Goal: Transaction & Acquisition: Purchase product/service

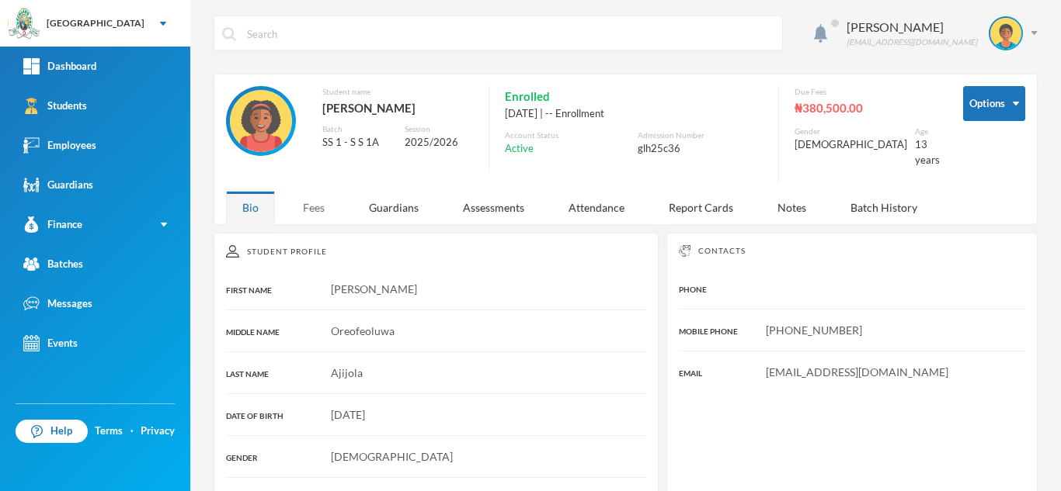
click at [311, 199] on div "Fees" at bounding box center [314, 207] width 54 height 33
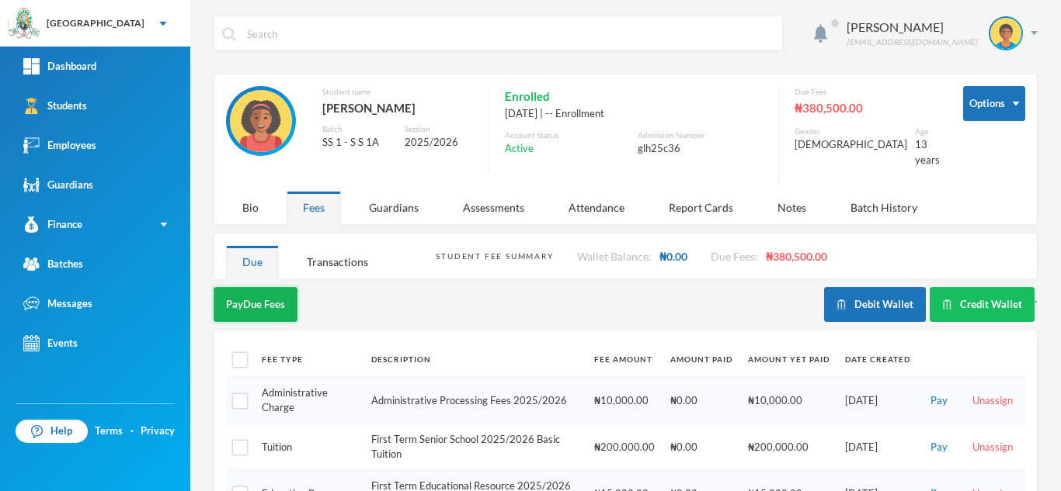
click at [245, 287] on button "Pay Due Fees" at bounding box center [256, 304] width 84 height 35
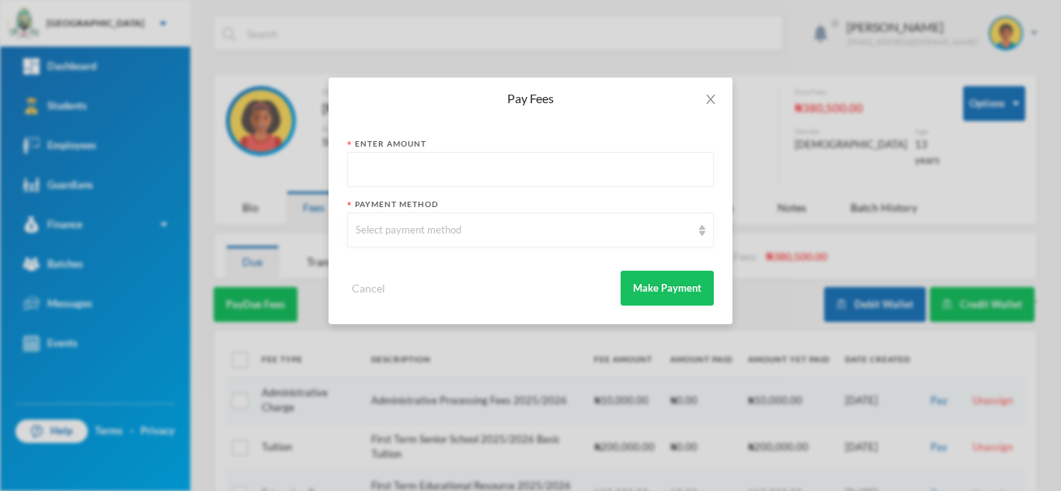
click at [372, 161] on input "text" at bounding box center [530, 170] width 349 height 35
type input "10000"
click at [381, 228] on div "Select payment method" at bounding box center [523, 231] width 335 height 16
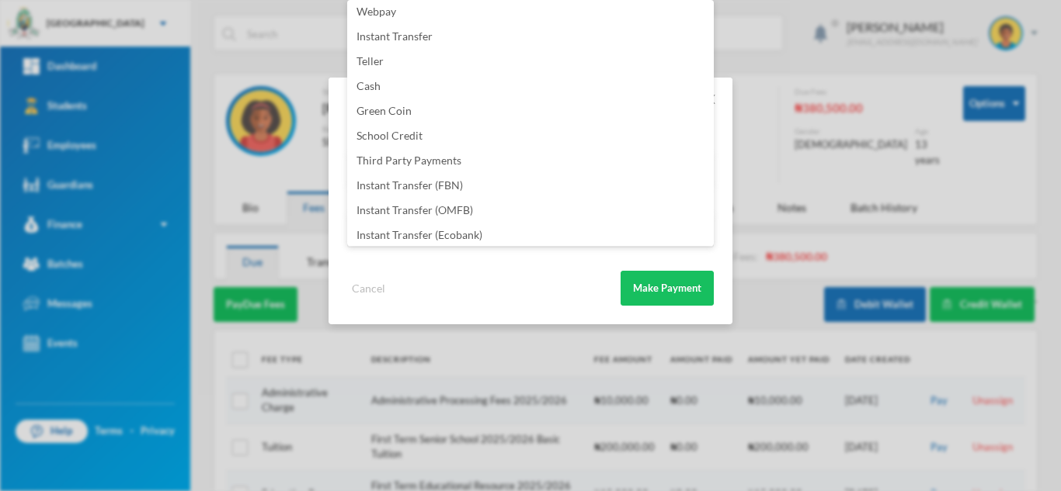
scroll to position [182, 0]
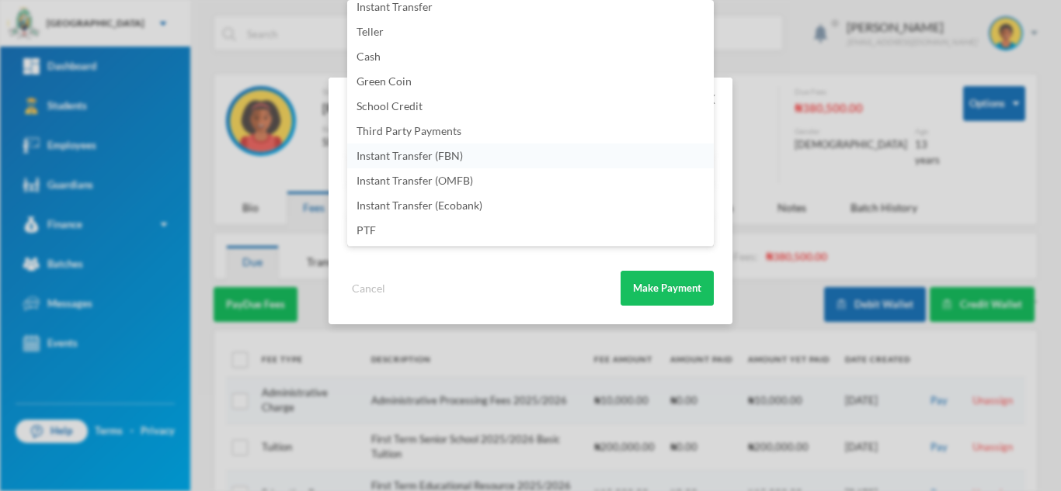
click at [454, 158] on span "Instant Transfer (FBN)" at bounding box center [409, 155] width 106 height 13
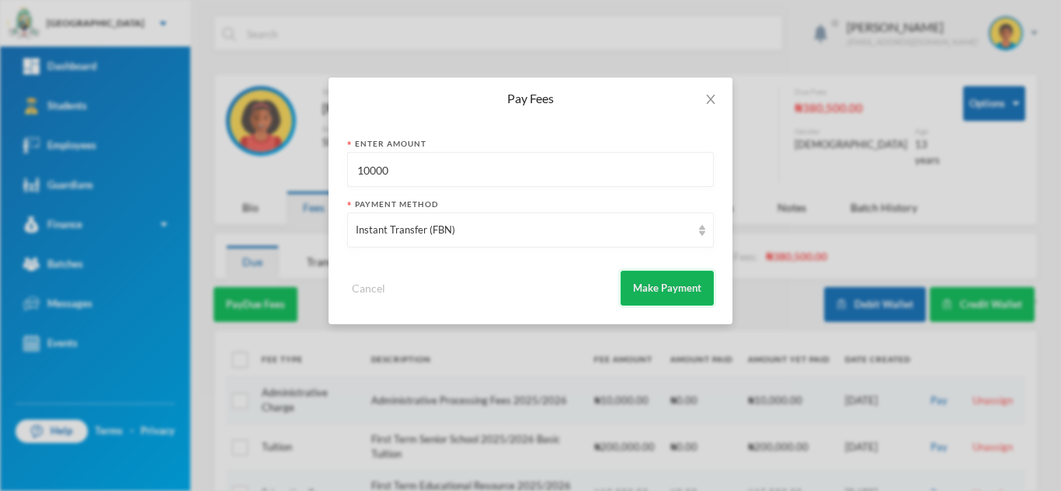
click at [669, 281] on button "Make Payment" at bounding box center [666, 288] width 93 height 35
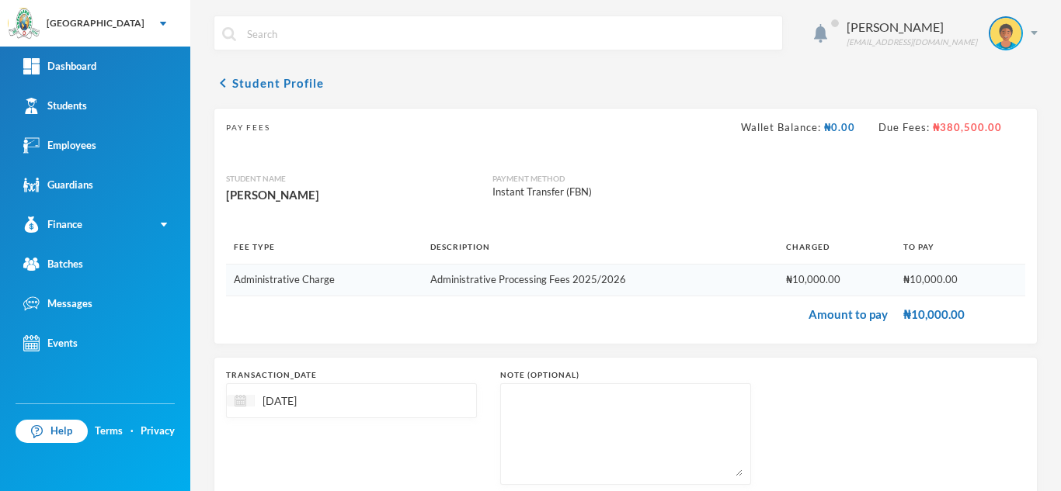
click at [237, 401] on img at bounding box center [240, 401] width 12 height 12
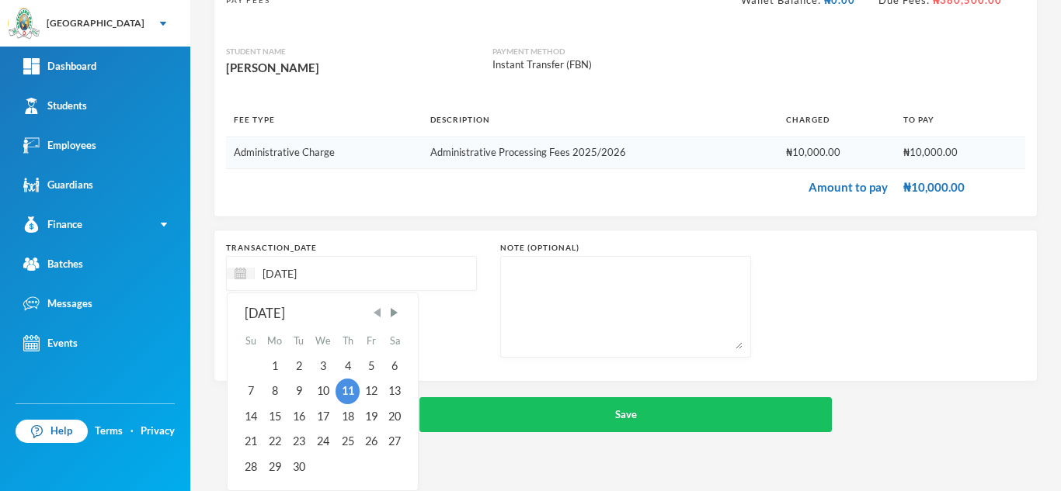
click at [373, 307] on span "Previous Month" at bounding box center [377, 313] width 14 height 14
click at [366, 391] on div "11" at bounding box center [370, 391] width 23 height 25
type input "11/07/2025"
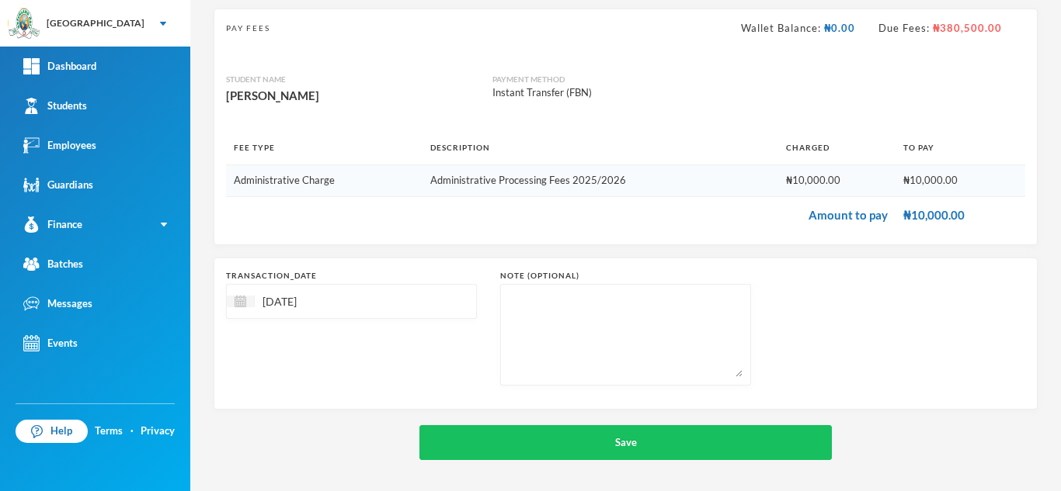
scroll to position [99, 0]
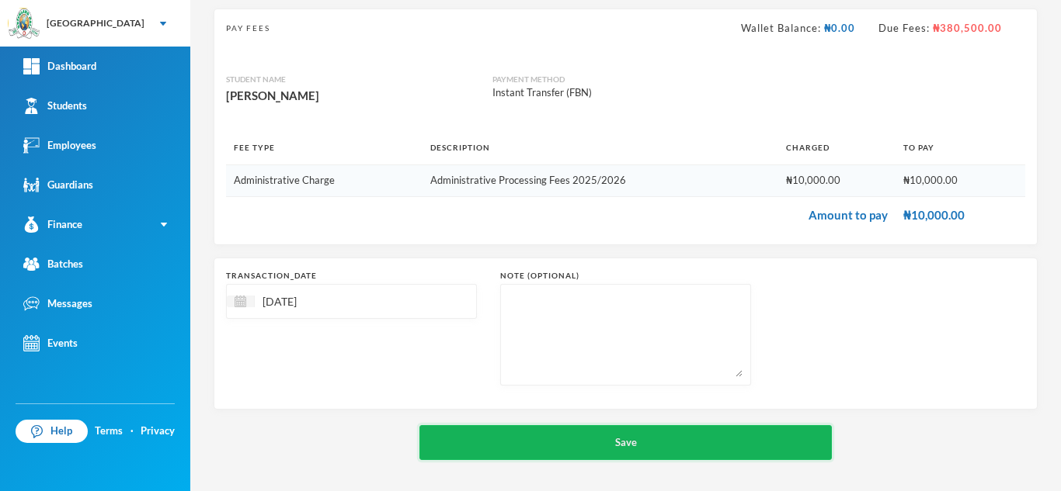
click at [497, 432] on button "Save" at bounding box center [625, 442] width 412 height 35
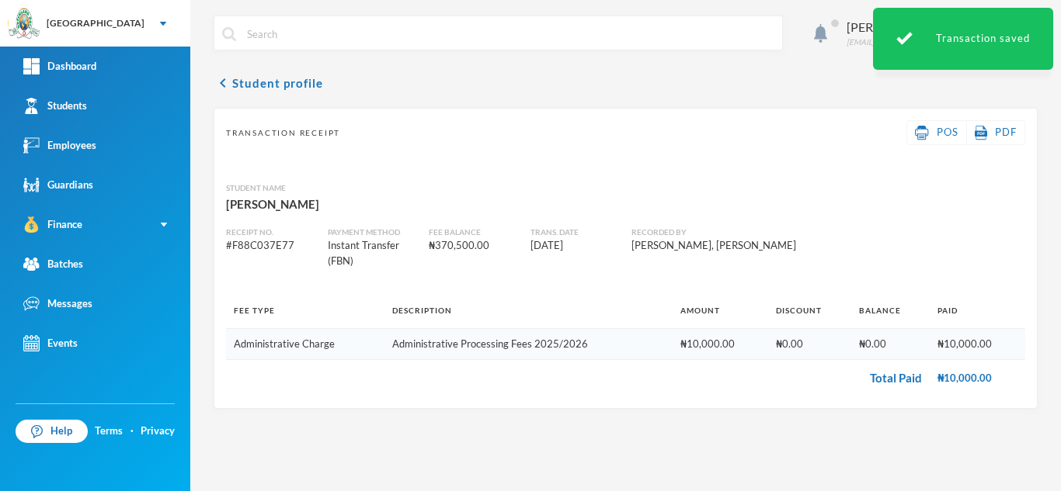
click at [277, 37] on input "text" at bounding box center [509, 33] width 529 height 35
click at [285, 90] on button "chevron_left Student profile" at bounding box center [268, 83] width 109 height 19
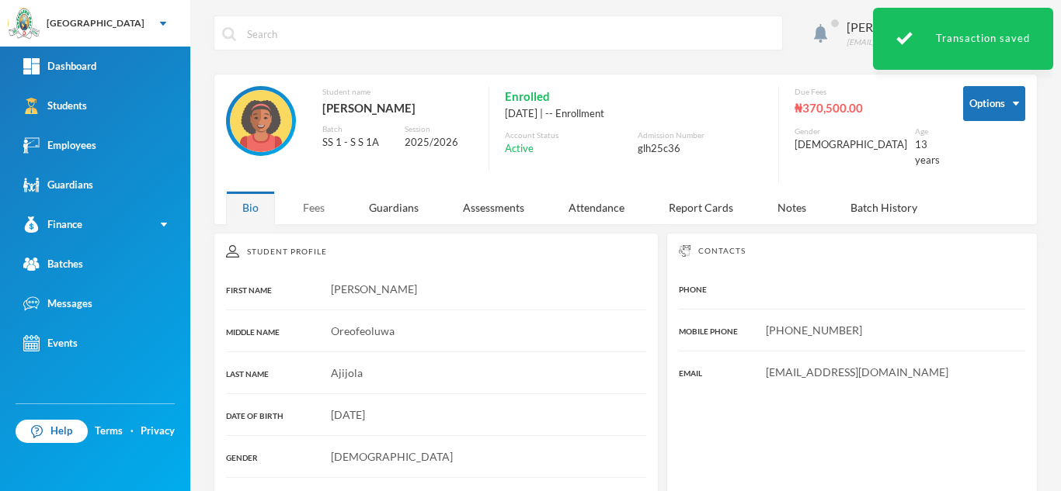
click at [312, 207] on div "Fees" at bounding box center [314, 207] width 54 height 33
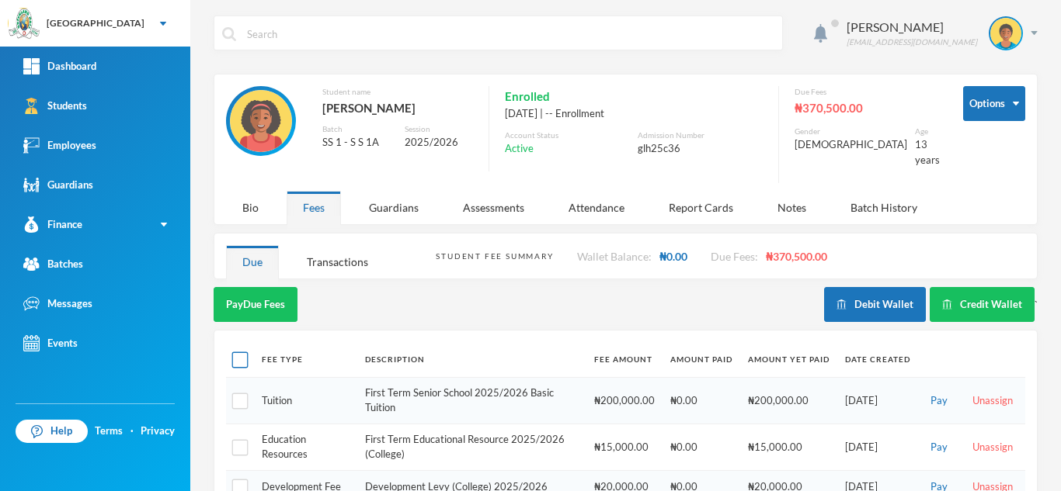
click at [240, 352] on input "checkbox" at bounding box center [240, 360] width 16 height 16
checkbox input "true"
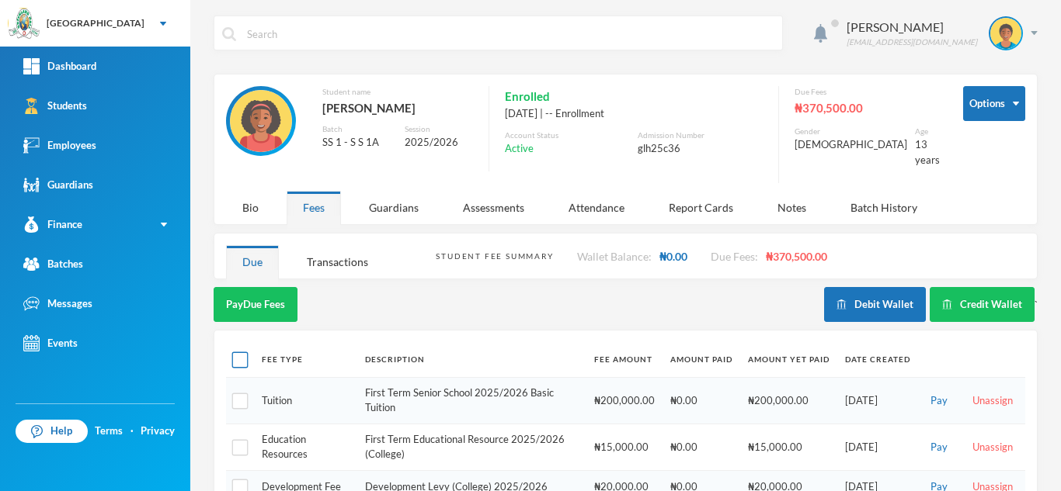
checkbox input "true"
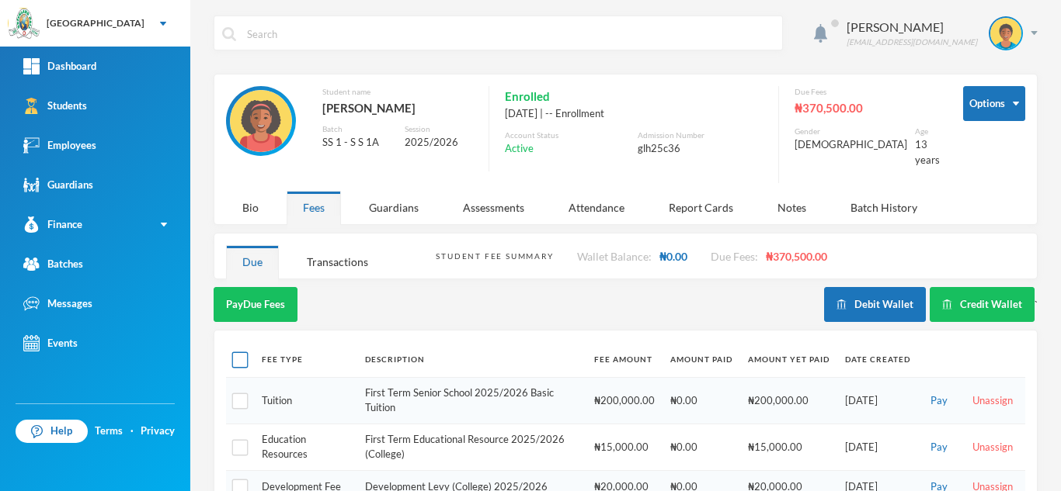
checkbox input "true"
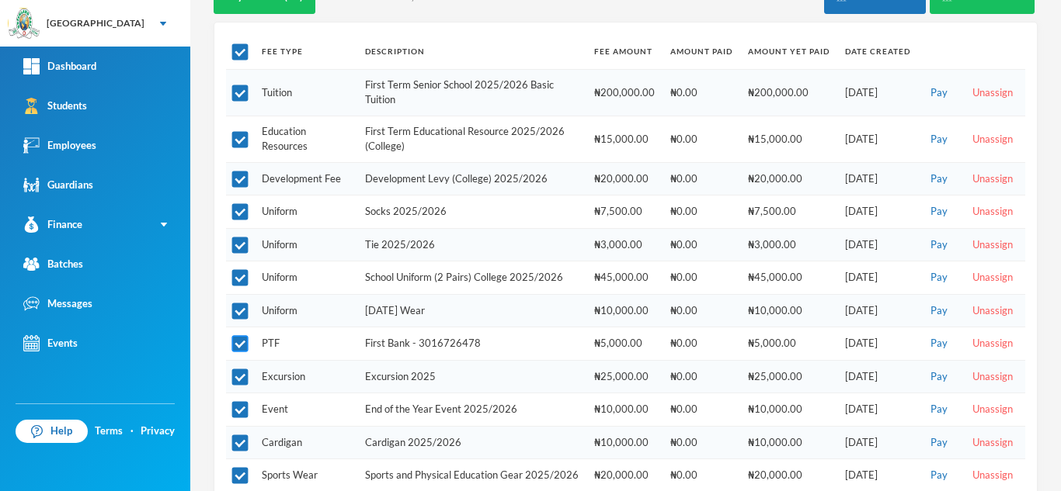
click at [243, 336] on input "checkbox" at bounding box center [240, 344] width 16 height 16
checkbox input "false"
click at [238, 402] on input "checkbox" at bounding box center [240, 410] width 16 height 16
checkbox input "false"
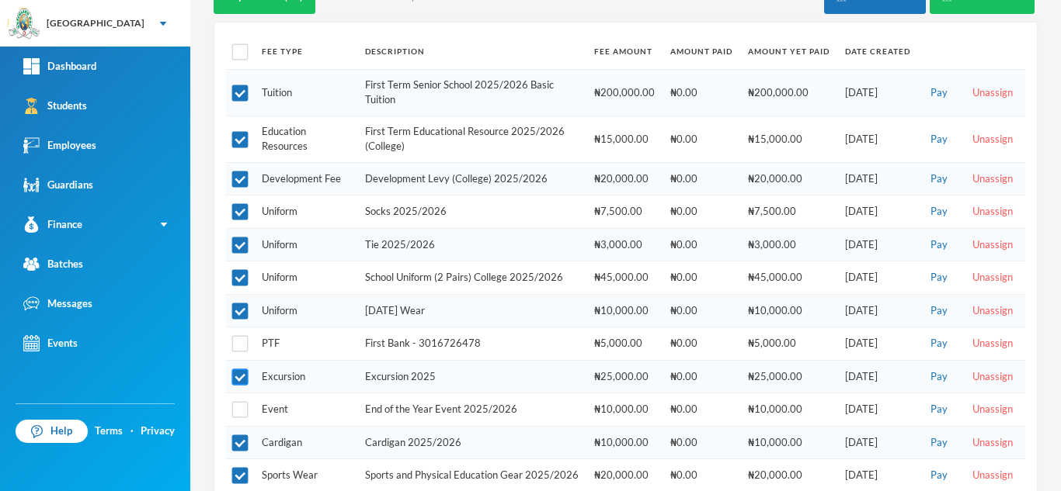
click at [238, 370] on input "checkbox" at bounding box center [240, 378] width 16 height 16
checkbox input "false"
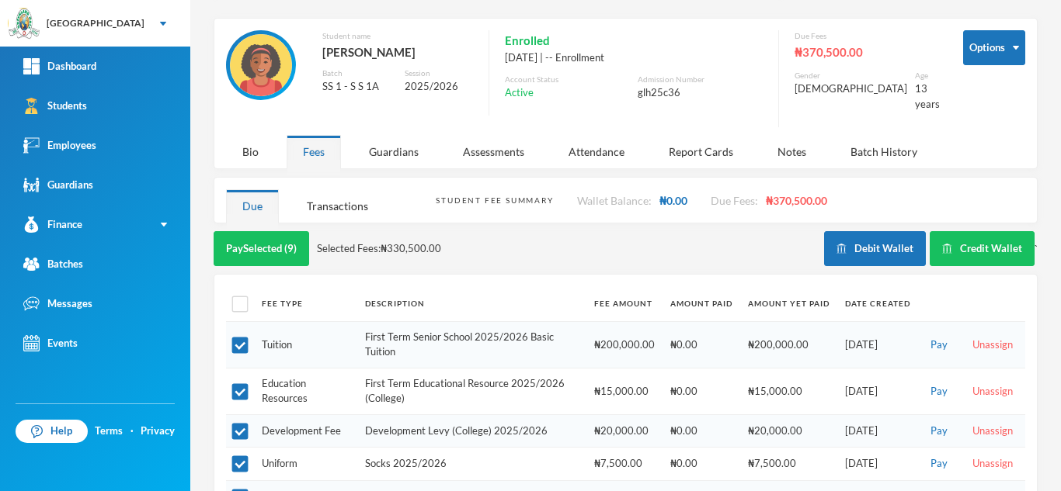
scroll to position [51, 0]
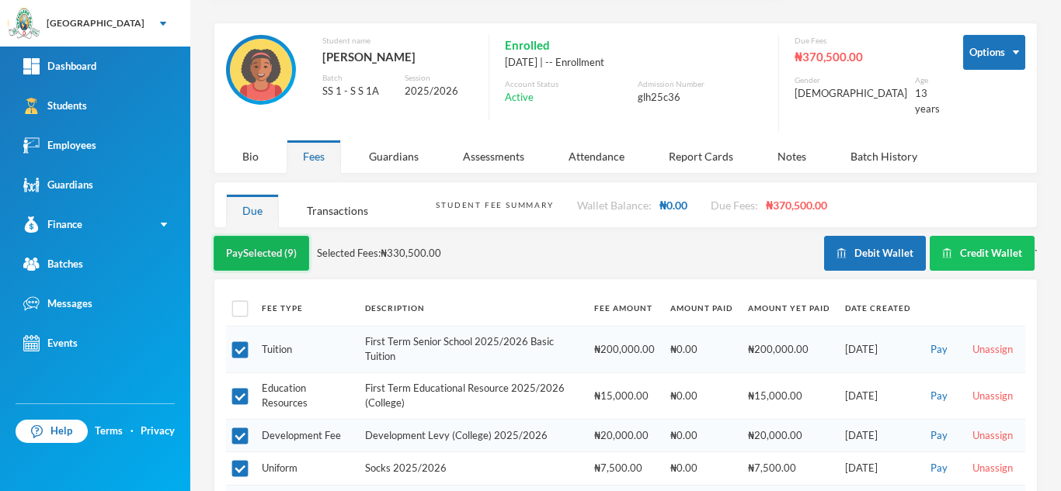
click at [262, 238] on button "Pay Selected (9)" at bounding box center [262, 253] width 96 height 35
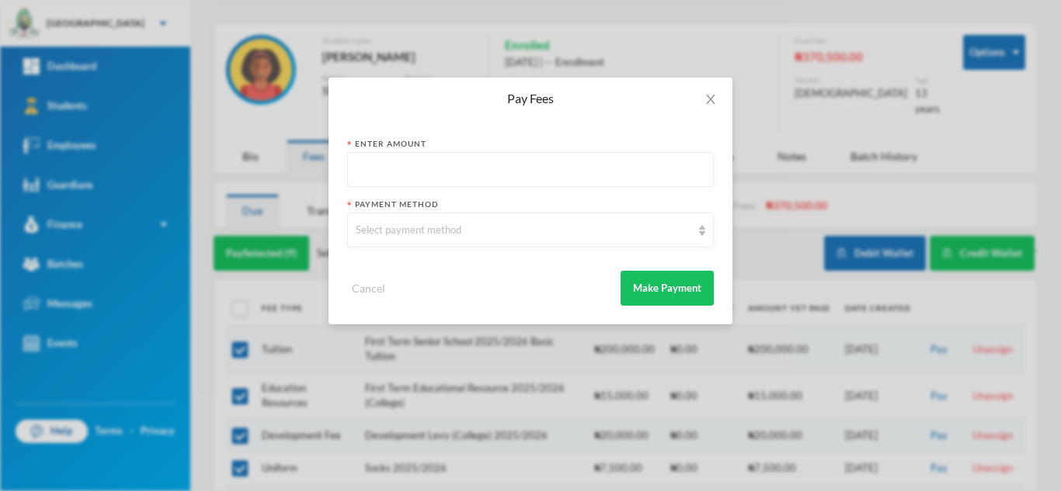
click at [509, 172] on input "text" at bounding box center [530, 170] width 349 height 35
type input "346000"
click at [392, 231] on div "Select payment method" at bounding box center [523, 231] width 335 height 16
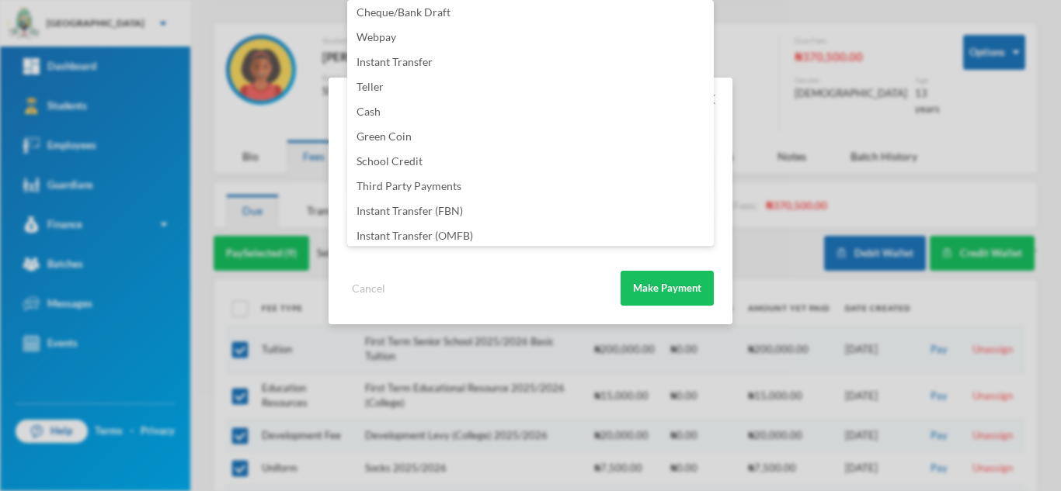
scroll to position [182, 0]
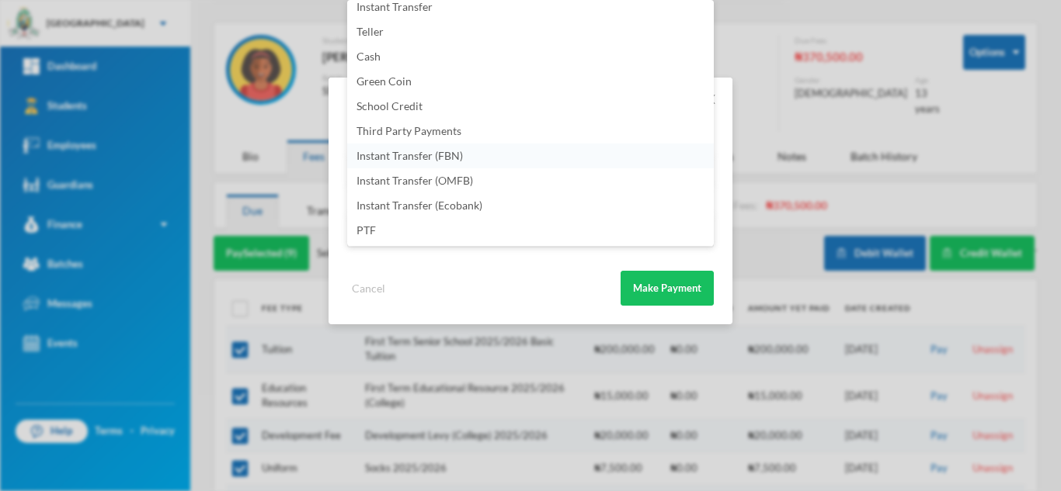
click at [489, 152] on li "Instant Transfer (FBN)" at bounding box center [530, 156] width 366 height 25
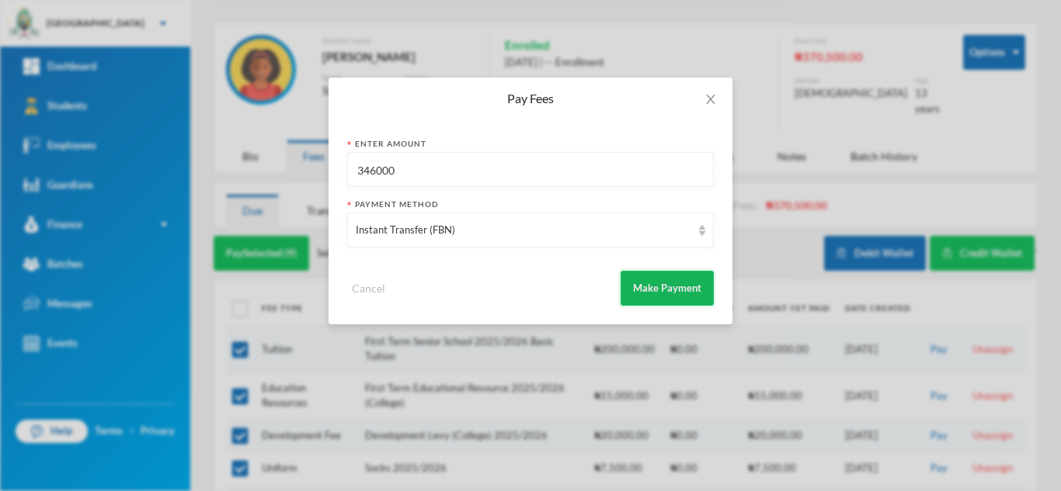
click at [644, 287] on button "Make Payment" at bounding box center [666, 288] width 93 height 35
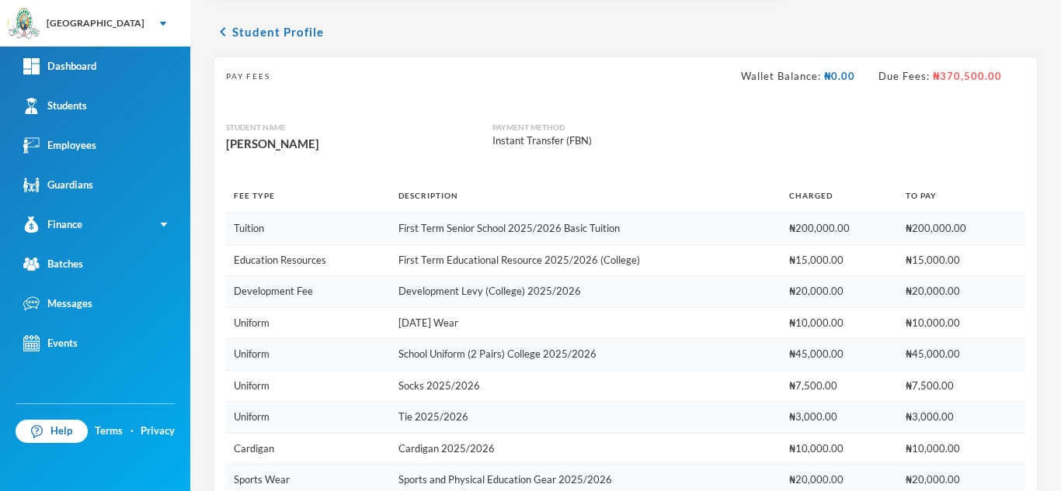
scroll to position [449, 0]
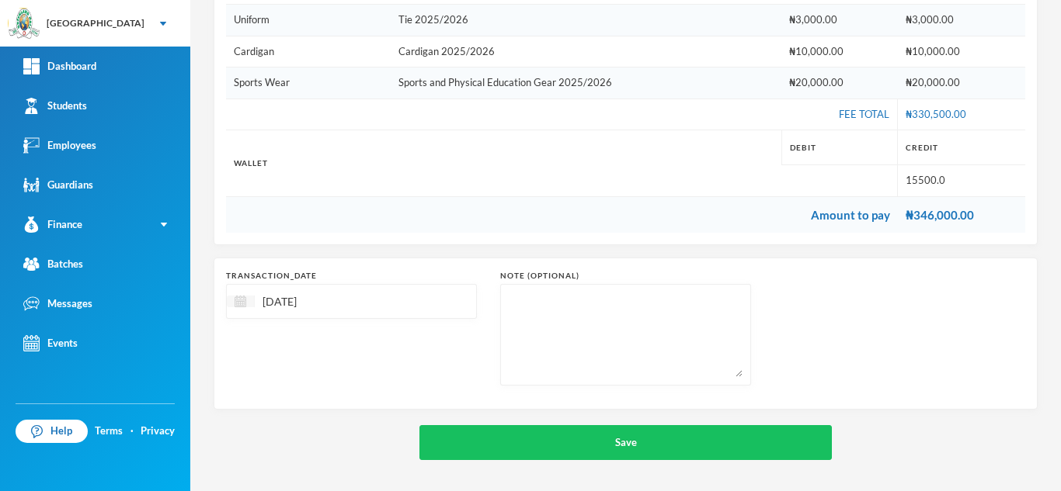
click at [246, 301] on div at bounding box center [241, 302] width 28 height 12
click at [300, 416] on div "9" at bounding box center [298, 419] width 23 height 25
type input "09/09/2025"
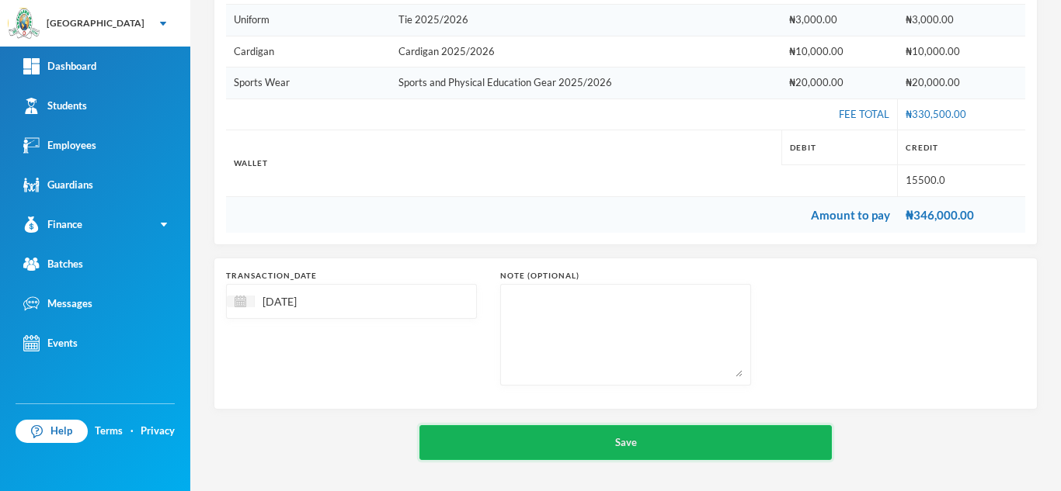
click at [487, 444] on button "Save" at bounding box center [625, 442] width 412 height 35
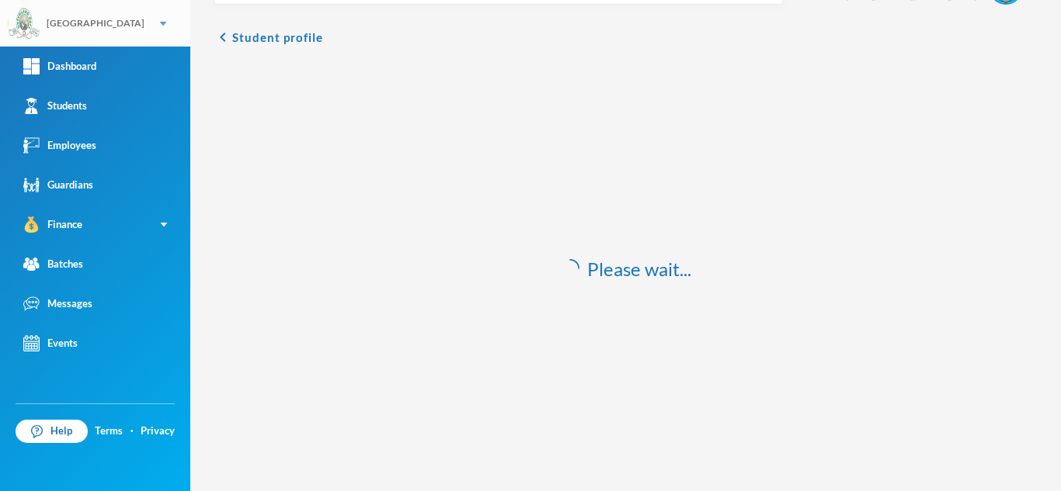
scroll to position [46, 0]
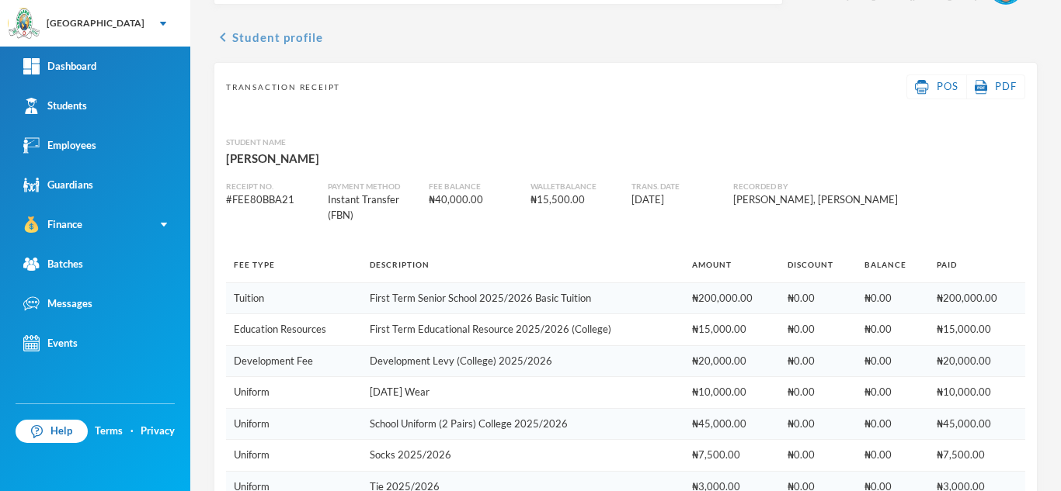
click at [283, 33] on button "chevron_left Student profile" at bounding box center [268, 37] width 109 height 19
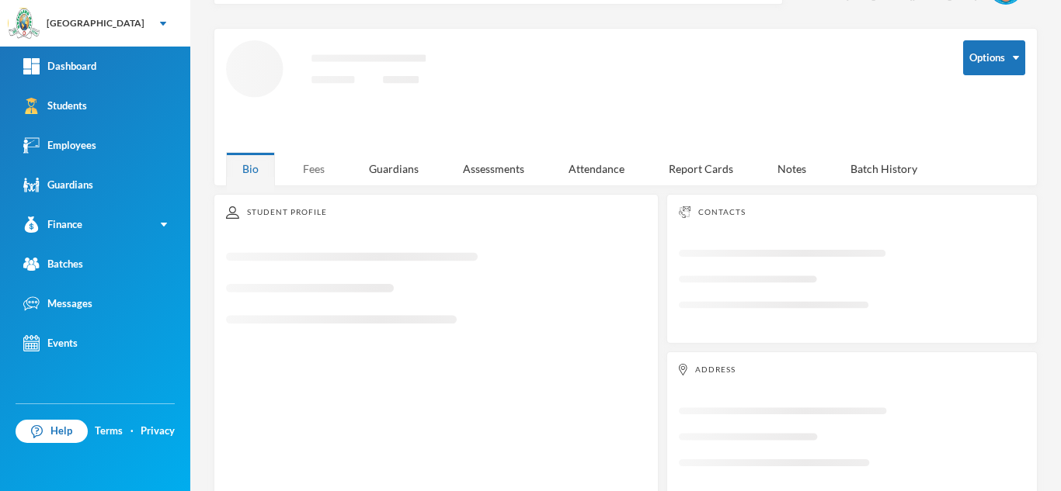
click at [313, 169] on div "Fees" at bounding box center [314, 168] width 54 height 33
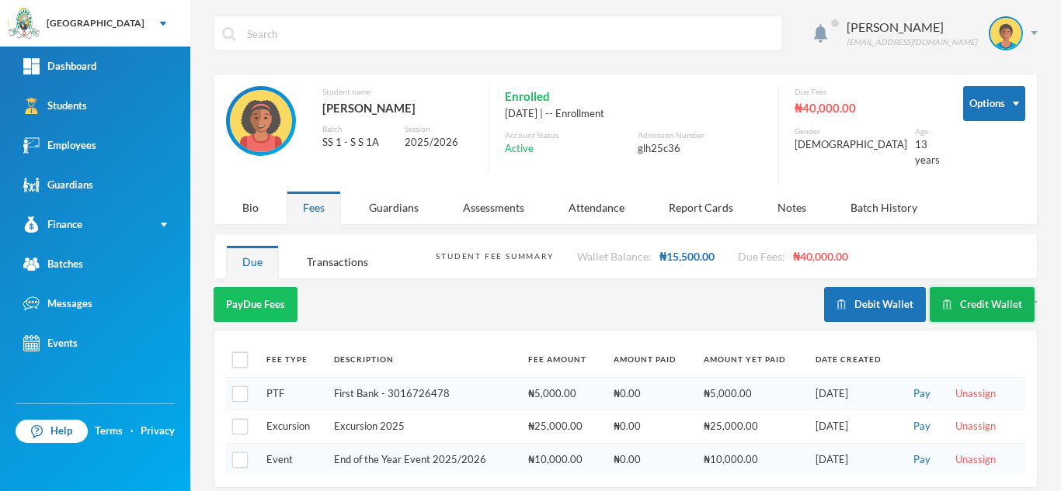
click at [942, 300] on img "button" at bounding box center [947, 305] width 10 height 10
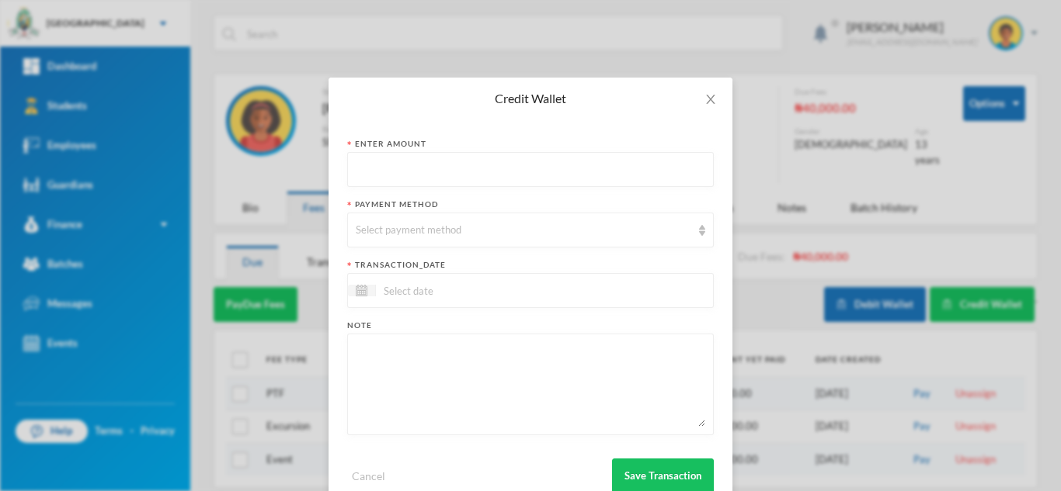
click at [530, 175] on input "text" at bounding box center [530, 170] width 349 height 35
type input "27000"
click at [505, 231] on div "Select payment method" at bounding box center [523, 231] width 335 height 16
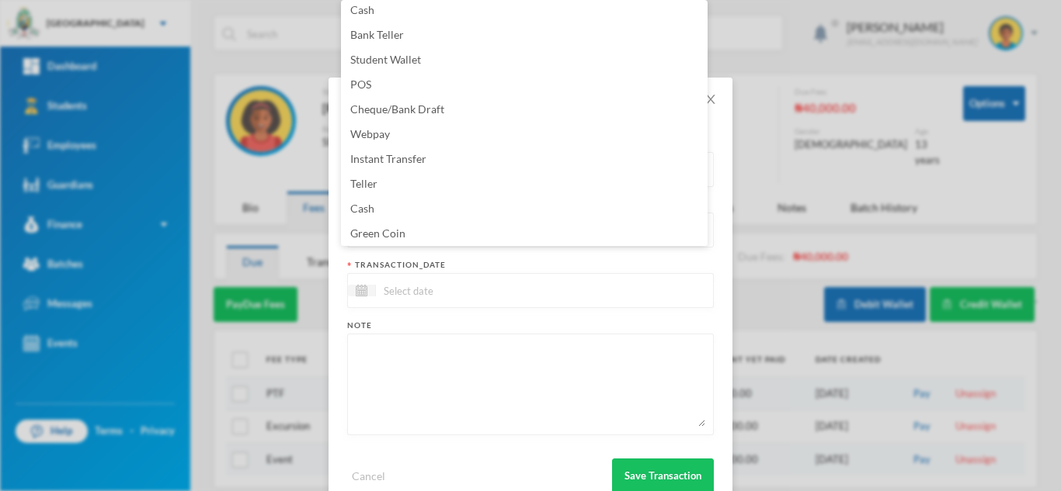
scroll to position [158, 0]
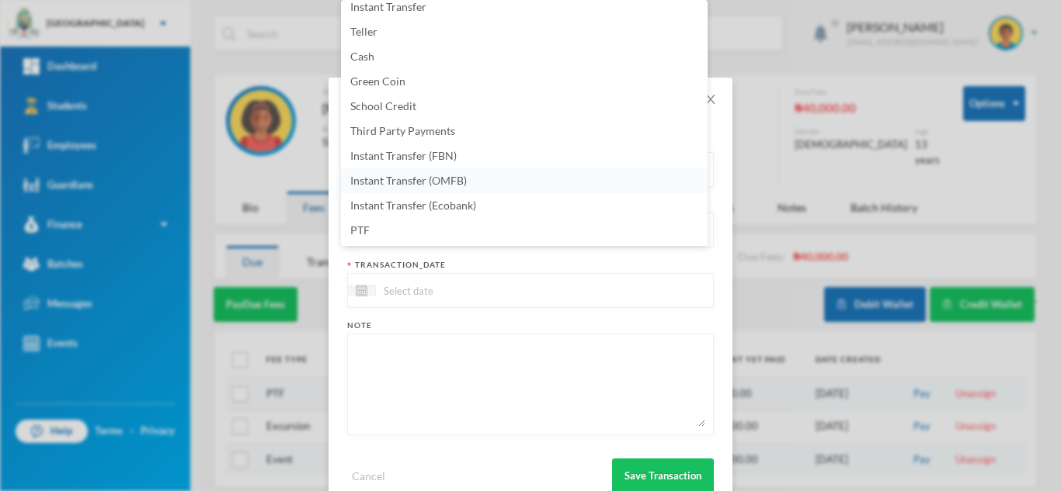
click at [530, 179] on li "Instant Transfer (OMFB)" at bounding box center [524, 180] width 366 height 25
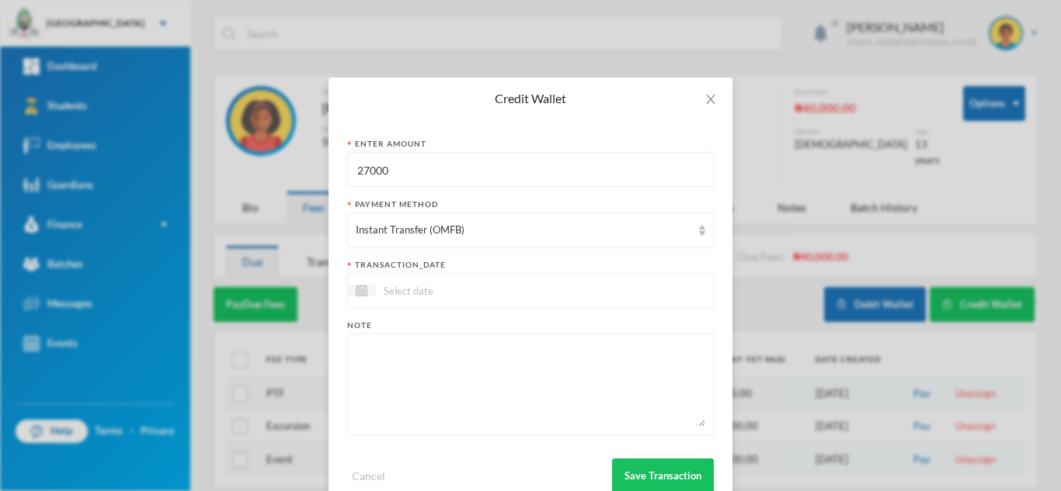
click at [478, 291] on input at bounding box center [441, 291] width 130 height 18
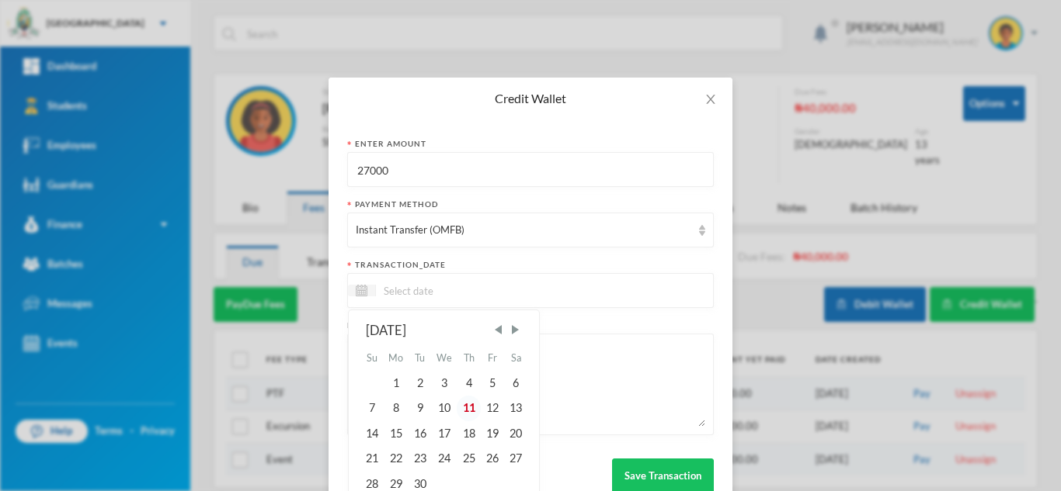
click at [464, 400] on div "11" at bounding box center [468, 408] width 23 height 25
type input "[DATE]"
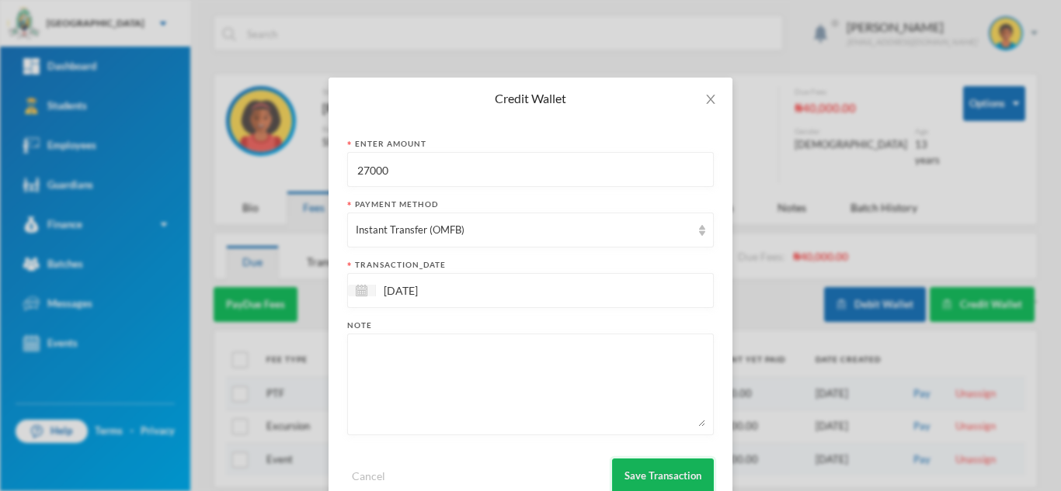
click at [633, 469] on button "Save Transaction" at bounding box center [663, 476] width 102 height 35
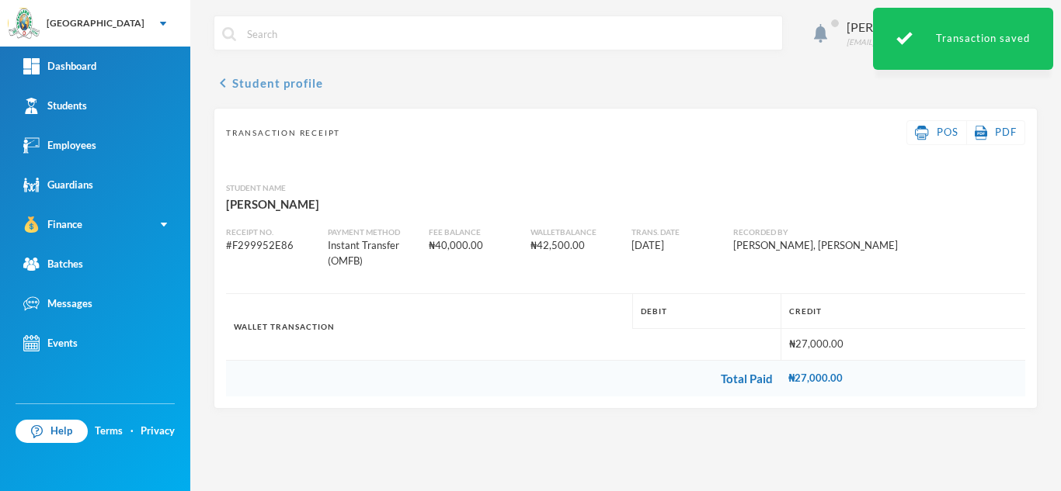
click at [309, 82] on button "chevron_left Student profile" at bounding box center [268, 83] width 109 height 19
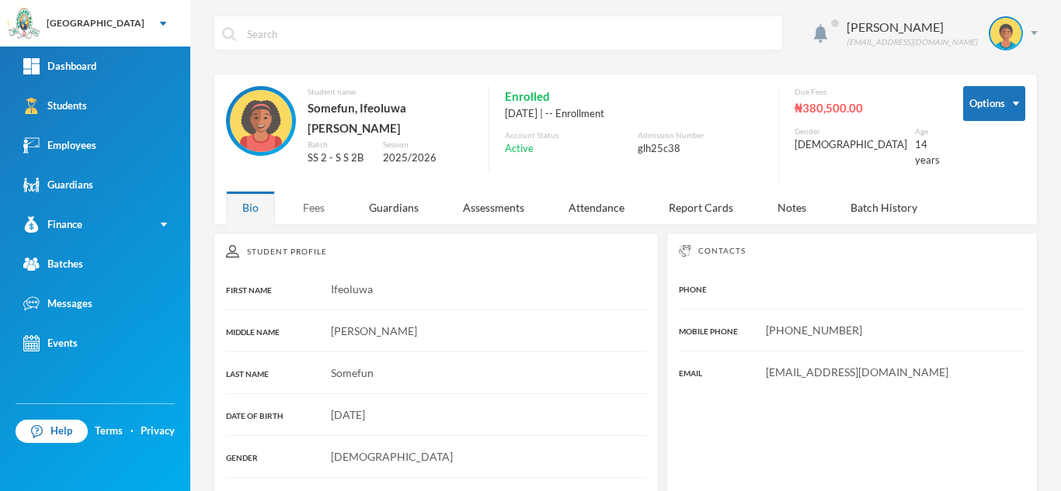
click at [305, 198] on div "Fees" at bounding box center [314, 207] width 54 height 33
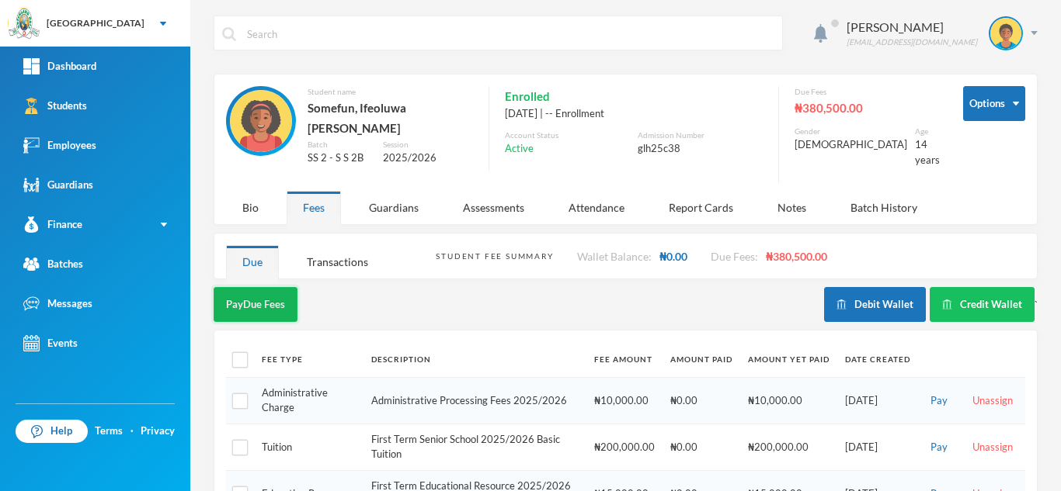
click at [263, 297] on button "Pay Due Fees" at bounding box center [256, 304] width 84 height 35
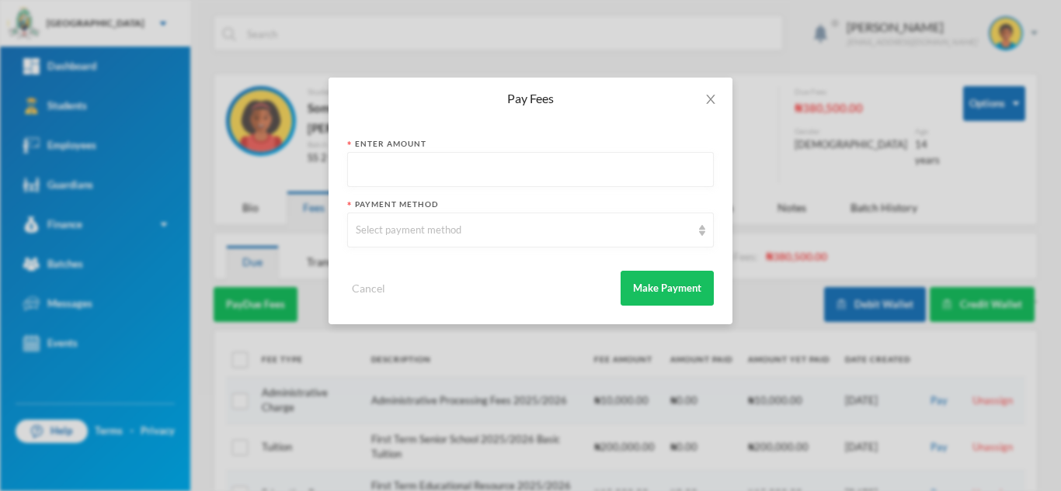
click at [406, 179] on input "text" at bounding box center [530, 170] width 349 height 35
type input "10000"
click at [404, 225] on div "Select payment method" at bounding box center [523, 231] width 335 height 16
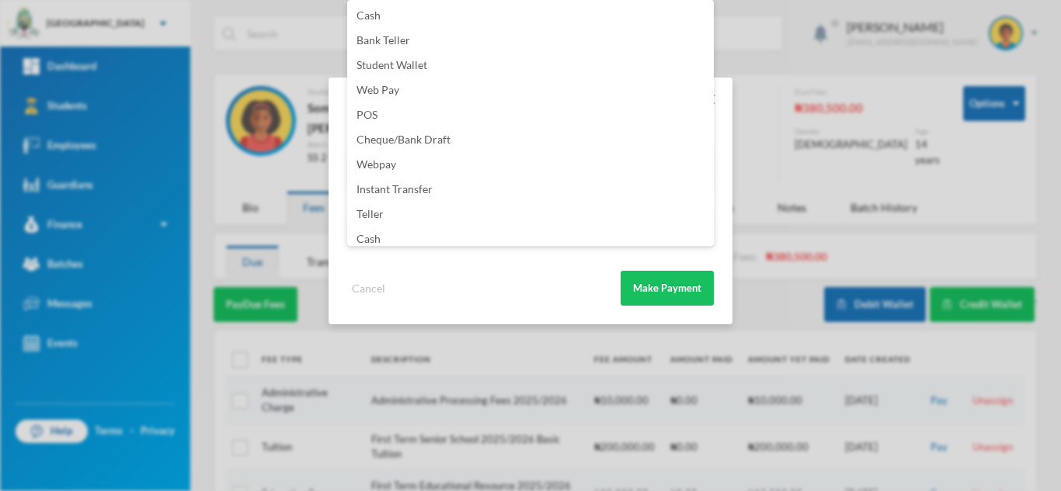
scroll to position [182, 0]
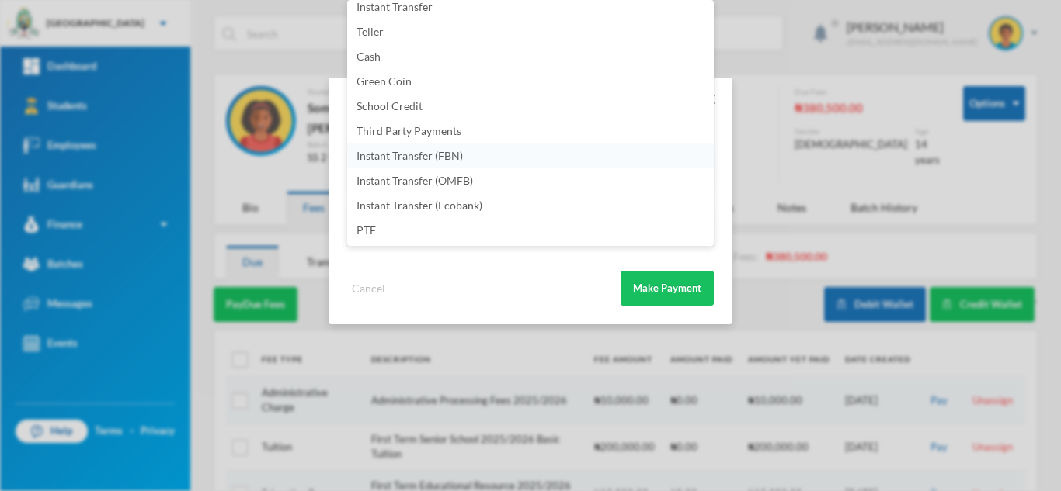
click at [511, 154] on li "Instant Transfer (FBN)" at bounding box center [530, 156] width 366 height 25
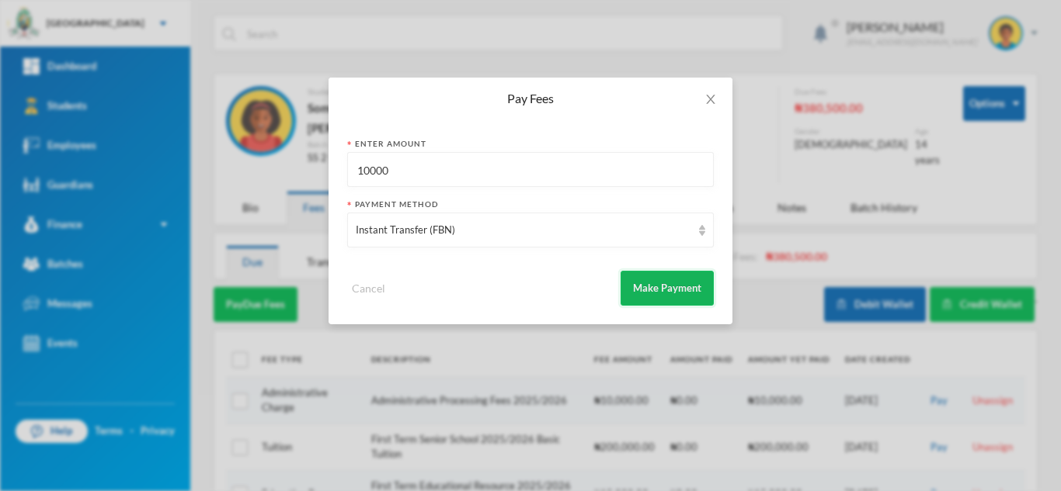
click at [660, 290] on button "Make Payment" at bounding box center [666, 288] width 93 height 35
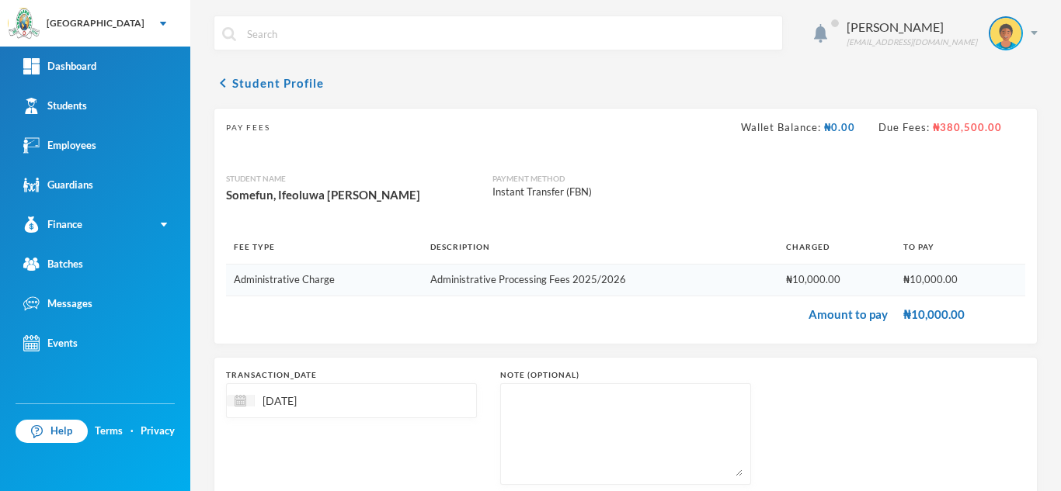
scroll to position [99, 0]
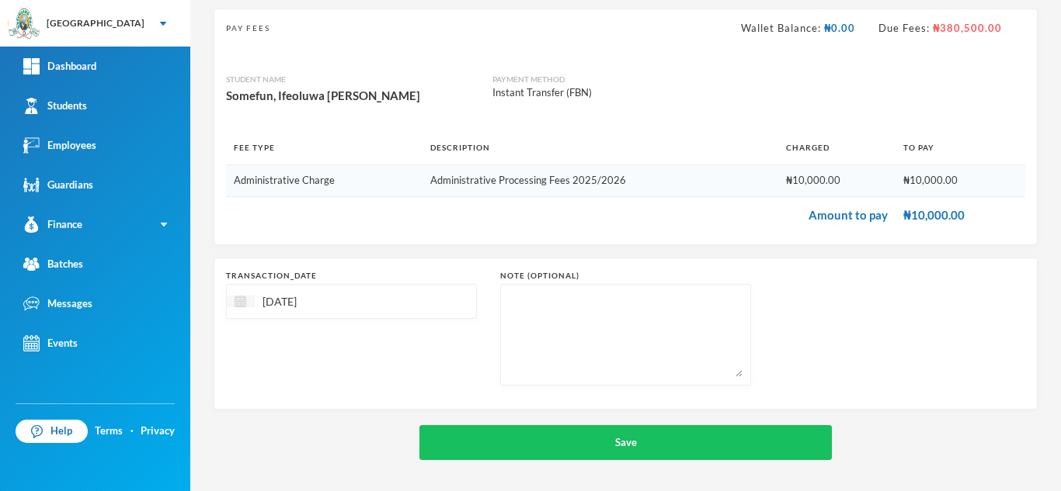
click at [250, 299] on div at bounding box center [241, 302] width 28 height 12
click at [374, 336] on span "Previous Month" at bounding box center [377, 341] width 14 height 14
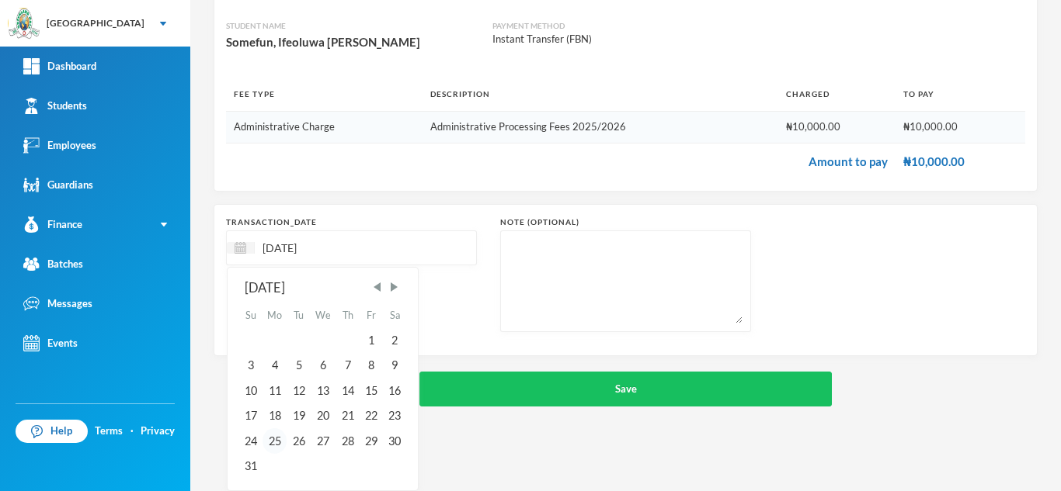
click at [272, 441] on div "25" at bounding box center [274, 441] width 25 height 25
type input "25/08/2025"
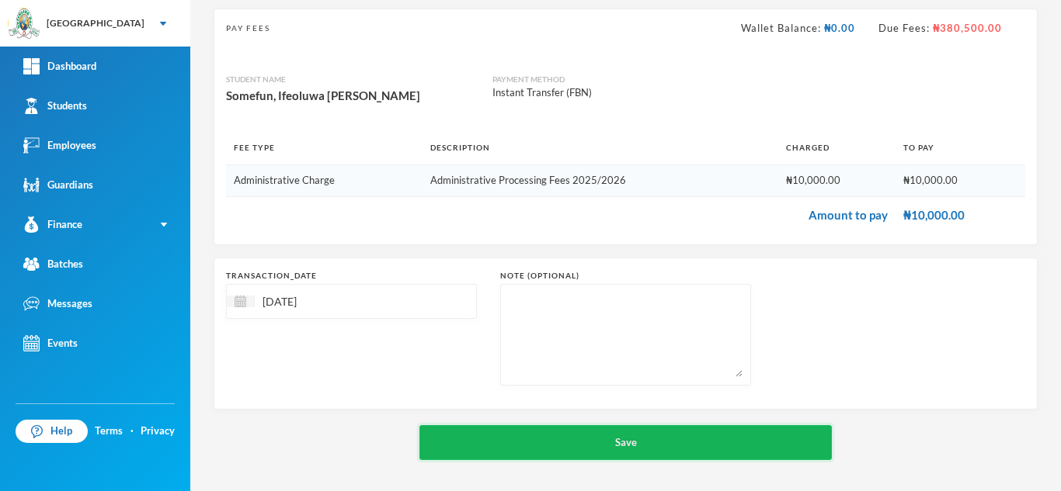
click at [611, 435] on button "Save" at bounding box center [625, 442] width 412 height 35
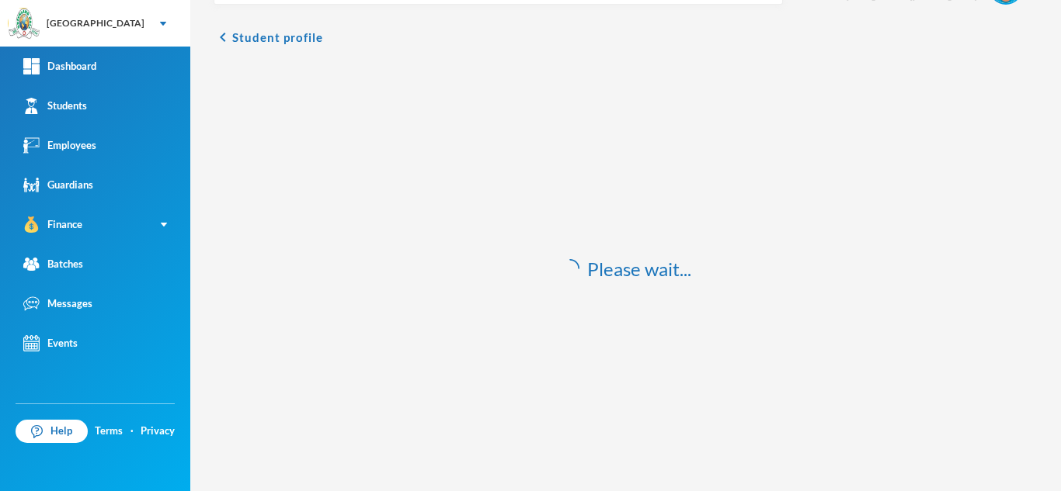
scroll to position [46, 0]
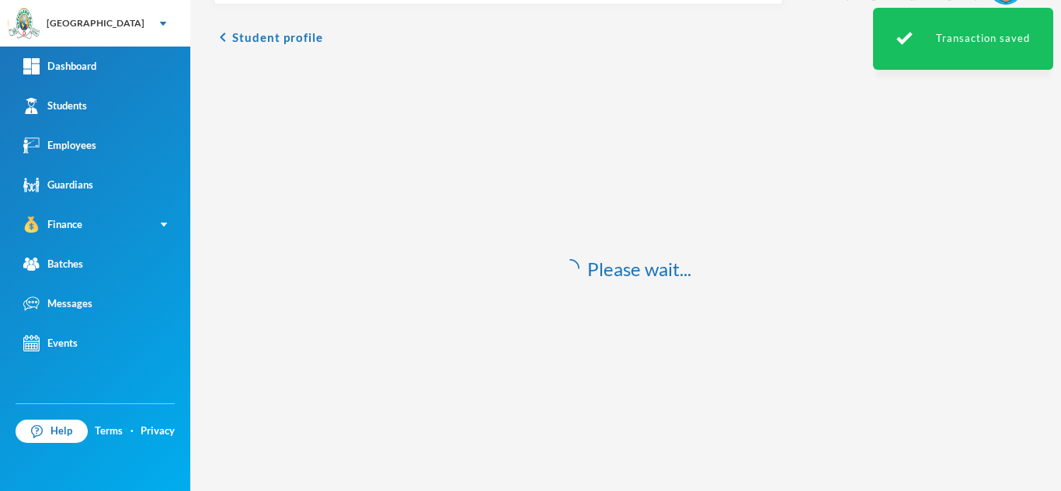
click at [256, 47] on div "Aderogba Olumide olumide.aderogba@greenlandhall.org chevron_left Student profil…" at bounding box center [625, 245] width 870 height 491
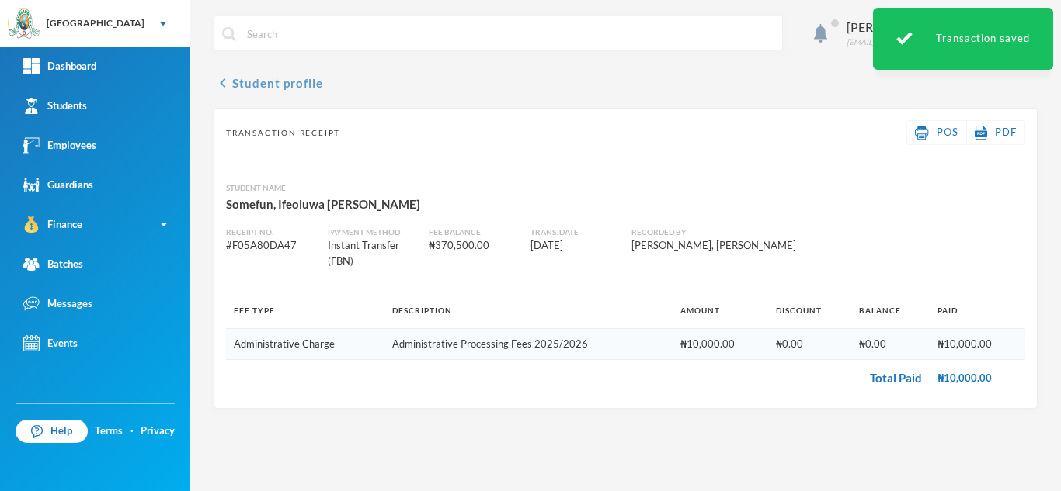
click at [254, 91] on button "chevron_left Student profile" at bounding box center [268, 83] width 109 height 19
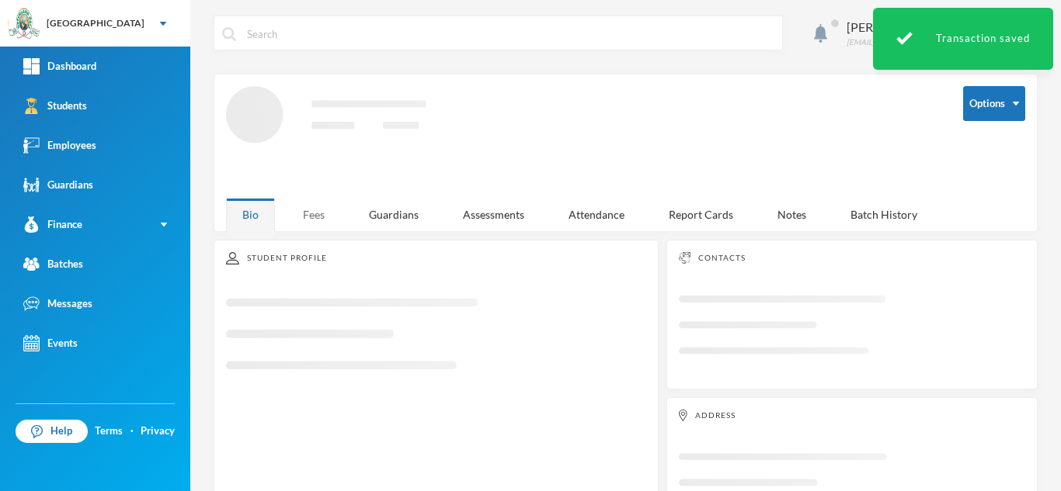
click at [312, 212] on div "Fees" at bounding box center [314, 214] width 54 height 33
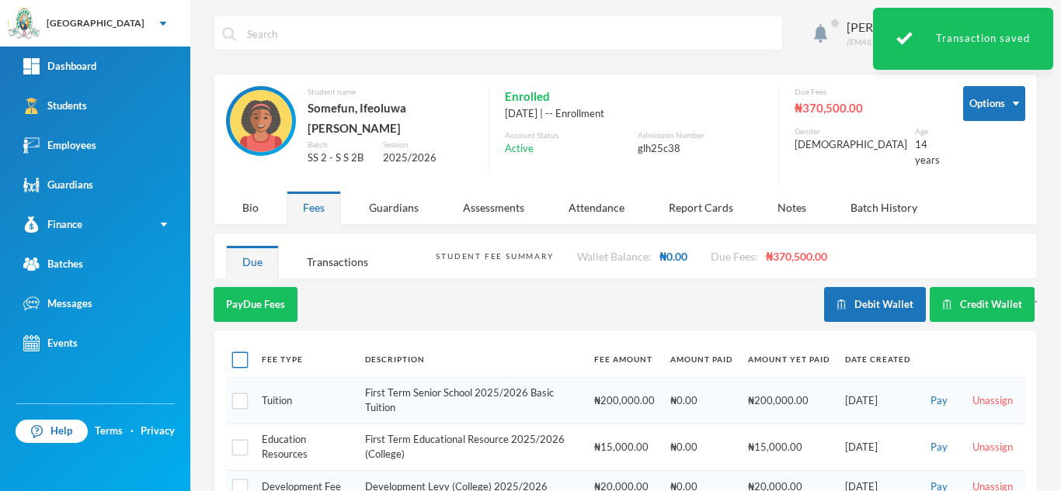
click at [239, 352] on input "checkbox" at bounding box center [240, 360] width 16 height 16
checkbox input "true"
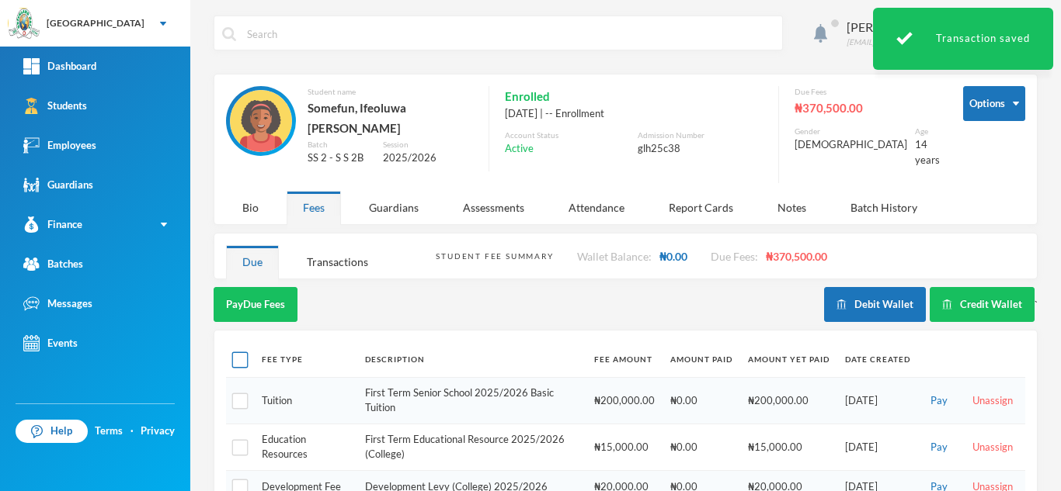
checkbox input "true"
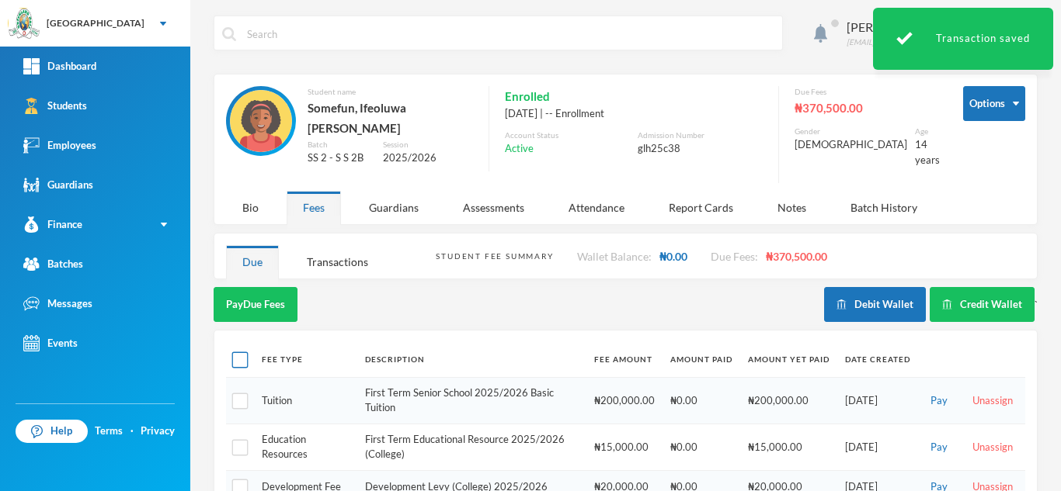
checkbox input "true"
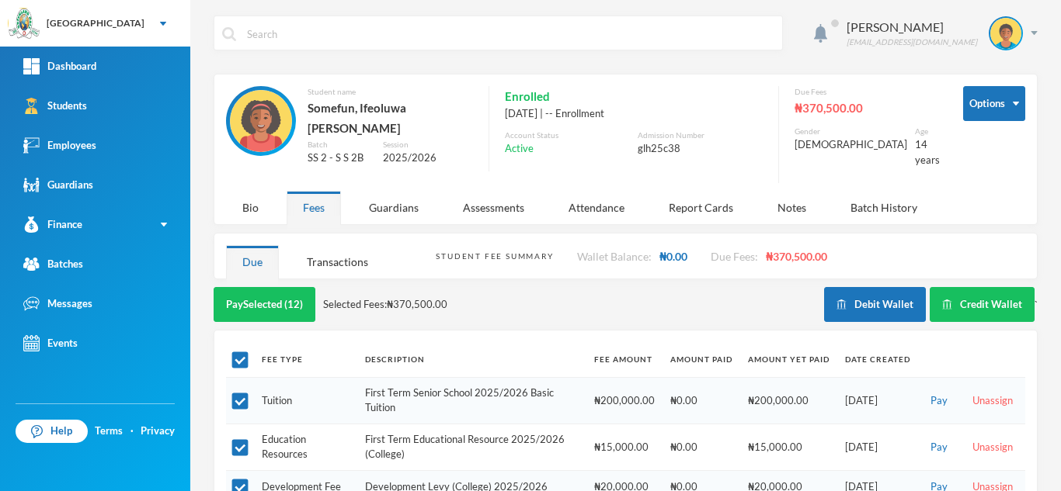
scroll to position [181, 0]
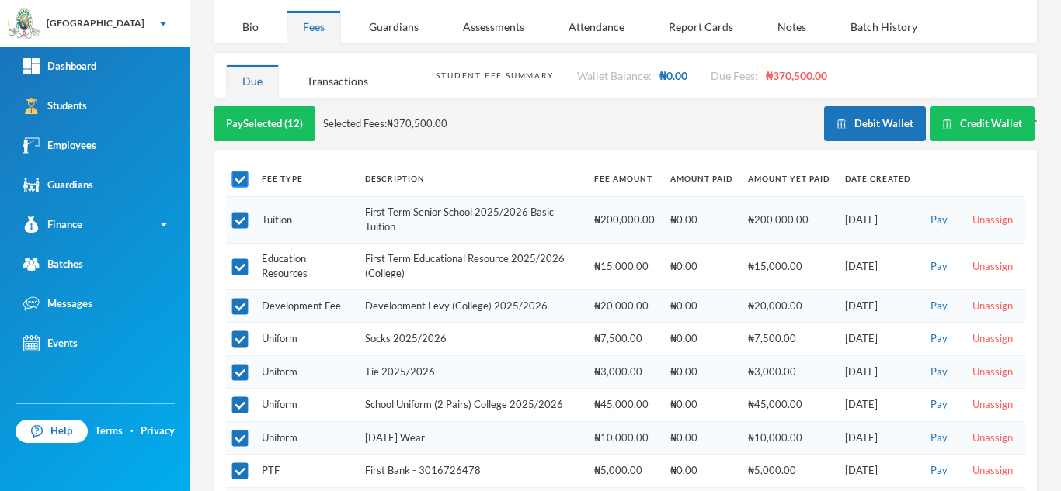
click at [240, 172] on input "checkbox" at bounding box center [240, 180] width 16 height 16
checkbox input "false"
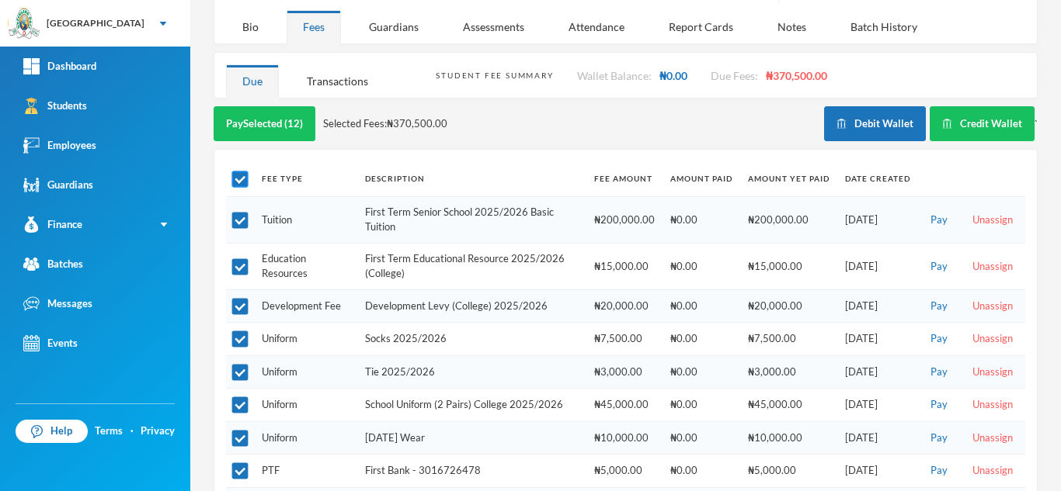
checkbox input "false"
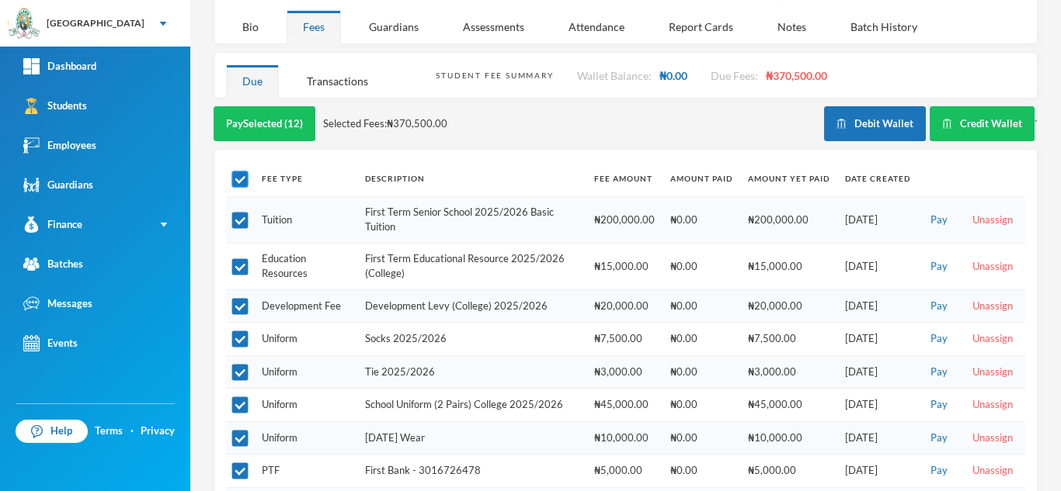
checkbox input "false"
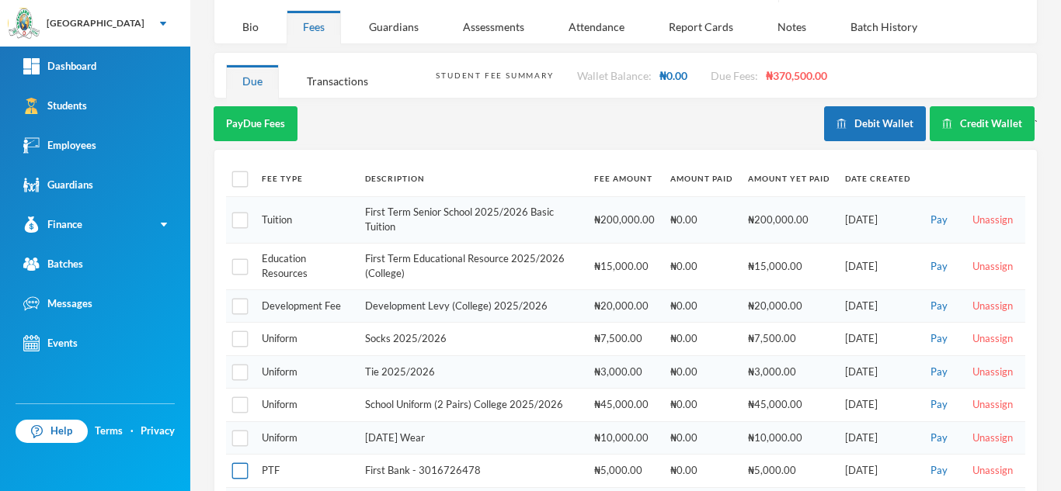
click at [238, 464] on input "checkbox" at bounding box center [240, 472] width 16 height 16
checkbox input "true"
click at [231, 109] on button "Pay Selected (1)" at bounding box center [262, 123] width 96 height 35
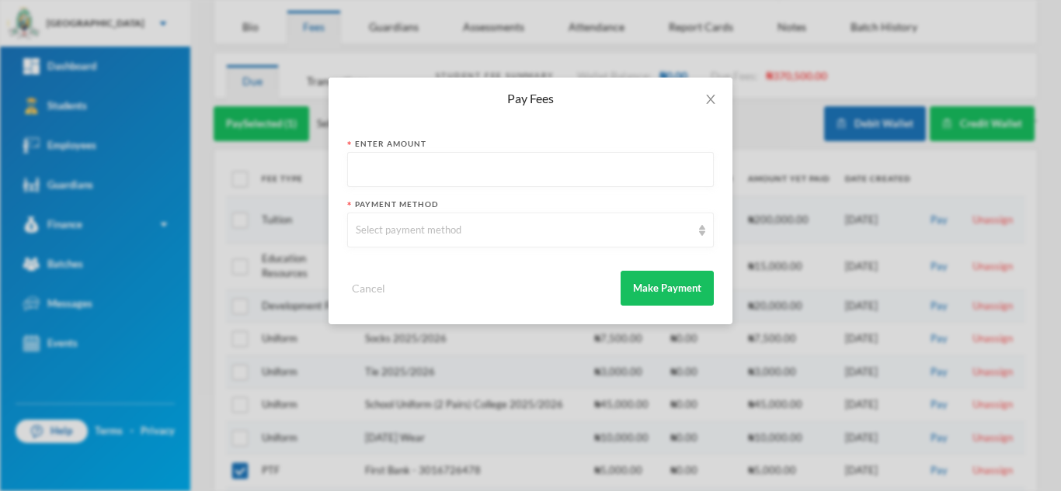
click at [436, 167] on input "text" at bounding box center [530, 170] width 349 height 35
type input "5000"
click at [433, 225] on div "Select payment method" at bounding box center [523, 231] width 335 height 16
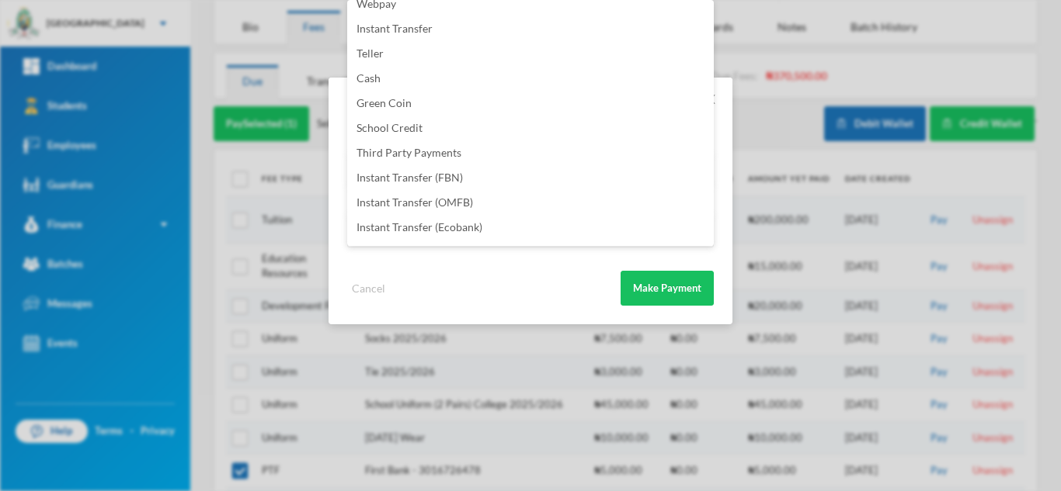
scroll to position [182, 0]
click at [579, 234] on li "PTF" at bounding box center [530, 230] width 366 height 25
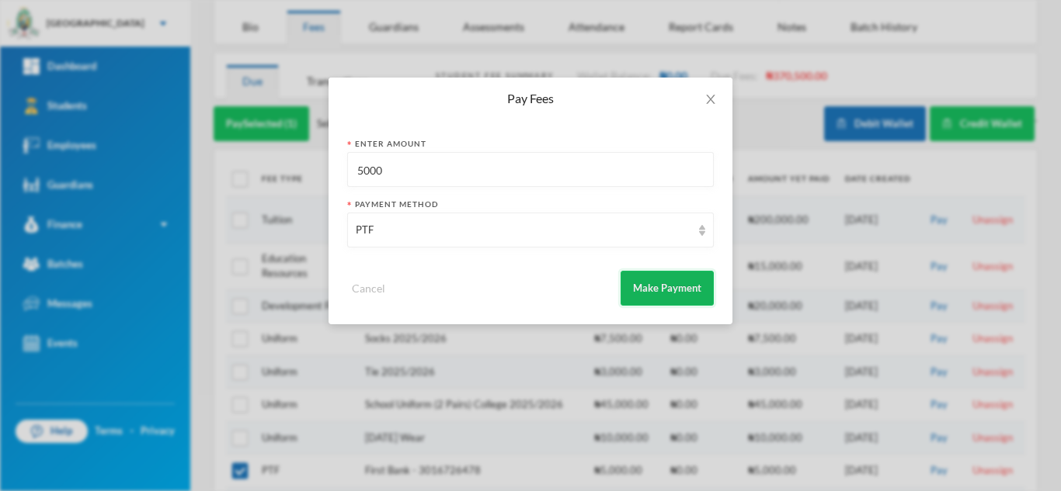
click at [675, 292] on button "Make Payment" at bounding box center [666, 288] width 93 height 35
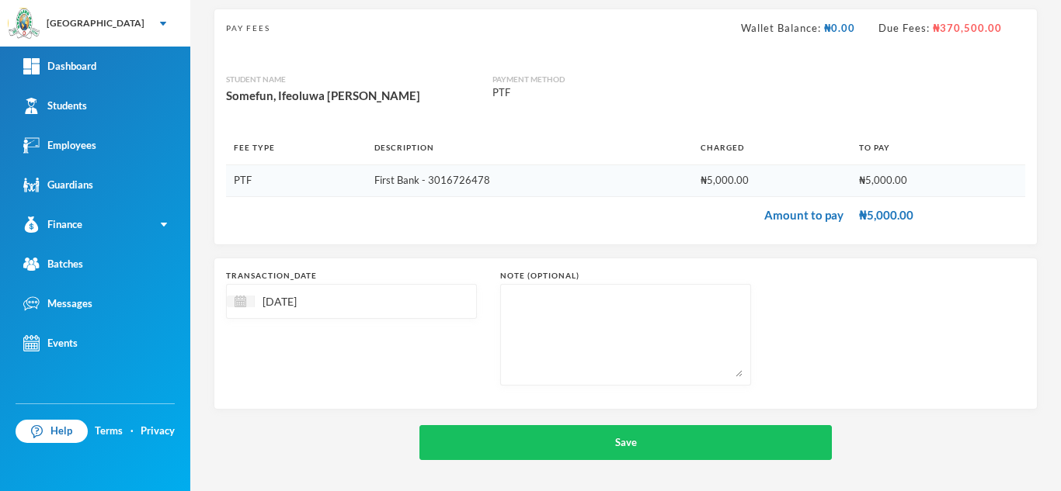
scroll to position [99, 0]
click at [245, 302] on img at bounding box center [240, 302] width 12 height 12
click at [327, 420] on div "10" at bounding box center [324, 419] width 26 height 25
type input "[DATE]"
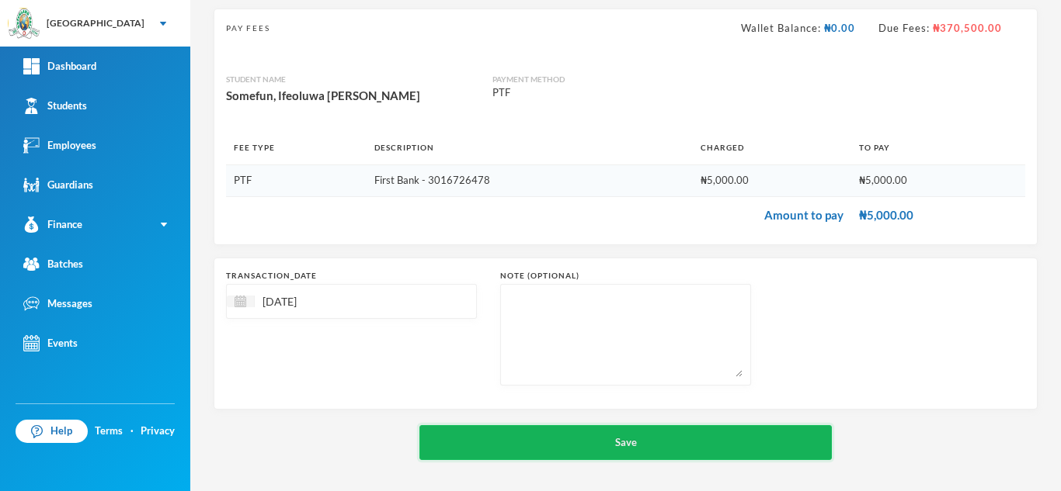
click at [506, 446] on button "Save" at bounding box center [625, 442] width 412 height 35
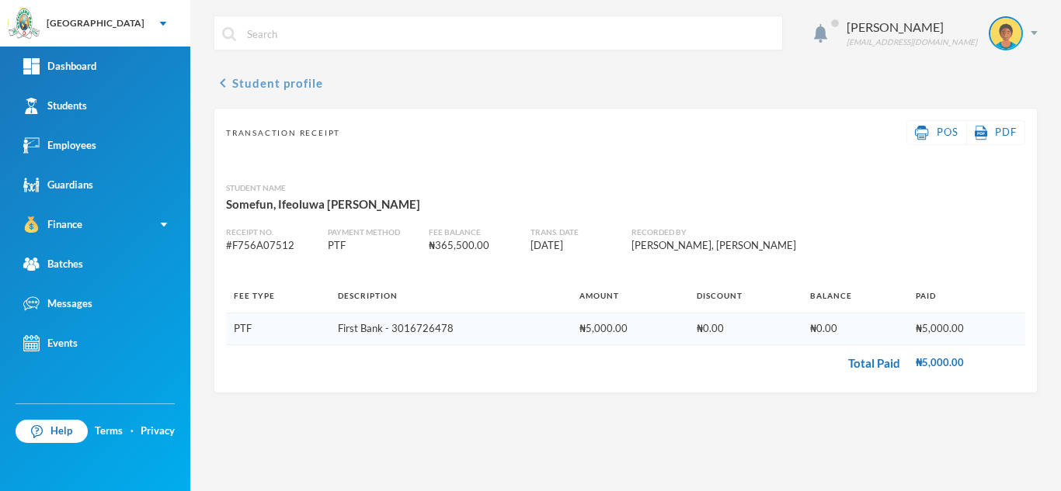
click at [244, 81] on button "chevron_left Student profile" at bounding box center [268, 83] width 109 height 19
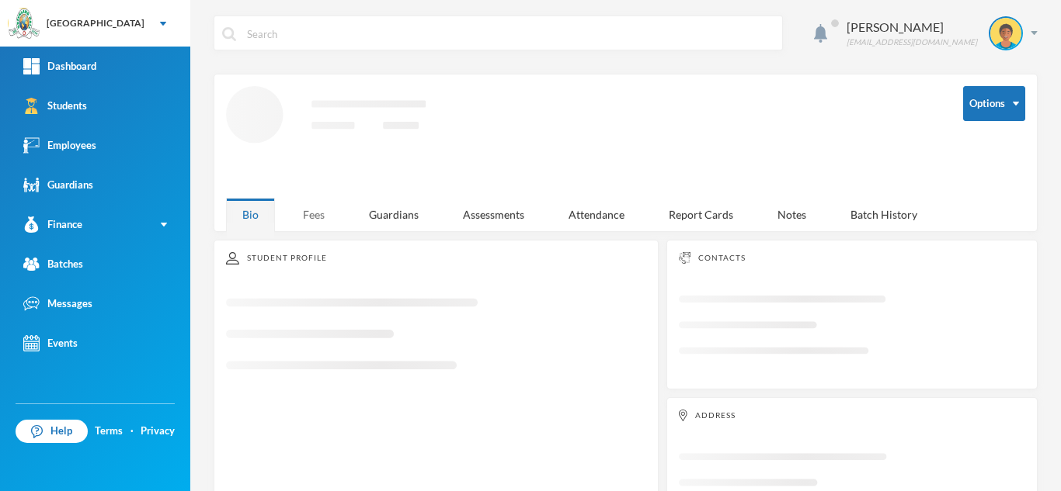
click at [301, 208] on div "Fees" at bounding box center [314, 214] width 54 height 33
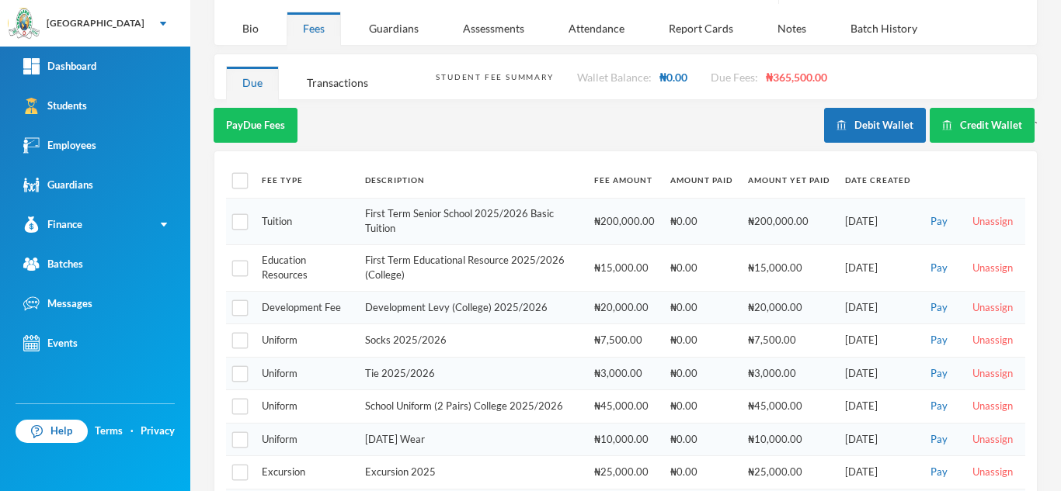
scroll to position [180, 0]
click at [238, 172] on input "checkbox" at bounding box center [240, 180] width 16 height 16
checkbox input "true"
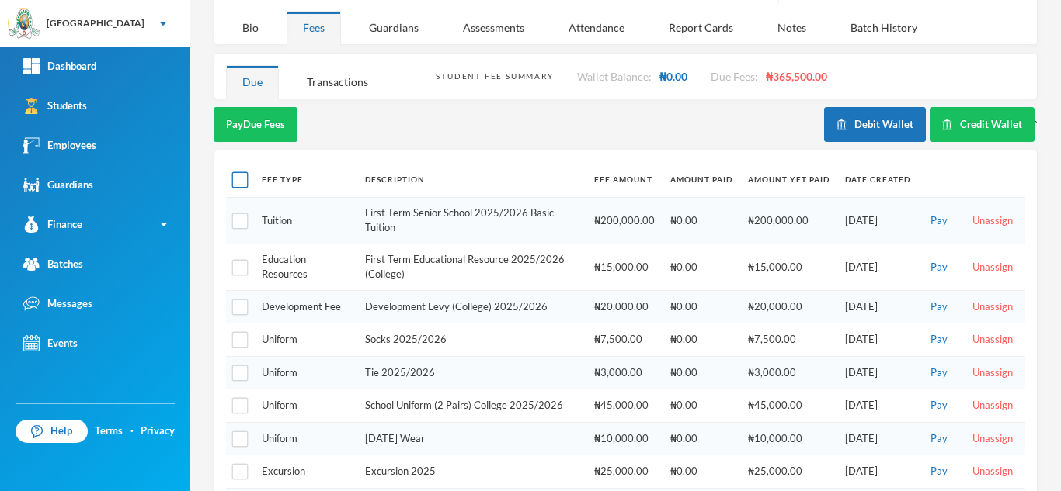
checkbox input "true"
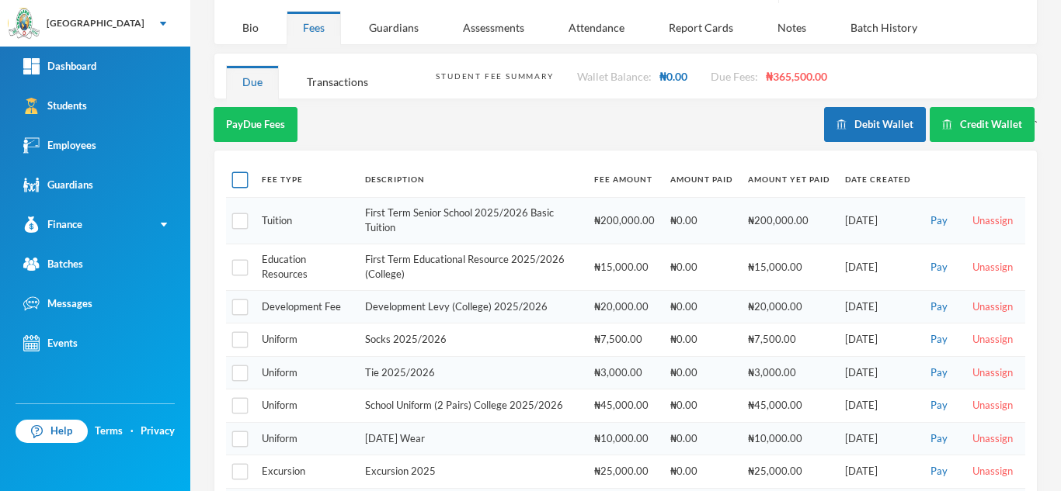
checkbox input "true"
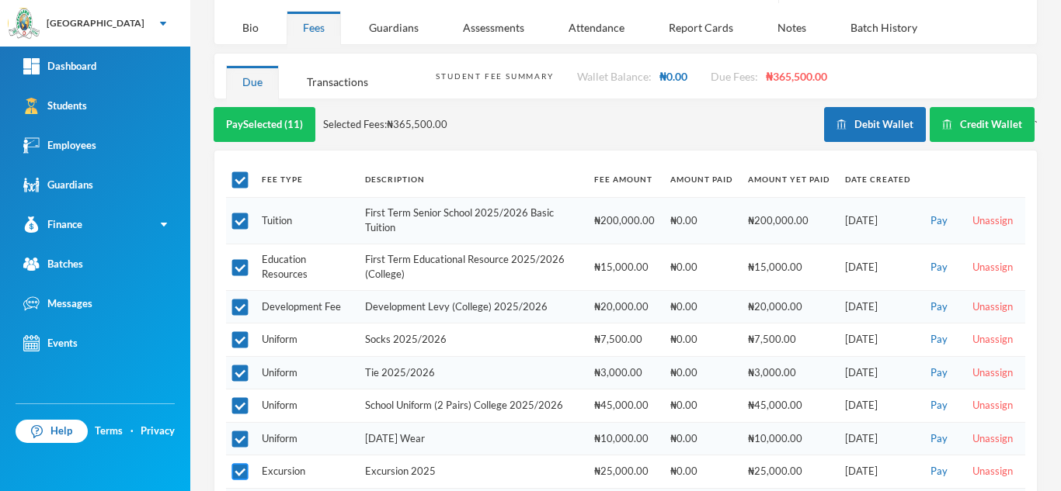
click at [238, 464] on input "checkbox" at bounding box center [240, 472] width 16 height 16
checkbox input "false"
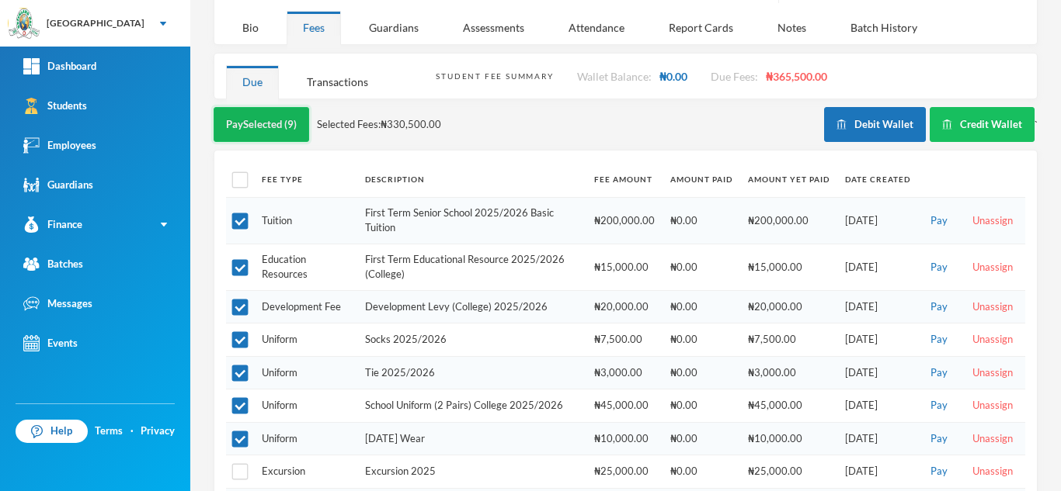
click at [269, 112] on button "Pay Selected (9)" at bounding box center [262, 124] width 96 height 35
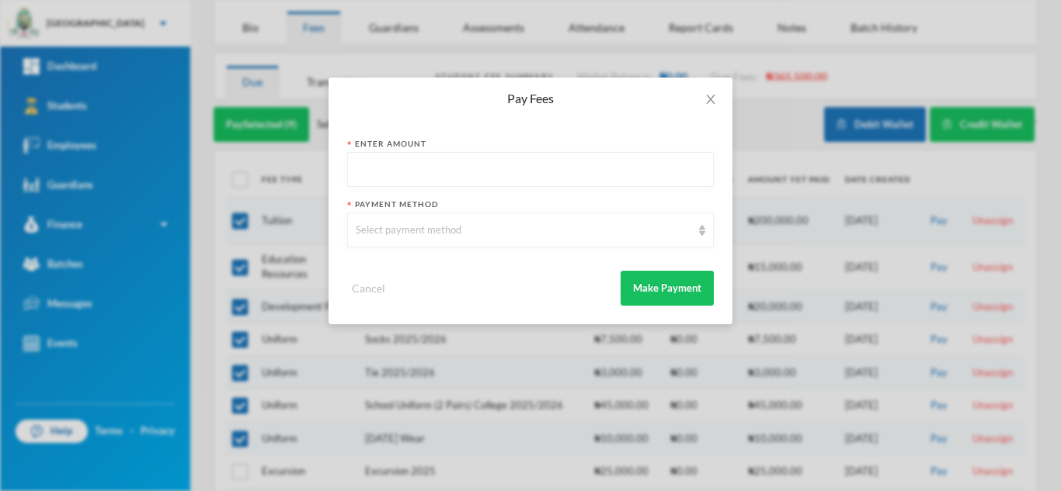
click at [431, 175] on input "text" at bounding box center [530, 170] width 349 height 35
type input "327500"
click at [539, 237] on div "Select payment method" at bounding box center [523, 231] width 335 height 16
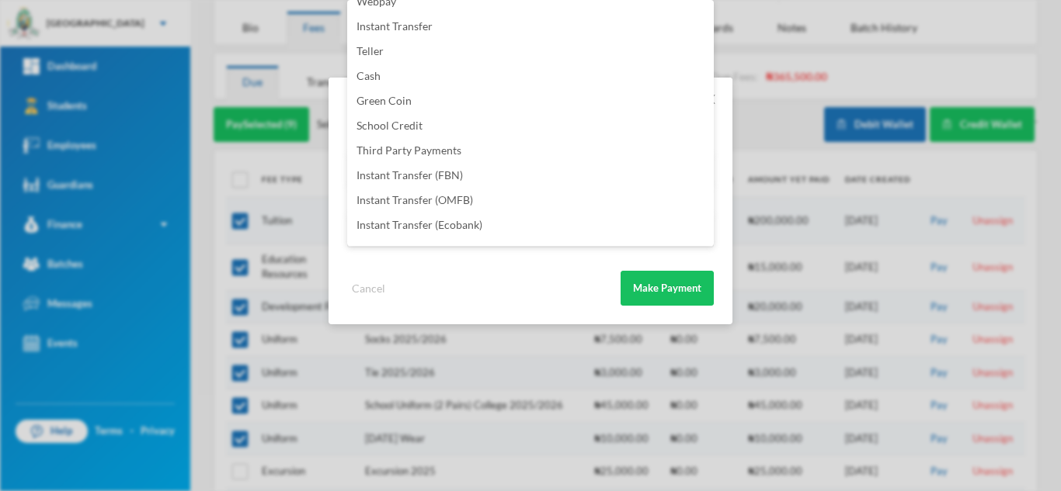
scroll to position [182, 0]
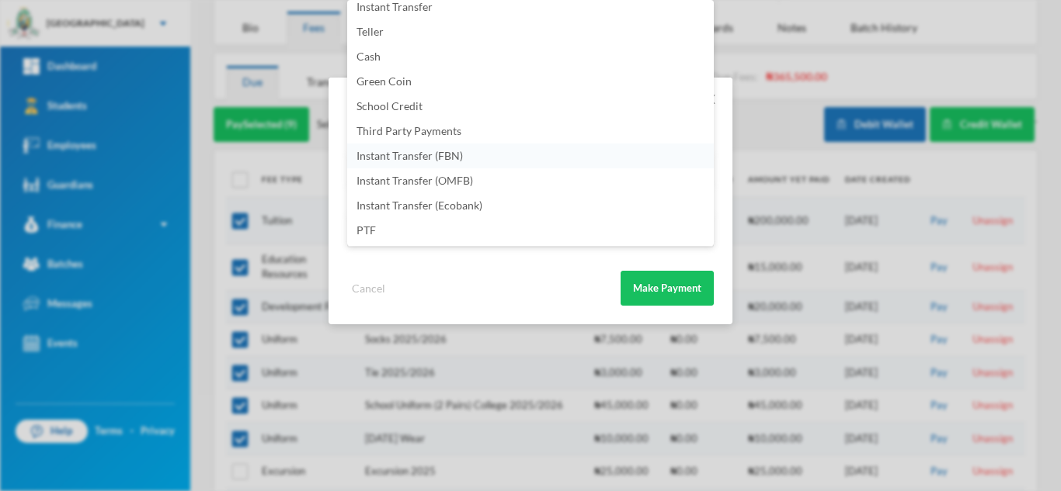
click at [551, 160] on li "Instant Transfer (FBN)" at bounding box center [530, 156] width 366 height 25
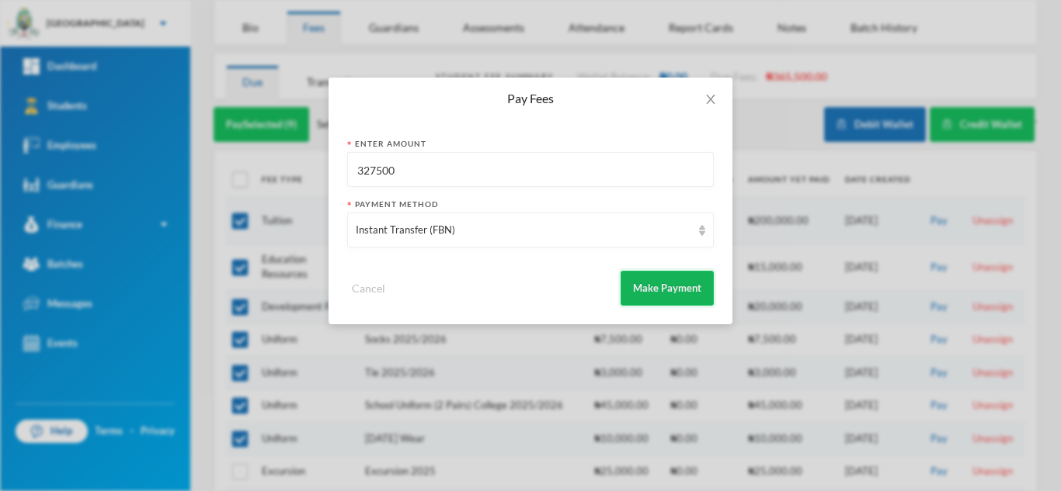
click at [642, 293] on button "Make Payment" at bounding box center [666, 288] width 93 height 35
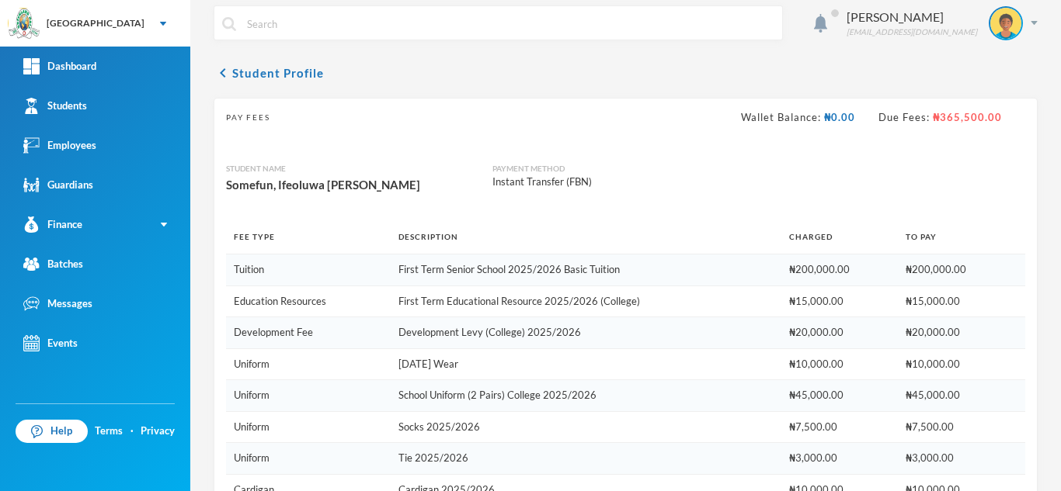
scroll to position [9, 0]
click at [268, 72] on button "chevron_left Student Profile" at bounding box center [269, 74] width 110 height 19
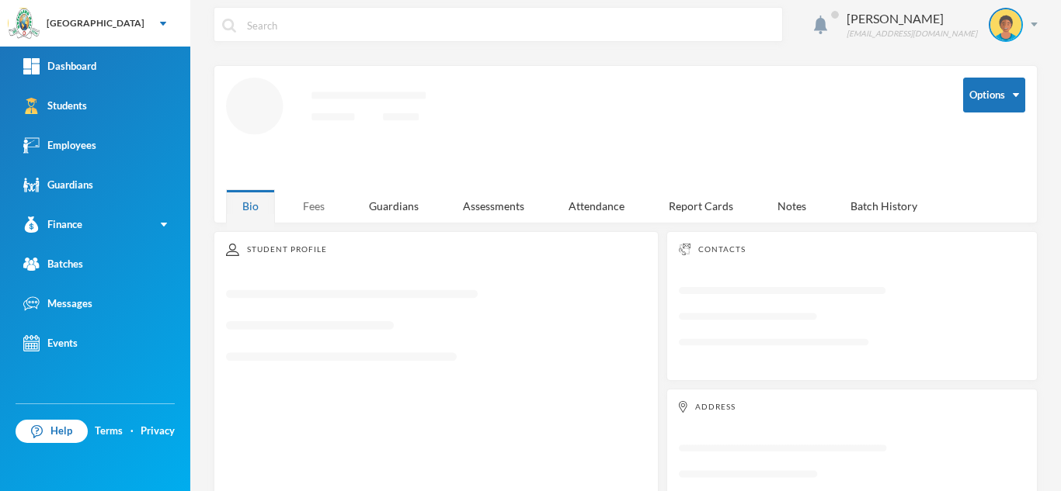
click at [314, 204] on div "Fees" at bounding box center [314, 205] width 54 height 33
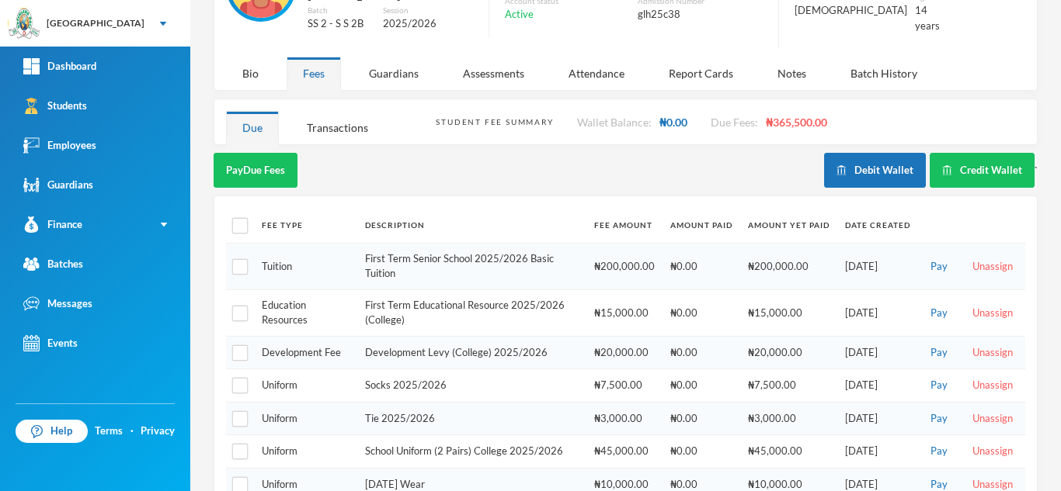
scroll to position [168, 0]
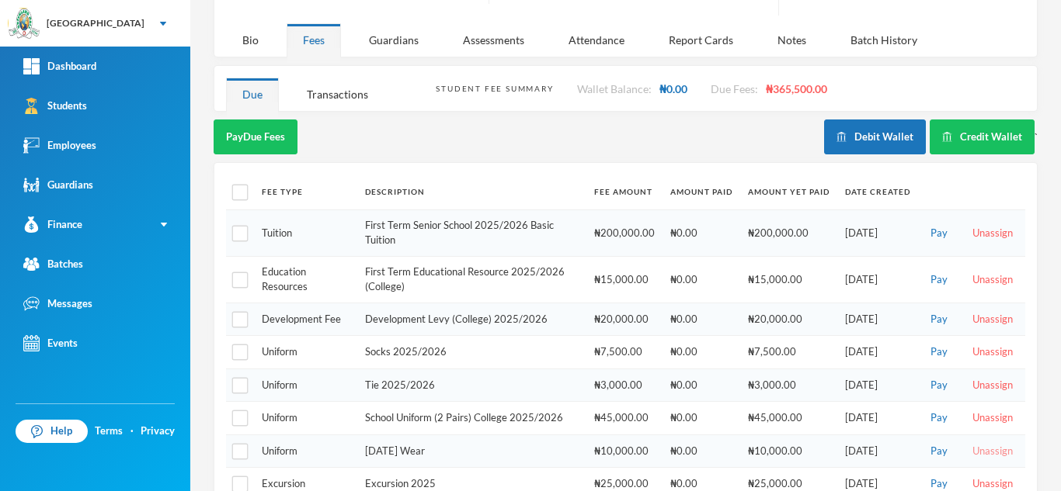
click at [974, 443] on button "Unassign" at bounding box center [992, 451] width 50 height 17
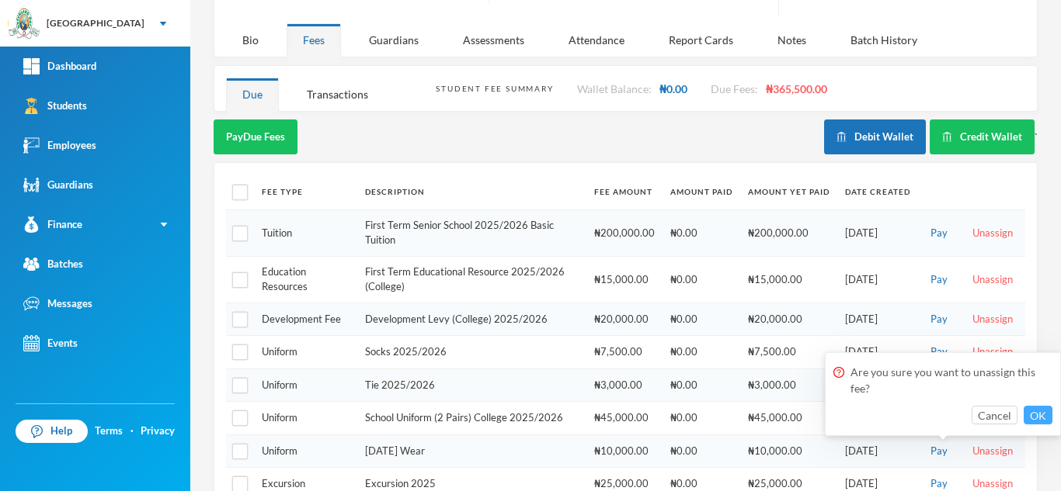
click at [1031, 416] on button "OK" at bounding box center [1037, 415] width 29 height 19
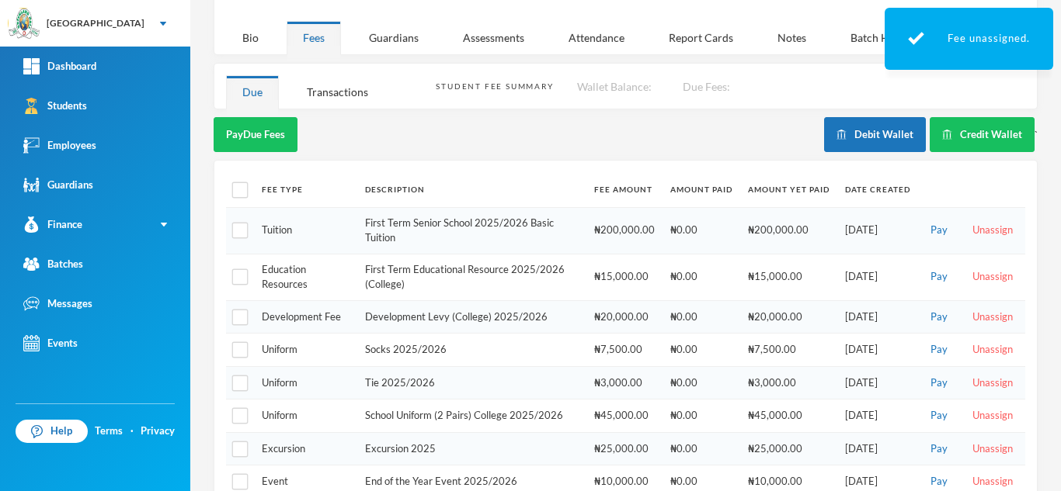
click at [248, 190] on th at bounding box center [240, 189] width 28 height 35
click at [243, 185] on input "checkbox" at bounding box center [240, 190] width 16 height 16
checkbox input "true"
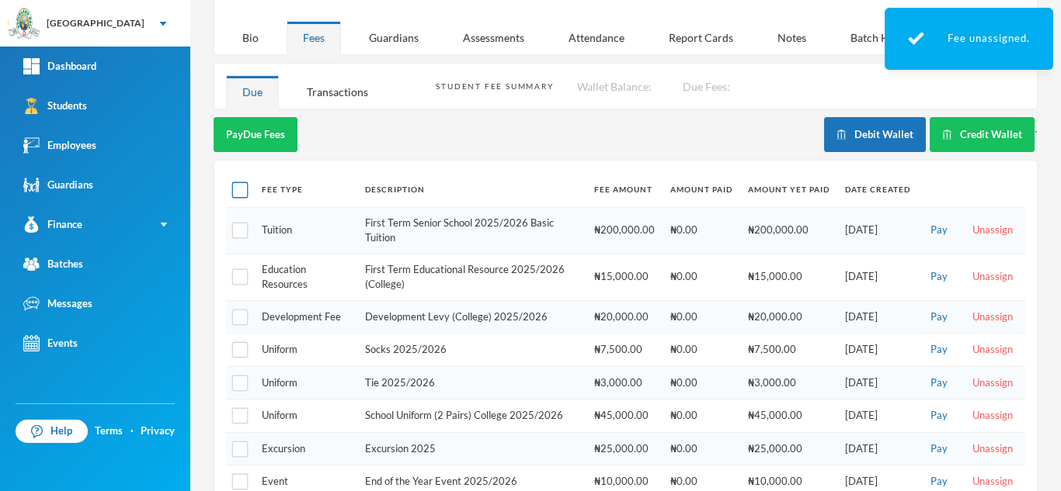
checkbox input "true"
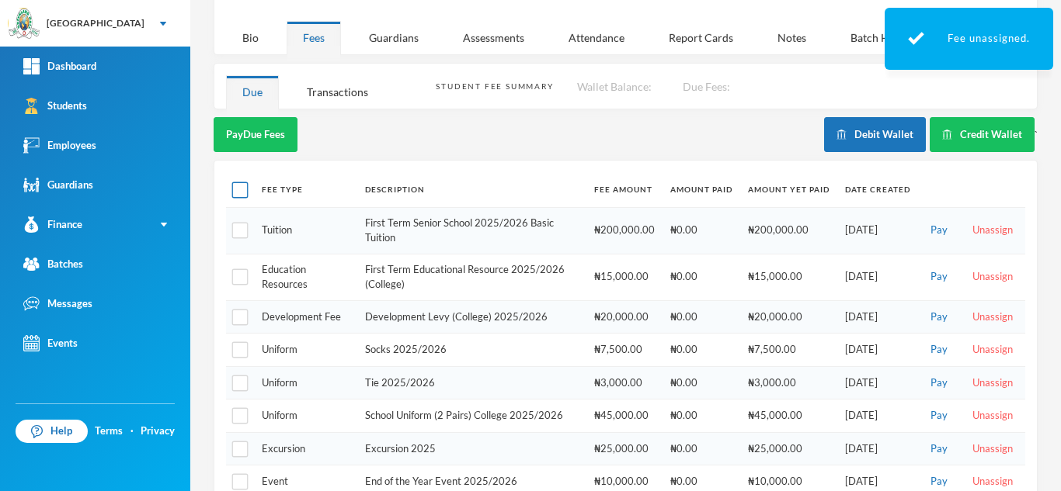
checkbox input "true"
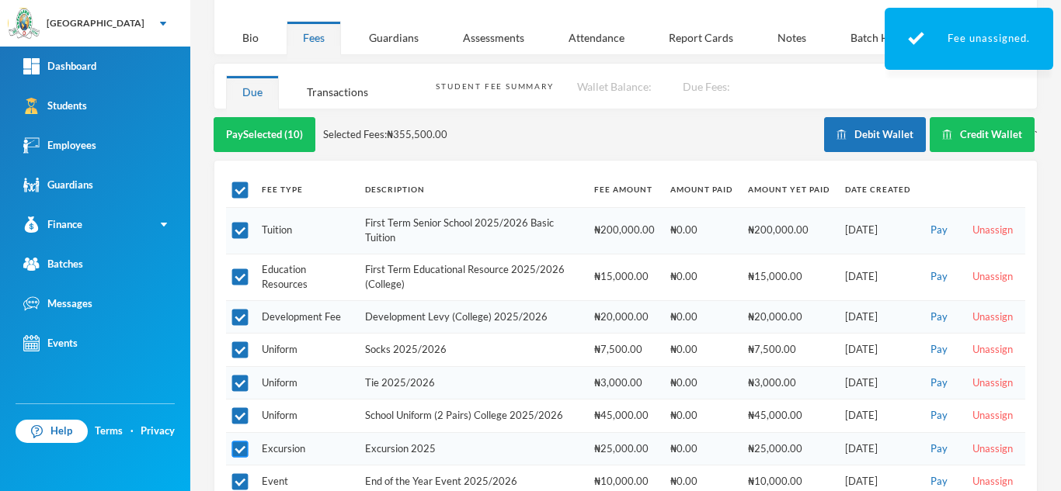
click at [238, 441] on input "checkbox" at bounding box center [240, 449] width 16 height 16
checkbox input "false"
click at [242, 474] on input "checkbox" at bounding box center [240, 482] width 16 height 16
checkbox input "false"
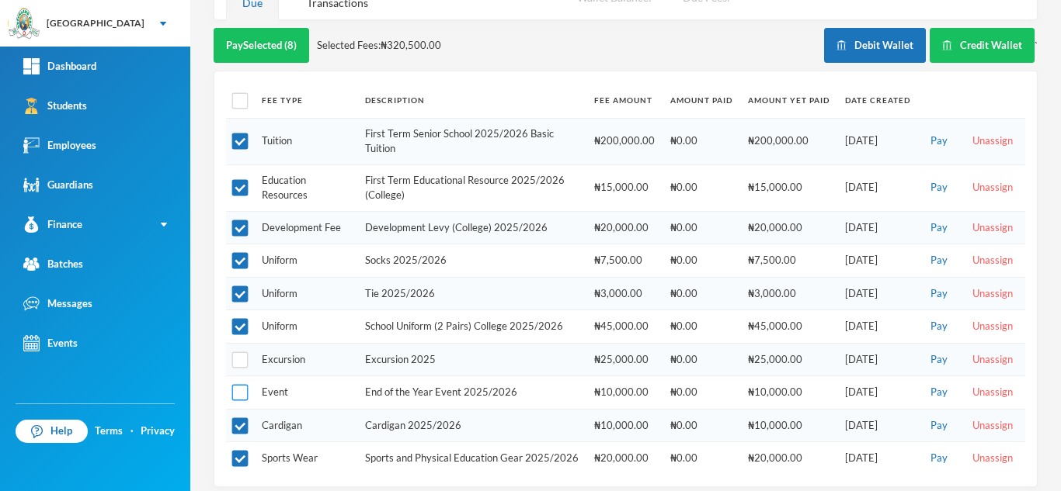
scroll to position [252, 0]
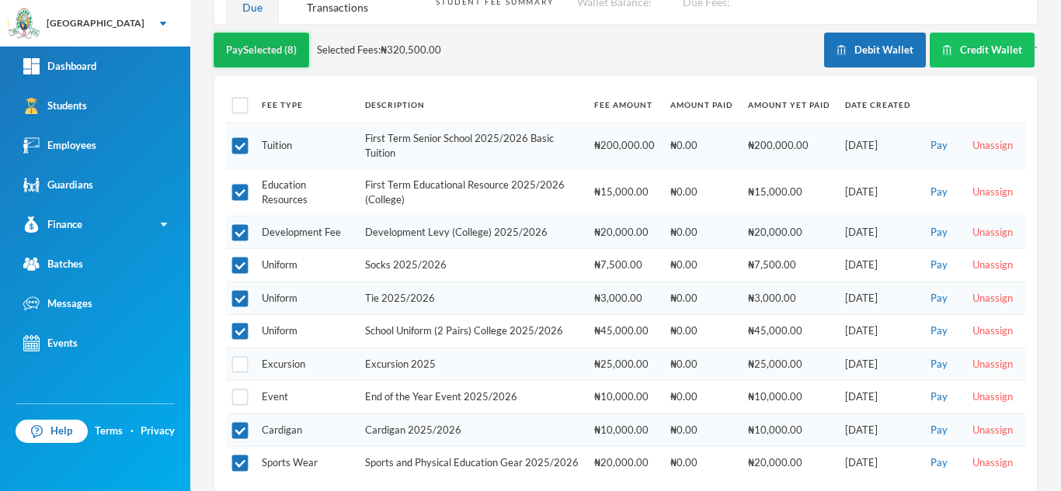
click at [278, 38] on button "Pay Selected (8)" at bounding box center [262, 50] width 96 height 35
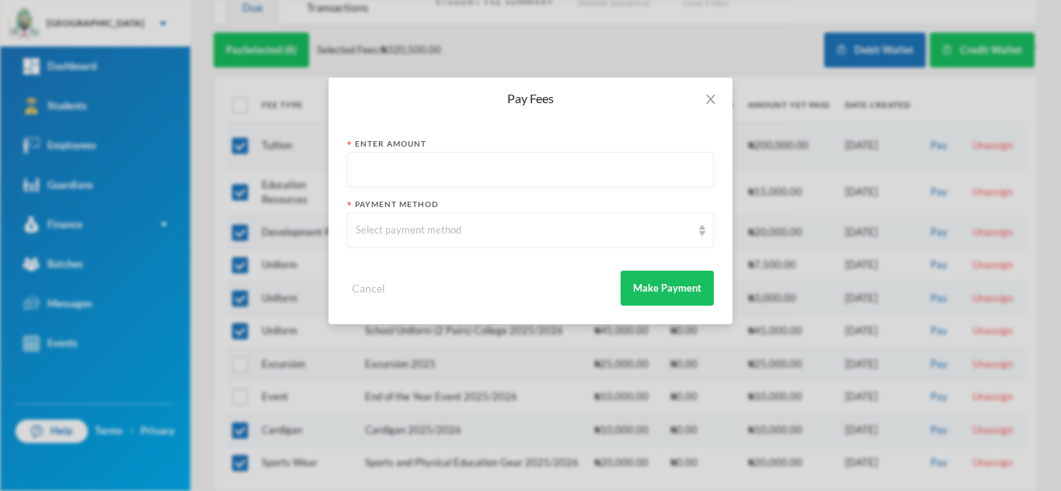
click at [434, 163] on input "text" at bounding box center [530, 170] width 349 height 35
type input "327500"
click at [426, 243] on div "Select payment method" at bounding box center [530, 230] width 366 height 35
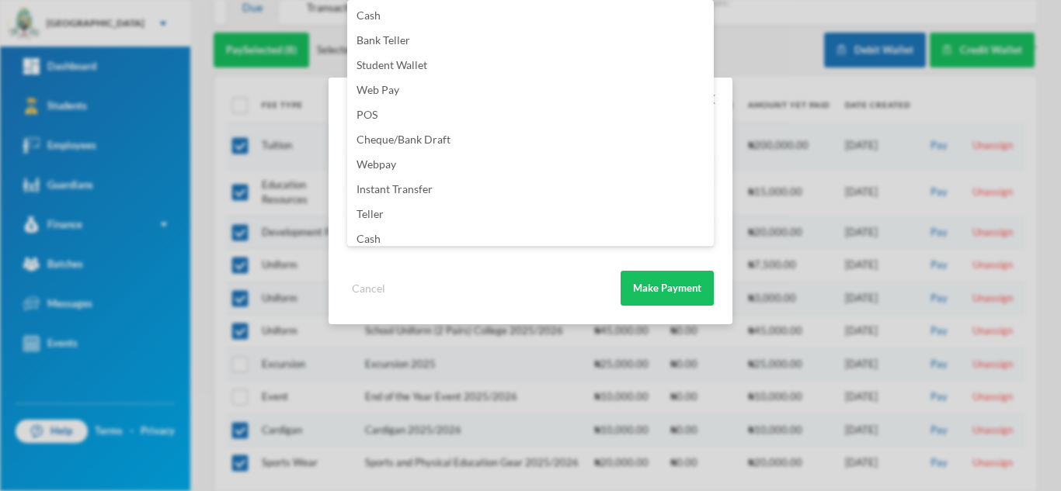
scroll to position [182, 0]
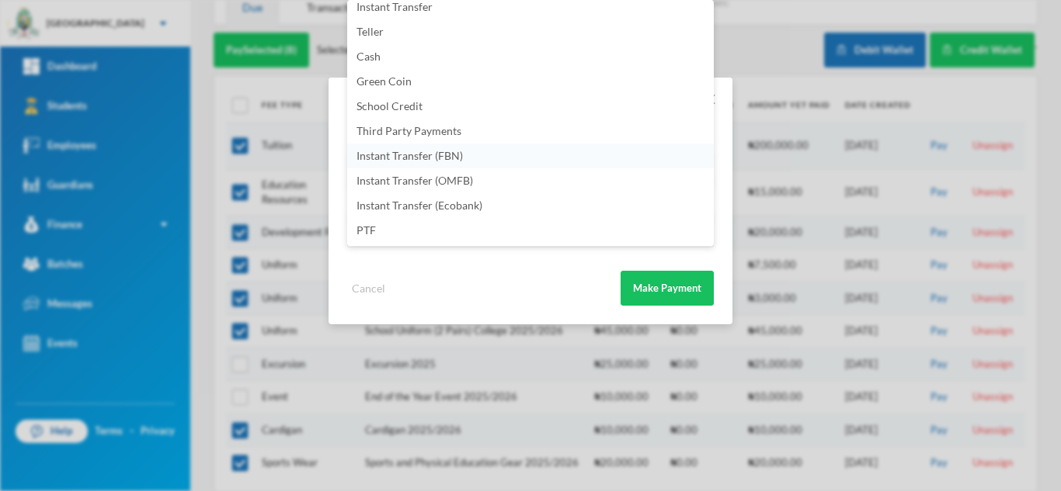
click at [462, 151] on span "Instant Transfer (FBN)" at bounding box center [409, 155] width 106 height 13
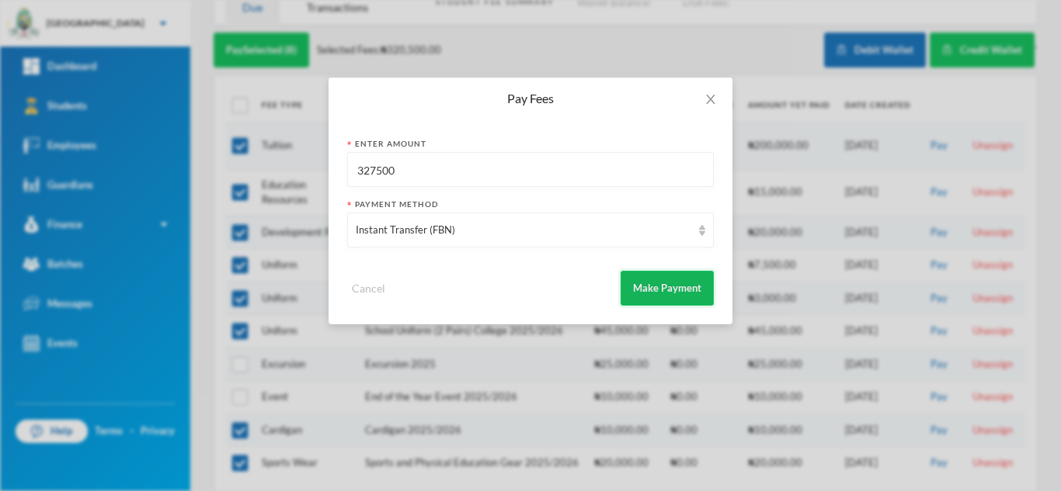
click at [672, 281] on button "Make Payment" at bounding box center [666, 288] width 93 height 35
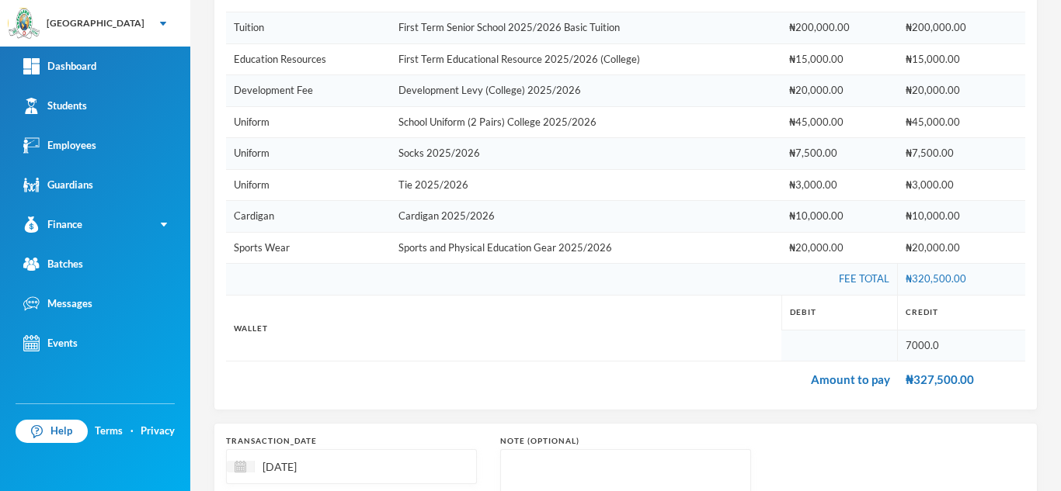
scroll to position [418, 0]
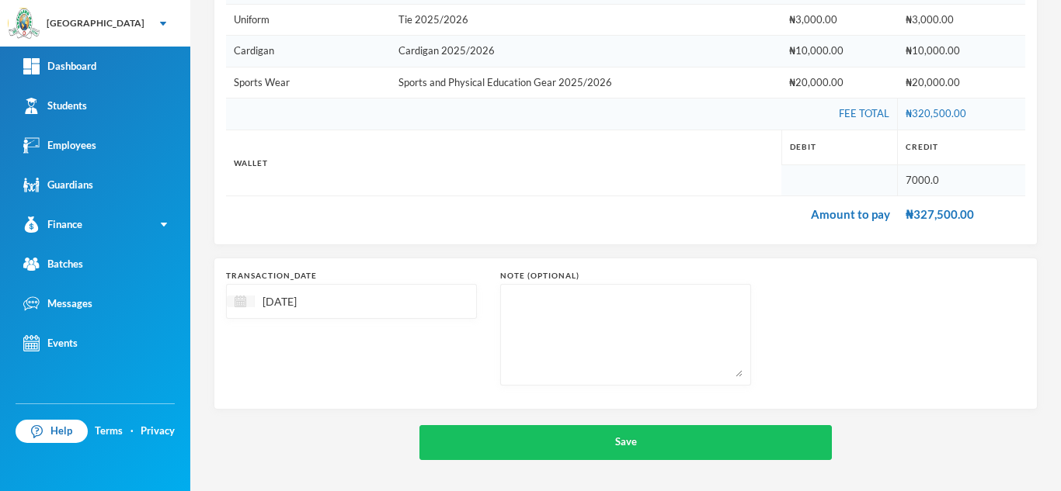
click at [250, 305] on div at bounding box center [241, 302] width 28 height 12
click at [321, 416] on div "10" at bounding box center [324, 419] width 26 height 25
type input "10/09/2025"
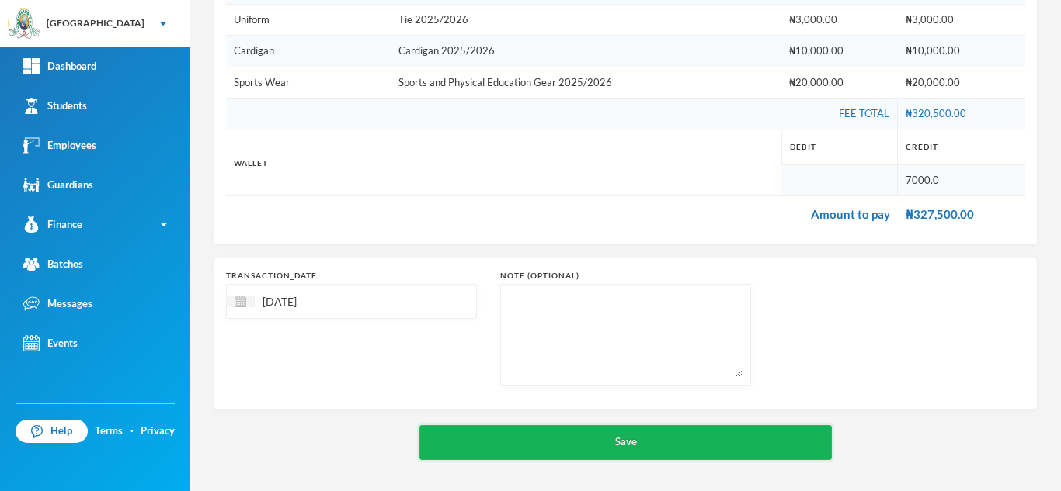
click at [481, 446] on button "Save" at bounding box center [625, 442] width 412 height 35
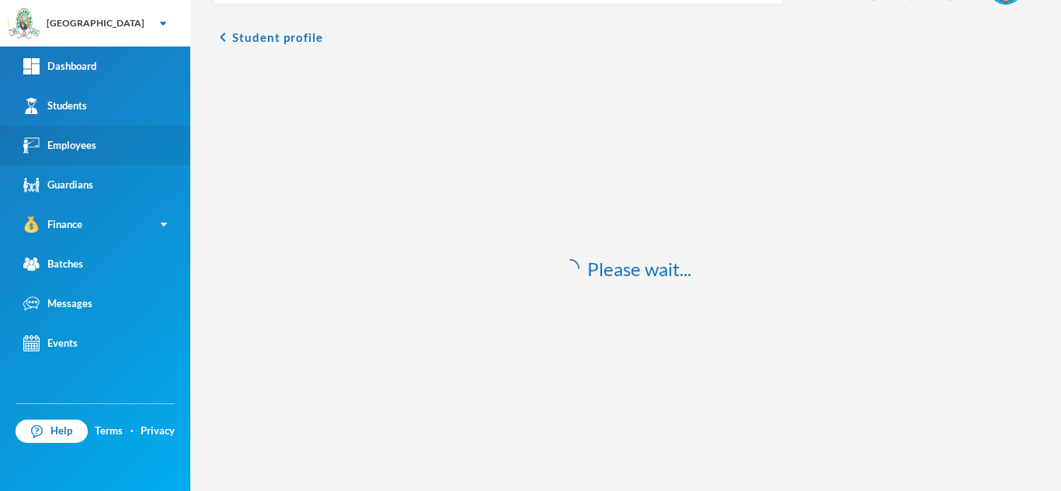
scroll to position [46, 0]
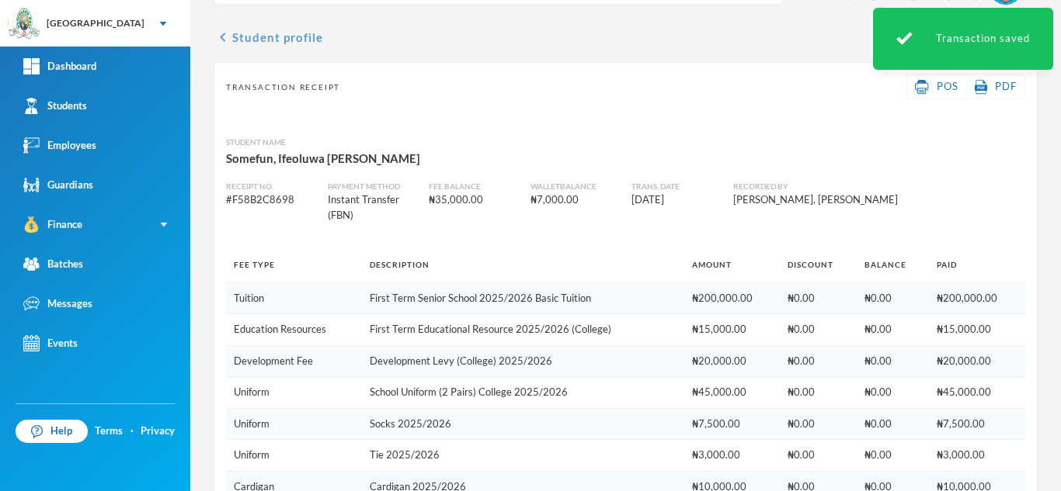
click at [251, 36] on button "chevron_left Student profile" at bounding box center [268, 37] width 109 height 19
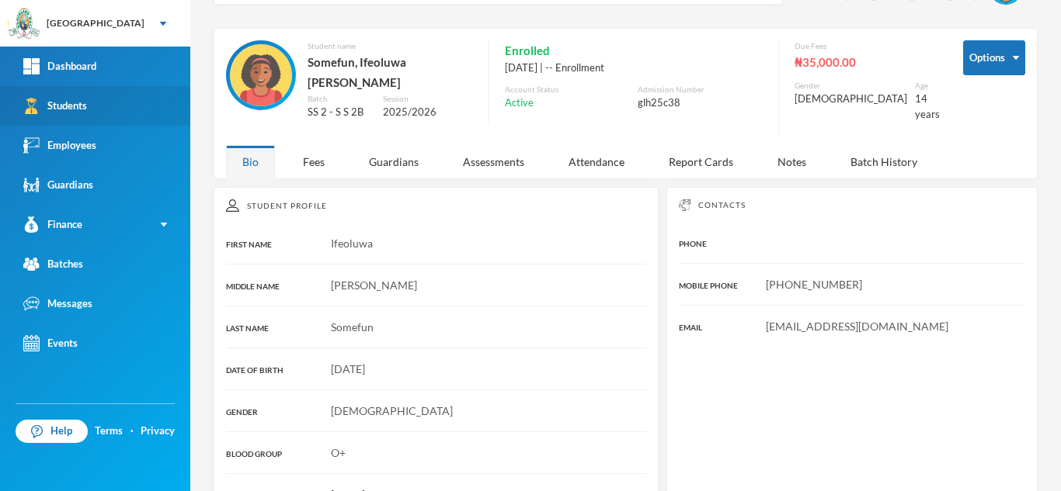
click at [130, 99] on link "Students" at bounding box center [95, 106] width 190 height 40
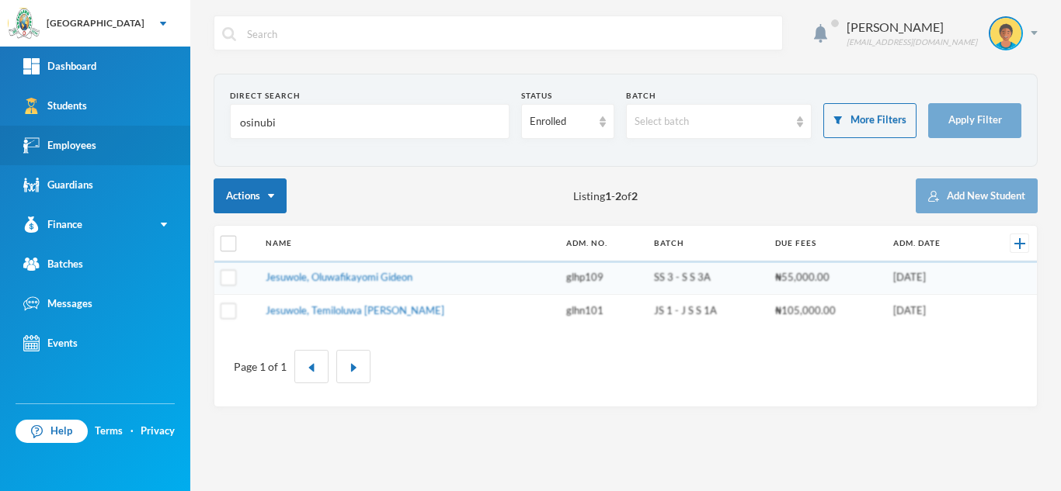
drag, startPoint x: 269, startPoint y: 125, endPoint x: 162, endPoint y: 142, distance: 108.5
click at [188, 131] on div "Greenland Hall Your Bluebic Account Greenland Hall Add a New School Dashboard S…" at bounding box center [530, 245] width 1061 height 491
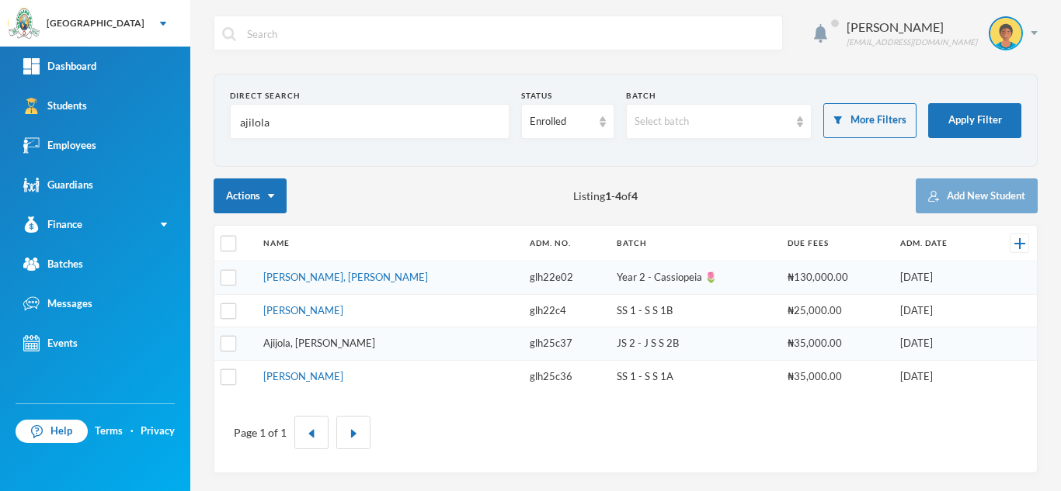
type input "ajilola"
click at [283, 340] on link "Ajijola, Eriayo Samuel" at bounding box center [319, 343] width 112 height 12
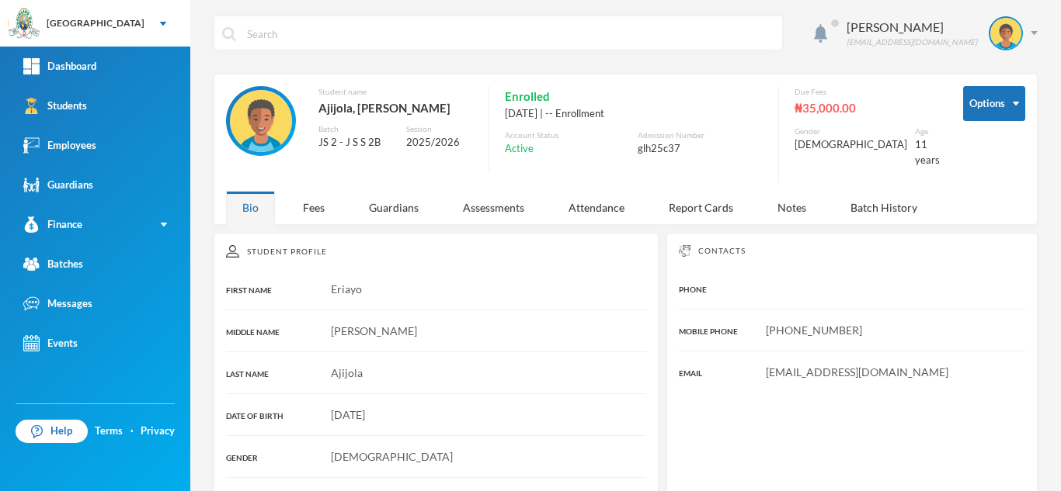
click at [308, 215] on div "Aderogba Olumide olumide.aderogba@greenlandhall.org Options Student name Ajijol…" at bounding box center [625, 245] width 870 height 491
click at [310, 199] on div "Fees" at bounding box center [314, 207] width 54 height 33
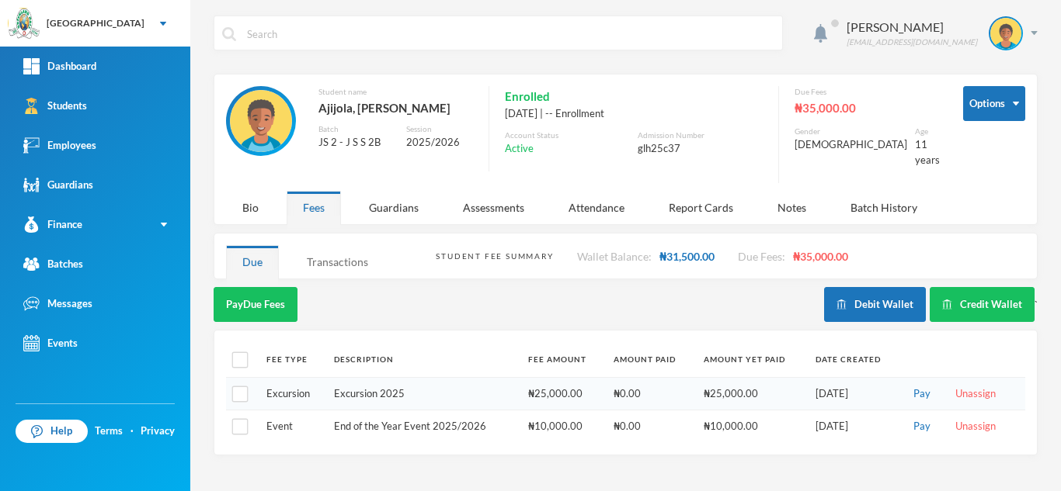
click at [328, 252] on div "Transactions" at bounding box center [337, 261] width 94 height 33
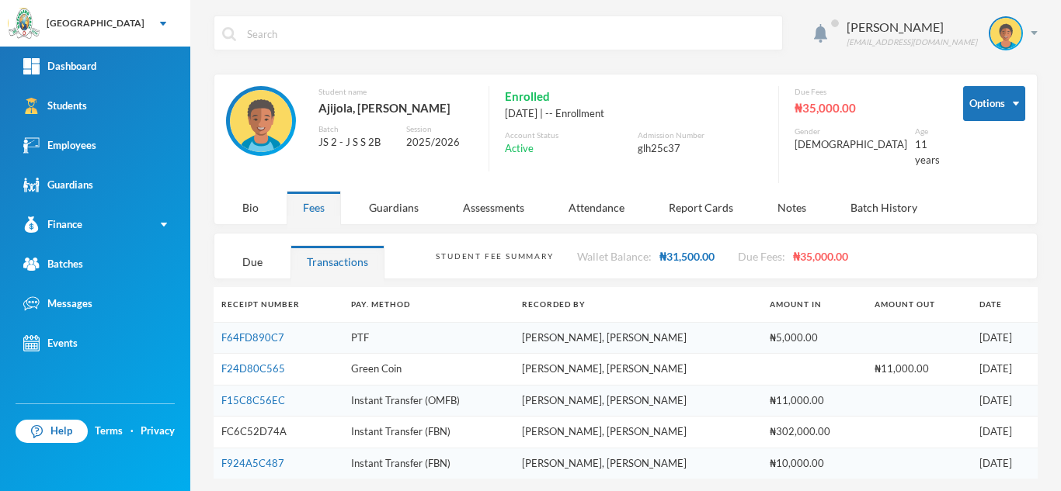
click at [245, 425] on link "FC6C52D74A" at bounding box center [253, 431] width 65 height 12
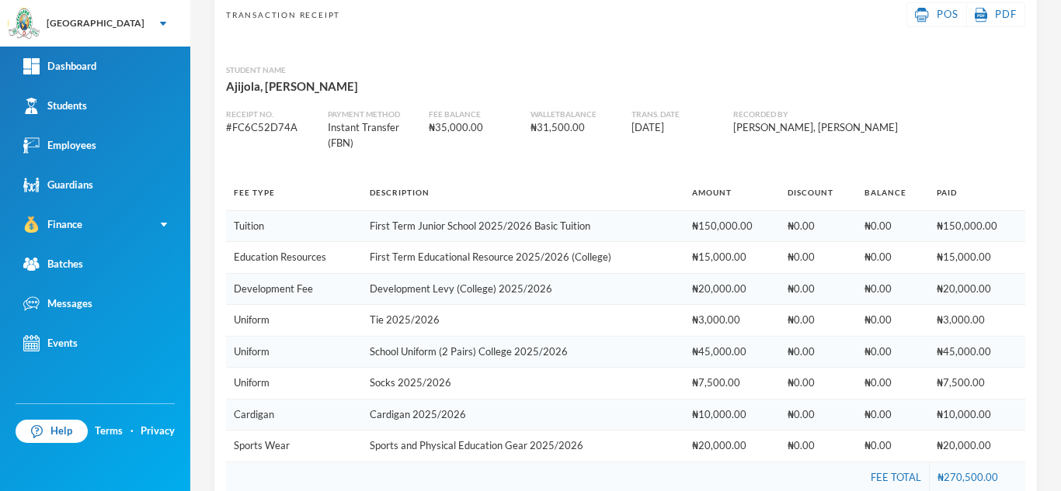
scroll to position [122, 0]
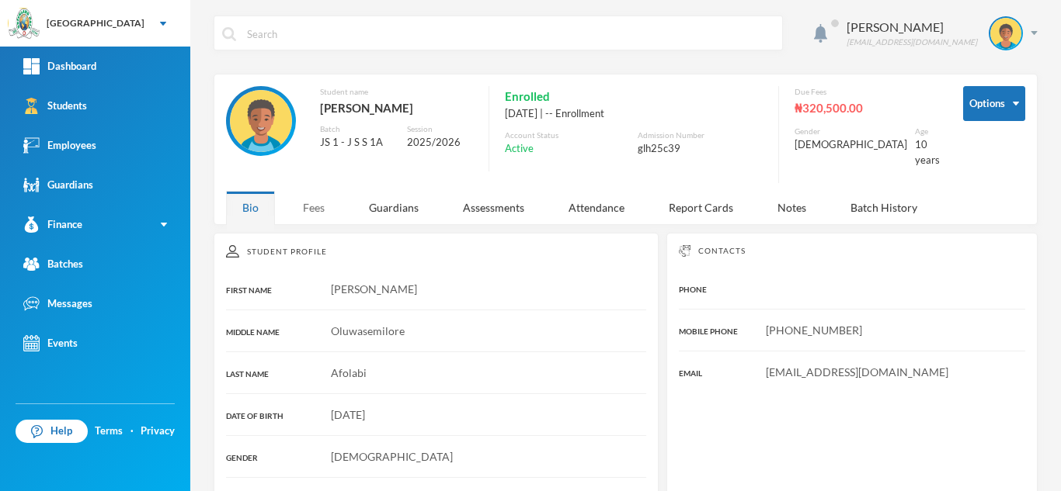
click at [328, 199] on div "Fees" at bounding box center [314, 207] width 54 height 33
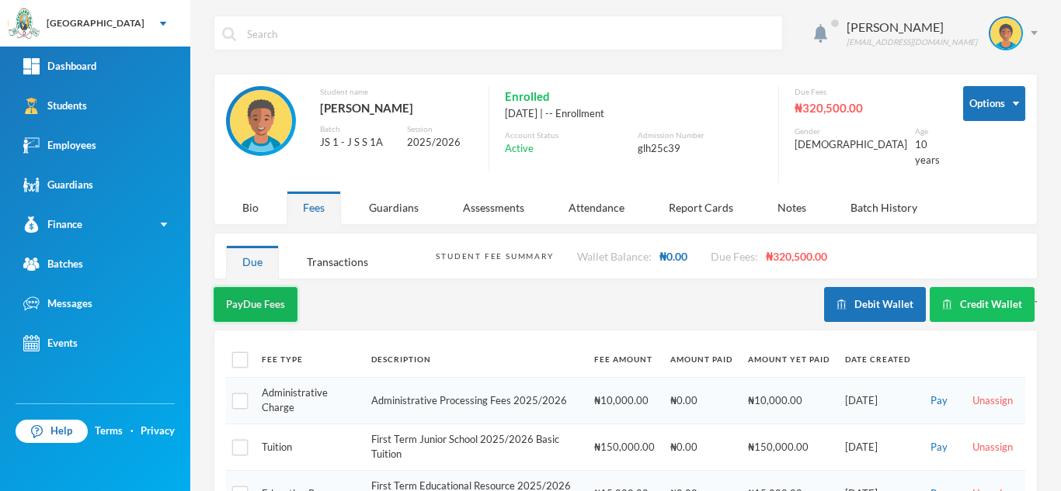
click at [247, 293] on button "Pay Due Fees" at bounding box center [256, 304] width 84 height 35
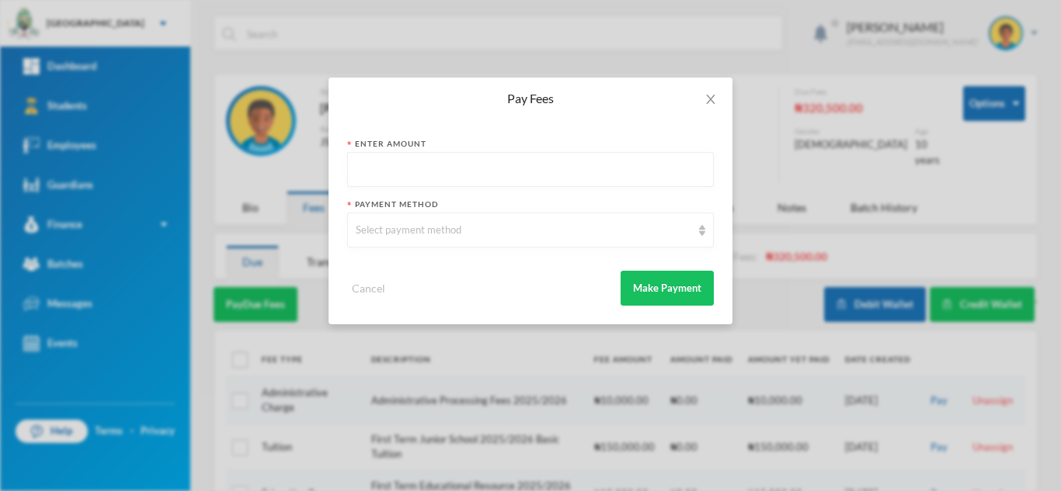
click at [377, 164] on input "text" at bounding box center [530, 170] width 349 height 35
type input "10000"
click at [396, 229] on div "Select payment method" at bounding box center [523, 231] width 335 height 16
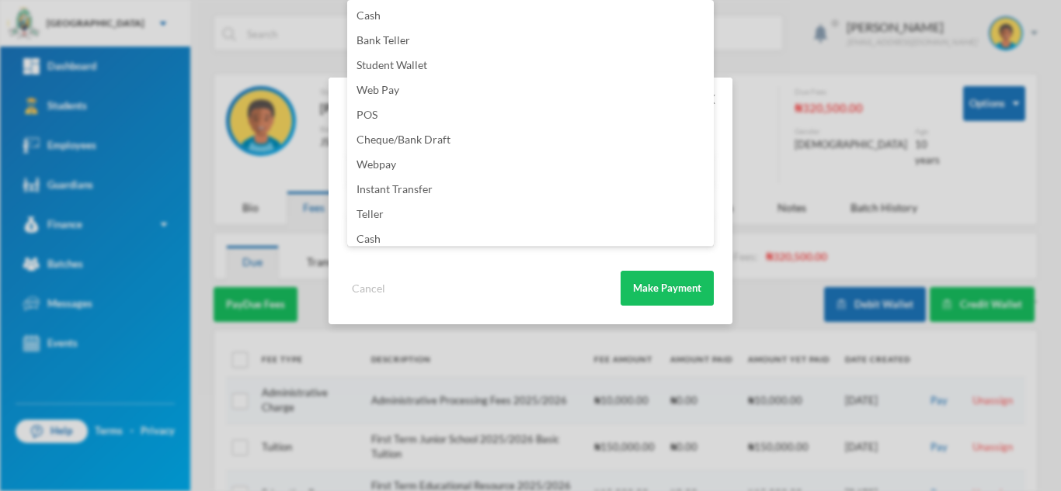
scroll to position [182, 0]
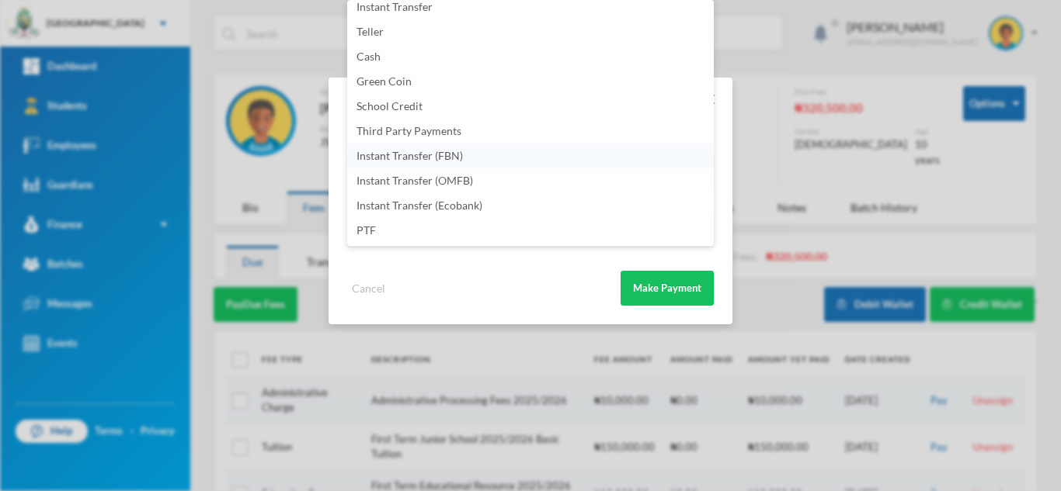
click at [533, 160] on li "Instant Transfer (FBN)" at bounding box center [530, 156] width 366 height 25
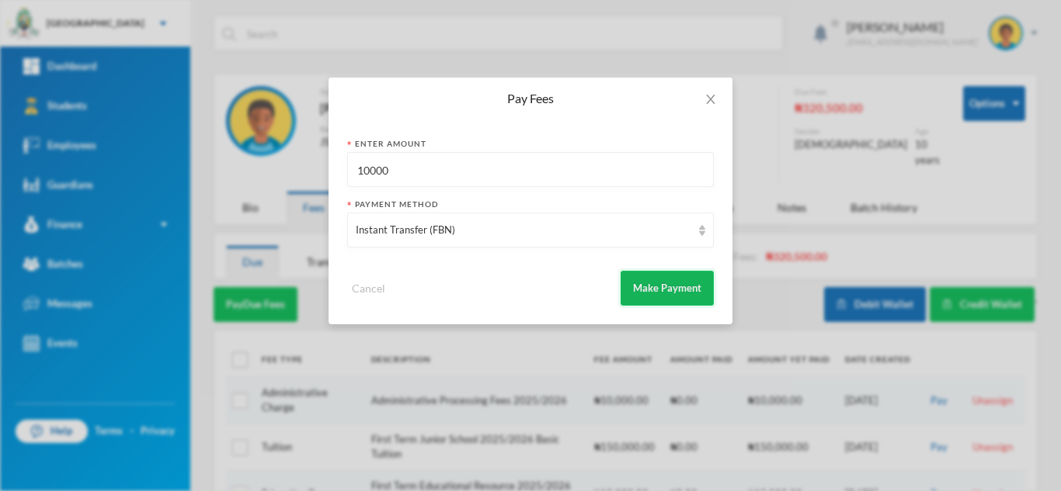
click at [651, 276] on button "Make Payment" at bounding box center [666, 288] width 93 height 35
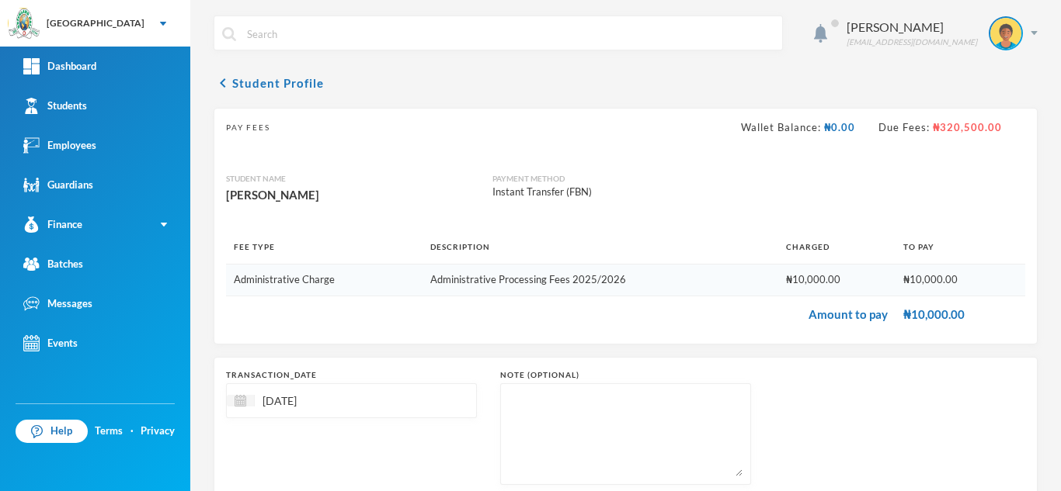
scroll to position [99, 0]
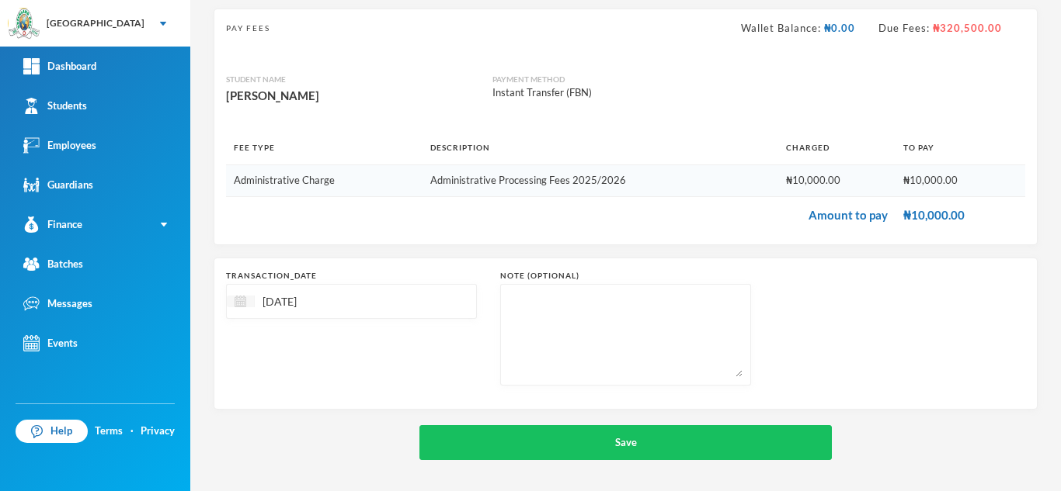
click at [241, 296] on div at bounding box center [241, 302] width 28 height 12
click at [379, 335] on span "Previous Month" at bounding box center [377, 341] width 14 height 14
click at [278, 443] on div "11" at bounding box center [274, 444] width 25 height 25
type input "11/08/2025"
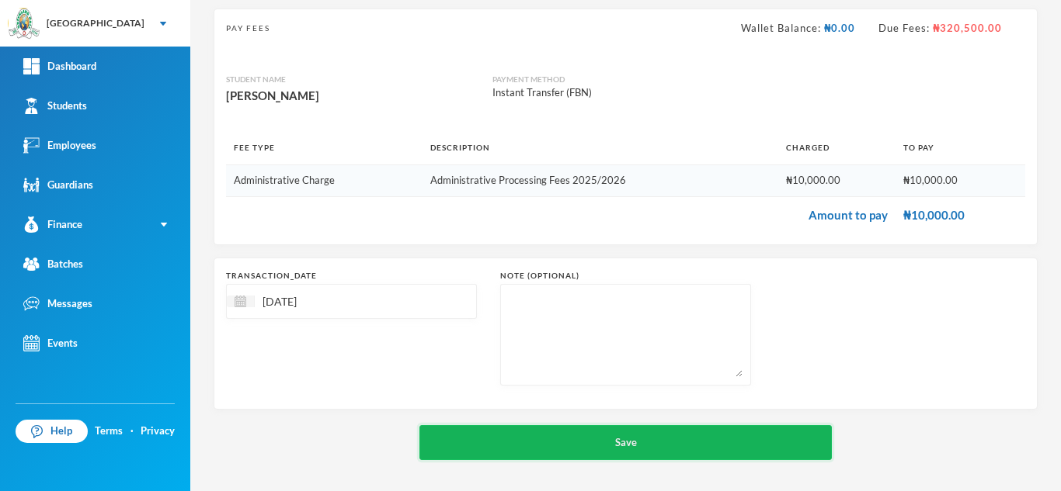
click at [471, 436] on button "Save" at bounding box center [625, 442] width 412 height 35
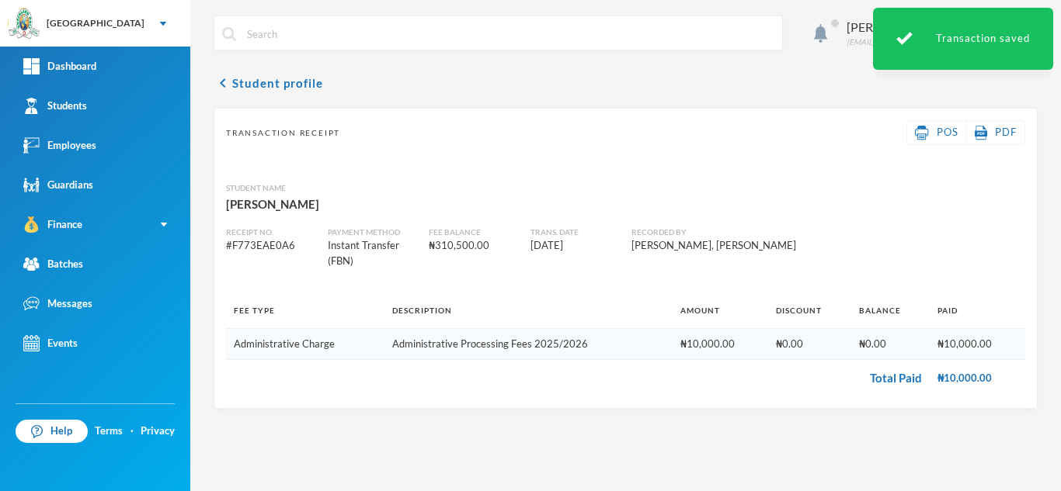
click at [1057, 26] on div "Aderogba Olumide olumide.aderogba@greenlandhall.org chevron_left Student profil…" at bounding box center [625, 245] width 870 height 491
click at [298, 91] on button "chevron_left Student profile" at bounding box center [268, 83] width 109 height 19
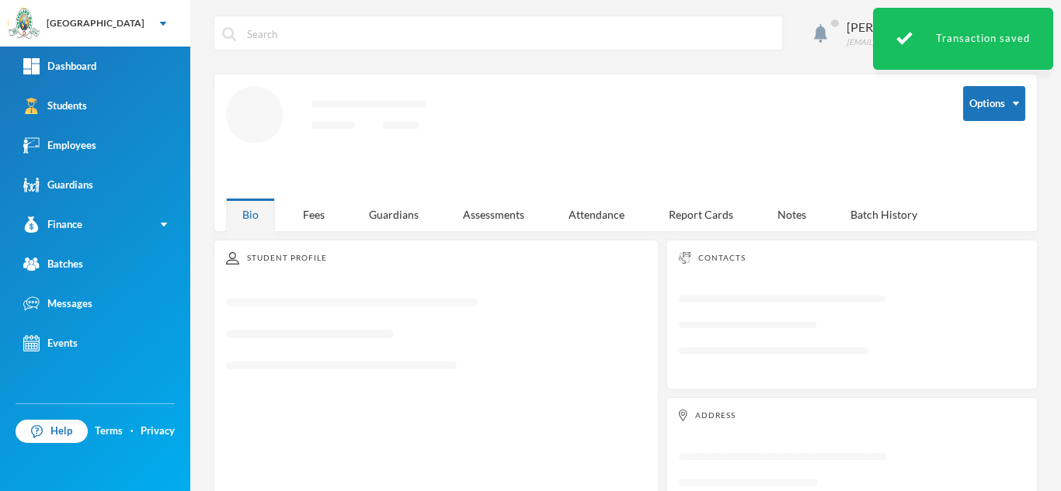
click at [314, 214] on div "Aderogba Olumide olumide.aderogba@greenlandhall.org Options Loading interface..…" at bounding box center [625, 245] width 870 height 491
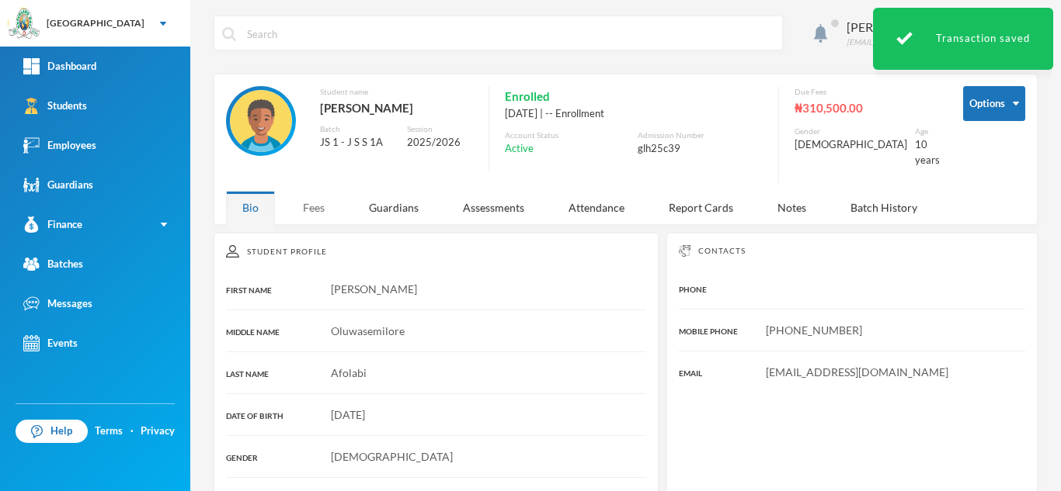
click at [309, 191] on div "Fees" at bounding box center [314, 207] width 54 height 33
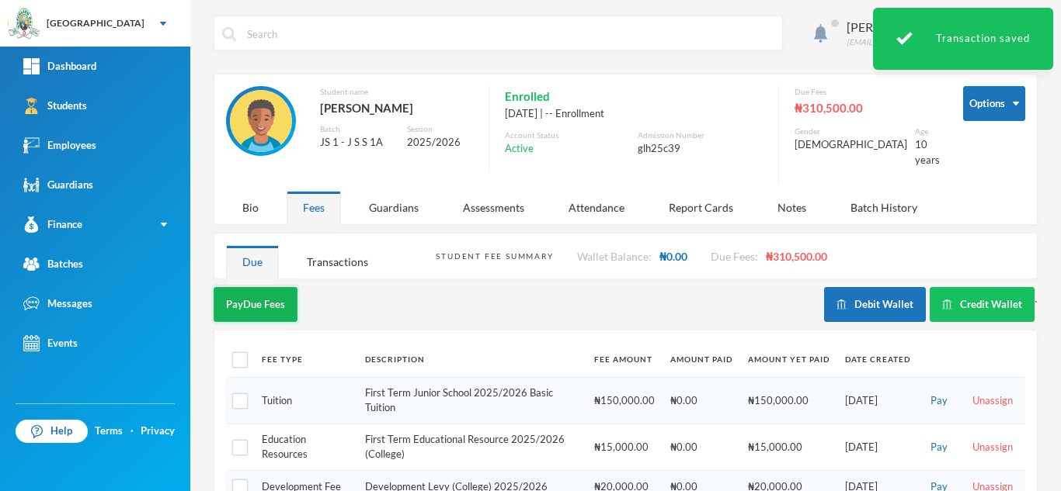
click at [245, 299] on button "Pay Due Fees" at bounding box center [256, 304] width 84 height 35
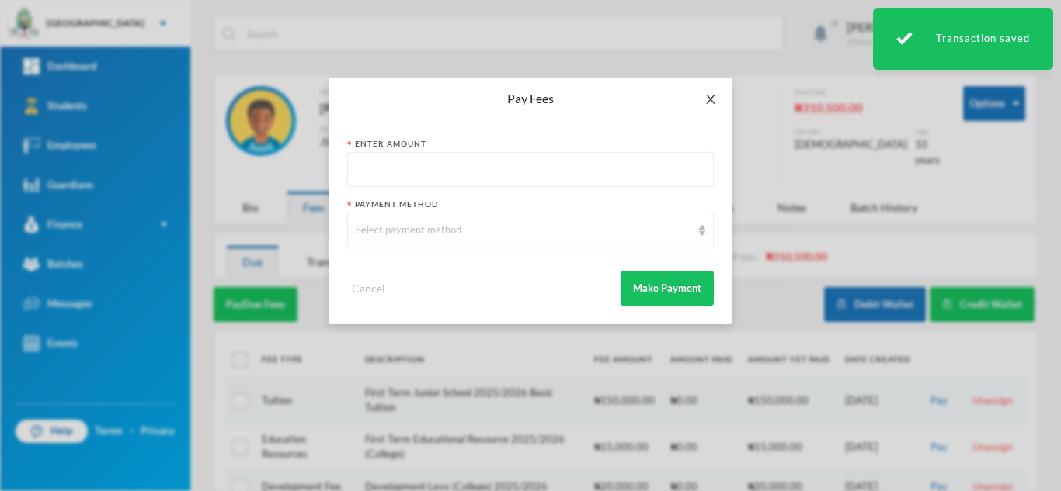
click at [705, 101] on icon "icon: close" at bounding box center [710, 99] width 12 height 12
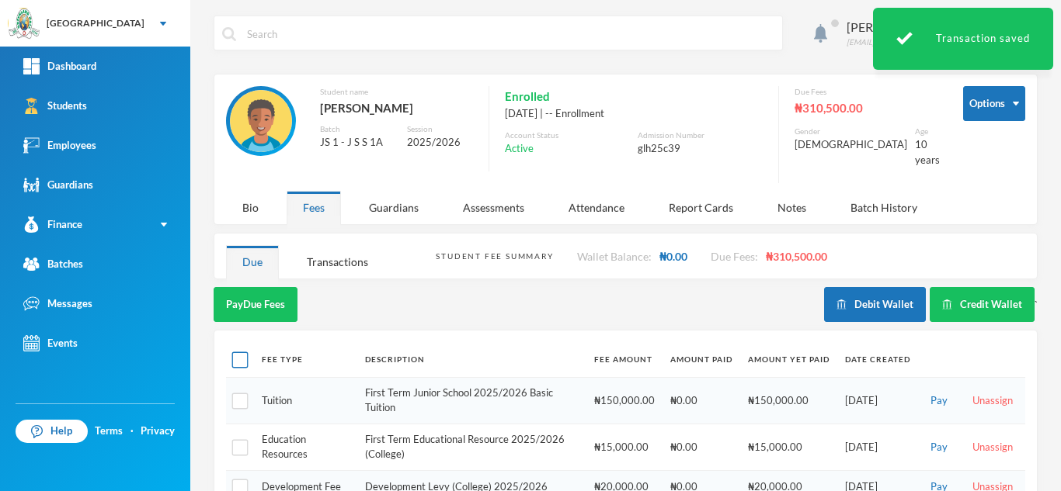
click at [240, 352] on input "checkbox" at bounding box center [240, 360] width 16 height 16
checkbox input "true"
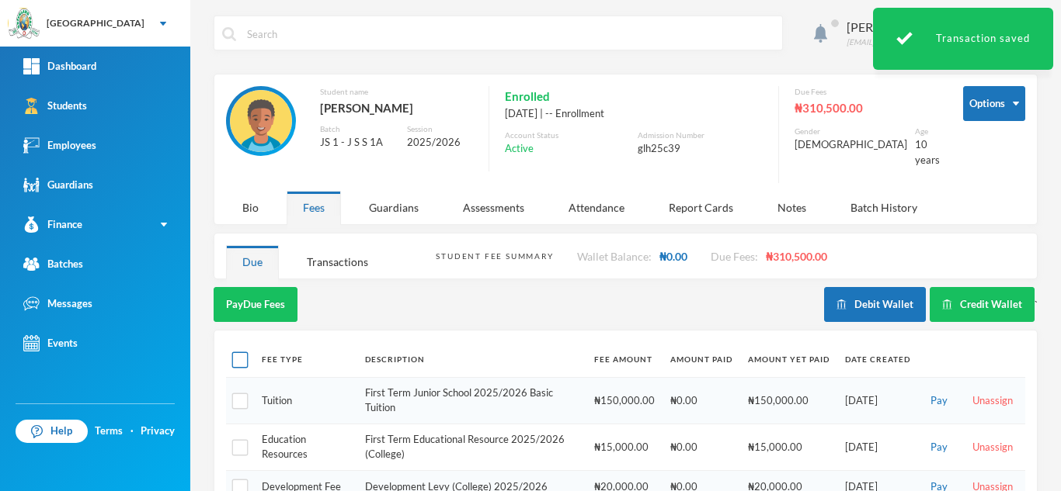
checkbox input "true"
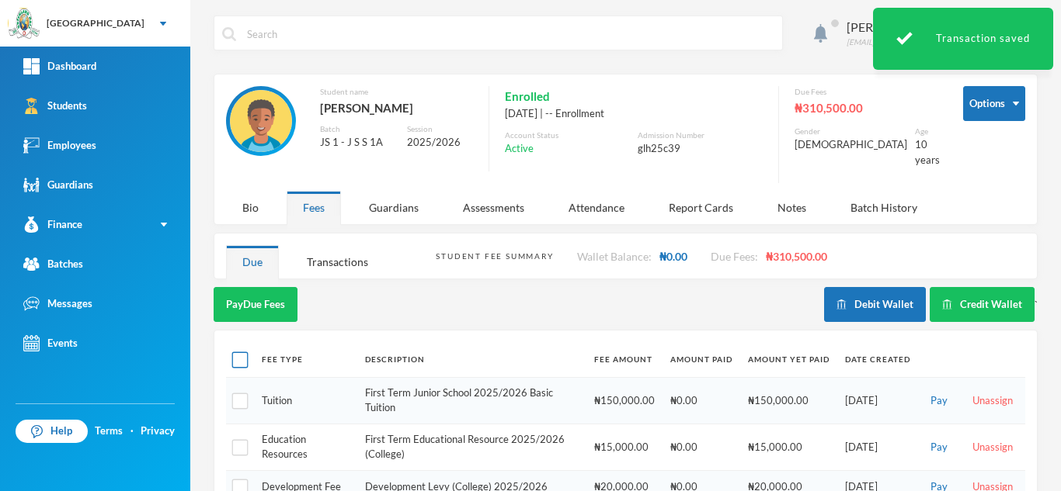
checkbox input "true"
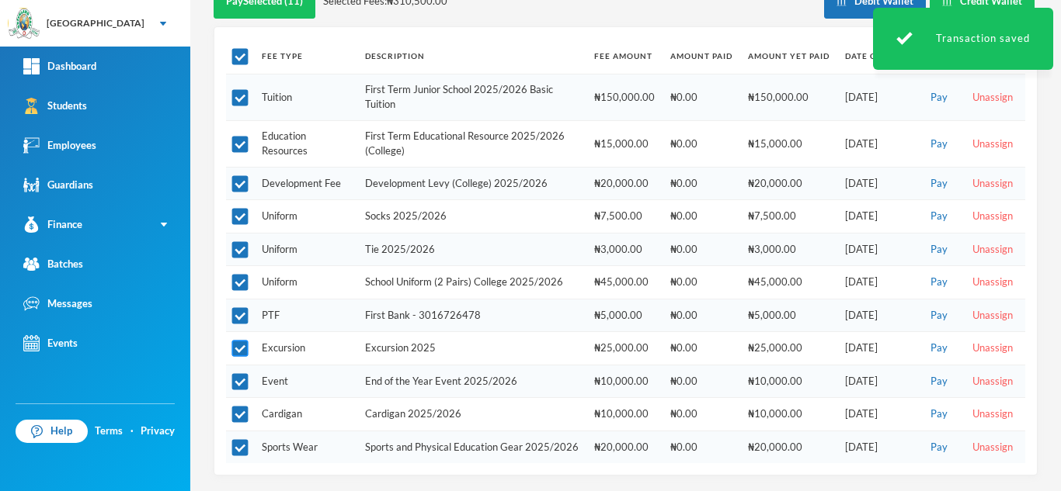
click at [244, 341] on input "checkbox" at bounding box center [240, 349] width 16 height 16
checkbox input "false"
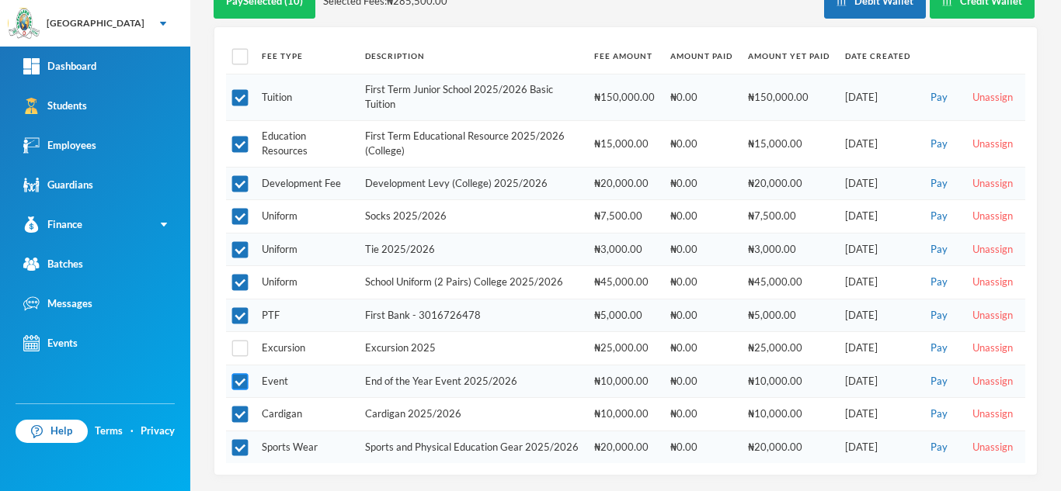
click at [238, 374] on input "checkbox" at bounding box center [240, 382] width 16 height 16
checkbox input "false"
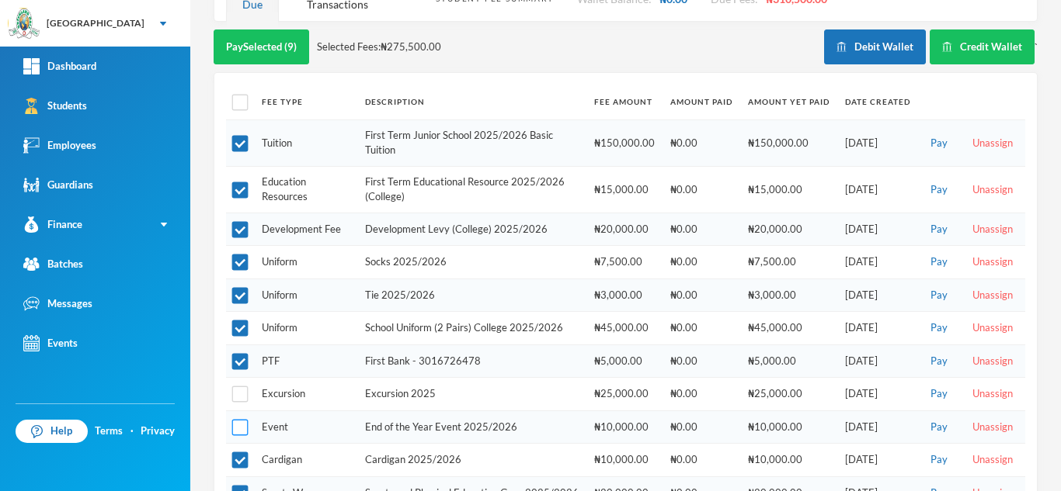
scroll to position [259, 0]
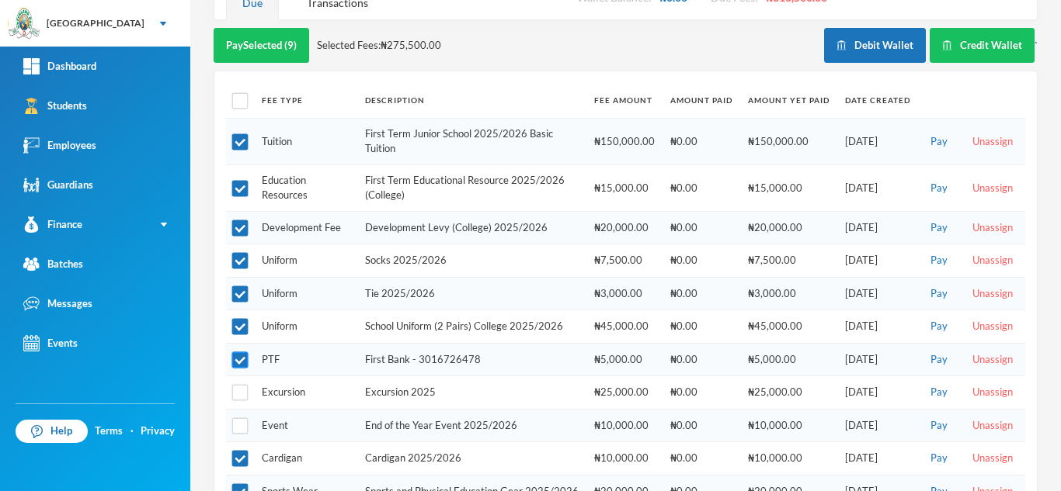
click at [237, 352] on input "checkbox" at bounding box center [240, 360] width 16 height 16
checkbox input "false"
click at [248, 39] on button "Pay Selected (8)" at bounding box center [262, 45] width 96 height 35
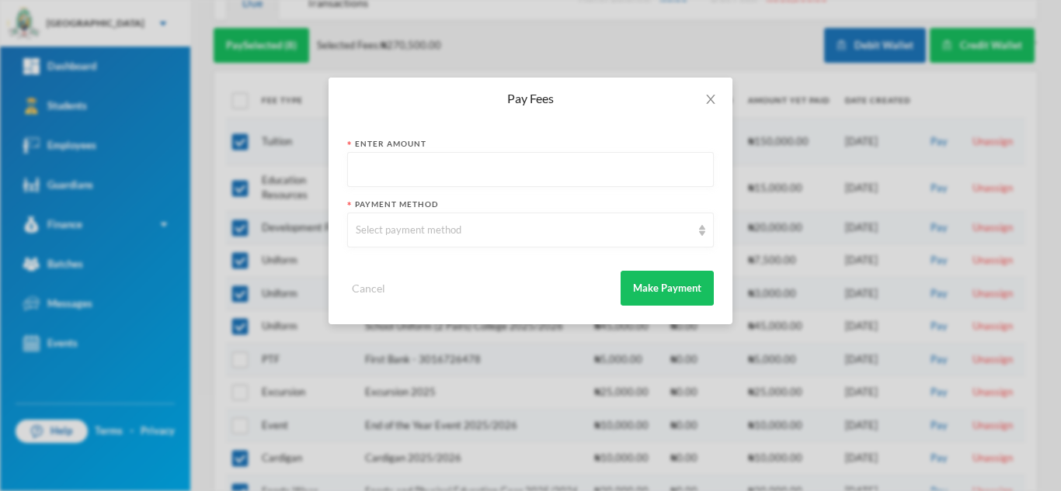
click at [400, 171] on input "text" at bounding box center [530, 170] width 349 height 35
type input "200000"
click at [408, 238] on div "Select payment method" at bounding box center [530, 230] width 366 height 35
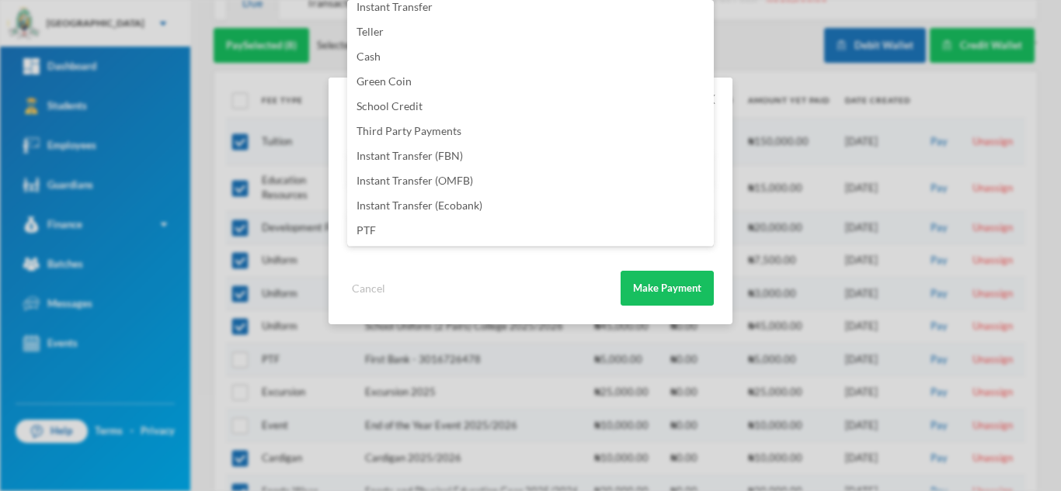
scroll to position [3, 0]
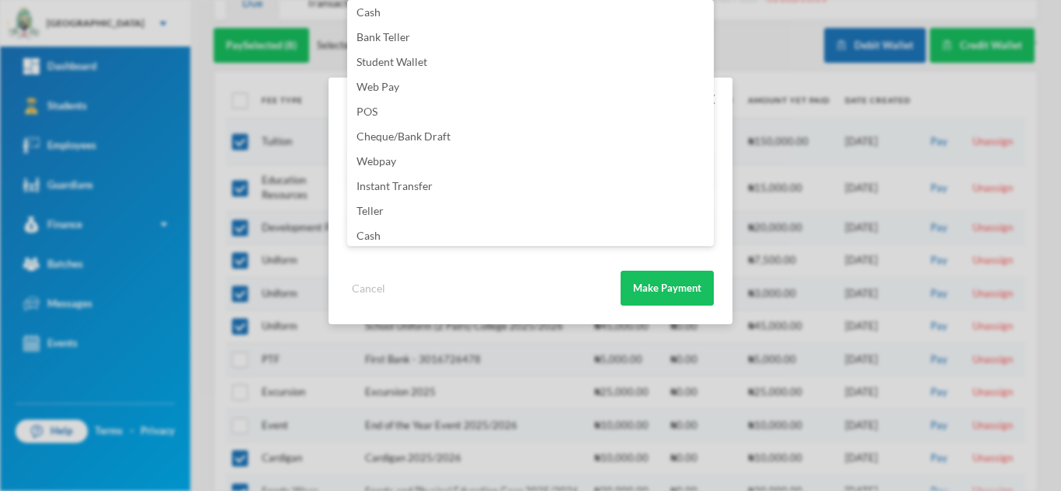
click at [721, 37] on div "Pay Fees Enter Amount 200000 Payment Method Select payment method Cancel Make P…" at bounding box center [530, 245] width 1061 height 491
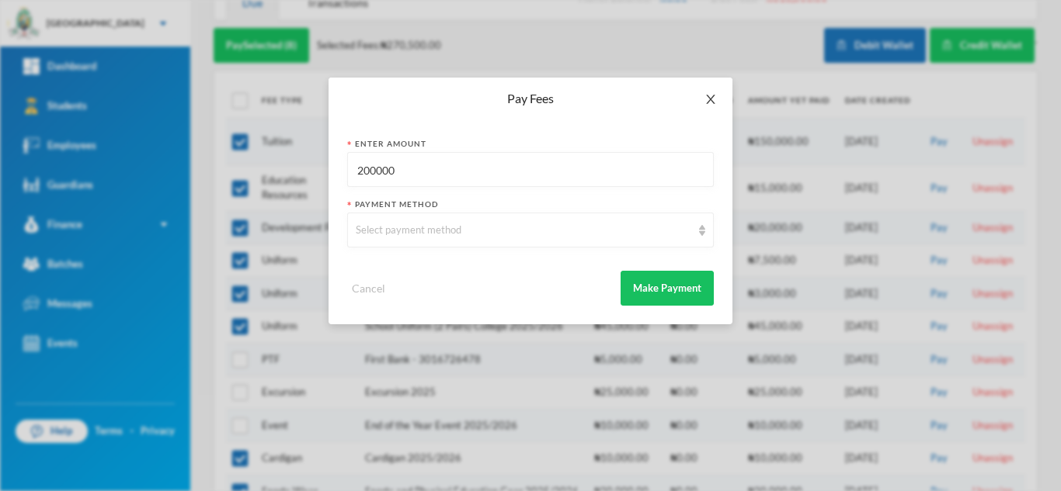
click at [707, 99] on icon "icon: close" at bounding box center [710, 99] width 12 height 12
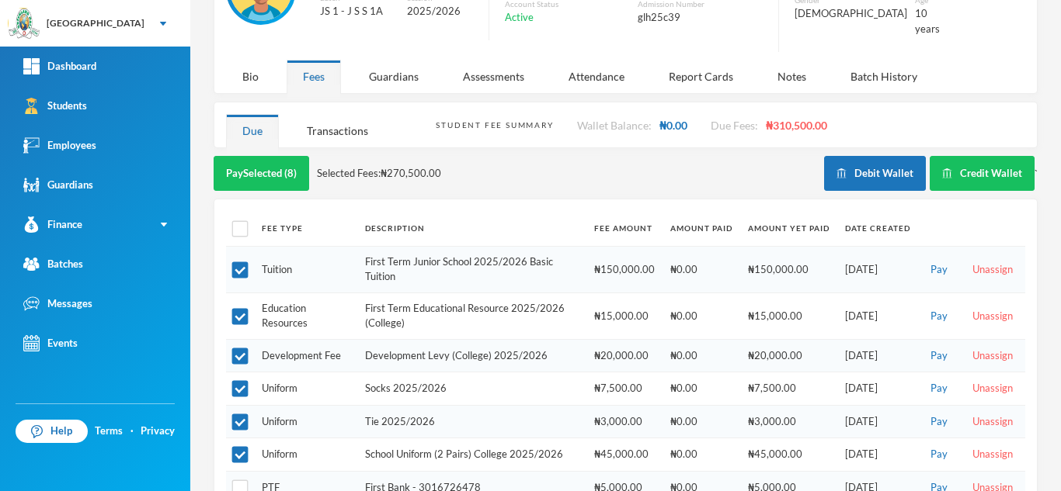
scroll to position [132, 0]
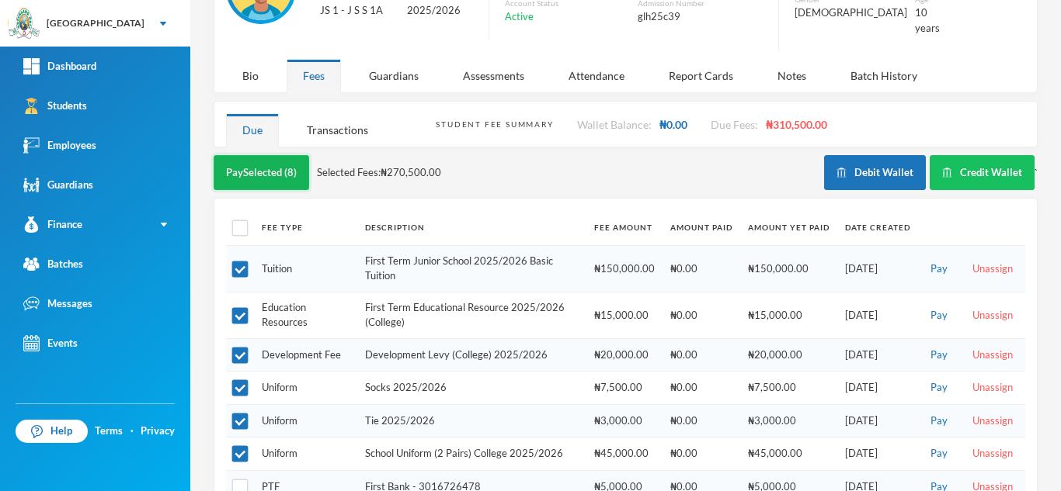
click at [271, 155] on button "Pay Selected (8)" at bounding box center [262, 172] width 96 height 35
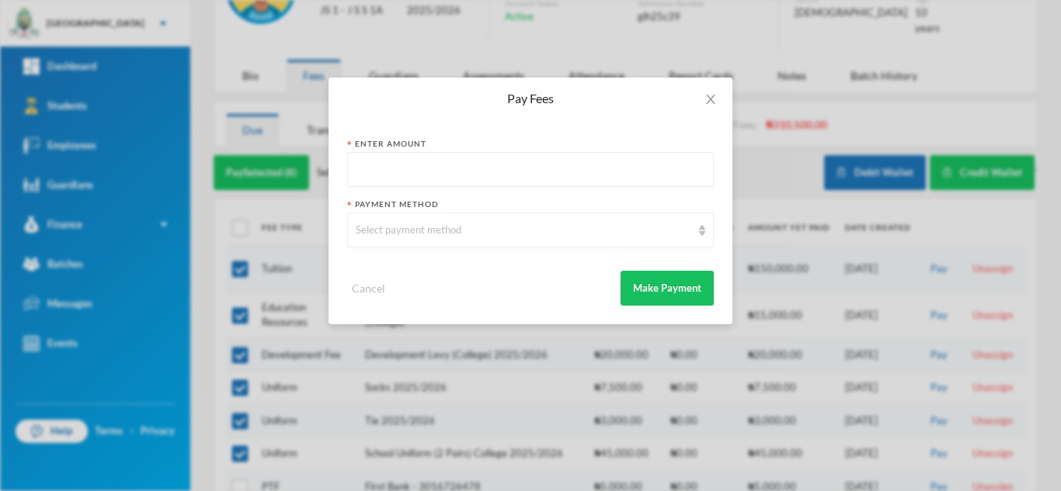
click at [387, 165] on input "text" at bounding box center [530, 170] width 349 height 35
type input "200000"
click at [385, 235] on div "Select payment method" at bounding box center [523, 231] width 335 height 16
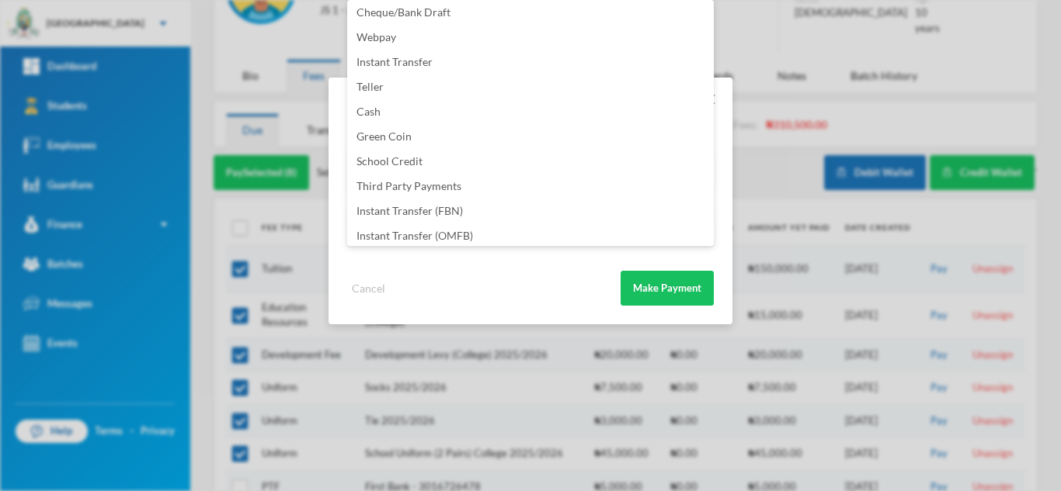
scroll to position [182, 0]
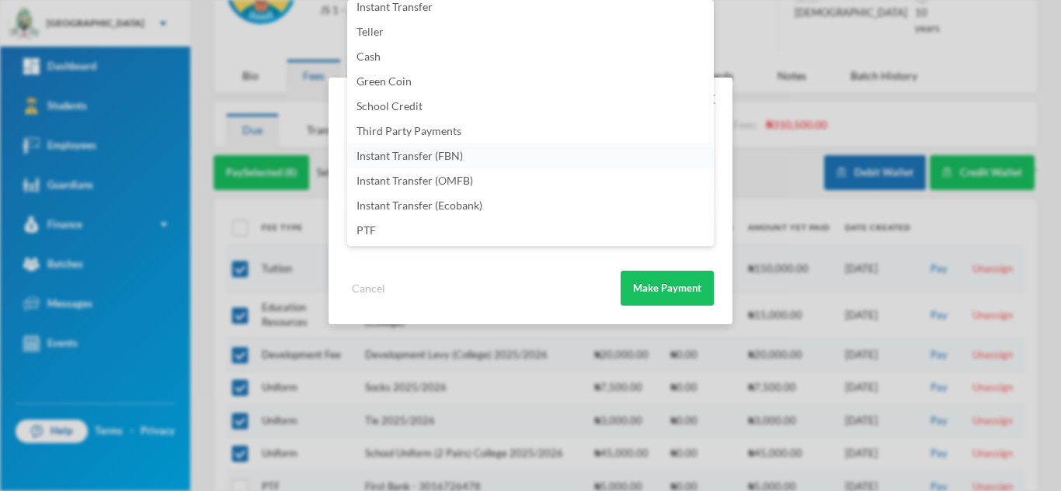
click at [516, 158] on li "Instant Transfer (FBN)" at bounding box center [530, 156] width 366 height 25
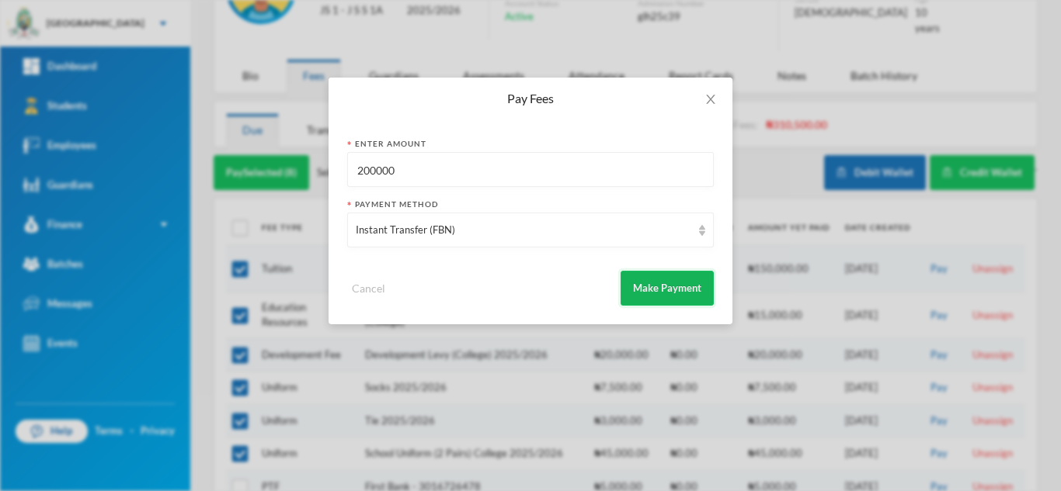
click at [645, 297] on button "Make Payment" at bounding box center [666, 288] width 93 height 35
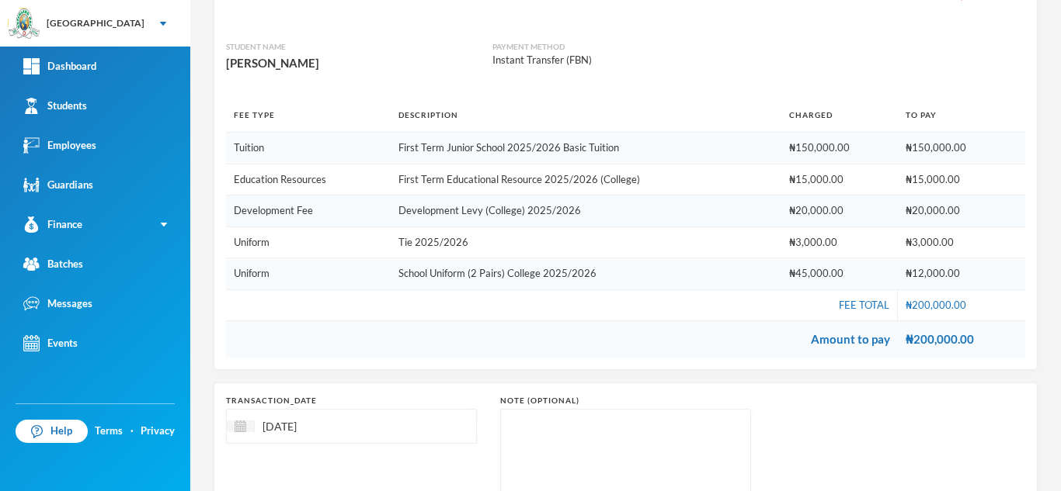
scroll to position [257, 0]
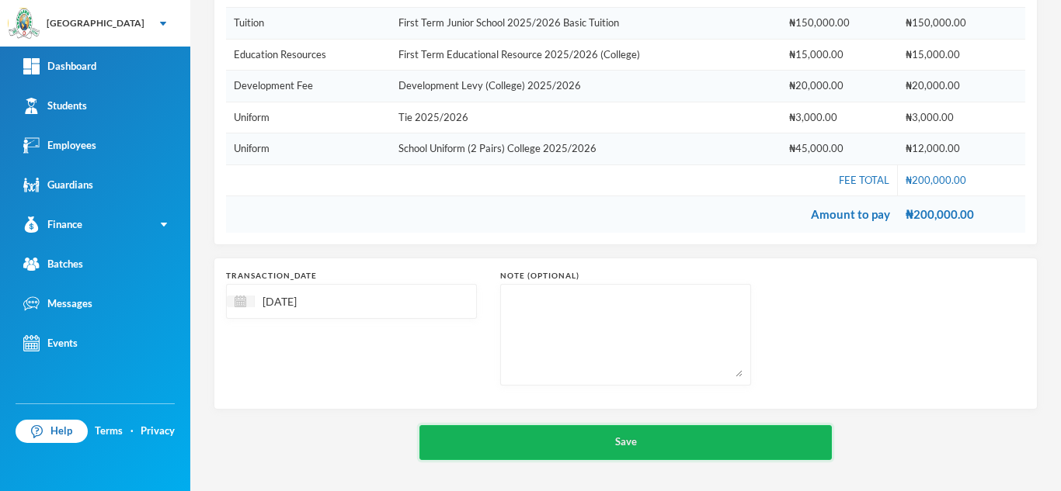
click at [581, 431] on button "Save" at bounding box center [625, 442] width 412 height 35
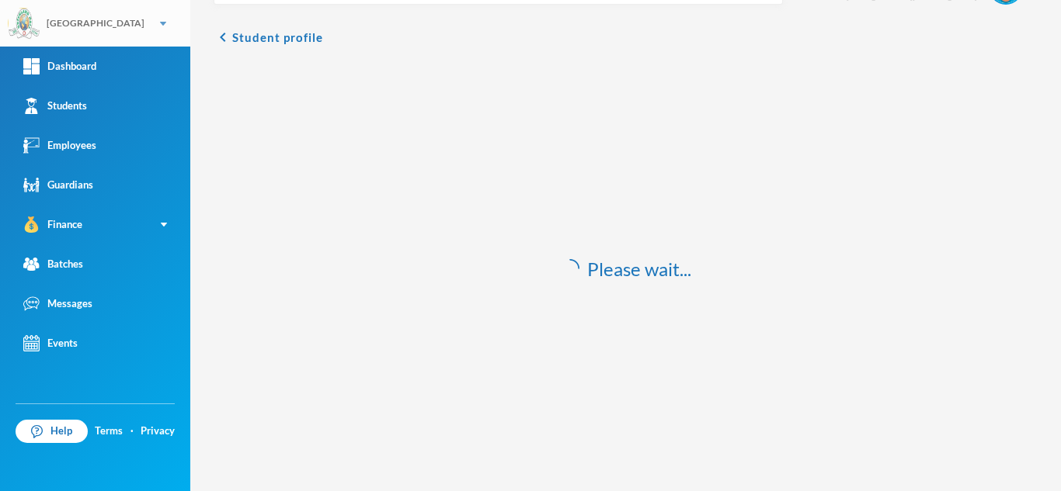
scroll to position [46, 0]
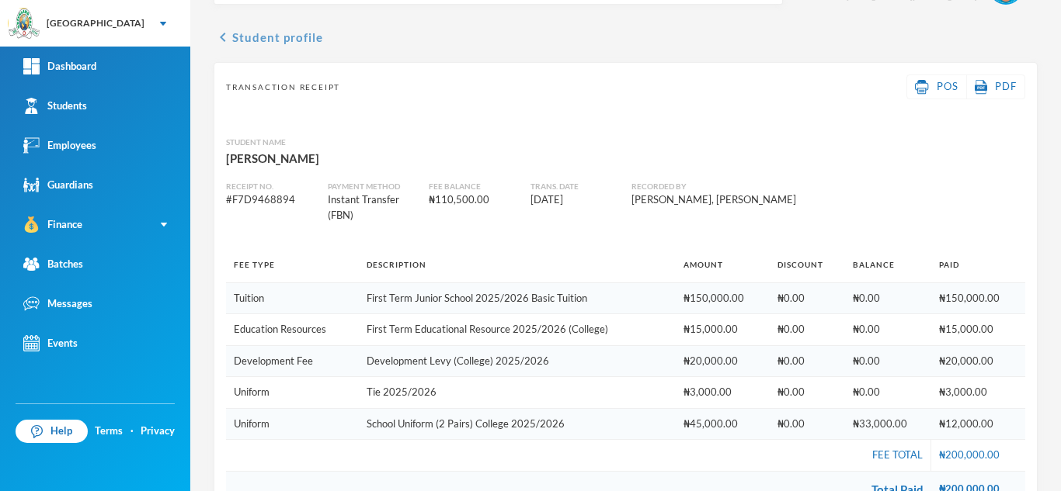
click at [241, 35] on button "chevron_left Student profile" at bounding box center [268, 37] width 109 height 19
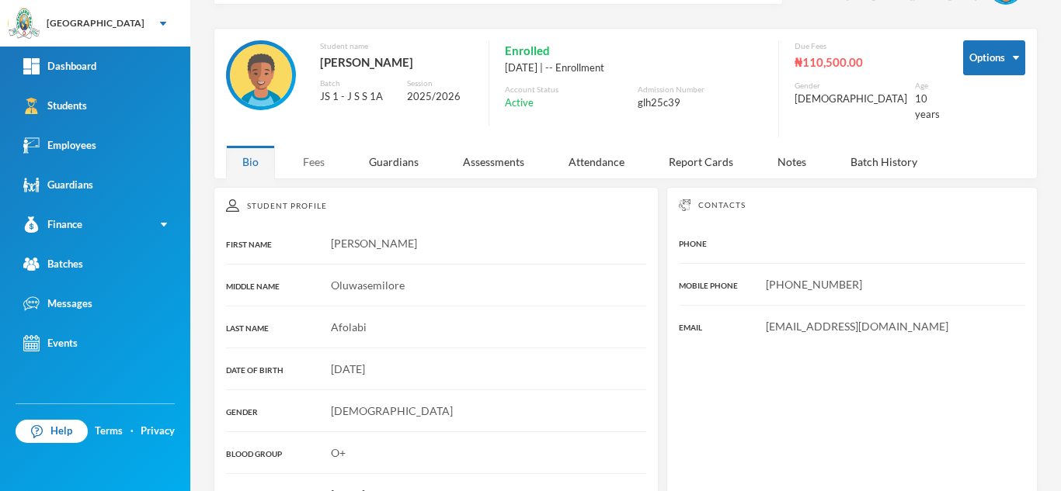
click at [297, 167] on div "Fees" at bounding box center [314, 161] width 54 height 33
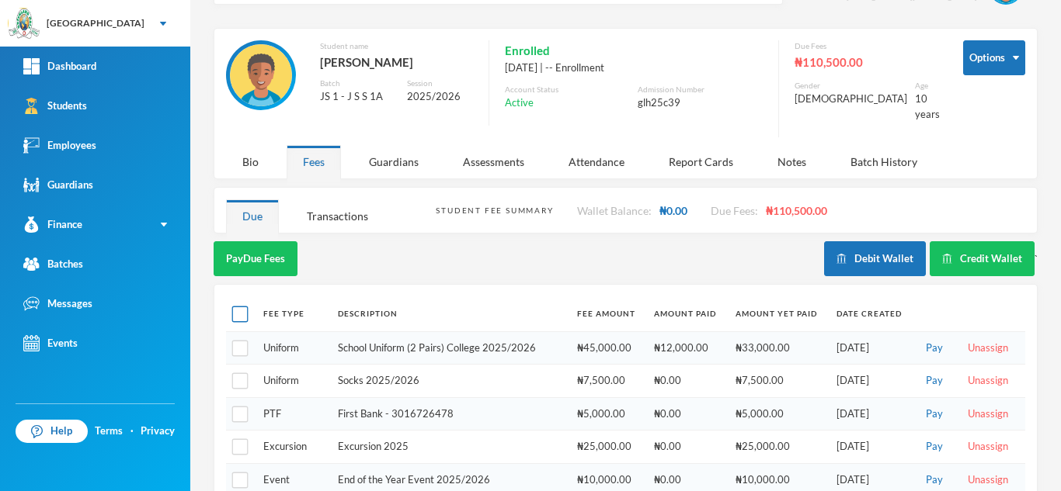
click at [239, 307] on input "checkbox" at bounding box center [240, 315] width 16 height 16
checkbox input "true"
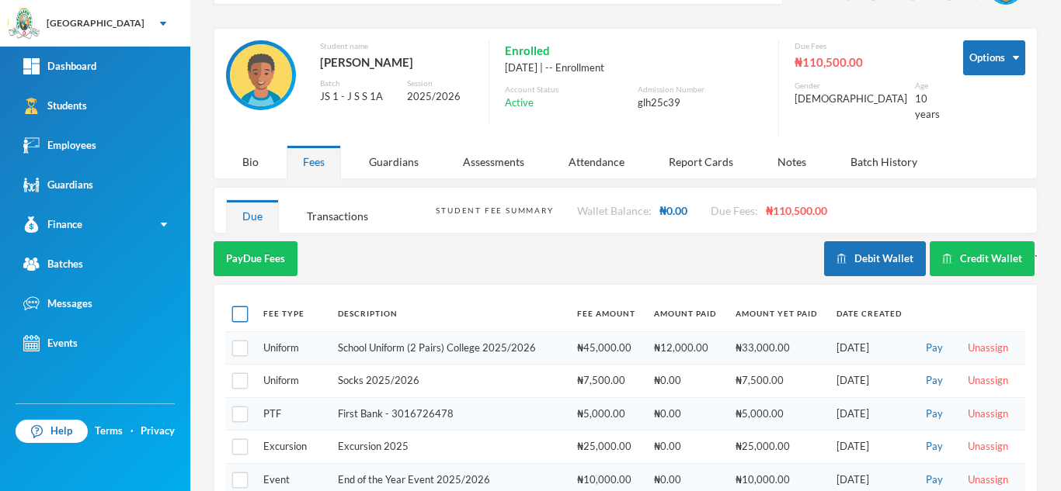
checkbox input "true"
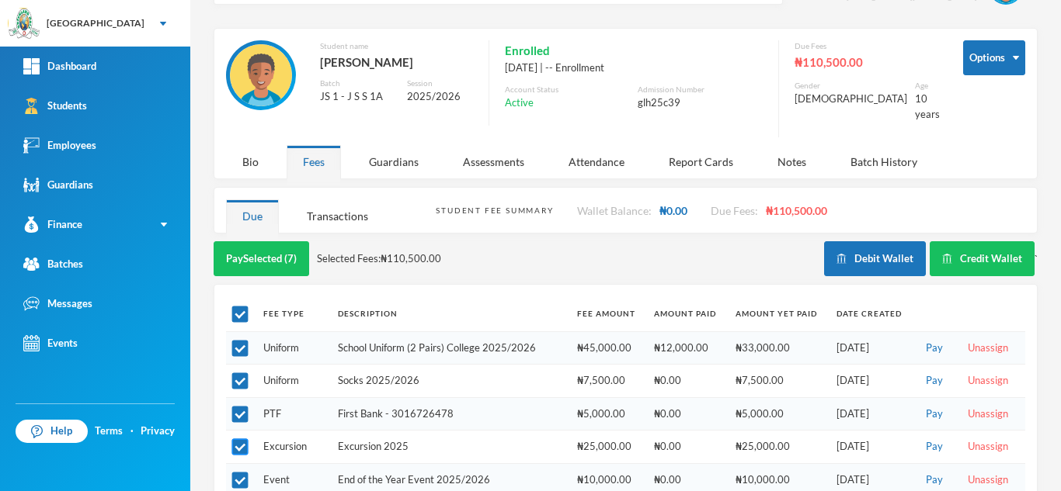
click at [232, 439] on input "checkbox" at bounding box center [240, 447] width 16 height 16
checkbox input "false"
click at [237, 472] on label at bounding box center [240, 480] width 12 height 16
click at [237, 473] on input "checkbox" at bounding box center [240, 481] width 16 height 16
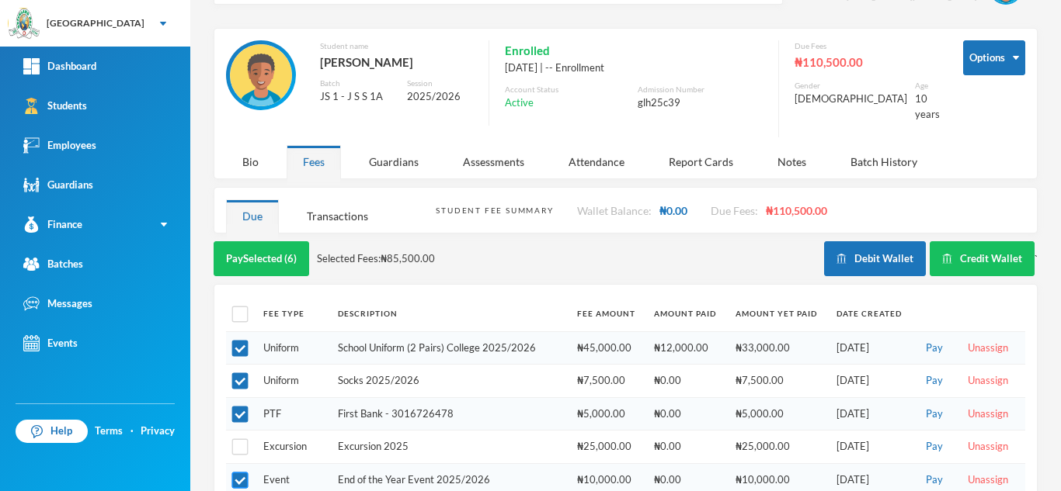
checkbox input "false"
click at [235, 407] on input "checkbox" at bounding box center [240, 415] width 16 height 16
checkbox input "false"
click at [287, 241] on button "Pay Selected (4)" at bounding box center [262, 258] width 96 height 35
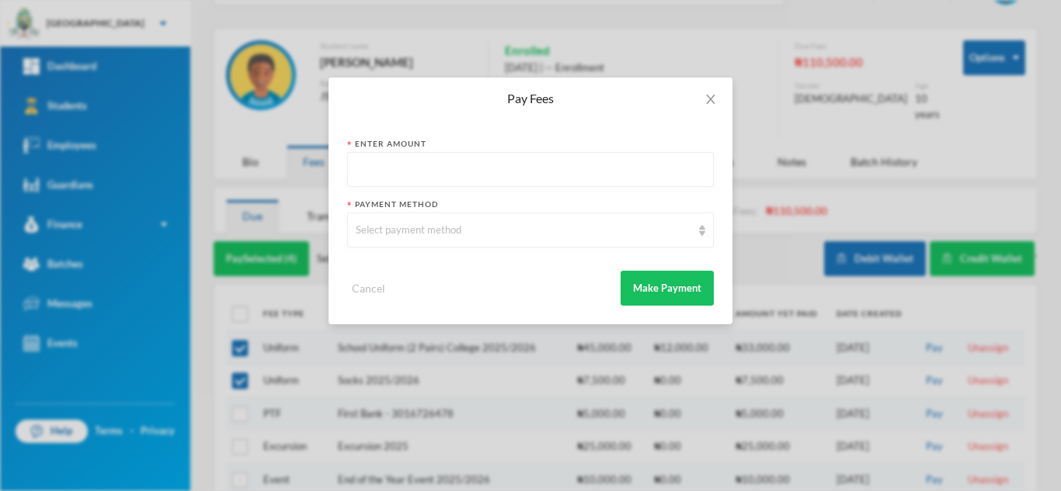
click at [439, 165] on input "text" at bounding box center [530, 170] width 349 height 35
type input "71"
click at [710, 92] on span "Close" at bounding box center [710, 99] width 43 height 43
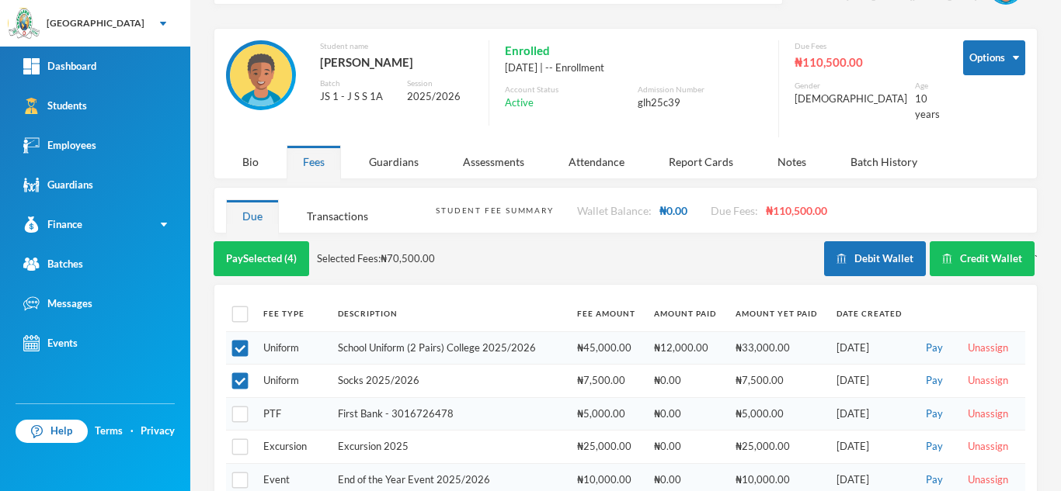
click at [249, 398] on td at bounding box center [241, 414] width 30 height 33
click at [241, 398] on td at bounding box center [241, 414] width 30 height 33
click at [241, 407] on input "checkbox" at bounding box center [240, 415] width 16 height 16
checkbox input "true"
click at [272, 226] on div "Due" at bounding box center [252, 216] width 53 height 33
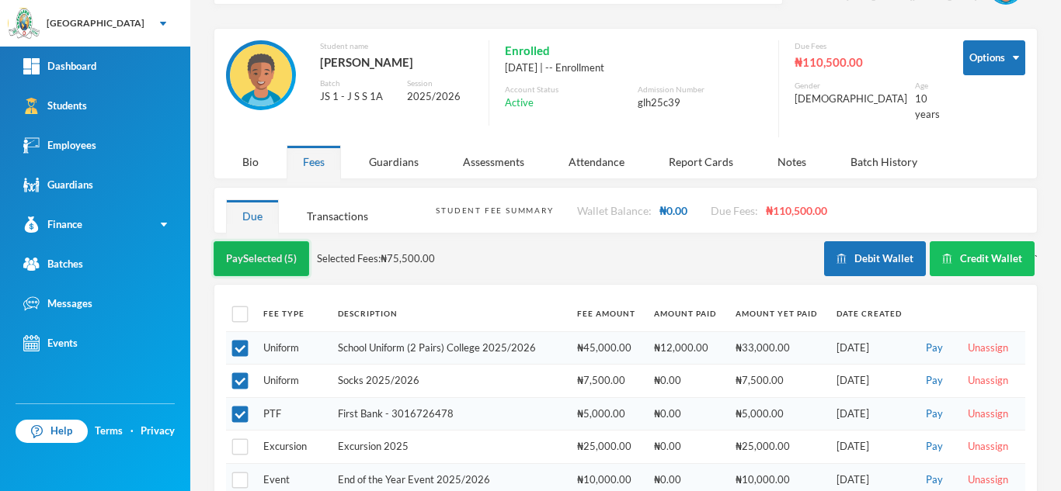
click at [284, 248] on button "Pay Selected (5)" at bounding box center [262, 258] width 96 height 35
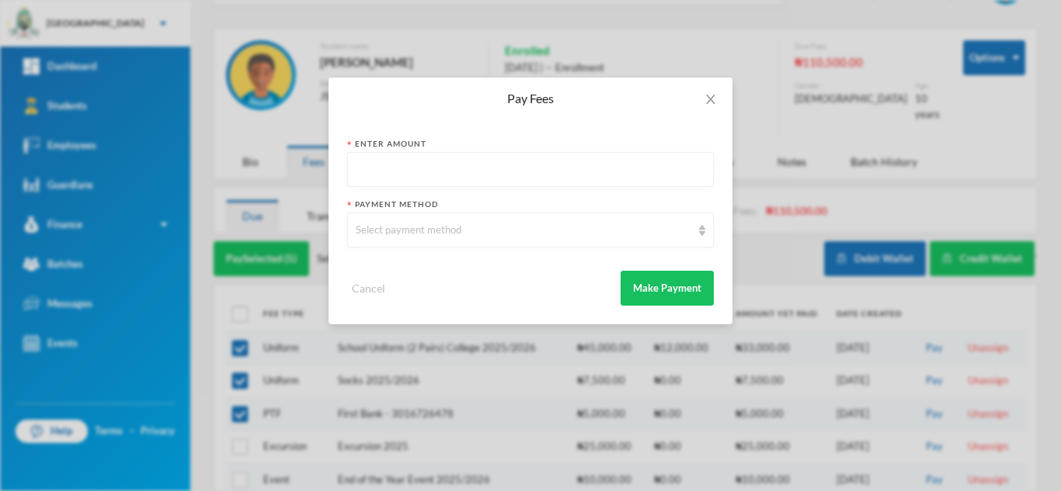
click at [390, 170] on input "text" at bounding box center [530, 170] width 349 height 35
type input "6"
type input "71000"
click at [400, 226] on div "Select payment method" at bounding box center [523, 231] width 335 height 16
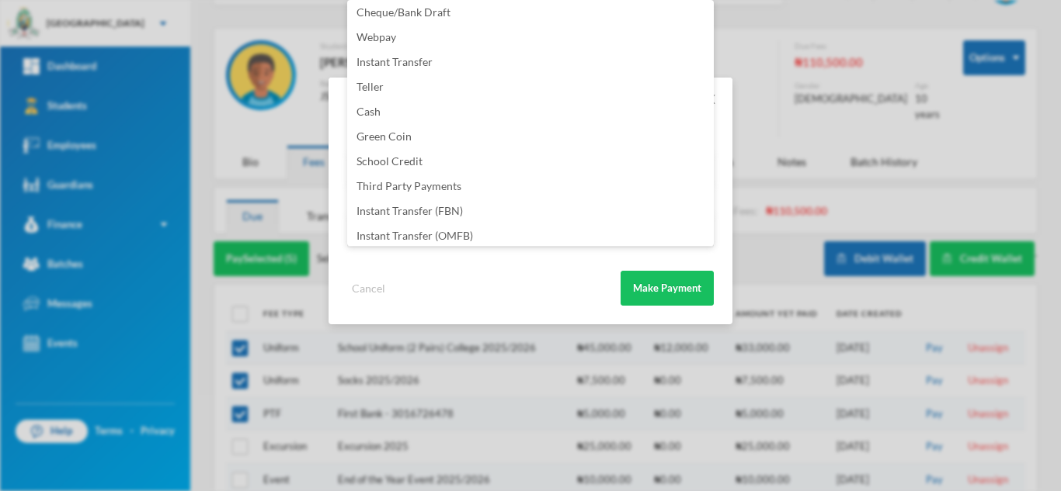
scroll to position [182, 0]
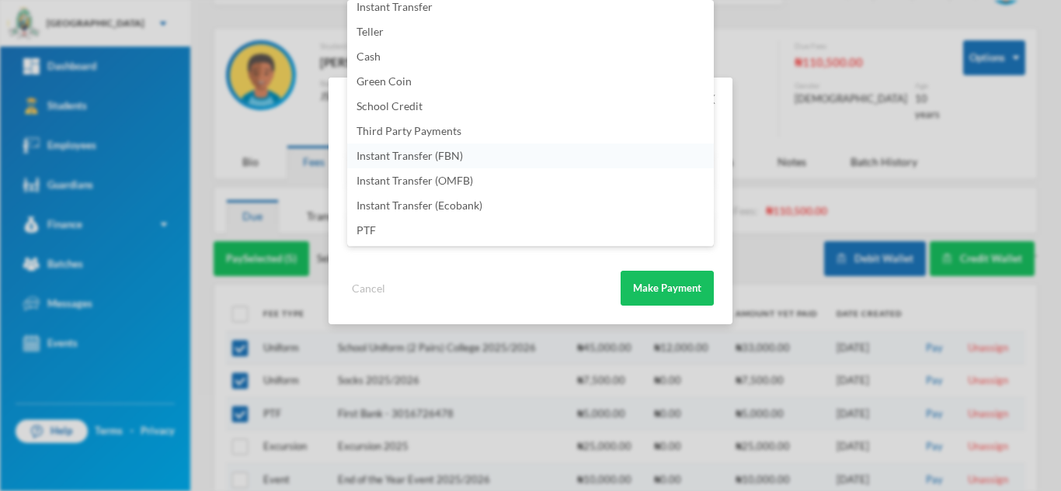
click at [481, 153] on li "Instant Transfer (FBN)" at bounding box center [530, 156] width 366 height 25
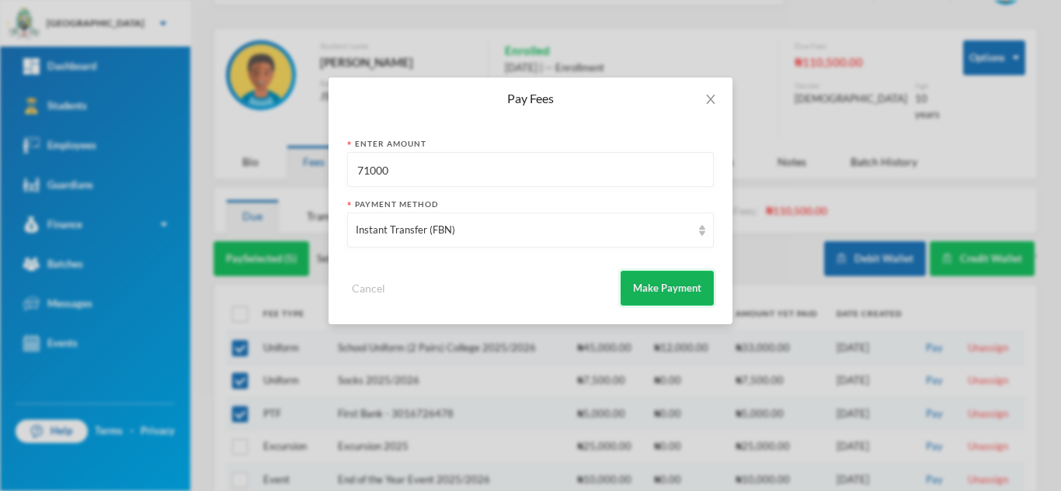
click at [638, 290] on button "Make Payment" at bounding box center [666, 288] width 93 height 35
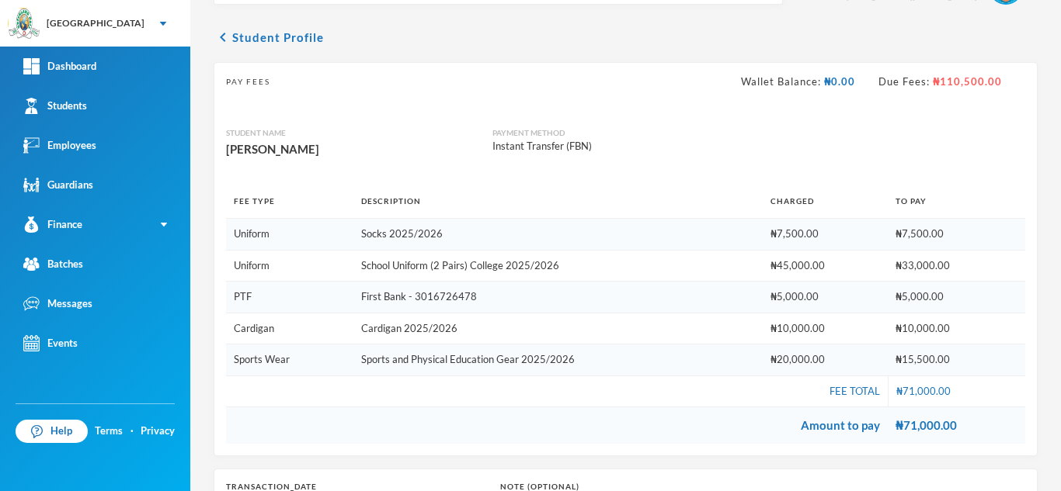
scroll to position [257, 0]
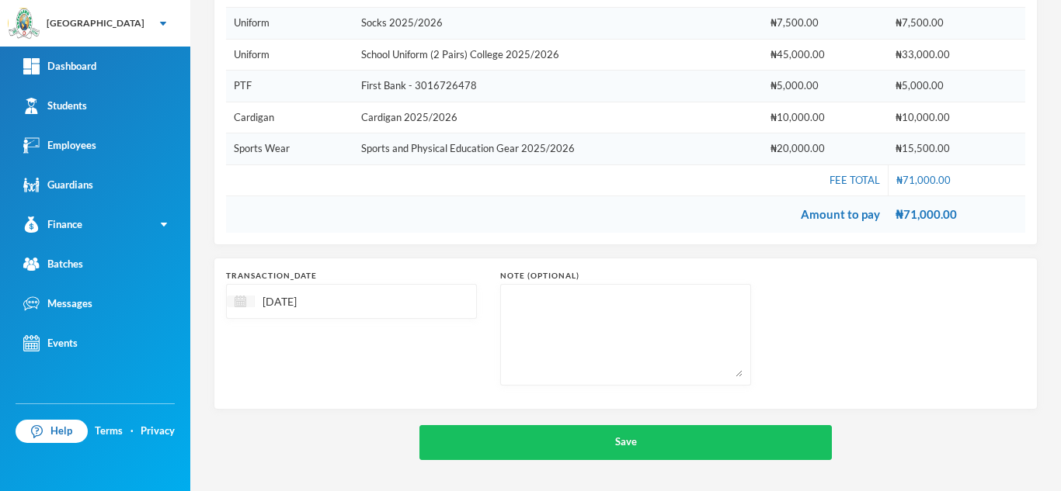
click at [243, 304] on img at bounding box center [240, 302] width 12 height 12
click at [322, 415] on div "10" at bounding box center [324, 419] width 26 height 25
type input "10/09/2025"
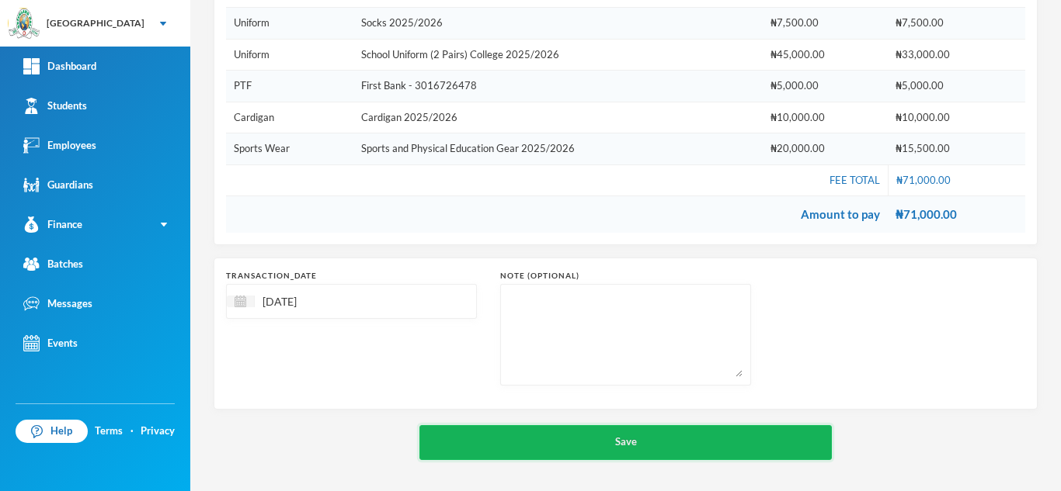
click at [474, 453] on button "Save" at bounding box center [625, 442] width 412 height 35
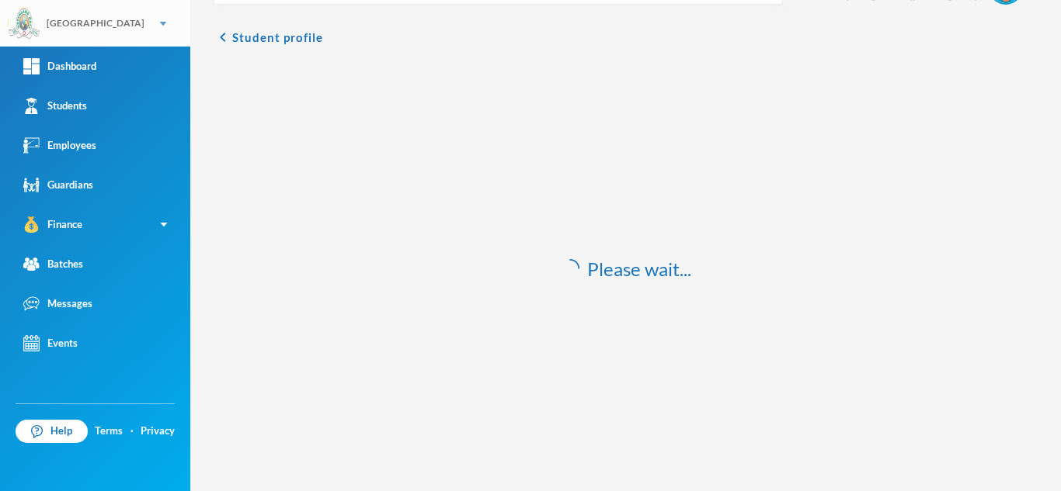
scroll to position [46, 0]
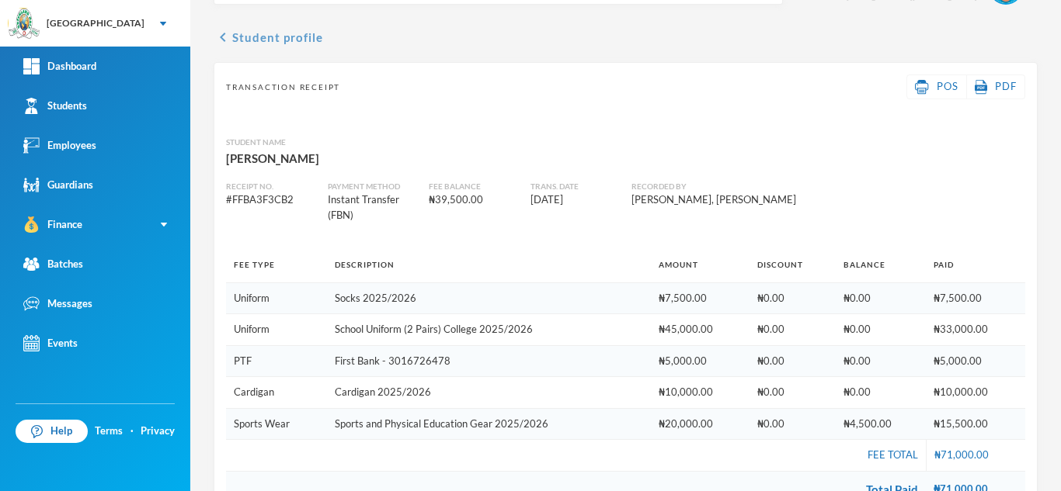
click at [314, 28] on button "chevron_left Student profile" at bounding box center [268, 37] width 109 height 19
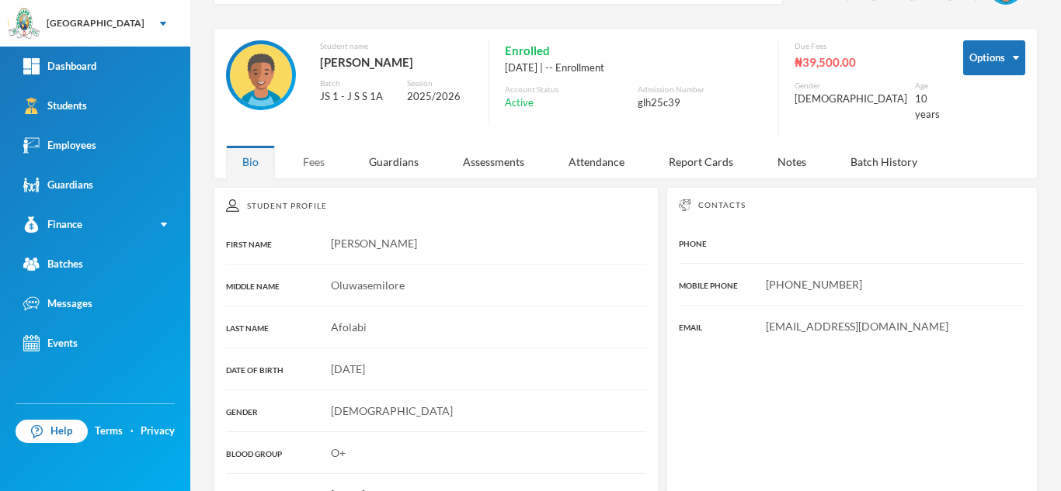
click at [303, 145] on div "Fees" at bounding box center [314, 161] width 54 height 33
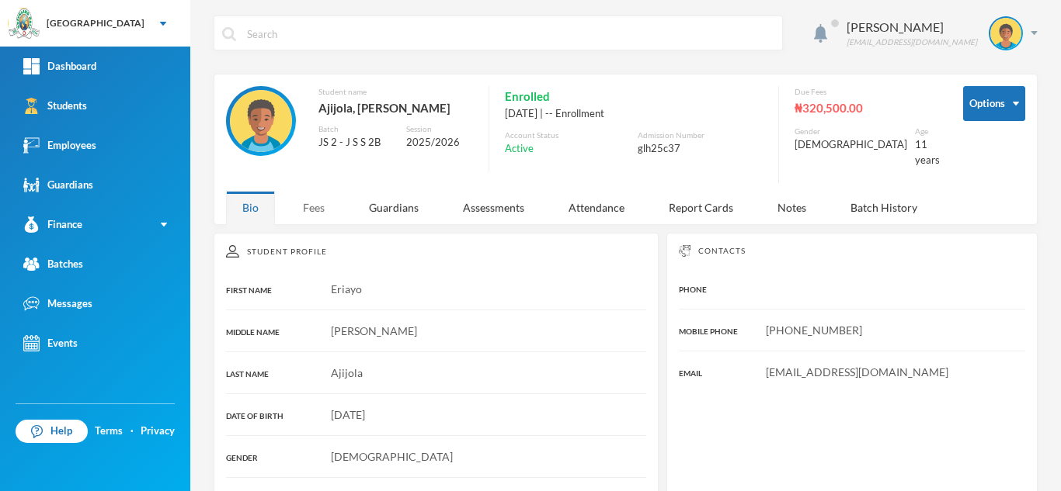
click at [321, 198] on div "Fees" at bounding box center [314, 207] width 54 height 33
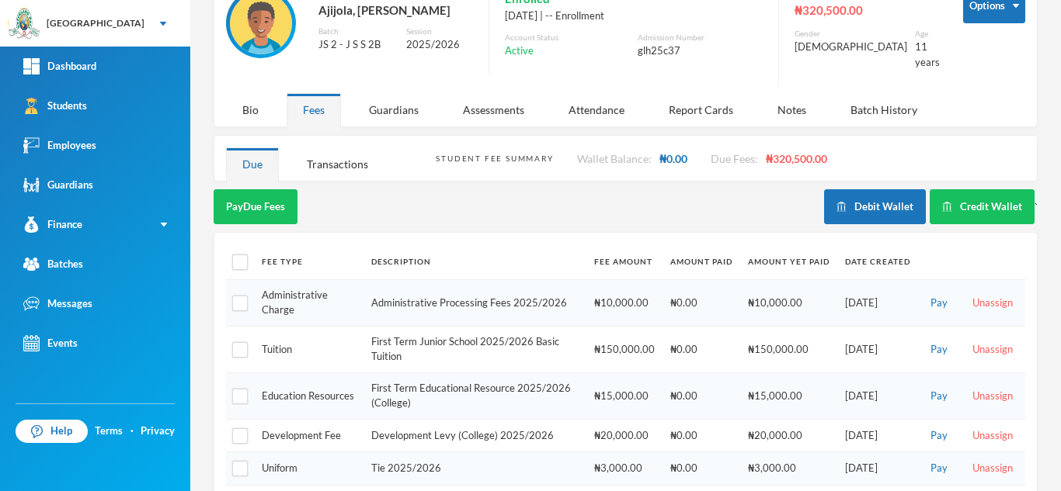
scroll to position [92, 0]
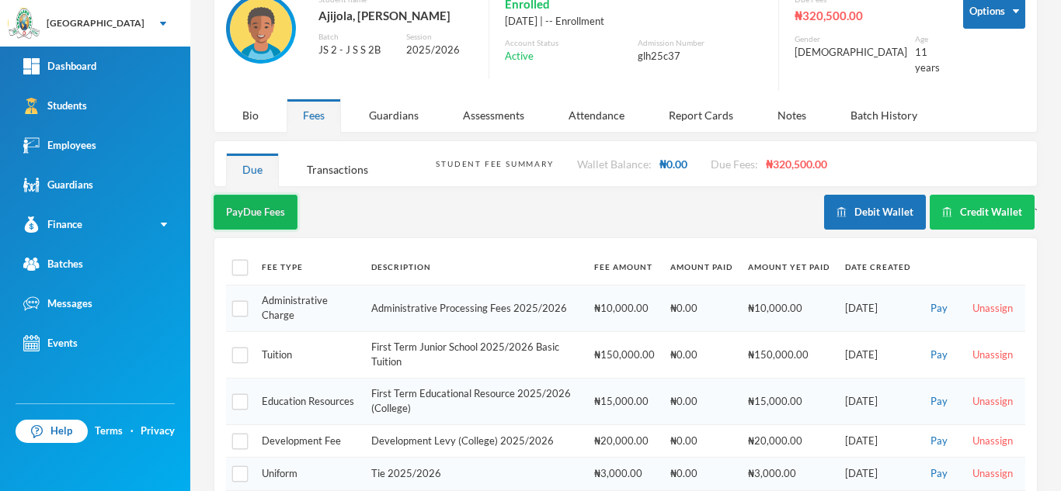
click at [227, 212] on button "Pay Due Fees" at bounding box center [256, 212] width 84 height 35
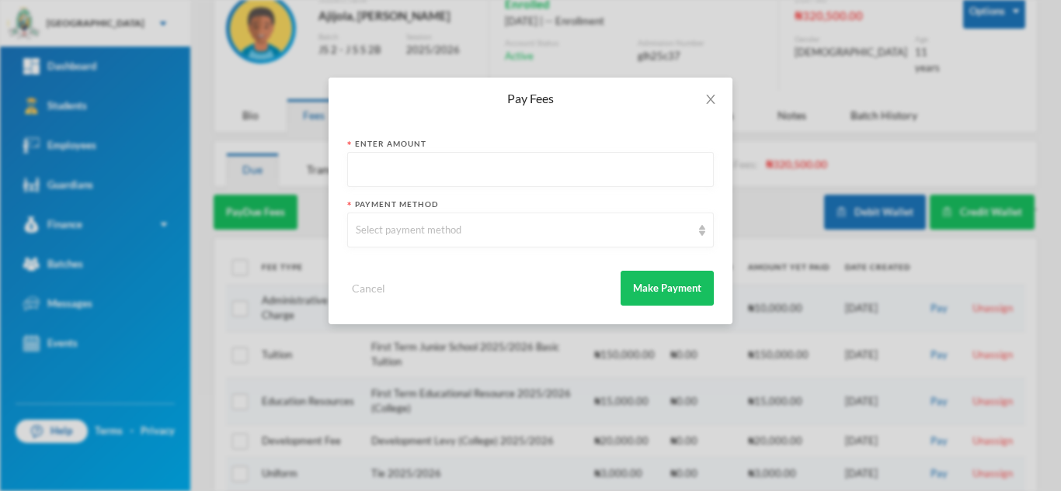
click at [378, 174] on input "text" at bounding box center [530, 170] width 349 height 35
type input "10000"
click at [394, 231] on div "Select payment method" at bounding box center [523, 231] width 335 height 16
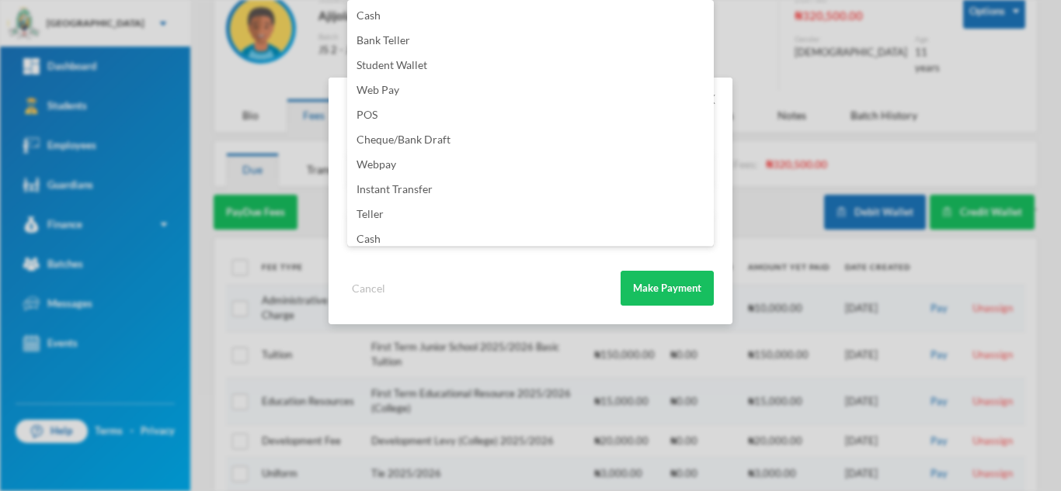
scroll to position [182, 0]
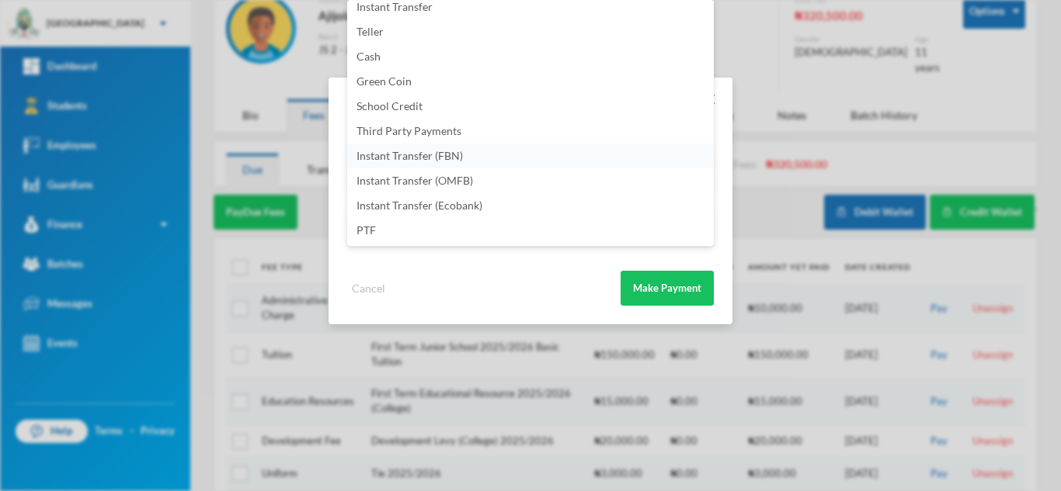
click at [495, 155] on li "Instant Transfer (FBN)" at bounding box center [530, 156] width 366 height 25
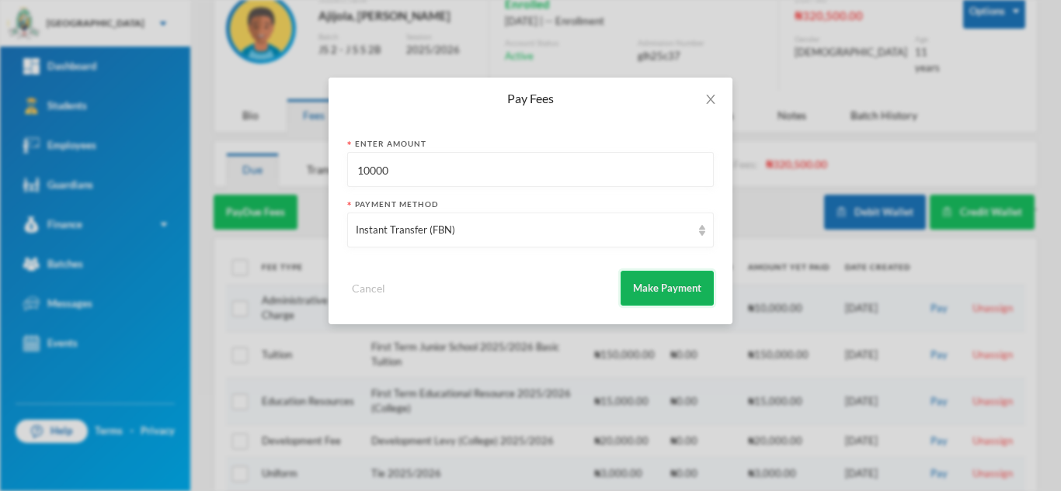
click at [660, 285] on button "Make Payment" at bounding box center [666, 288] width 93 height 35
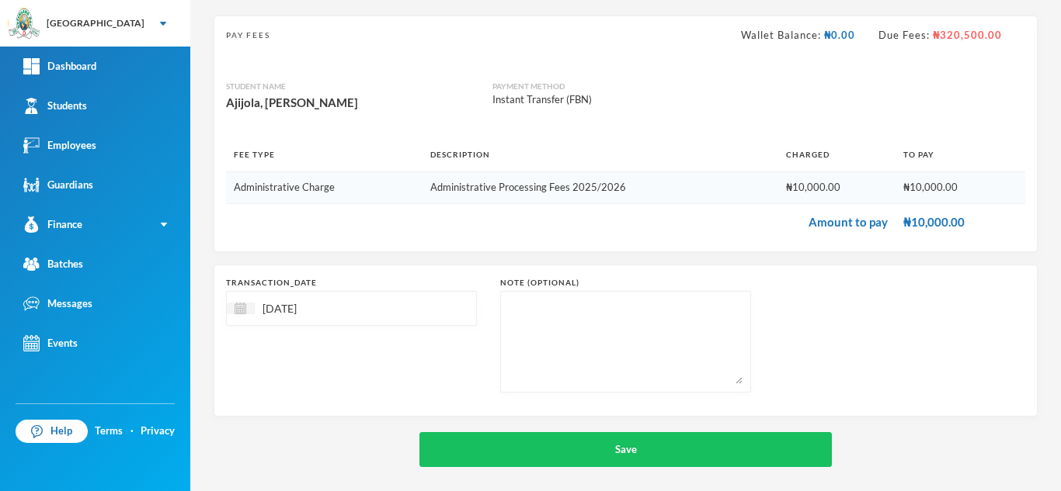
scroll to position [93, 0]
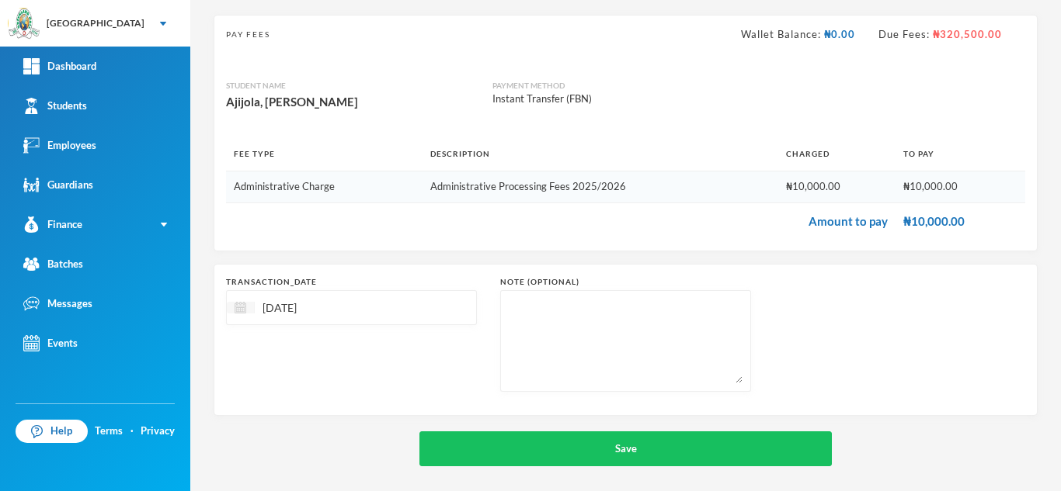
click at [241, 309] on img at bounding box center [240, 308] width 12 height 12
click at [384, 345] on span "Previous Month" at bounding box center [377, 347] width 14 height 14
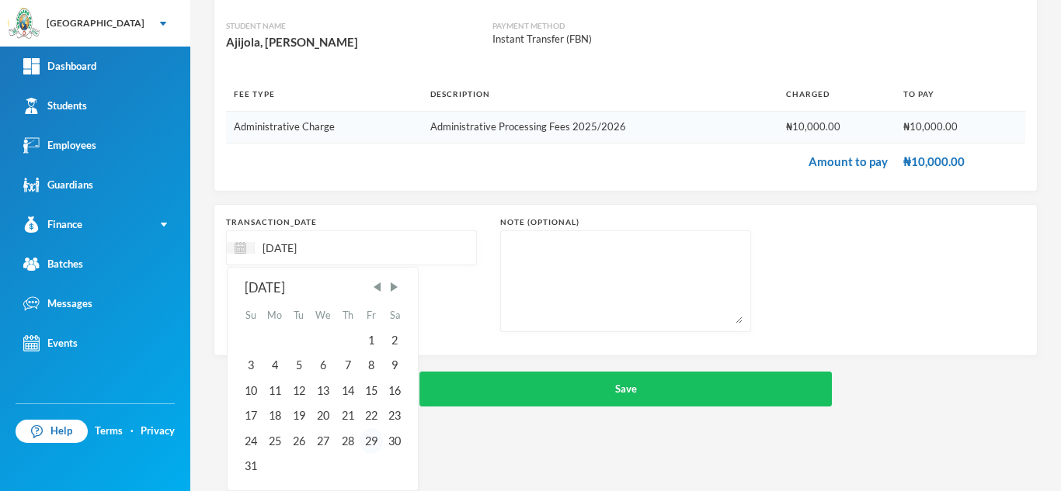
click at [368, 444] on div "29" at bounding box center [370, 441] width 23 height 25
type input "29/08/2025"
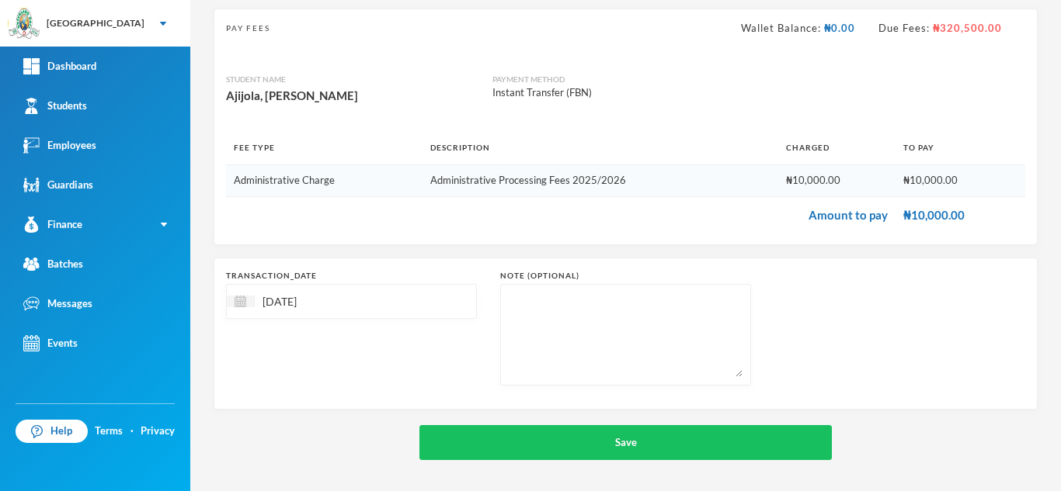
scroll to position [99, 0]
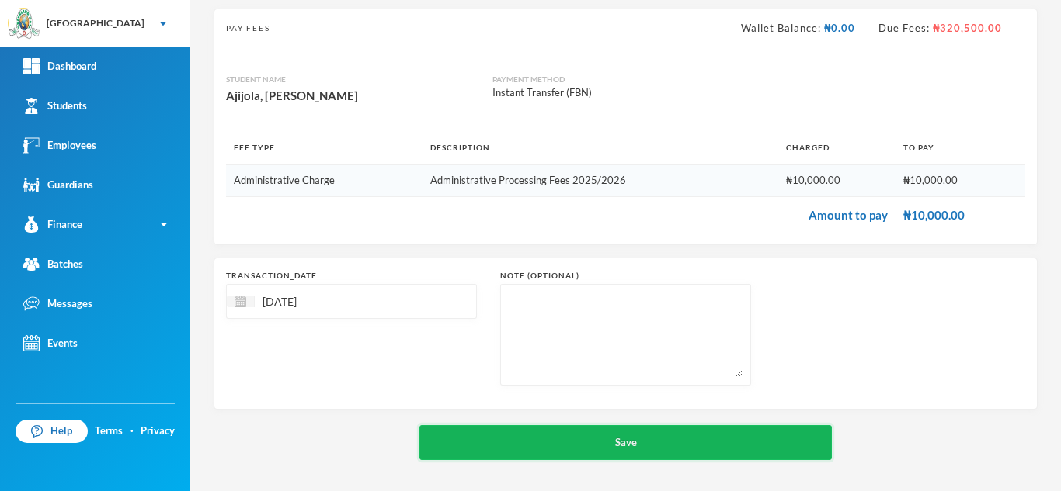
click at [477, 432] on button "Save" at bounding box center [625, 442] width 412 height 35
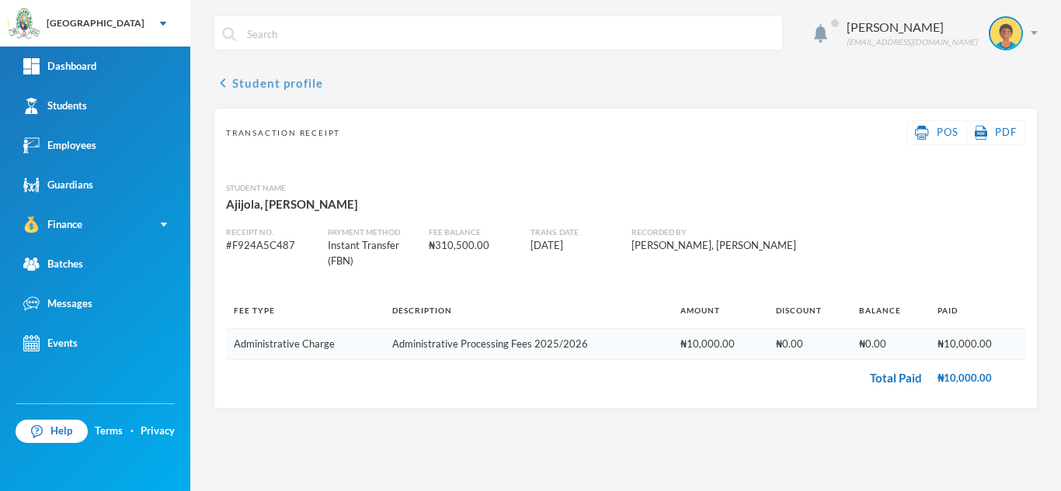
click at [288, 81] on button "chevron_left Student profile" at bounding box center [268, 83] width 109 height 19
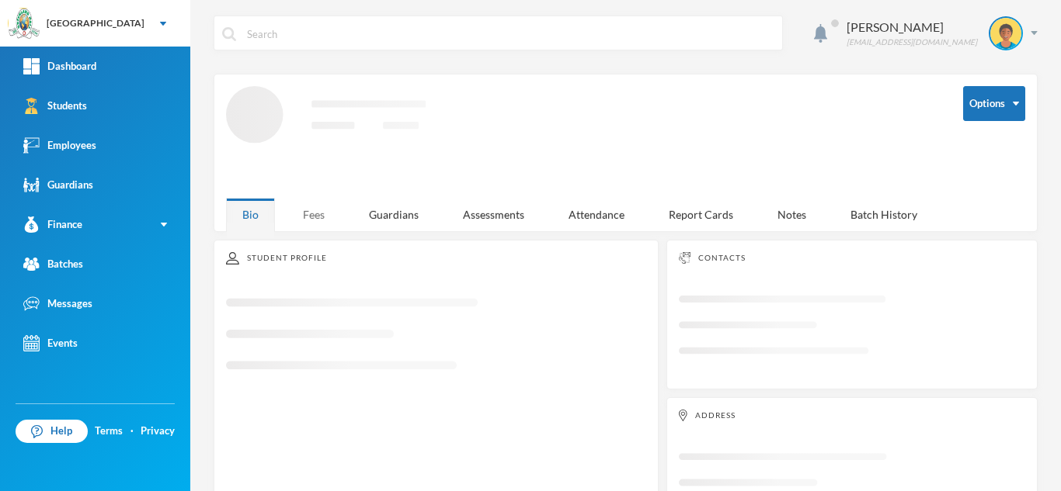
click at [302, 215] on div "Fees" at bounding box center [314, 214] width 54 height 33
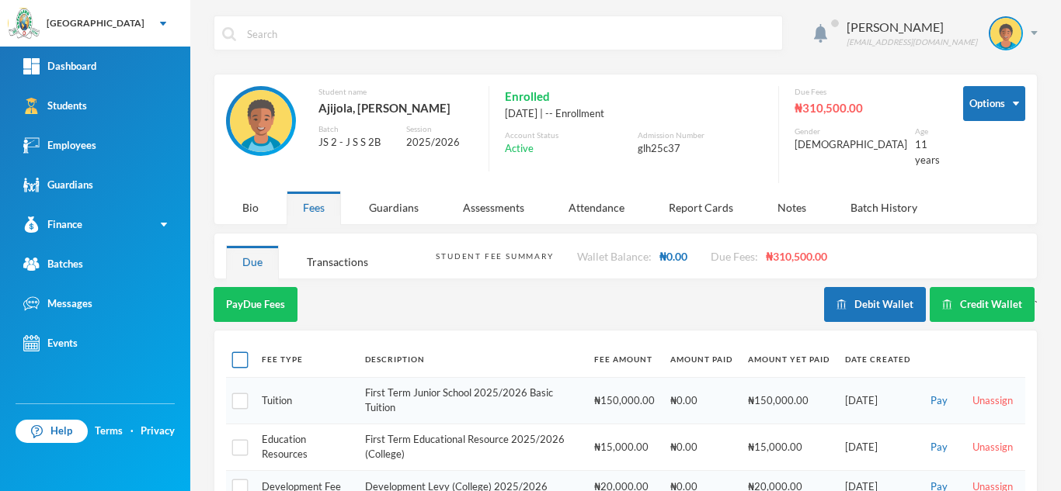
click at [238, 352] on input "checkbox" at bounding box center [240, 360] width 16 height 16
checkbox input "true"
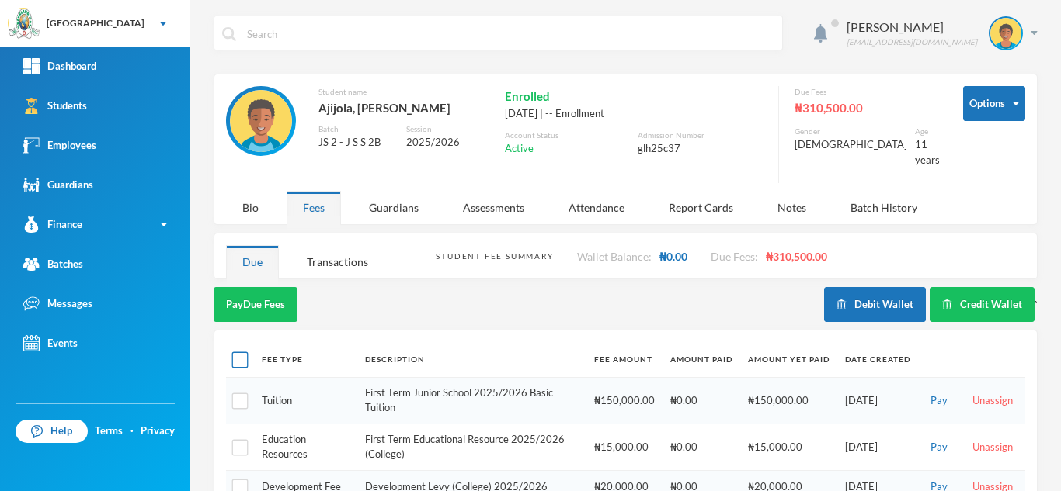
checkbox input "true"
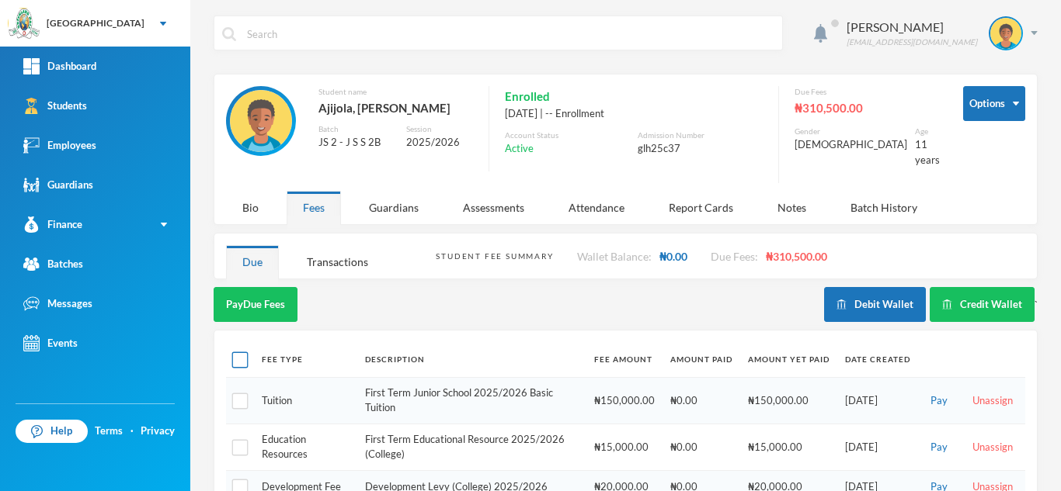
checkbox input "true"
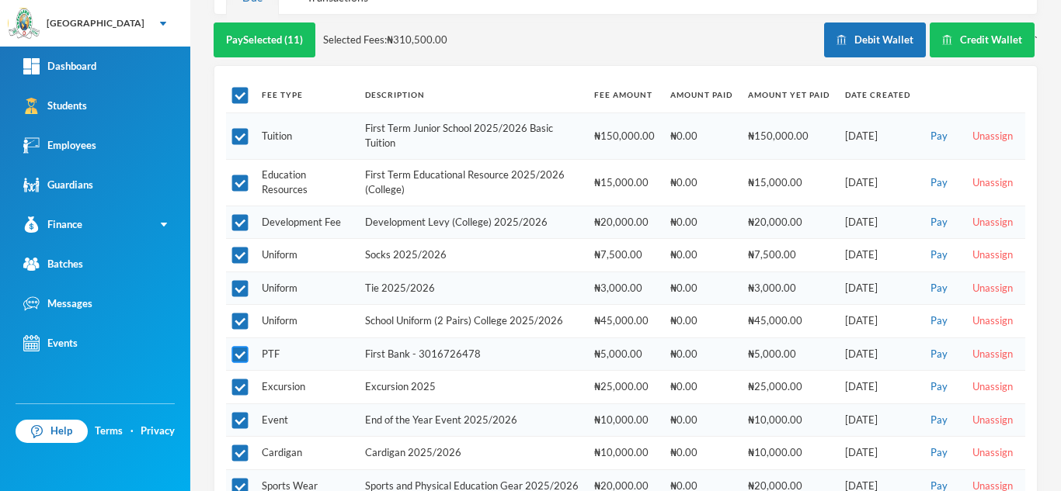
click at [237, 347] on input "checkbox" at bounding box center [240, 355] width 16 height 16
checkbox input "false"
click at [237, 413] on input "checkbox" at bounding box center [240, 421] width 16 height 16
checkbox input "false"
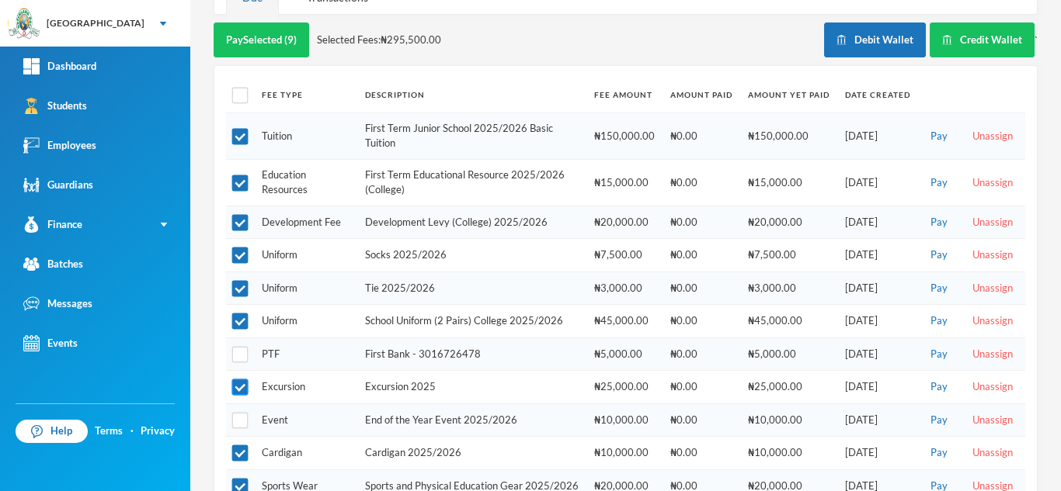
click at [238, 380] on input "checkbox" at bounding box center [240, 388] width 16 height 16
checkbox input "false"
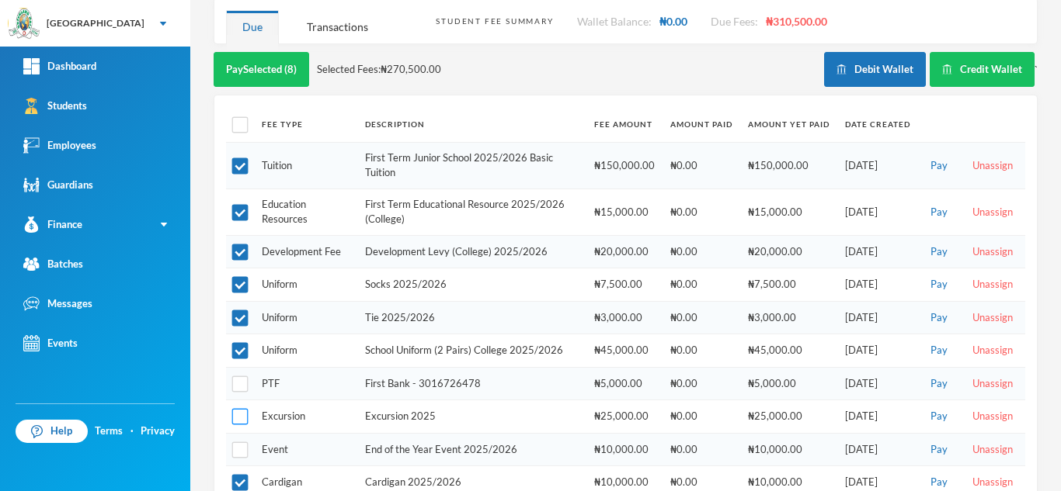
scroll to position [237, 0]
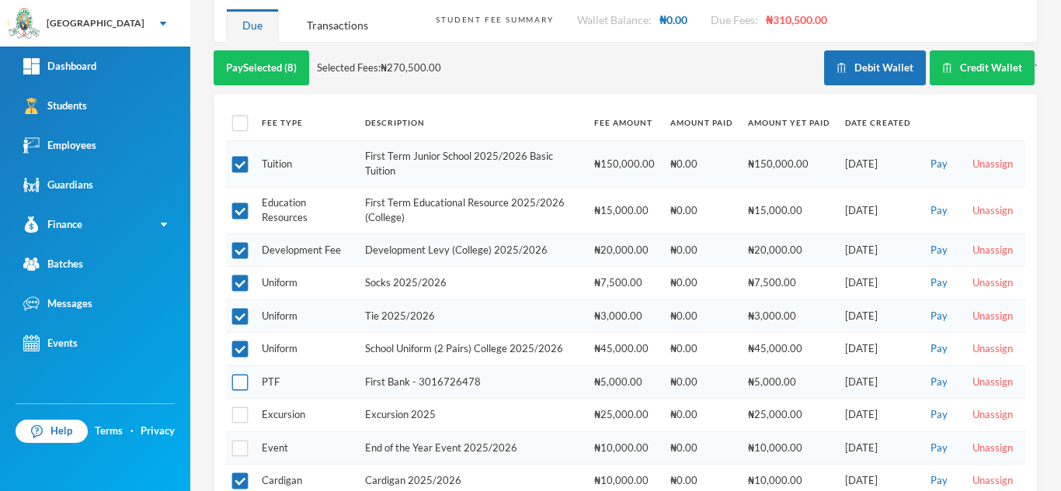
click at [235, 375] on input "checkbox" at bounding box center [240, 383] width 16 height 16
checkbox input "false"
click at [233, 441] on input "checkbox" at bounding box center [240, 449] width 16 height 16
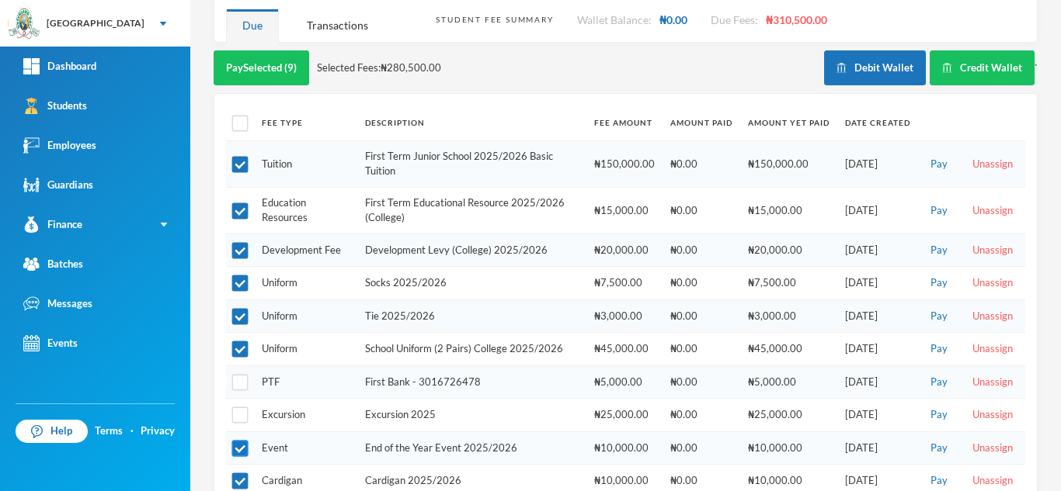
checkbox input "false"
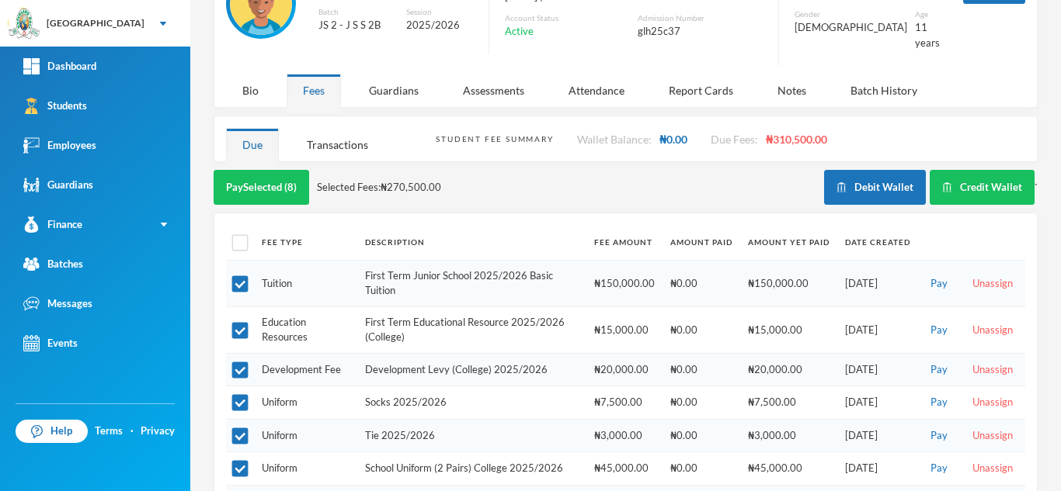
scroll to position [74, 0]
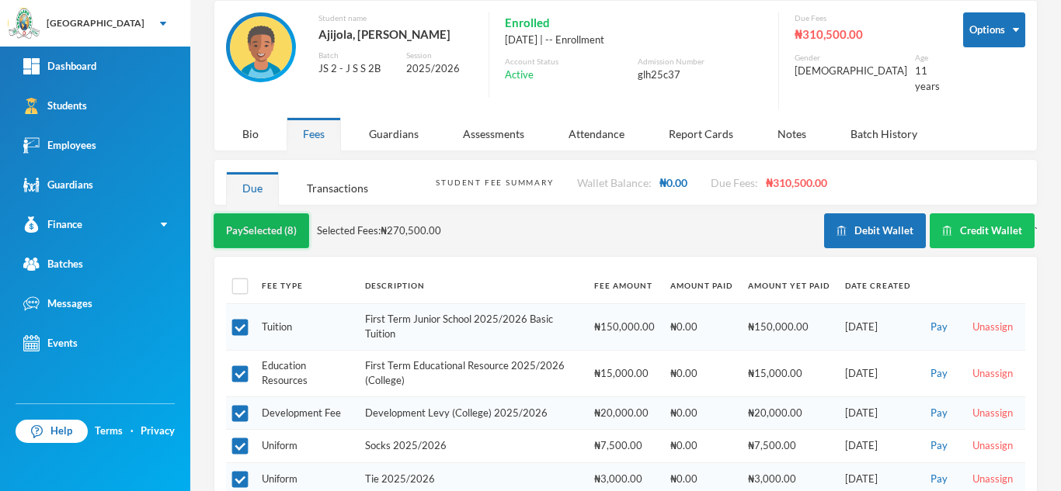
click at [265, 219] on button "Pay Selected (8)" at bounding box center [262, 231] width 96 height 35
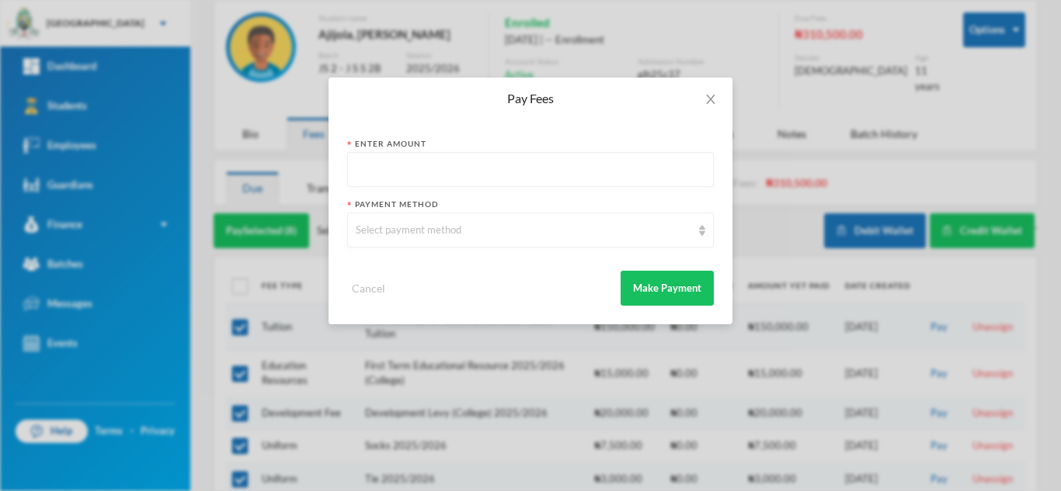
click at [458, 170] on input "text" at bounding box center [530, 170] width 349 height 35
type input "302000"
click at [436, 229] on div "Select payment method" at bounding box center [523, 231] width 335 height 16
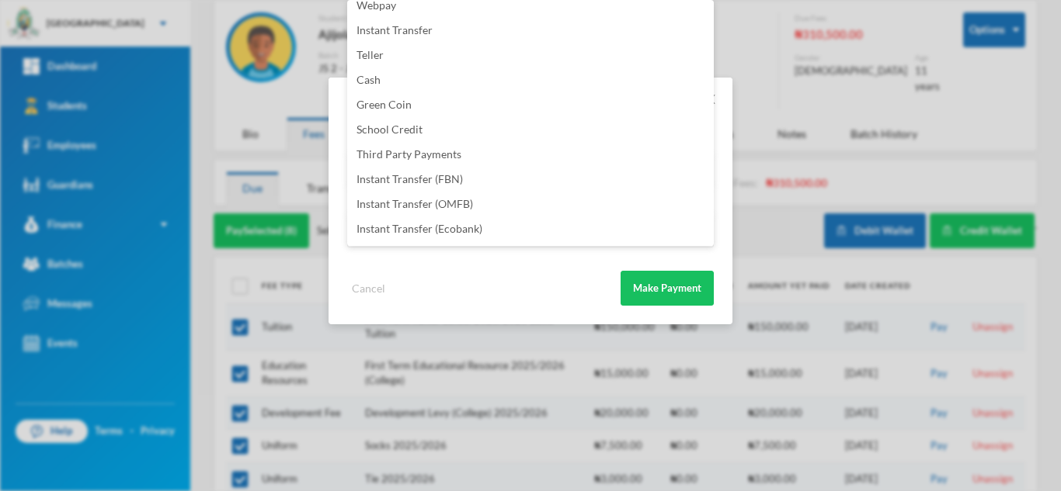
scroll to position [182, 0]
click at [481, 155] on li "Instant Transfer (FBN)" at bounding box center [530, 156] width 366 height 25
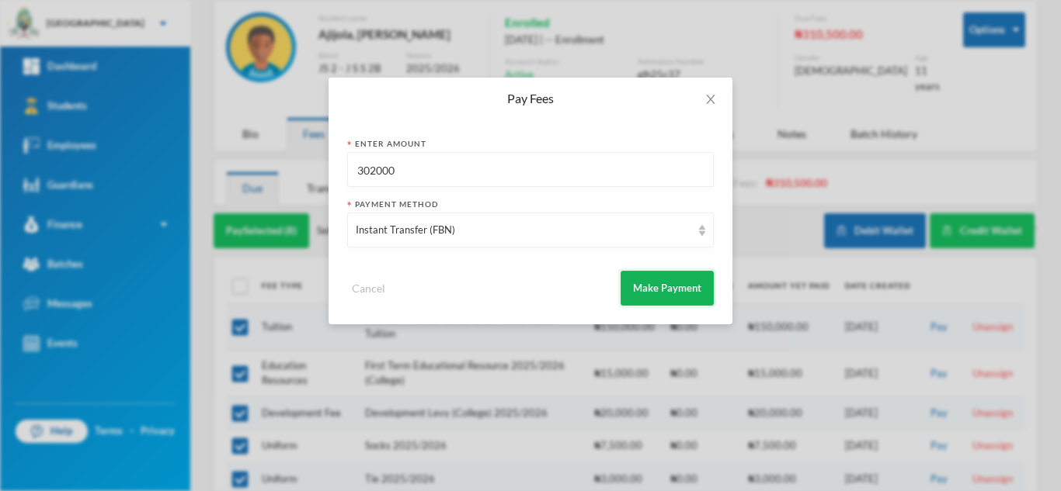
click at [678, 282] on button "Make Payment" at bounding box center [666, 288] width 93 height 35
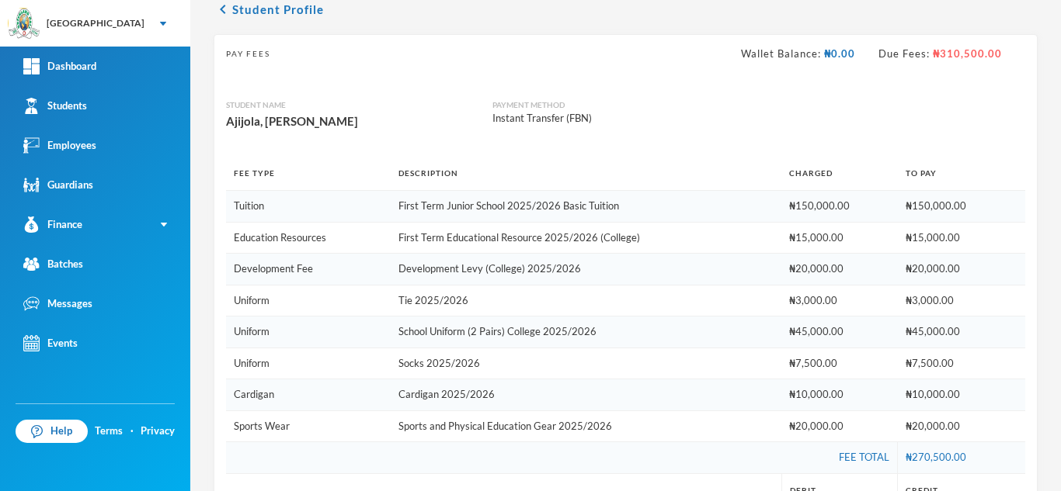
scroll to position [418, 0]
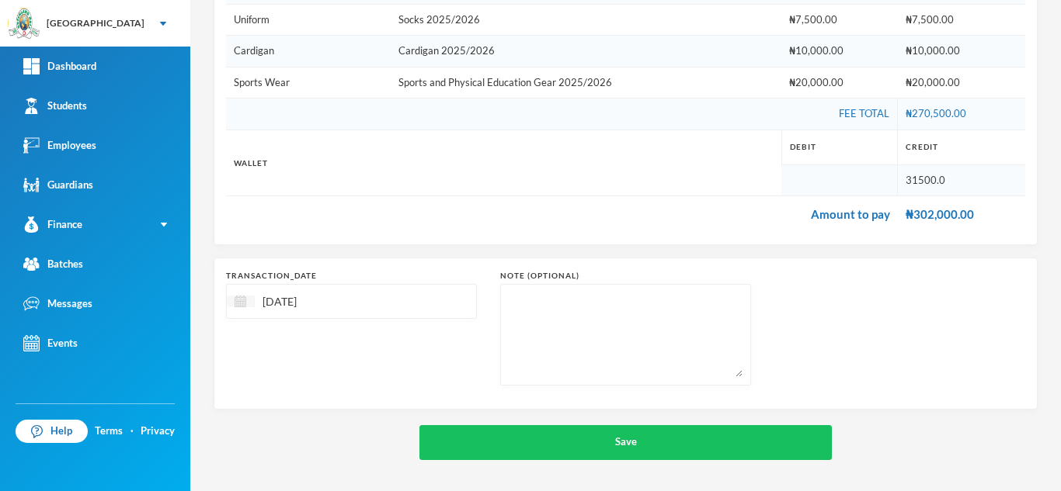
click at [235, 296] on img at bounding box center [240, 302] width 12 height 12
click at [299, 418] on div "9" at bounding box center [298, 419] width 23 height 25
type input "09/09/2025"
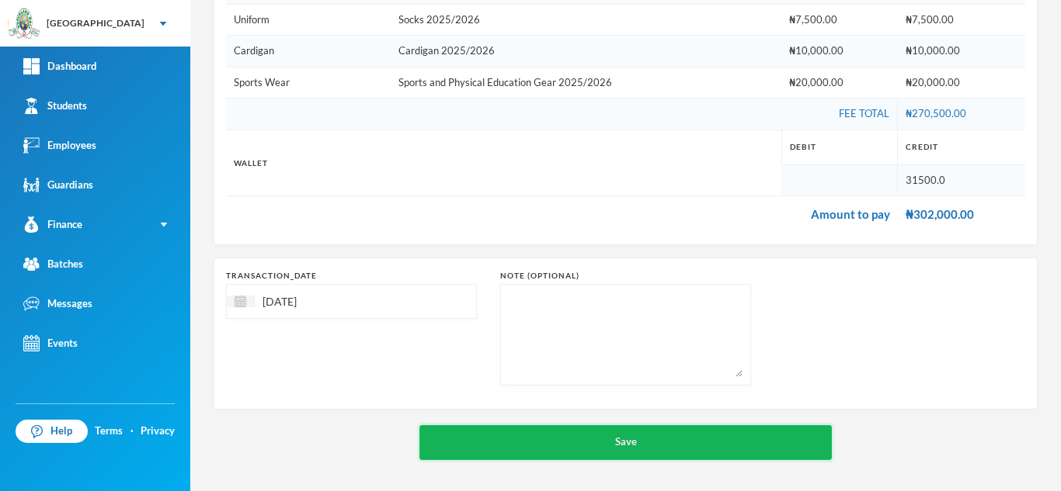
click at [546, 443] on button "Save" at bounding box center [625, 442] width 412 height 35
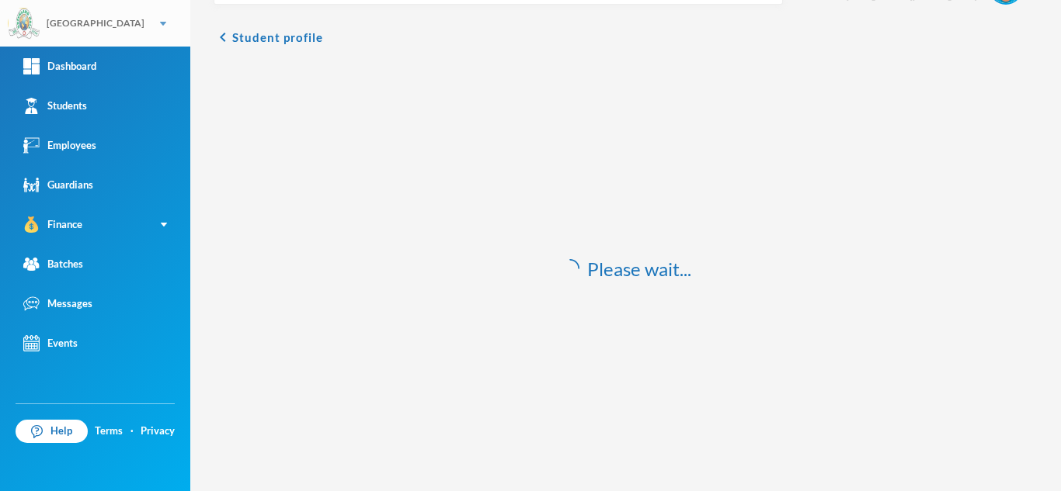
scroll to position [46, 0]
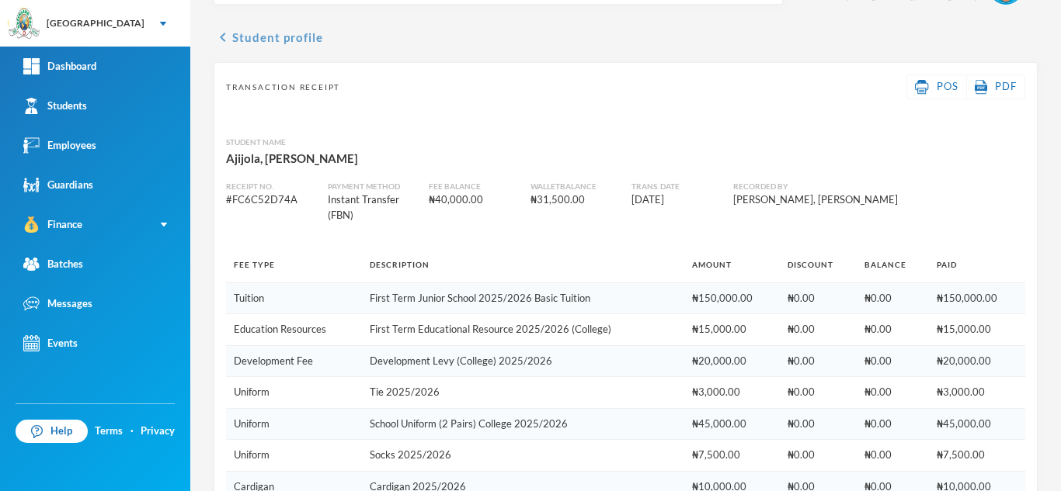
click at [293, 38] on button "chevron_left Student profile" at bounding box center [268, 37] width 109 height 19
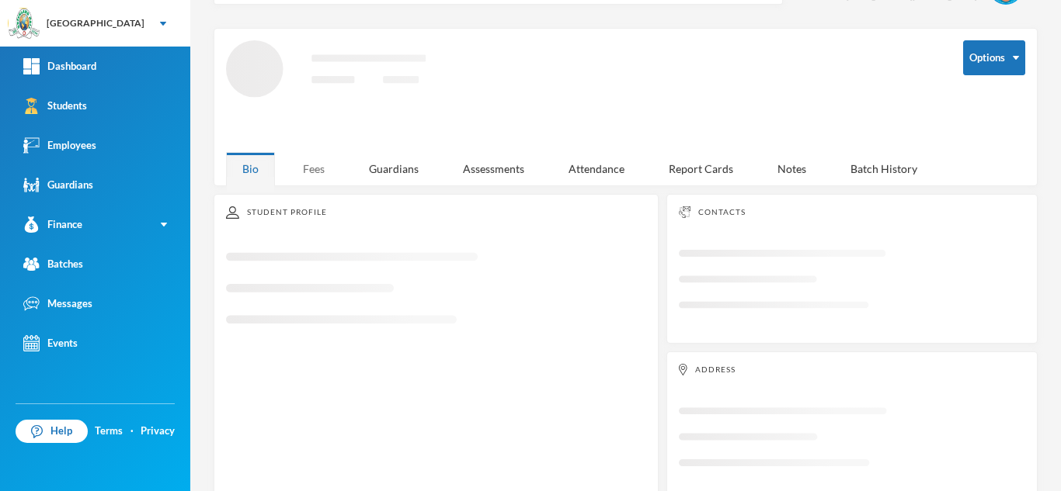
click at [311, 167] on div "Fees" at bounding box center [314, 168] width 54 height 33
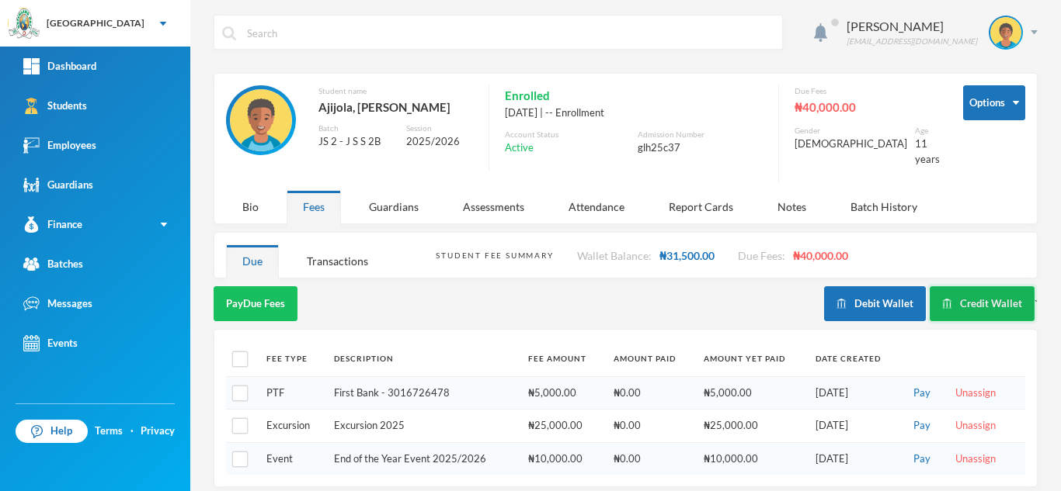
click at [968, 288] on button "Credit Wallet" at bounding box center [981, 304] width 105 height 35
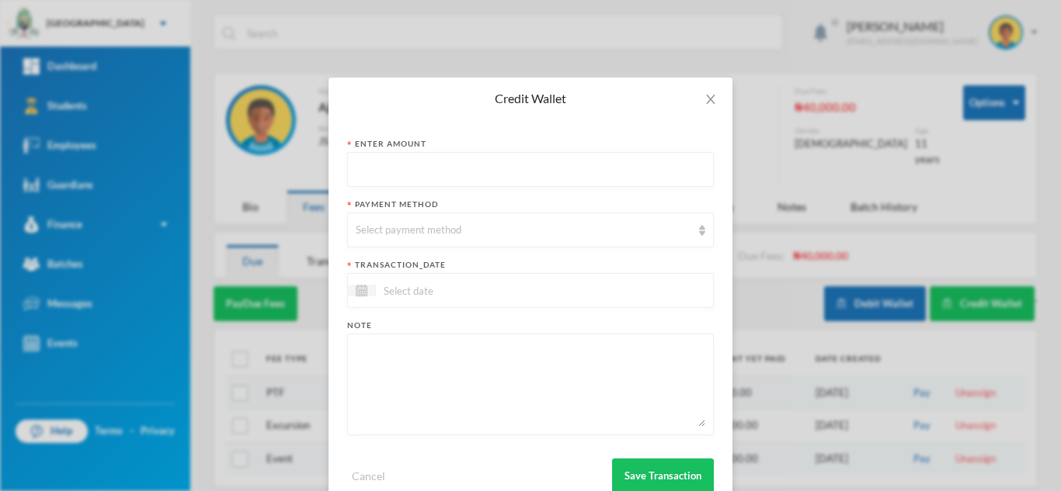
click at [491, 170] on input "text" at bounding box center [530, 170] width 349 height 35
type input "11000"
click at [466, 223] on div "Select payment method" at bounding box center [523, 231] width 335 height 16
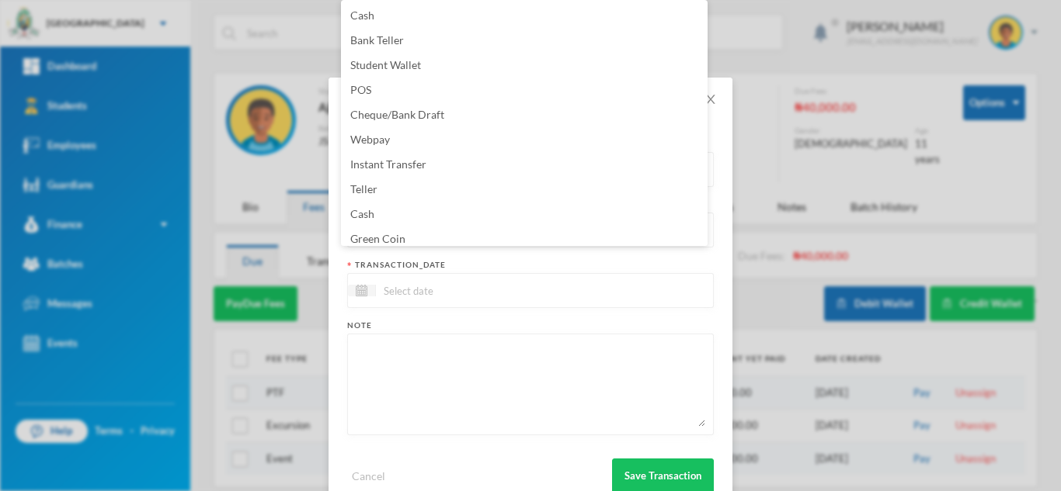
scroll to position [158, 0]
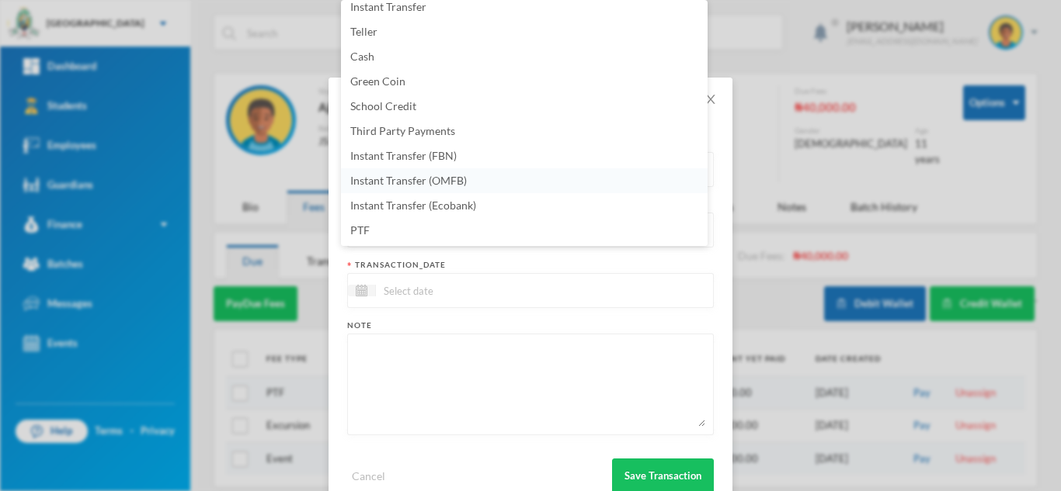
click at [516, 179] on li "Instant Transfer (OMFB)" at bounding box center [524, 180] width 366 height 25
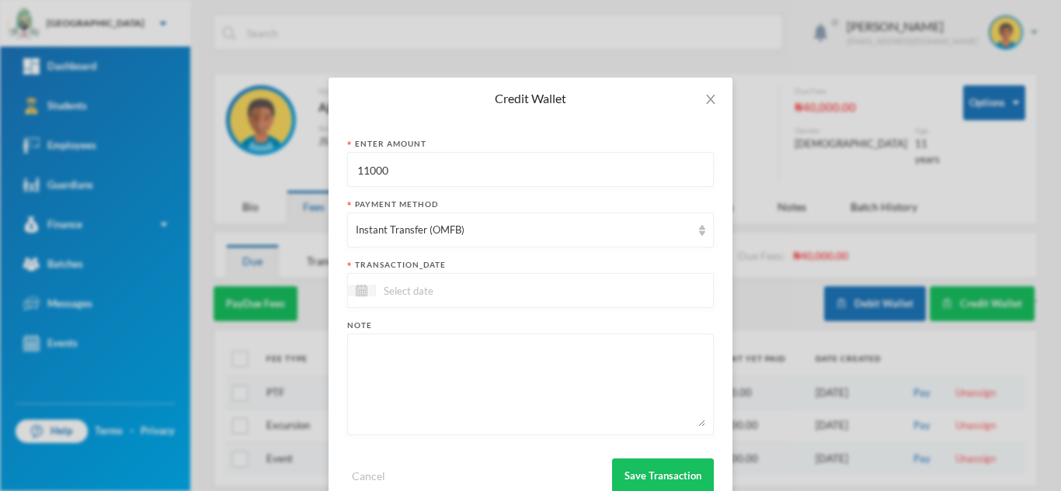
click at [466, 284] on input at bounding box center [441, 291] width 130 height 18
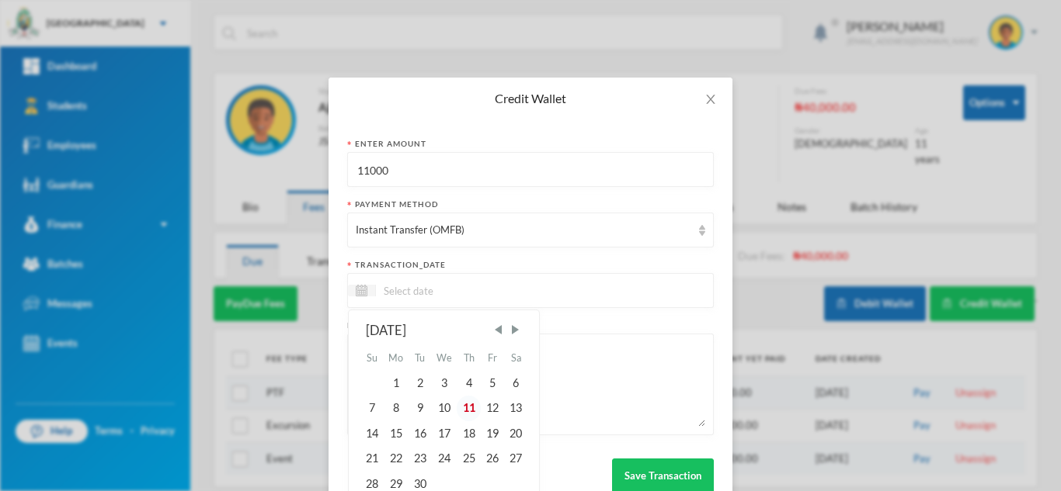
click at [460, 414] on div "11" at bounding box center [468, 408] width 23 height 25
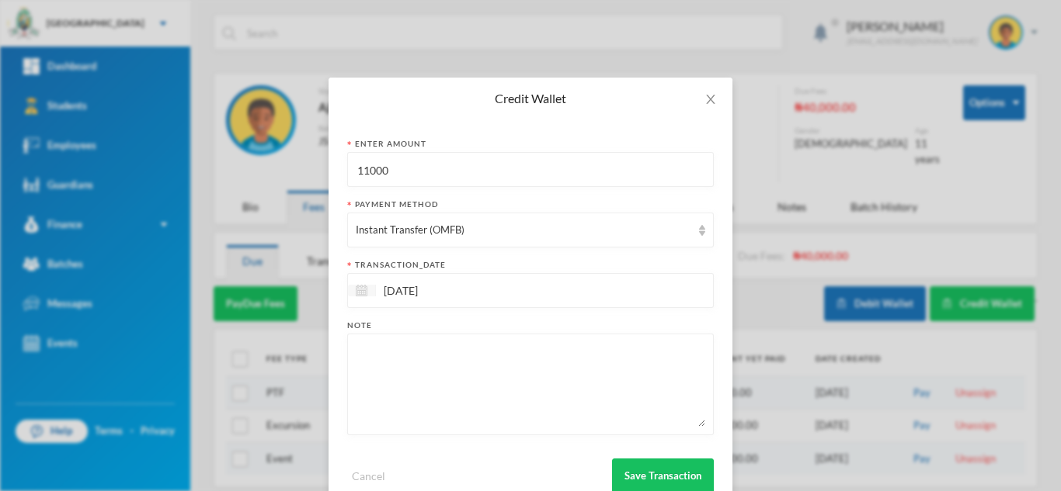
click at [349, 288] on div at bounding box center [362, 291] width 28 height 12
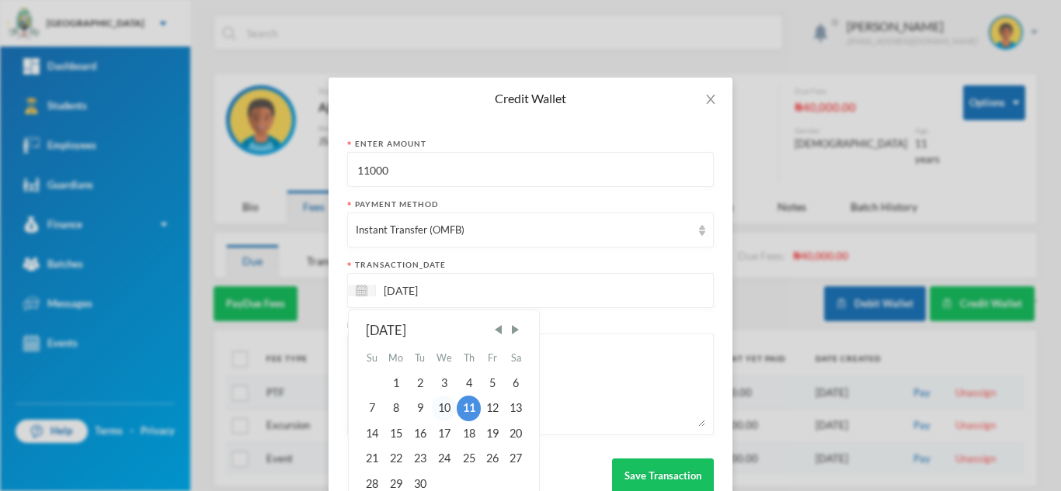
click at [439, 405] on div "10" at bounding box center [445, 408] width 26 height 25
type input "[DATE]"
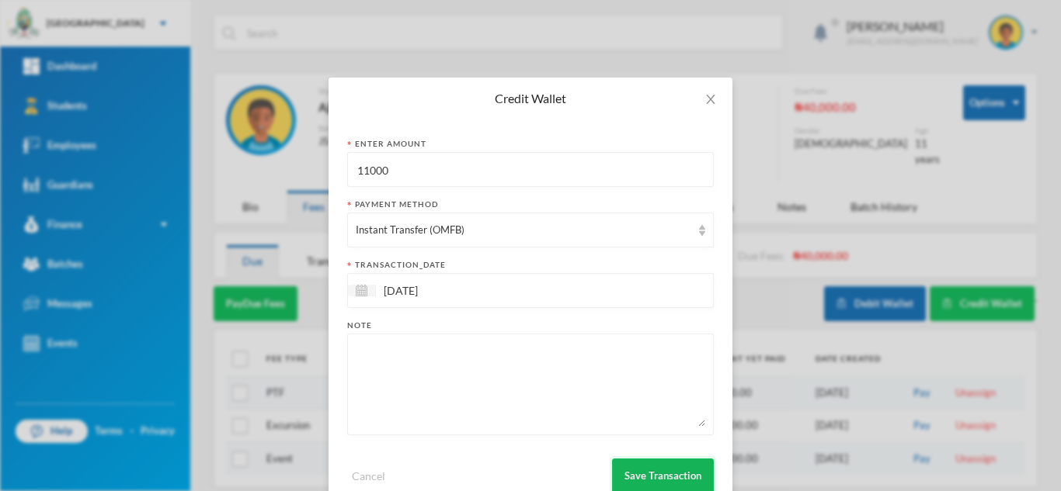
click at [648, 466] on button "Save Transaction" at bounding box center [663, 476] width 102 height 35
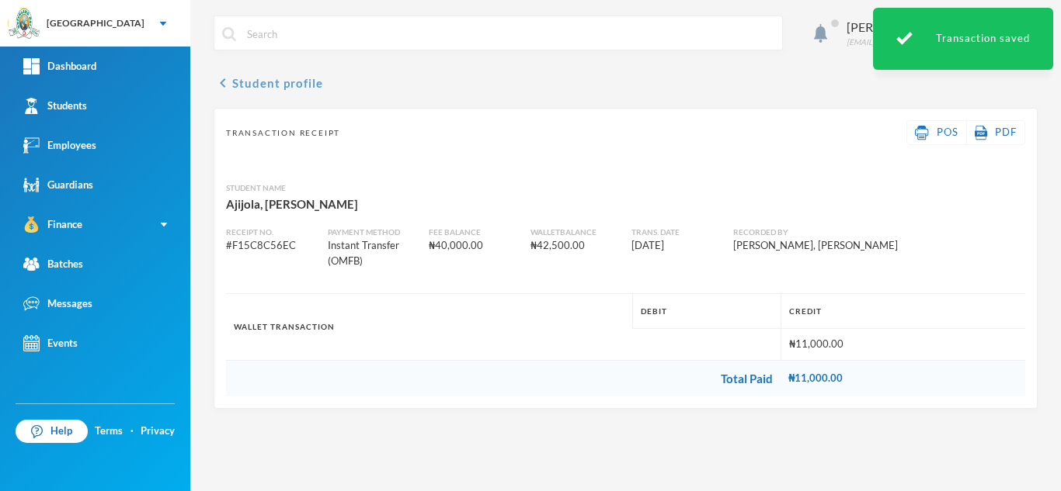
click at [268, 82] on button "chevron_left Student profile" at bounding box center [268, 83] width 109 height 19
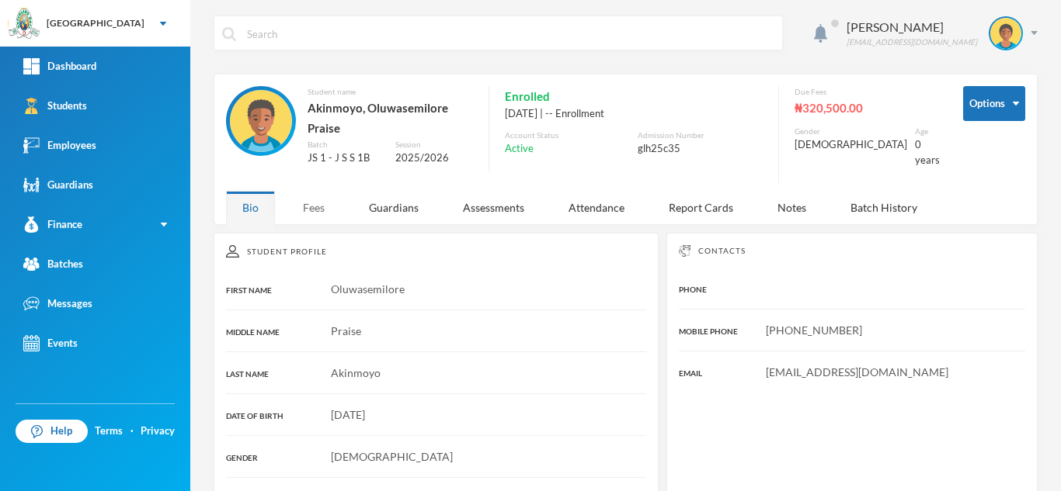
click at [311, 203] on div "Fees" at bounding box center [314, 207] width 54 height 33
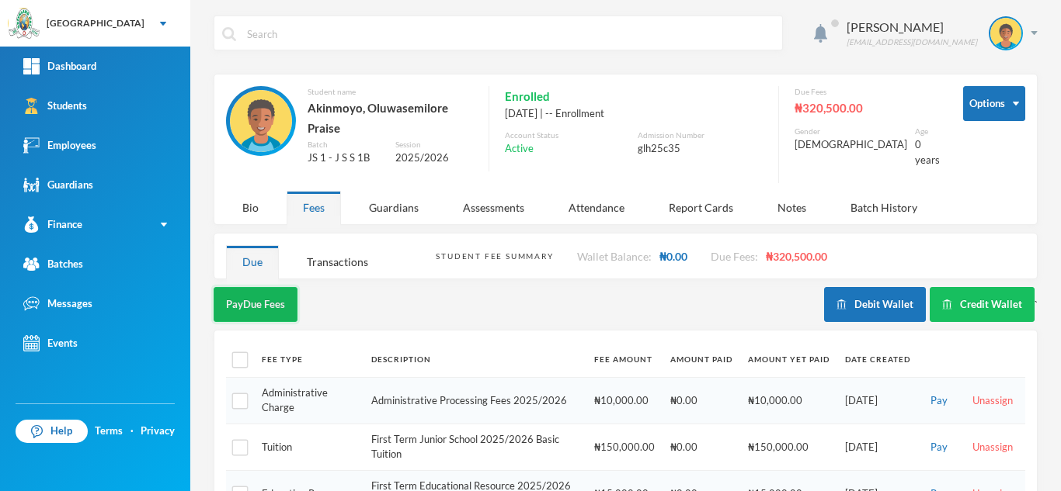
click at [262, 302] on button "Pay Due Fees" at bounding box center [256, 304] width 84 height 35
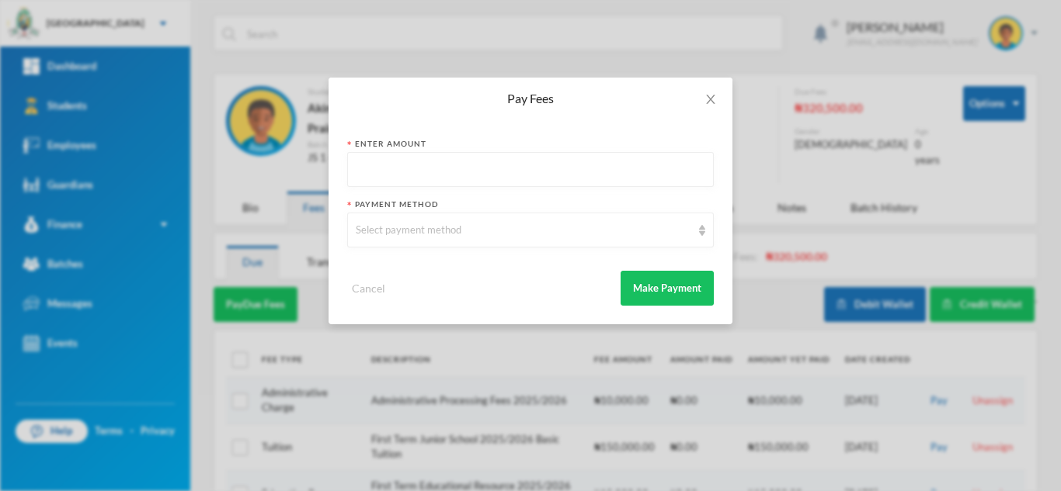
click at [370, 167] on input "text" at bounding box center [530, 170] width 349 height 35
type input "10000"
click at [420, 239] on div "Select payment method" at bounding box center [530, 230] width 366 height 35
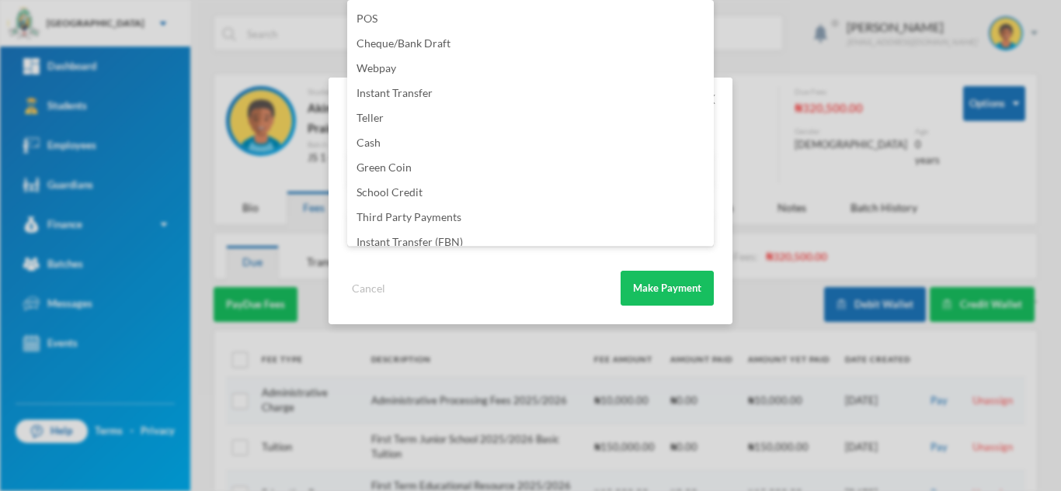
scroll to position [182, 0]
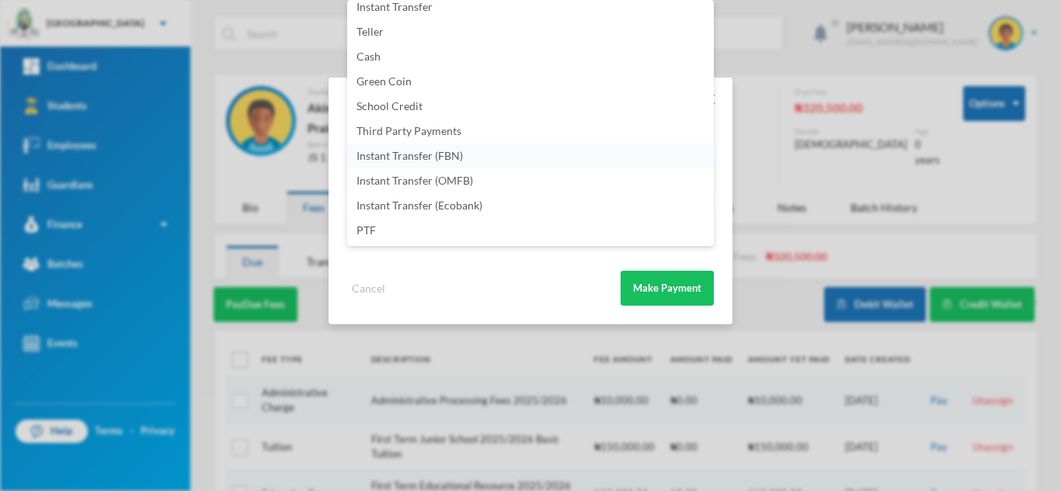
click at [566, 157] on li "Instant Transfer (FBN)" at bounding box center [530, 156] width 366 height 25
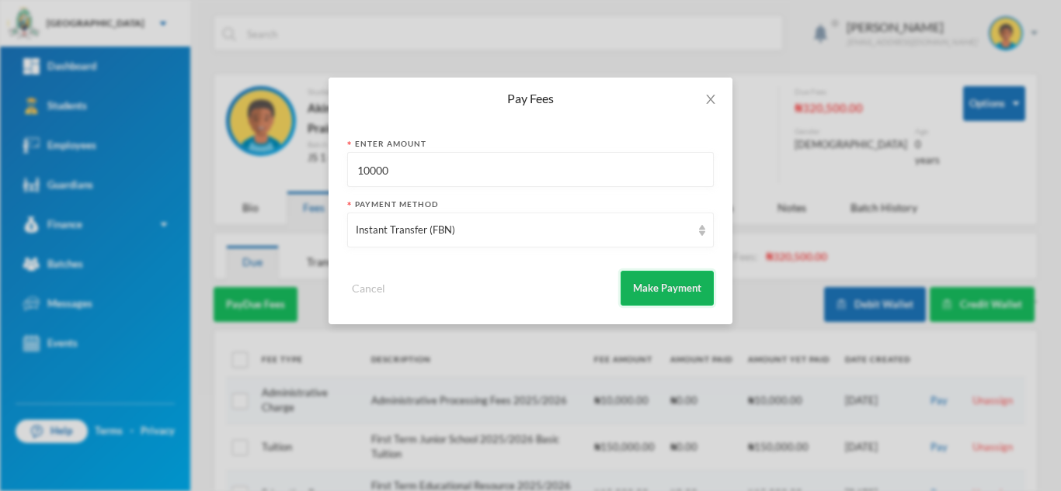
click at [654, 300] on button "Make Payment" at bounding box center [666, 288] width 93 height 35
click at [1058, 303] on div "Pay Fees Enter Amount 10000 Payment Method Instant Transfer (FBN) Cancel Make P…" at bounding box center [530, 245] width 1061 height 491
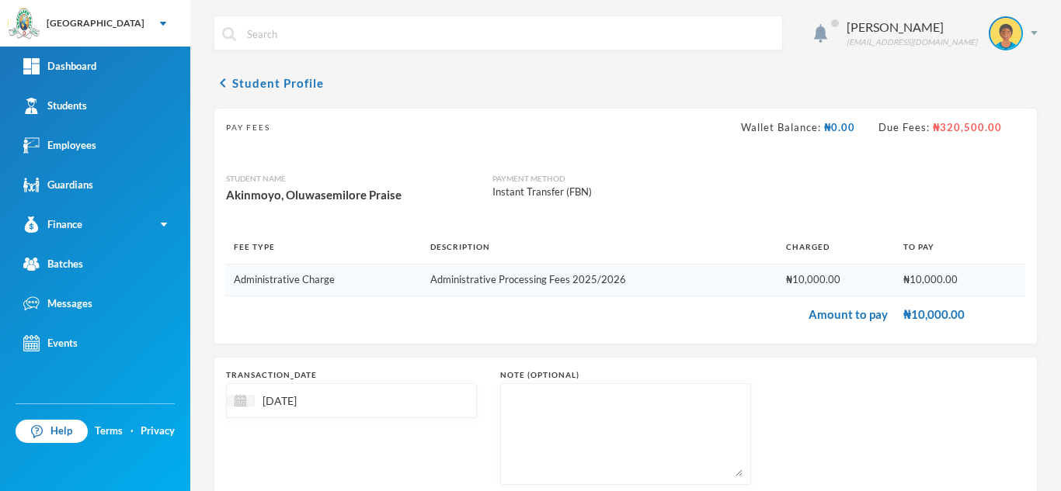
drag, startPoint x: 1055, startPoint y: 251, endPoint x: 1058, endPoint y: 366, distance: 115.7
click at [1058, 366] on body "Greenland Hall Your Bluebic Account Greenland Hall Add a New School Dashboard S…" at bounding box center [530, 245] width 1061 height 491
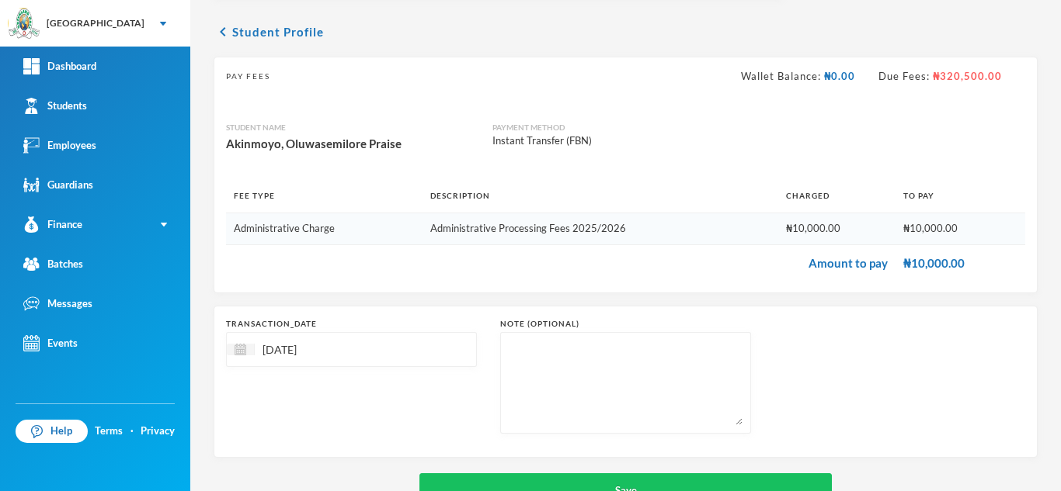
scroll to position [99, 0]
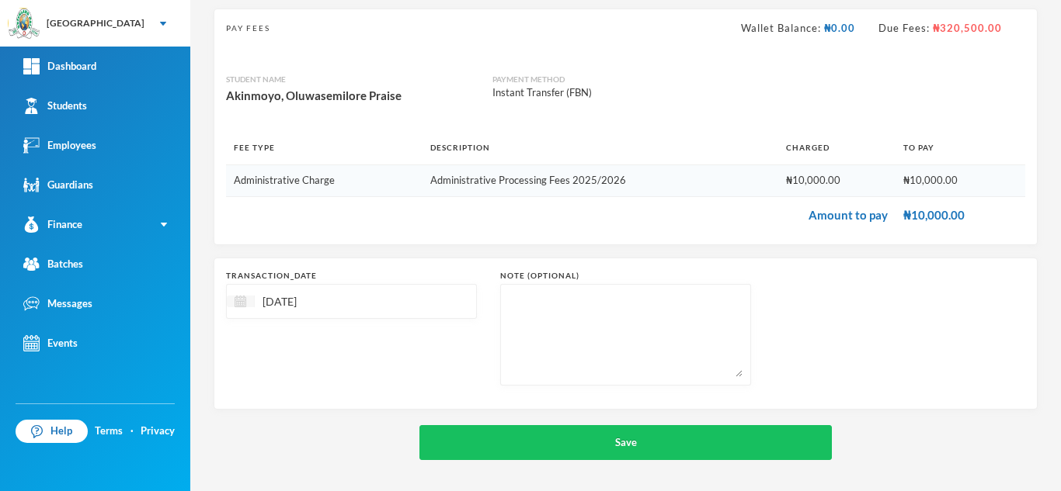
click at [245, 300] on img at bounding box center [240, 302] width 12 height 12
click at [378, 332] on div "[DATE] Su Mo Tu We Th Fr Sa 1 2 3 4 5 6 7 8 9 10 11 12 13 14 15 16 17 18 19 20 …" at bounding box center [322, 414] width 190 height 186
click at [380, 342] on span "Previous Month" at bounding box center [377, 341] width 14 height 14
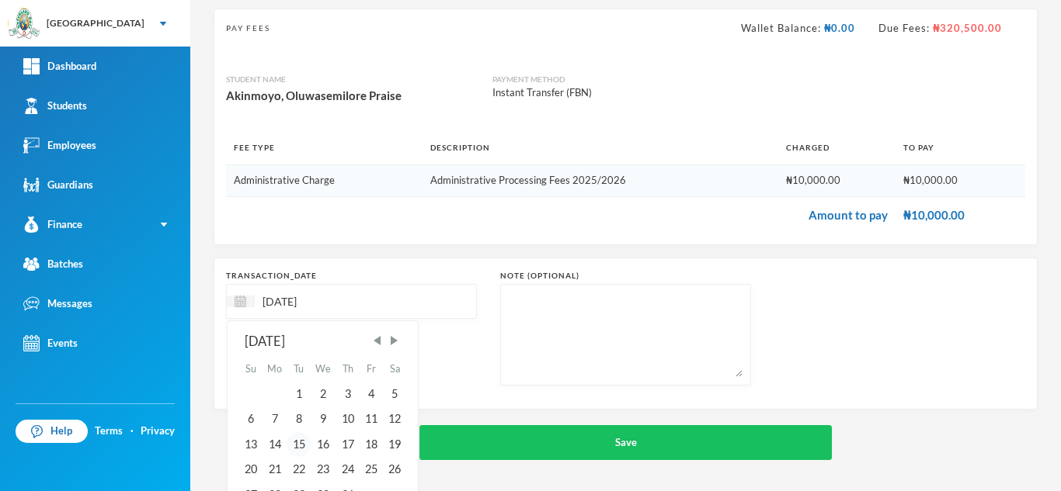
click at [299, 442] on div "15" at bounding box center [298, 444] width 23 height 25
type input "[DATE]"
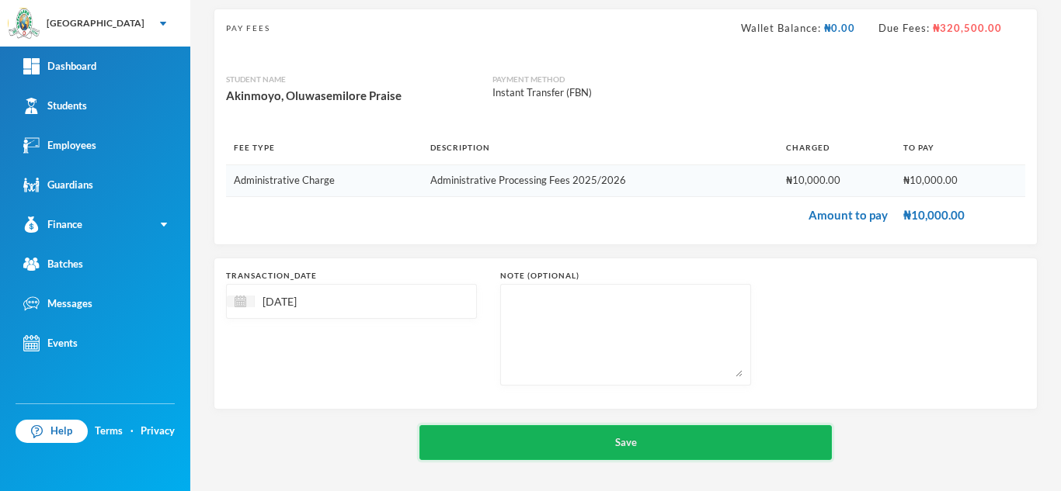
click at [482, 439] on button "Save" at bounding box center [625, 442] width 412 height 35
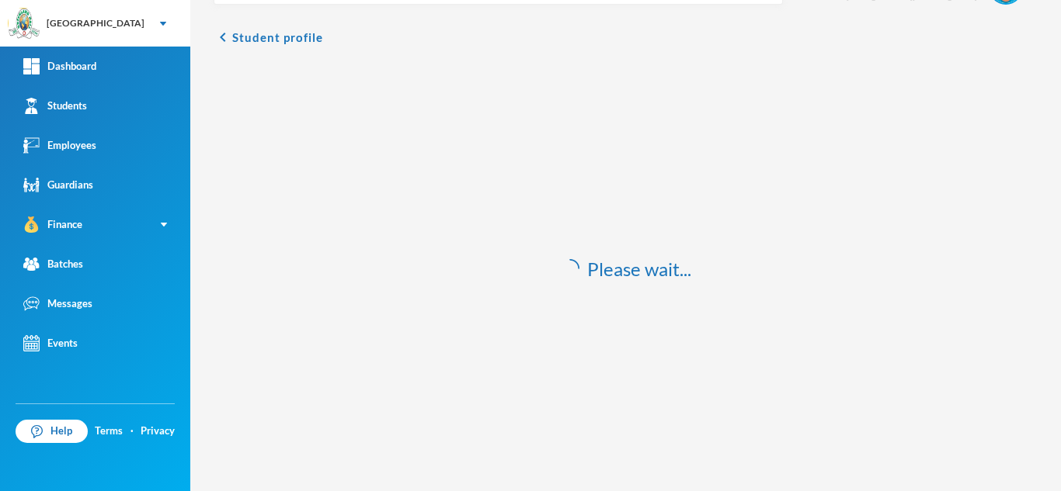
scroll to position [46, 0]
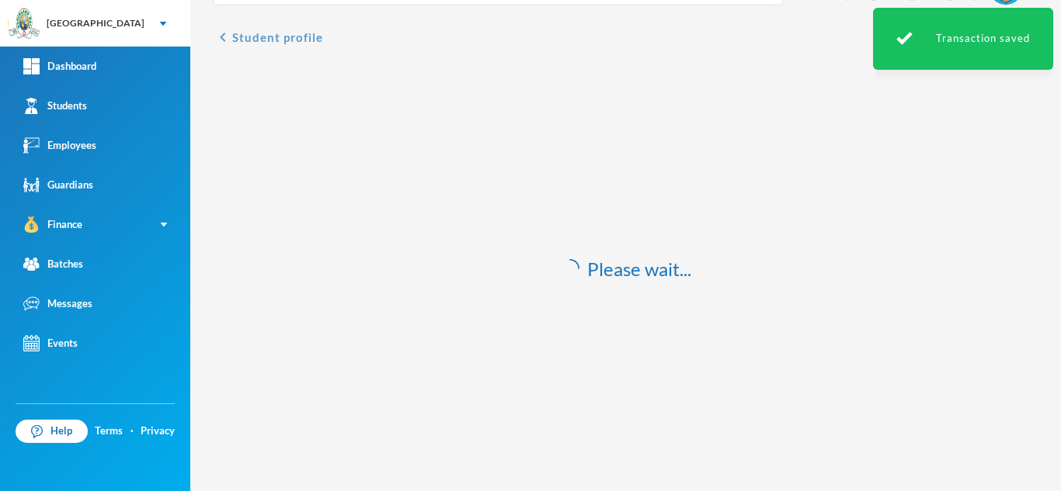
click at [283, 37] on button "chevron_left Student profile" at bounding box center [268, 37] width 109 height 19
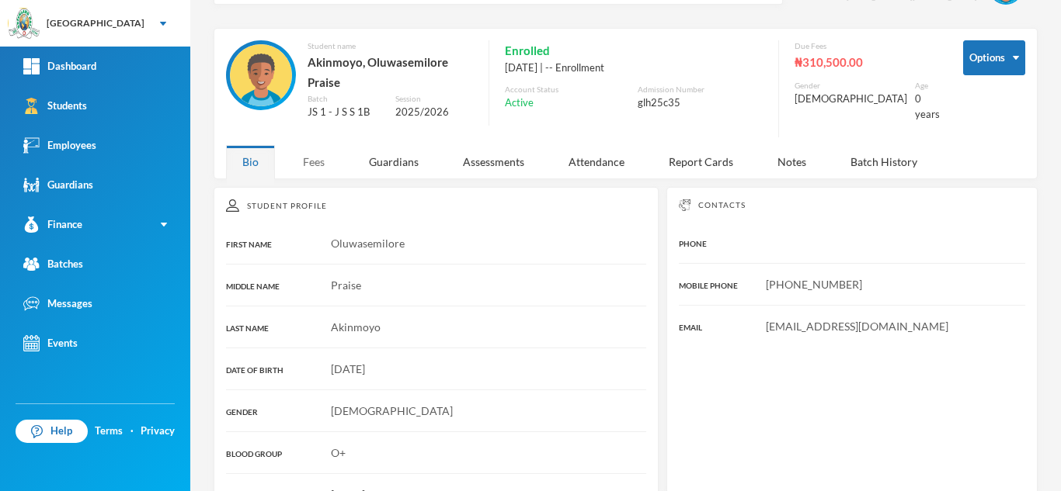
click at [319, 151] on div "Fees" at bounding box center [314, 161] width 54 height 33
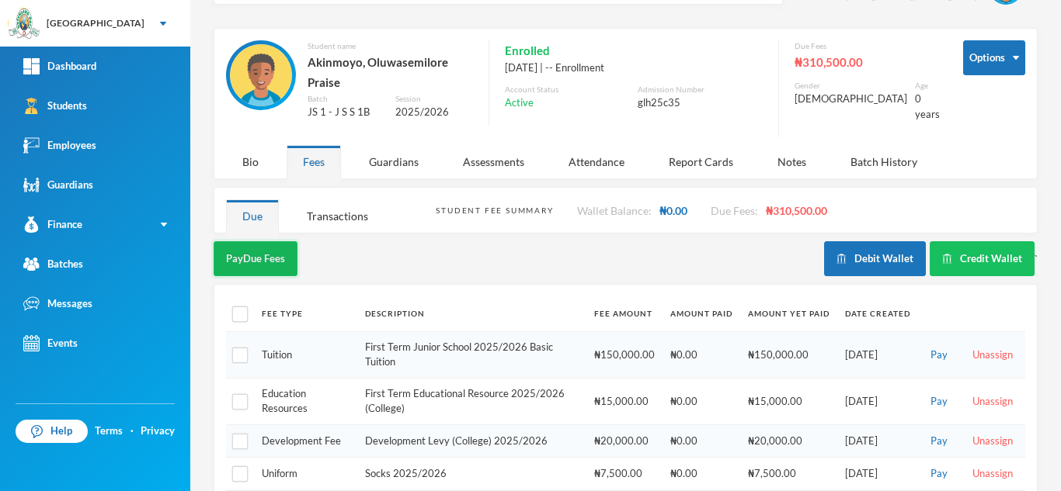
click at [256, 258] on button "Pay Due Fees" at bounding box center [256, 258] width 84 height 35
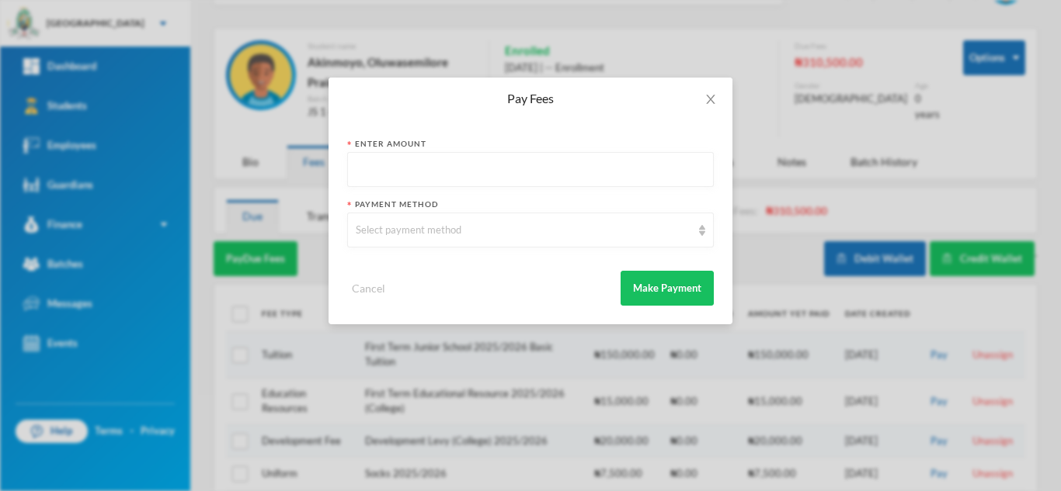
click at [460, 163] on input "text" at bounding box center [530, 170] width 349 height 35
type input "200000"
click at [436, 238] on div "Select payment method" at bounding box center [523, 231] width 335 height 16
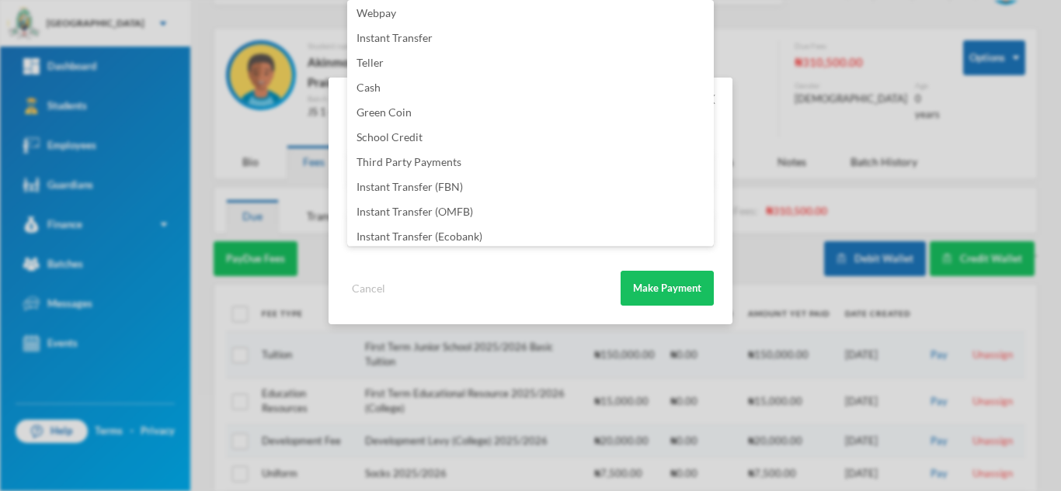
scroll to position [182, 0]
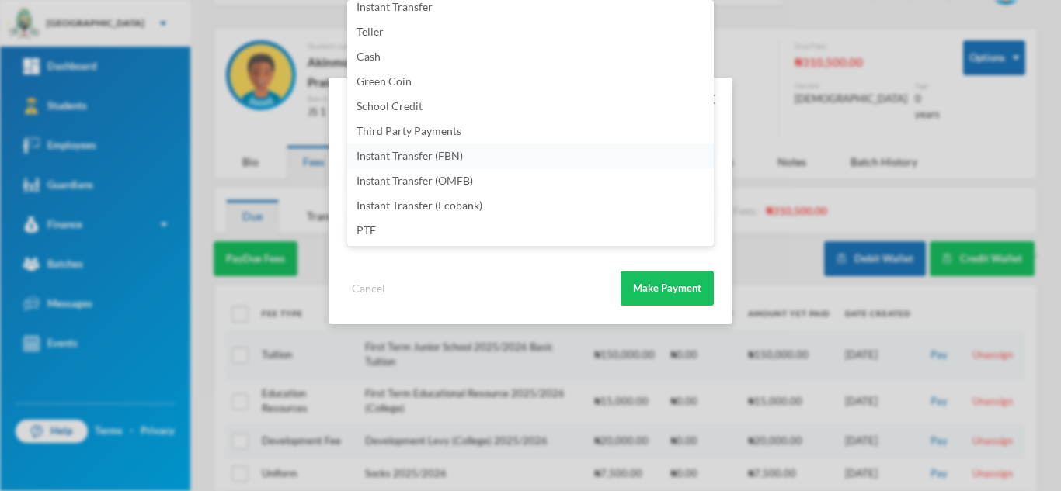
click at [509, 154] on li "Instant Transfer (FBN)" at bounding box center [530, 156] width 366 height 25
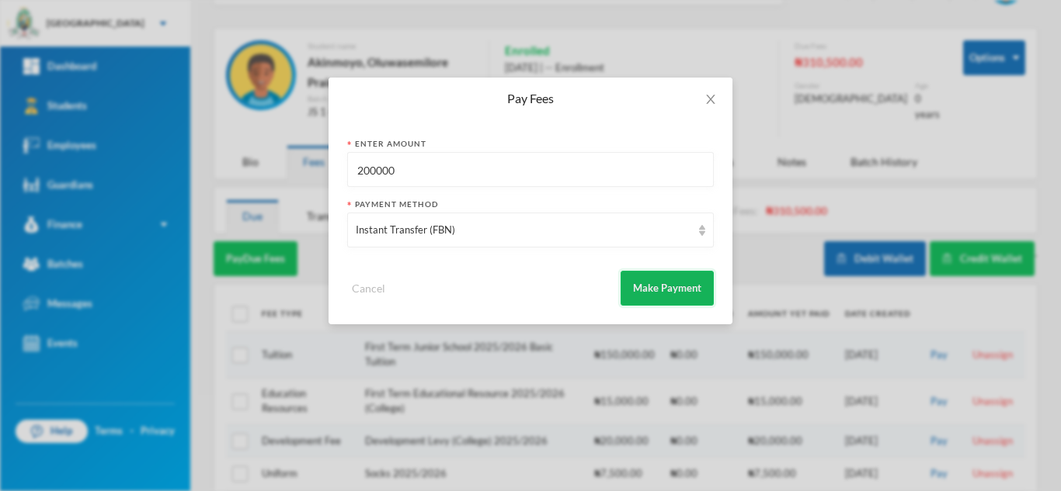
click at [662, 288] on button "Make Payment" at bounding box center [666, 288] width 93 height 35
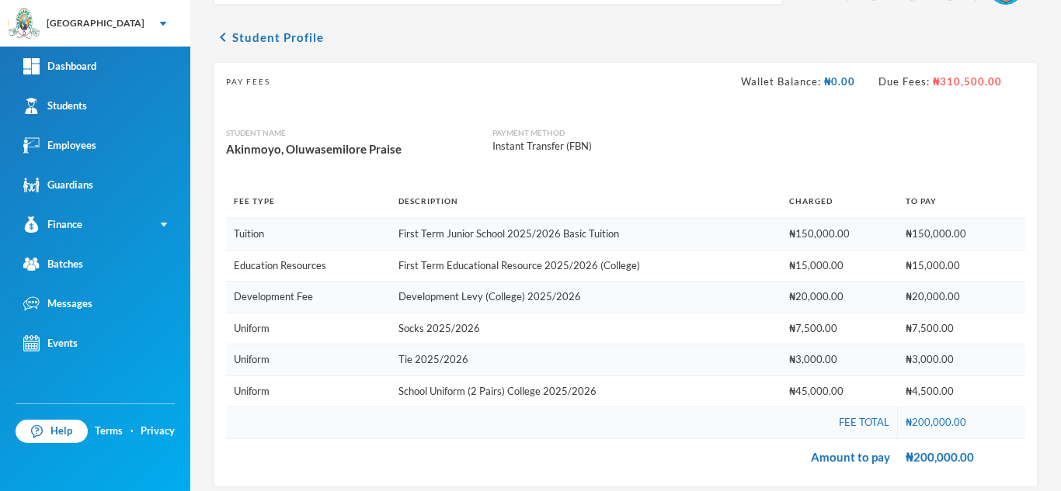
scroll to position [288, 0]
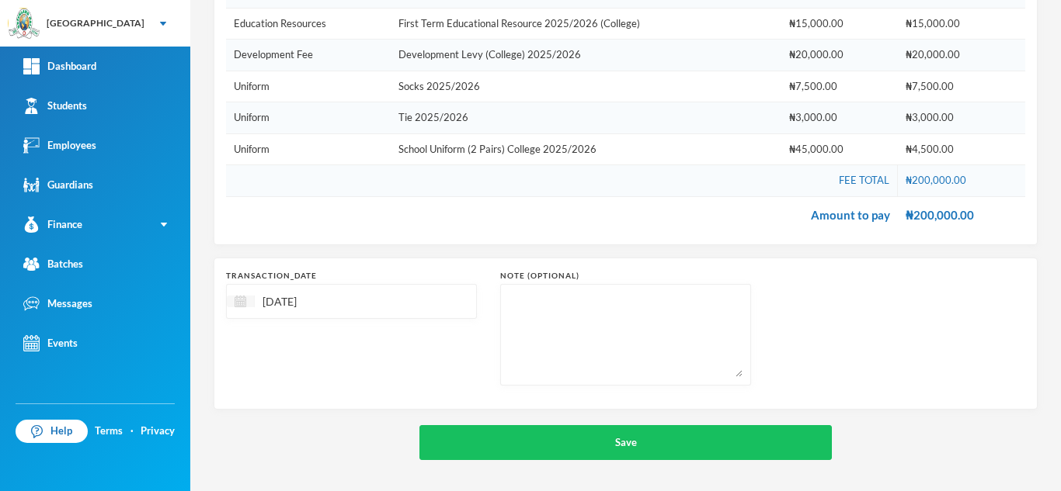
click at [245, 302] on img at bounding box center [240, 302] width 12 height 12
click at [320, 415] on div "10" at bounding box center [324, 419] width 26 height 25
type input "[DATE]"
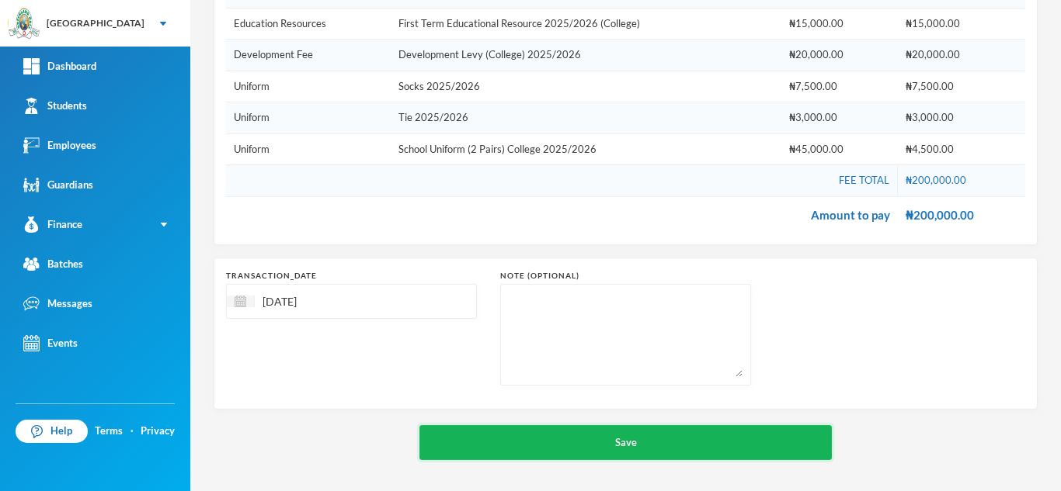
click at [530, 430] on button "Save" at bounding box center [625, 442] width 412 height 35
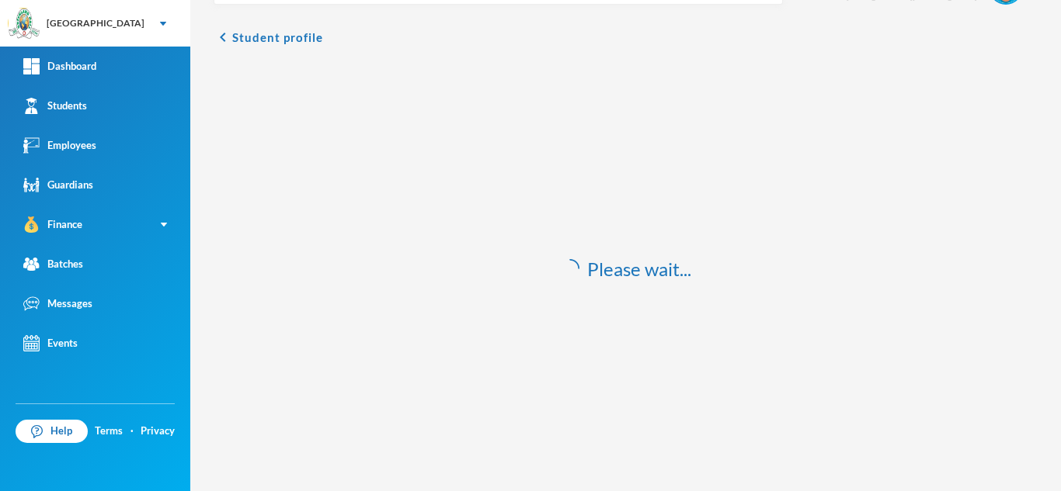
scroll to position [46, 0]
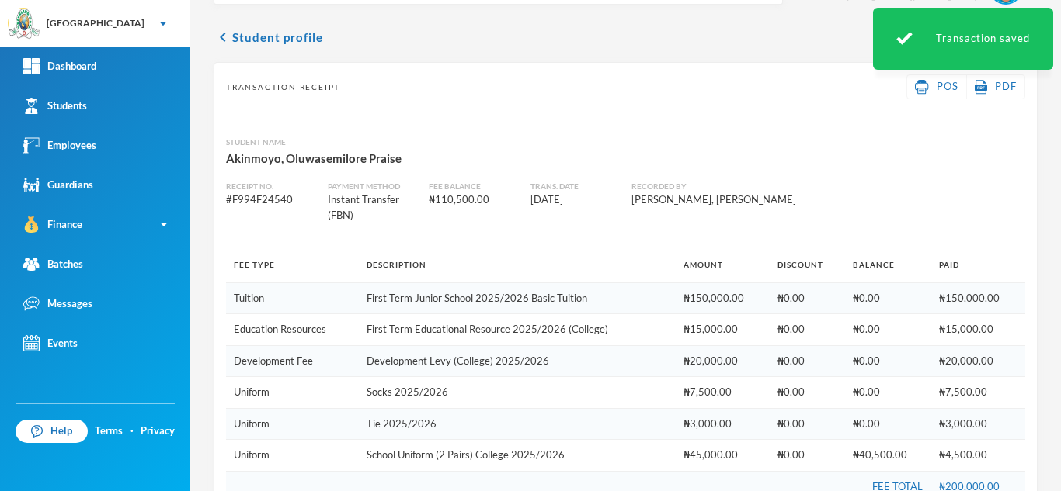
click at [278, 41] on button "chevron_left Student profile" at bounding box center [268, 37] width 109 height 19
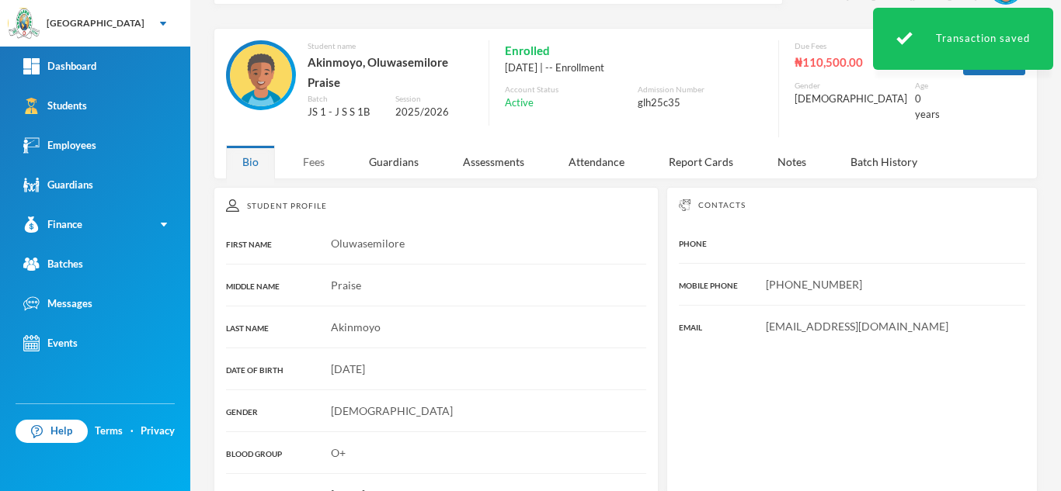
click at [314, 165] on div "Fees" at bounding box center [314, 161] width 54 height 33
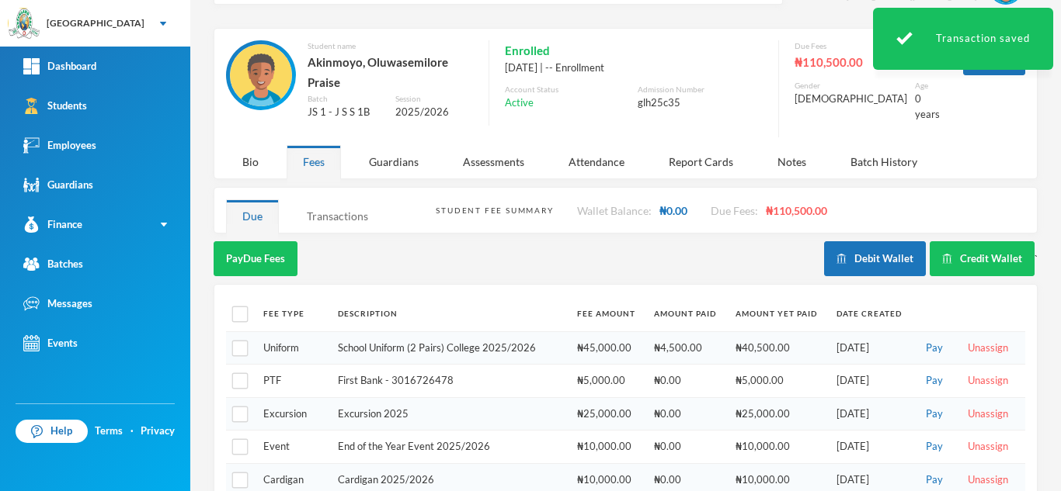
click at [338, 219] on div "Transactions" at bounding box center [337, 216] width 94 height 33
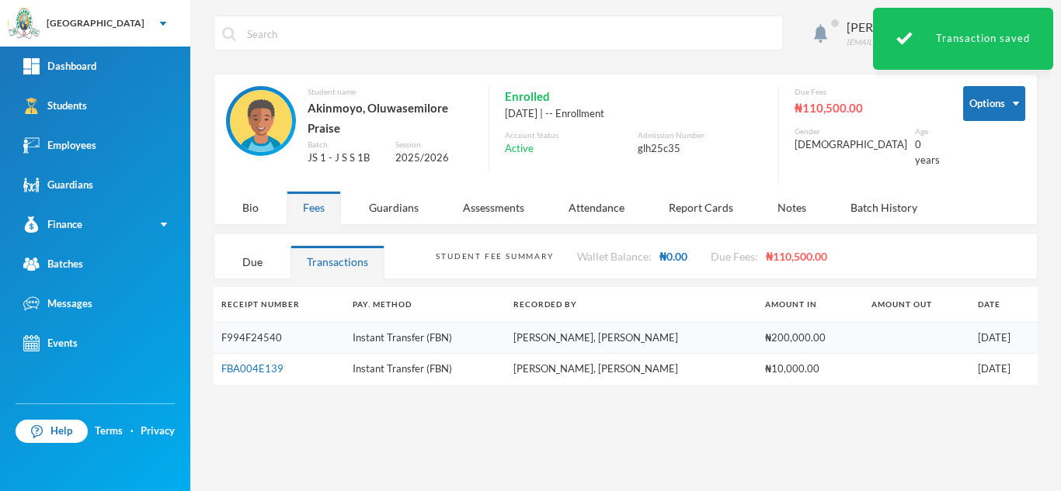
click at [249, 332] on link "F994F24540" at bounding box center [251, 338] width 61 height 12
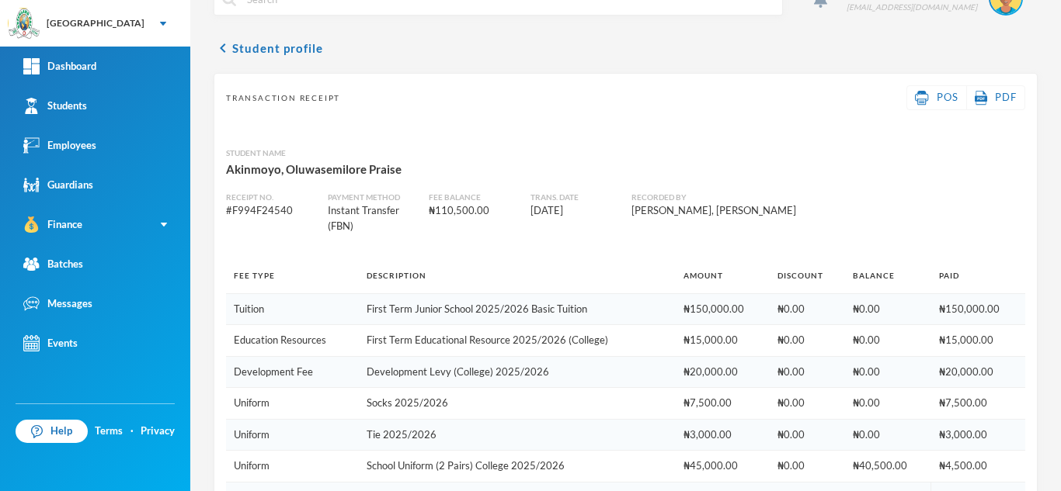
scroll to position [48, 0]
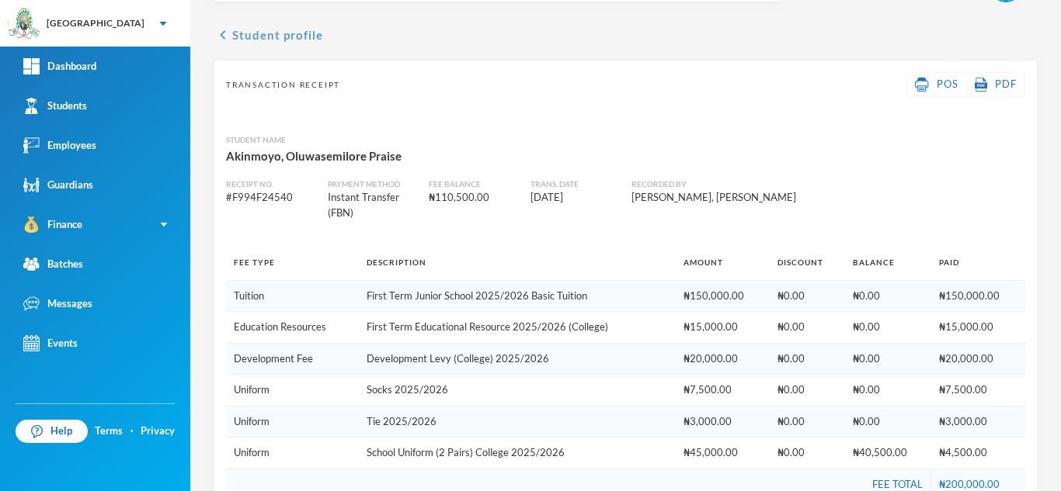
click at [258, 36] on button "chevron_left Student profile" at bounding box center [268, 35] width 109 height 19
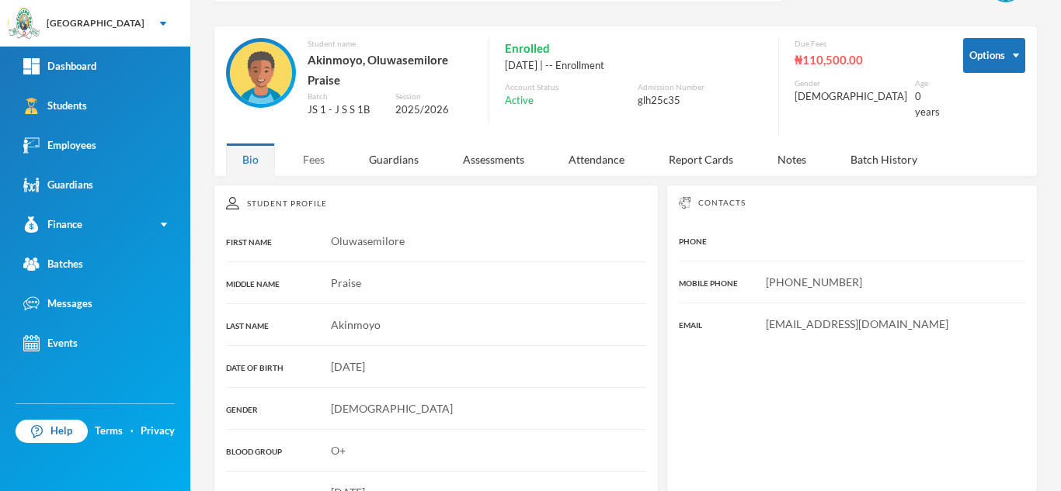
click at [307, 164] on div "Fees" at bounding box center [314, 159] width 54 height 33
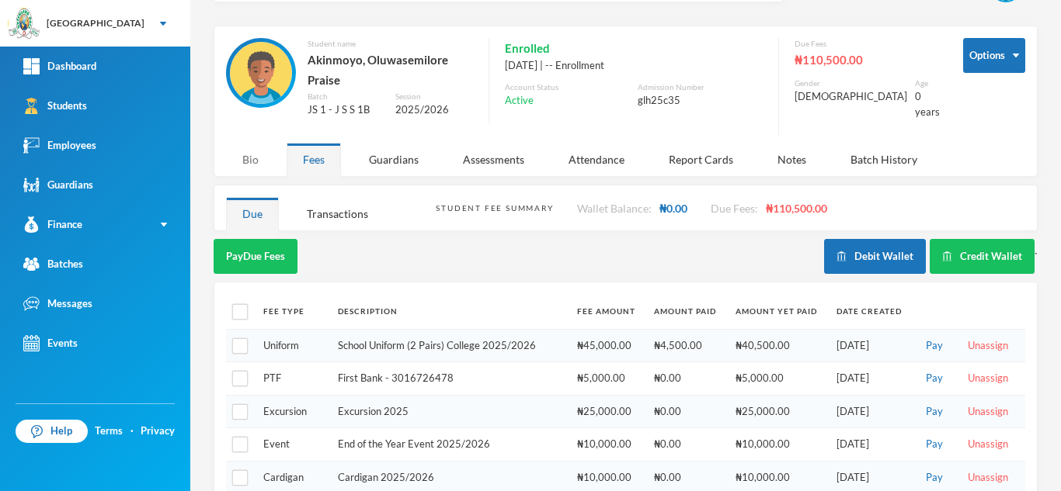
click at [252, 152] on div "Bio" at bounding box center [250, 159] width 49 height 33
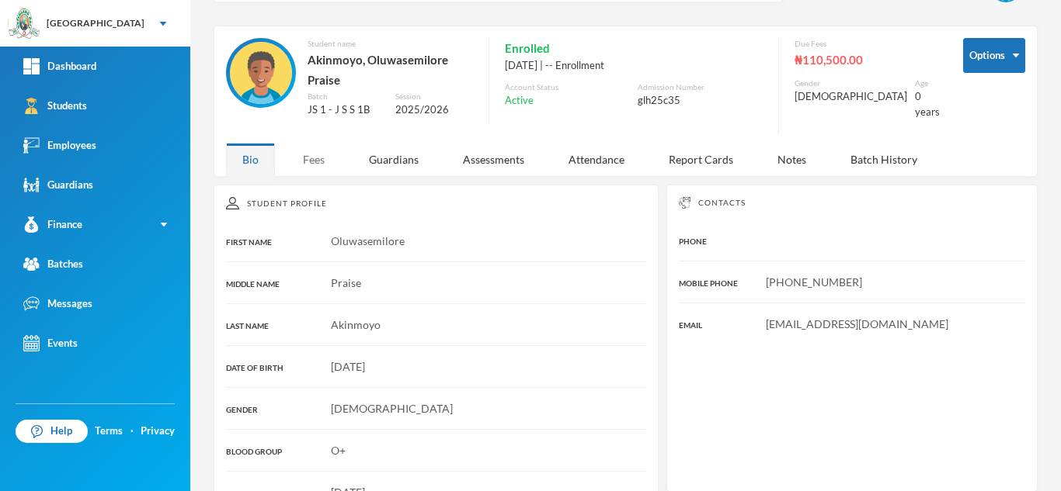
click at [311, 156] on div "Fees" at bounding box center [314, 159] width 54 height 33
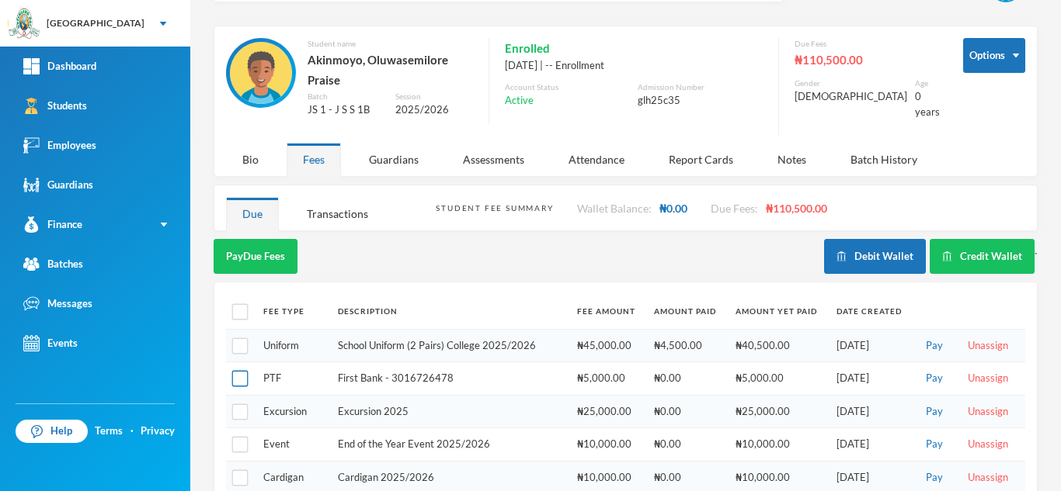
click at [241, 374] on input "checkbox" at bounding box center [240, 379] width 16 height 16
checkbox input "true"
click at [265, 255] on button "Pay Selected (1)" at bounding box center [262, 256] width 96 height 35
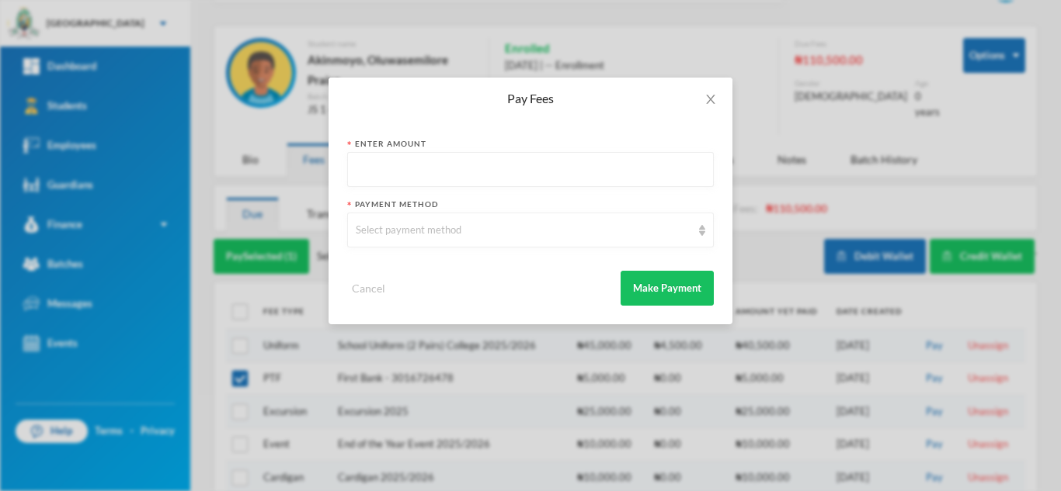
click at [398, 168] on input "text" at bounding box center [530, 170] width 349 height 35
type input "5000"
click at [421, 247] on div "Select payment method" at bounding box center [530, 230] width 366 height 35
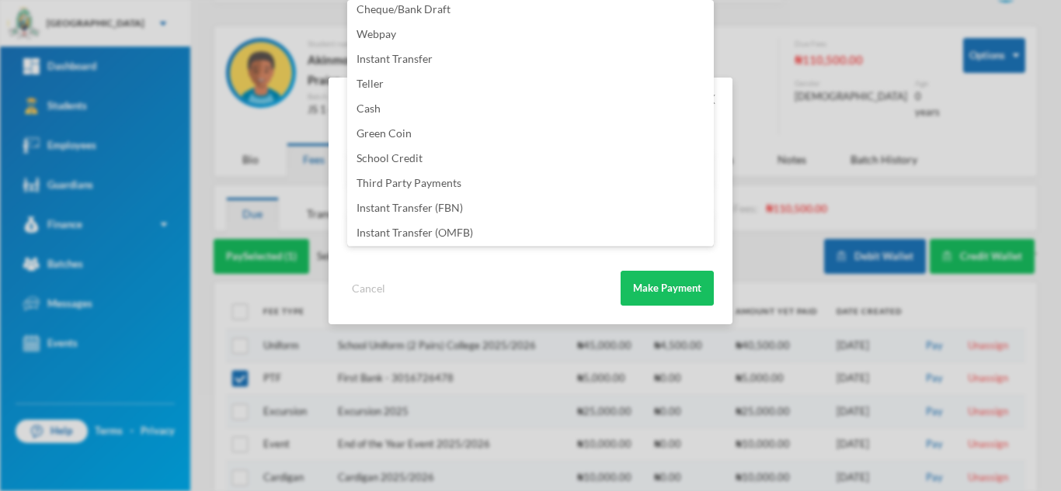
scroll to position [182, 0]
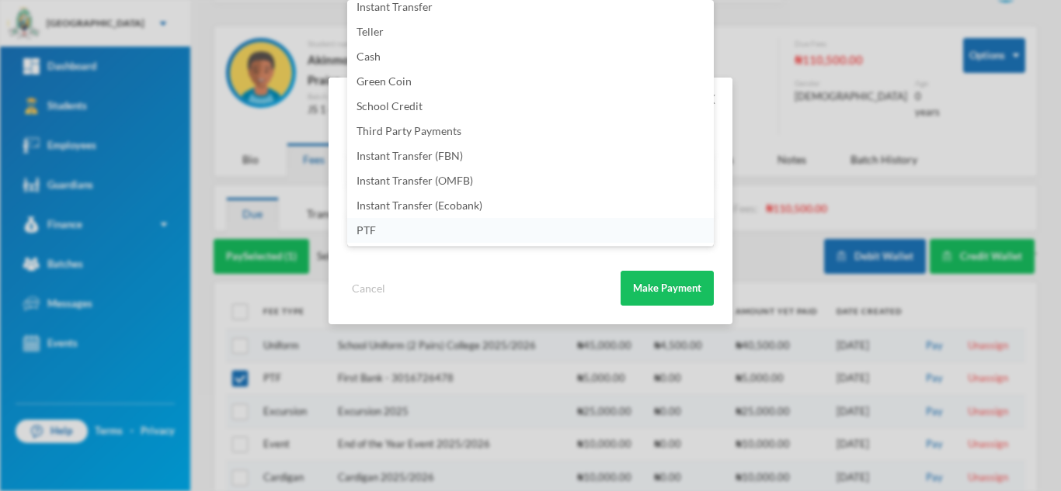
click at [526, 227] on li "PTF" at bounding box center [530, 230] width 366 height 25
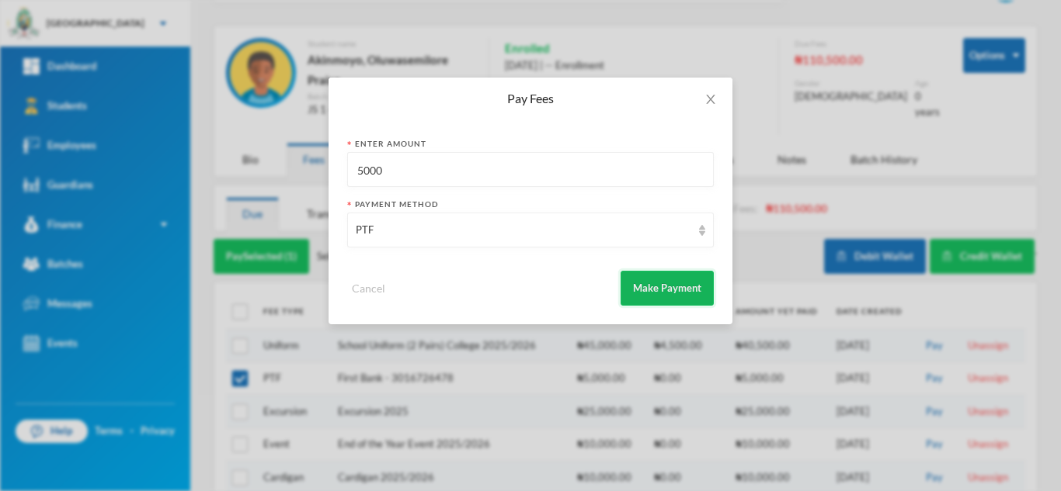
click at [665, 289] on button "Make Payment" at bounding box center [666, 288] width 93 height 35
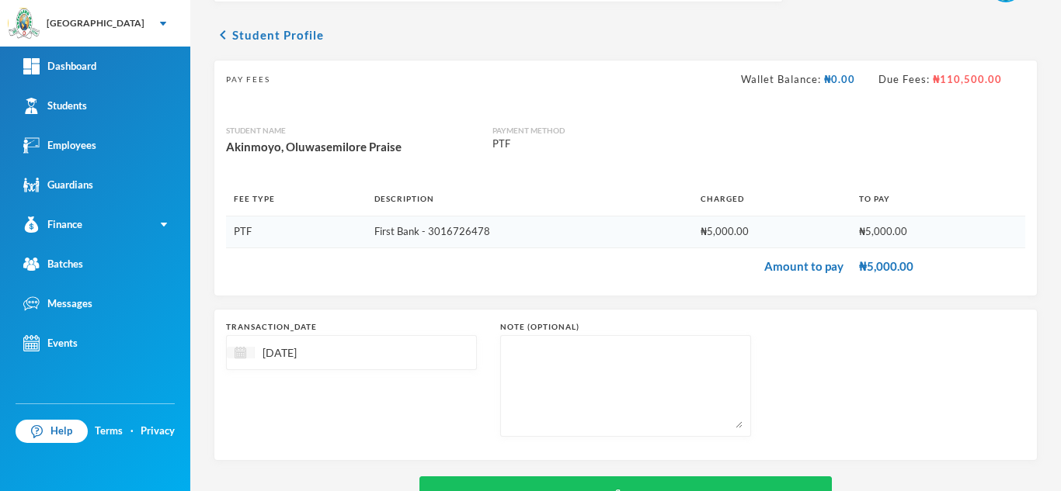
click at [244, 349] on img at bounding box center [240, 353] width 12 height 12
click at [316, 468] on div "10" at bounding box center [324, 470] width 26 height 25
type input "[DATE]"
click at [450, 478] on button "Save" at bounding box center [625, 494] width 412 height 35
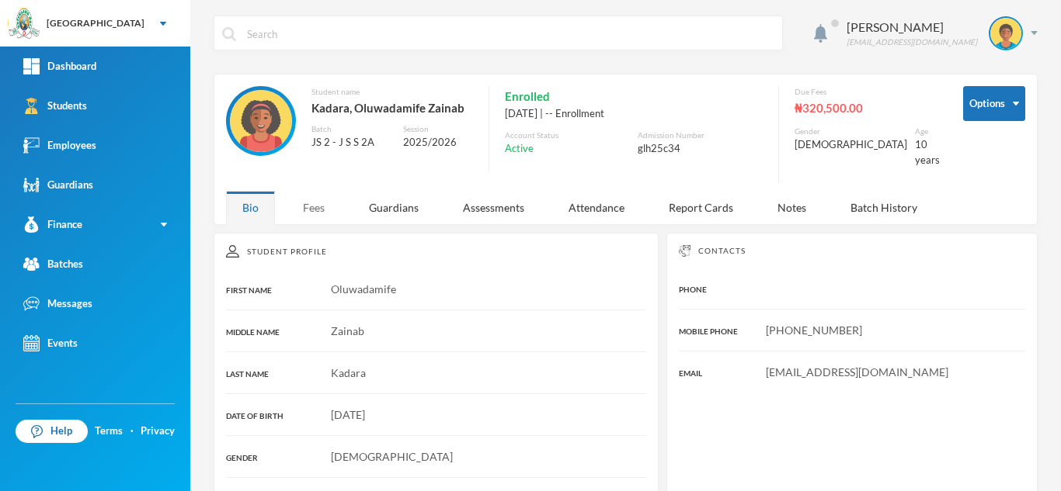
click at [308, 198] on div "Fees" at bounding box center [314, 207] width 54 height 33
click at [326, 194] on div "Fees" at bounding box center [314, 207] width 54 height 33
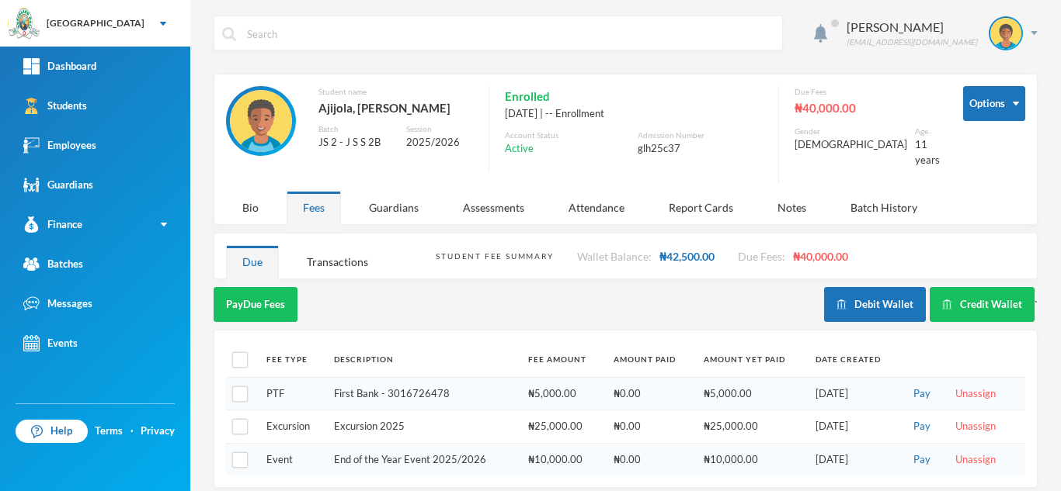
click at [672, 302] on div "Pay Due Fees" at bounding box center [519, 304] width 610 height 35
click at [863, 287] on button "Debit Wallet" at bounding box center [875, 304] width 102 height 35
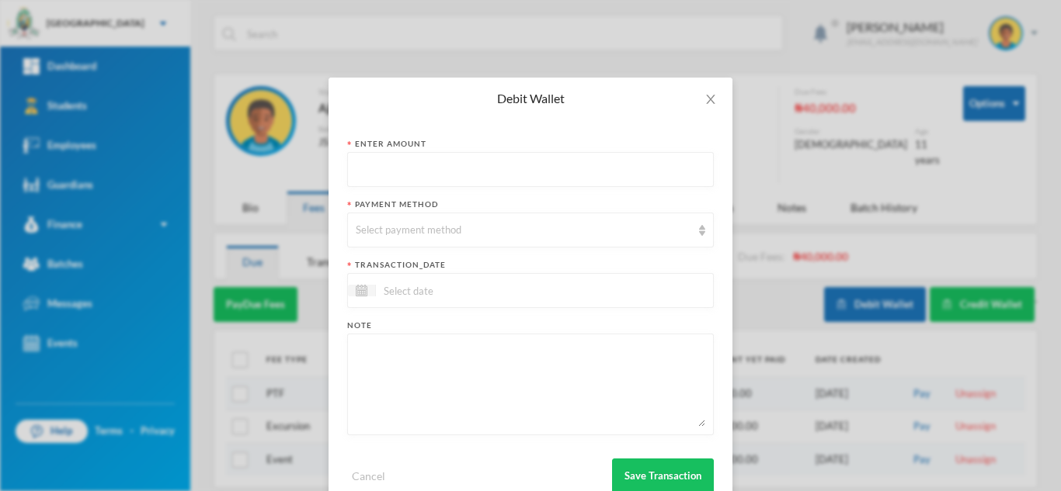
click at [484, 168] on input "text" at bounding box center [530, 170] width 349 height 35
type input "11000"
click at [466, 238] on div "Select payment method" at bounding box center [530, 230] width 366 height 35
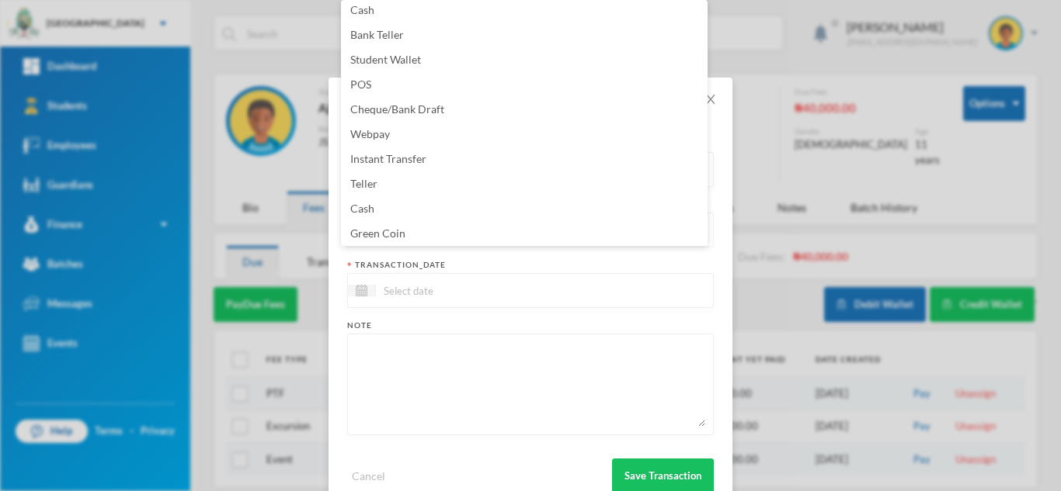
click at [466, 238] on li "Green Coin" at bounding box center [524, 233] width 366 height 25
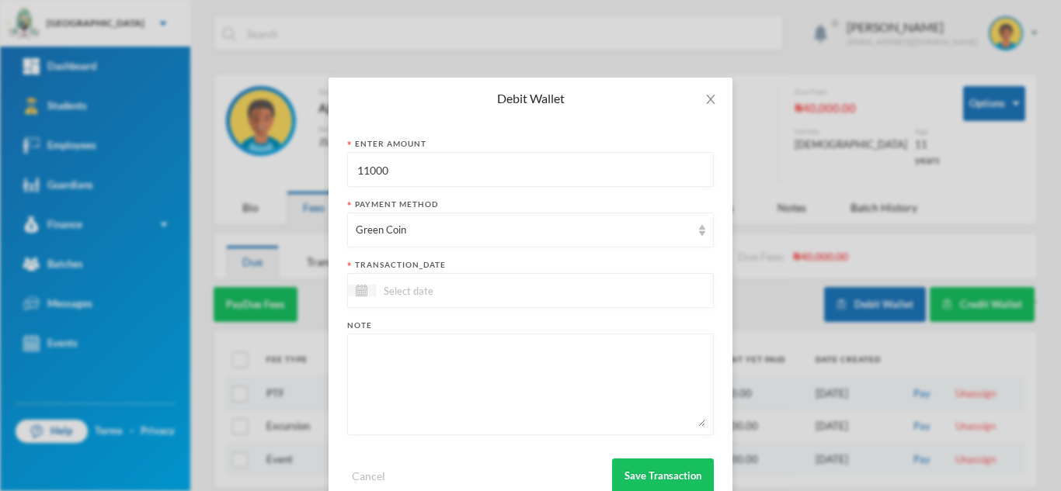
click at [439, 289] on input at bounding box center [441, 291] width 130 height 18
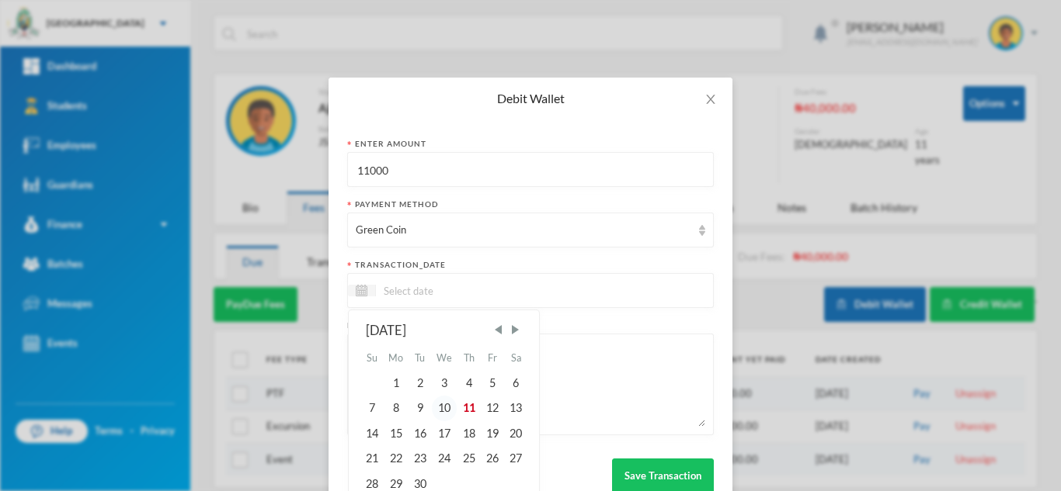
click at [442, 403] on div "10" at bounding box center [445, 408] width 26 height 25
type input "[DATE]"
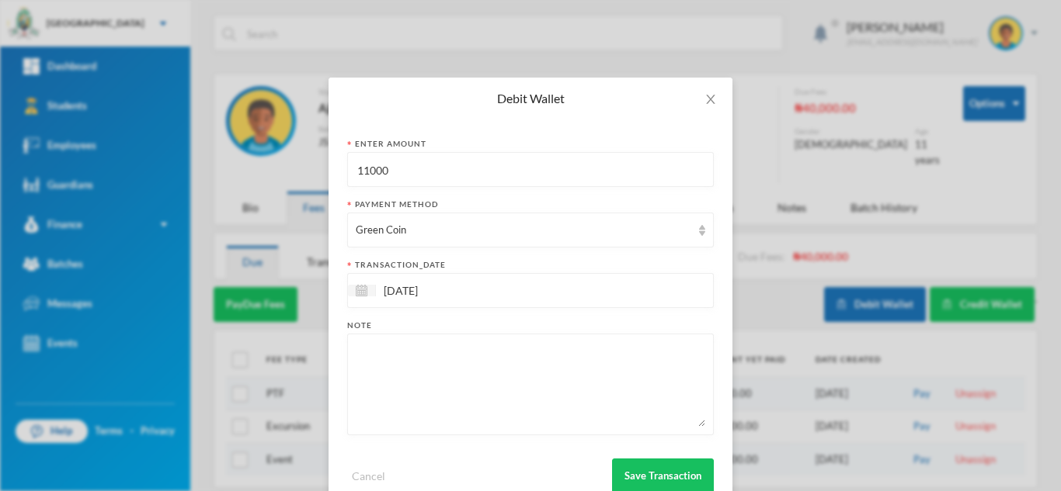
click at [442, 403] on textarea at bounding box center [530, 384] width 349 height 85
type textarea "20 pcs of 60leaves"
click at [651, 467] on button "Save Transaction" at bounding box center [663, 476] width 102 height 35
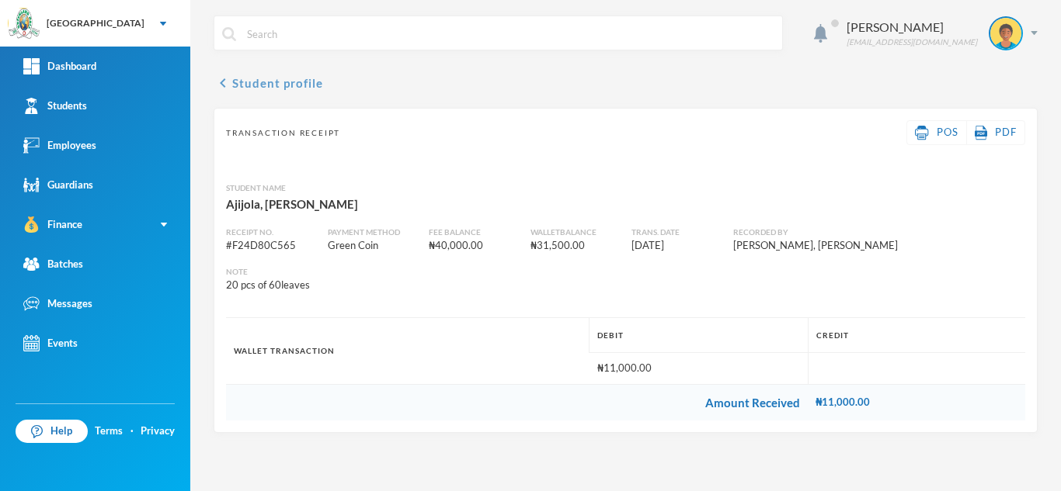
click at [290, 87] on button "chevron_left Student profile" at bounding box center [268, 83] width 109 height 19
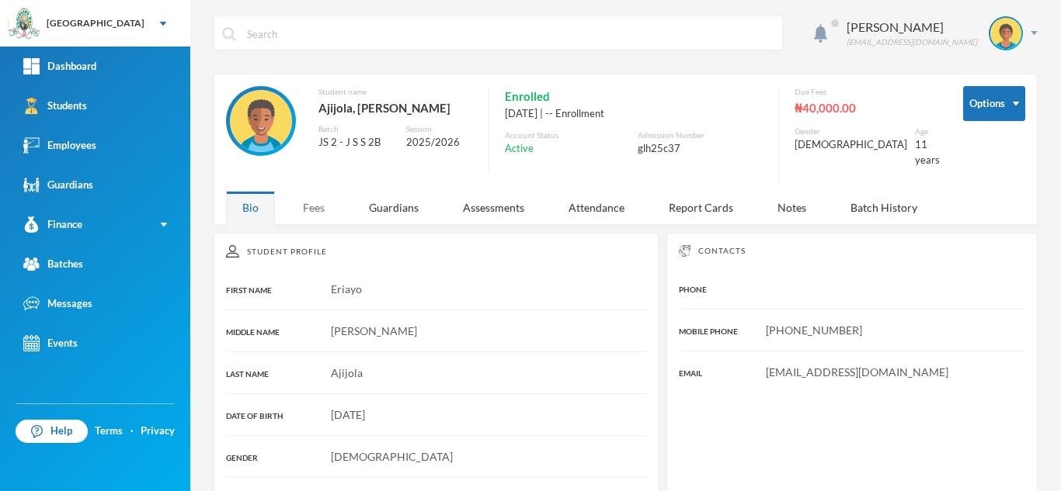
click at [312, 206] on div "Fees" at bounding box center [314, 207] width 54 height 33
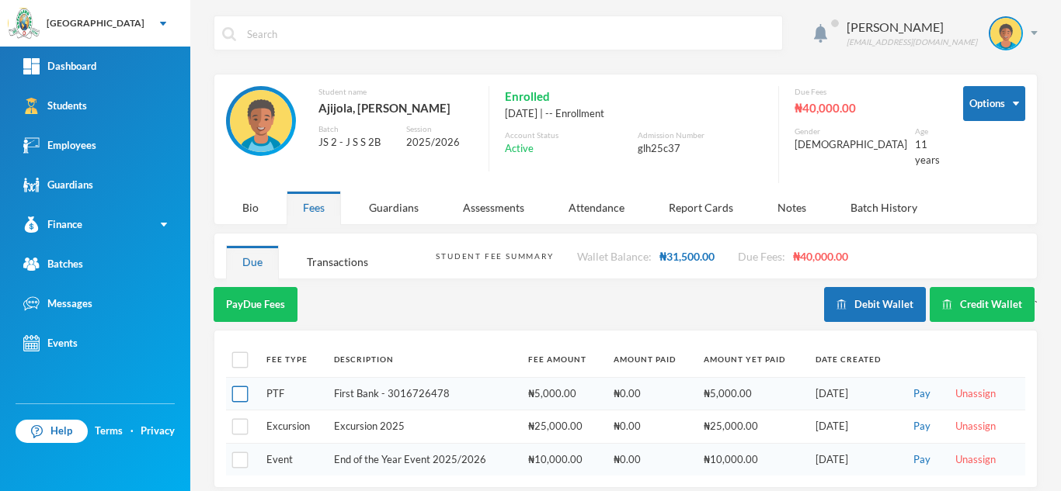
click at [243, 387] on input "checkbox" at bounding box center [240, 395] width 16 height 16
checkbox input "true"
click at [262, 287] on button "Pay Selected (1)" at bounding box center [262, 304] width 96 height 35
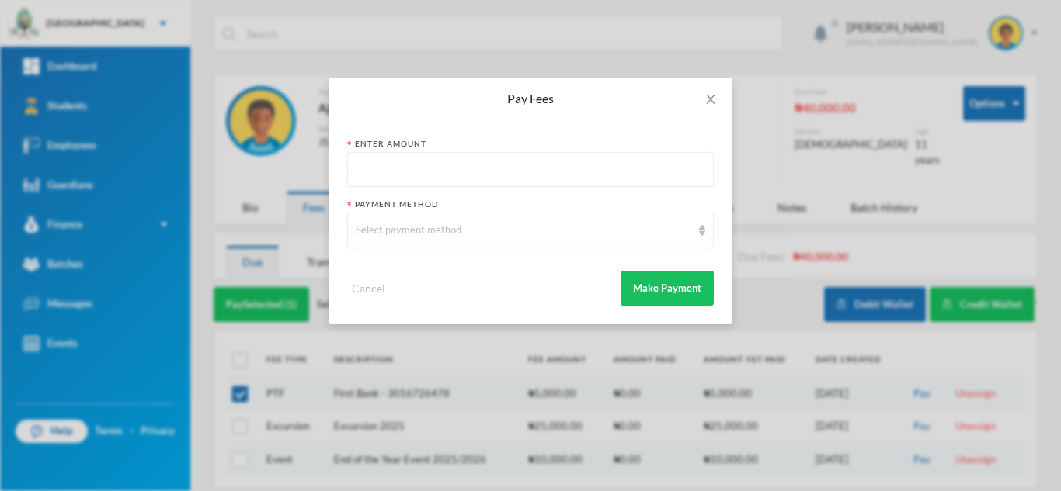
click at [400, 168] on input "text" at bounding box center [530, 170] width 349 height 35
type input "4"
type input "5000"
click at [405, 230] on div "Select payment method" at bounding box center [523, 231] width 335 height 16
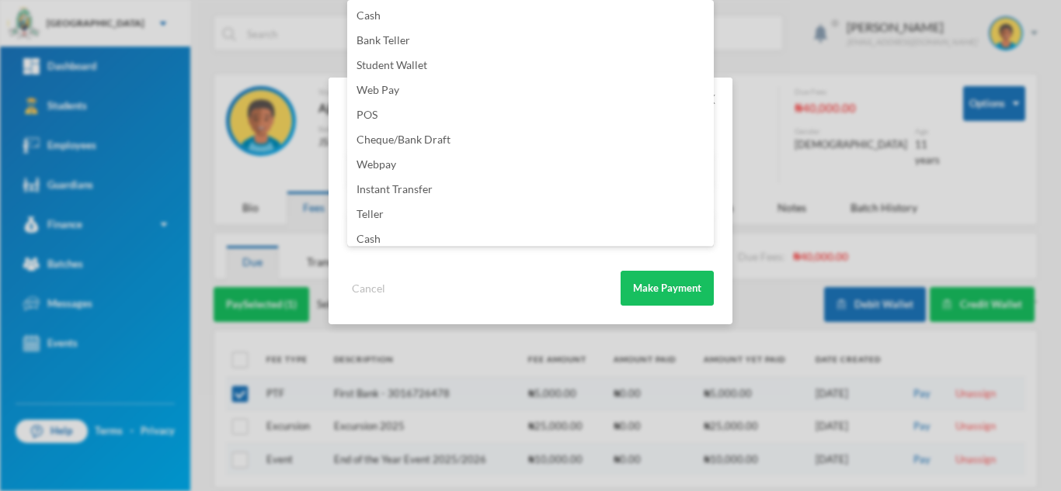
scroll to position [182, 0]
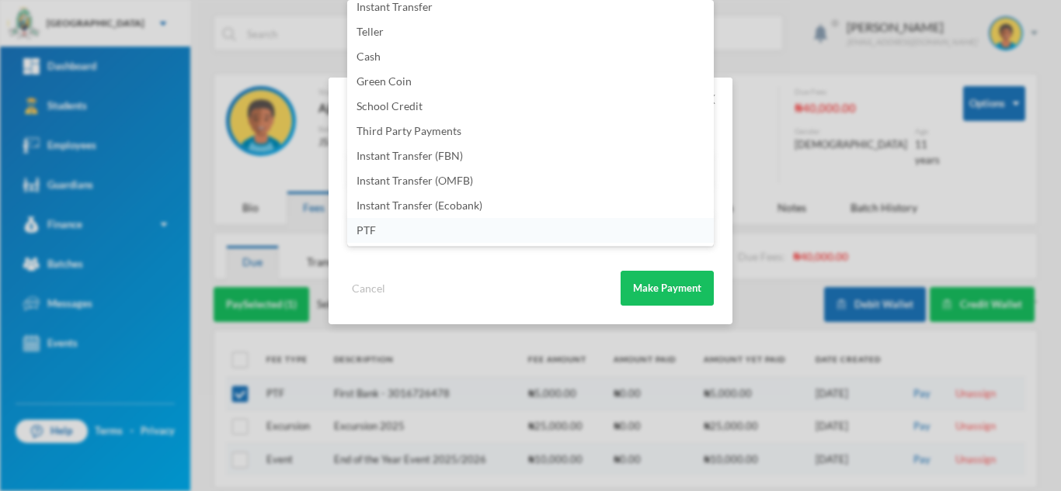
click at [467, 231] on li "PTF" at bounding box center [530, 230] width 366 height 25
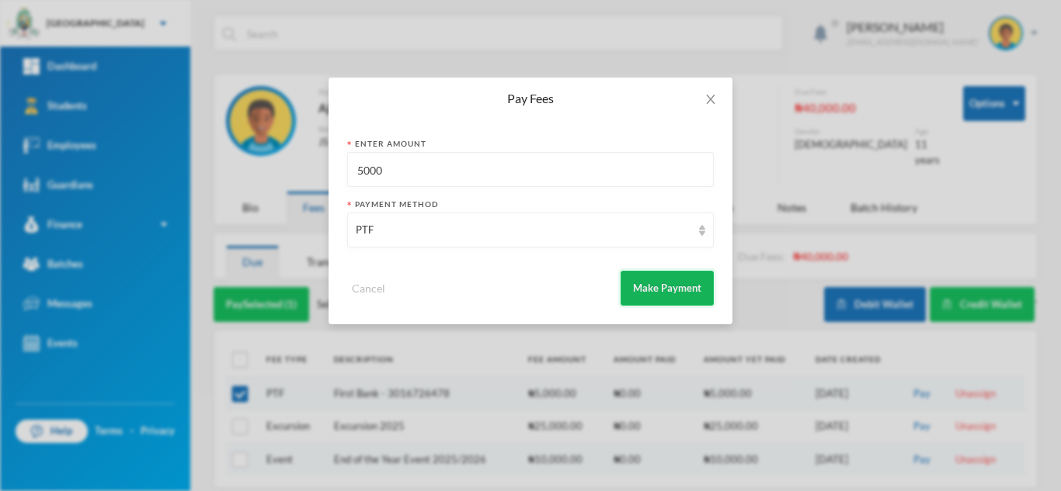
click at [638, 292] on button "Make Payment" at bounding box center [666, 288] width 93 height 35
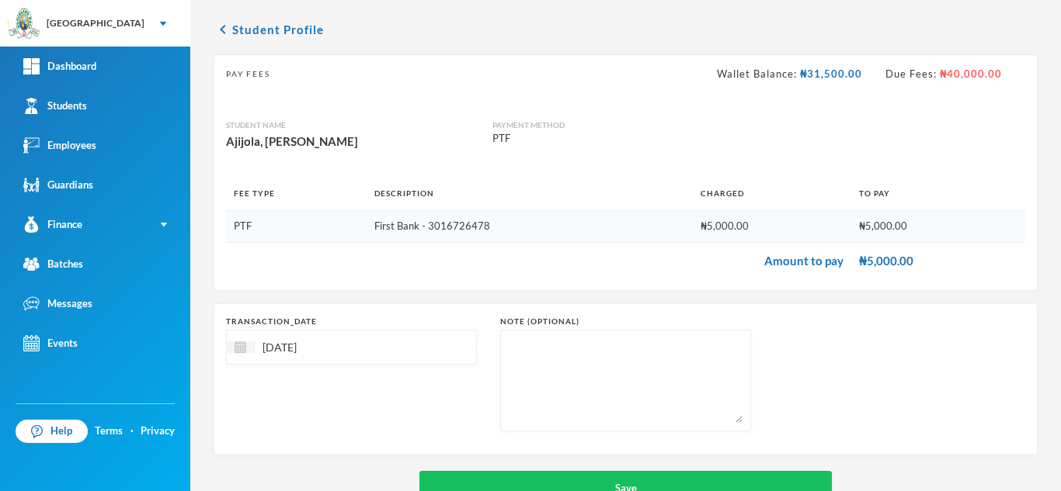
scroll to position [99, 0]
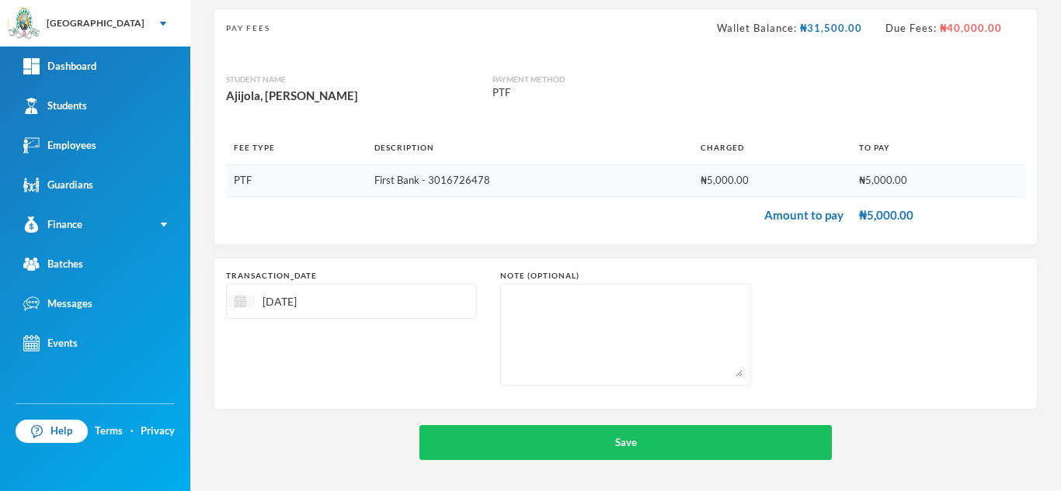
click at [234, 299] on img at bounding box center [240, 302] width 12 height 12
click at [321, 418] on div "10" at bounding box center [324, 419] width 26 height 25
type input "[DATE]"
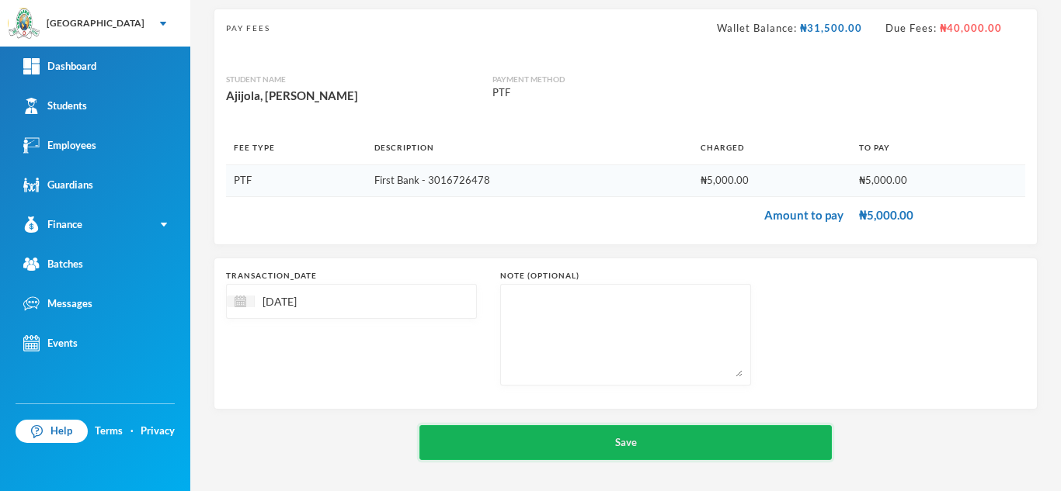
click at [491, 436] on button "Save" at bounding box center [625, 442] width 412 height 35
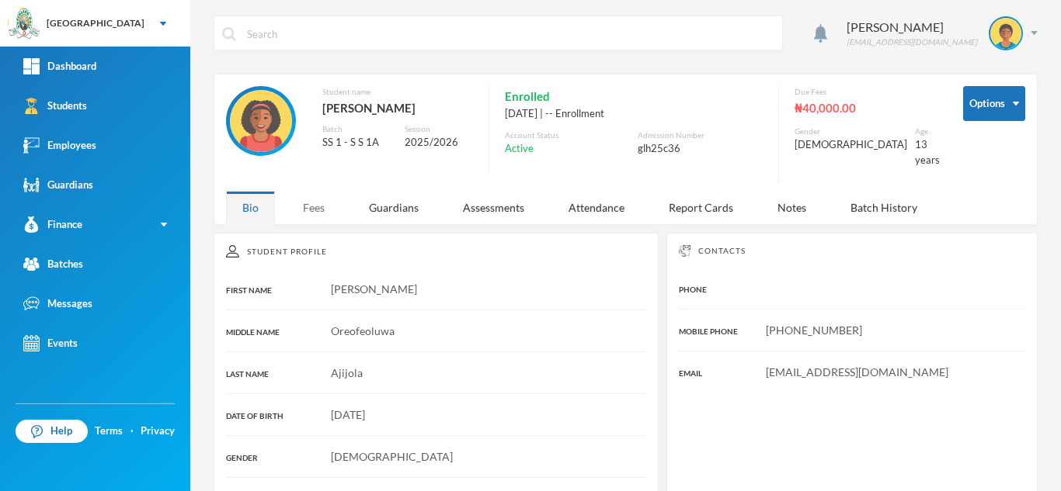
click at [316, 200] on div "Fees" at bounding box center [314, 207] width 54 height 33
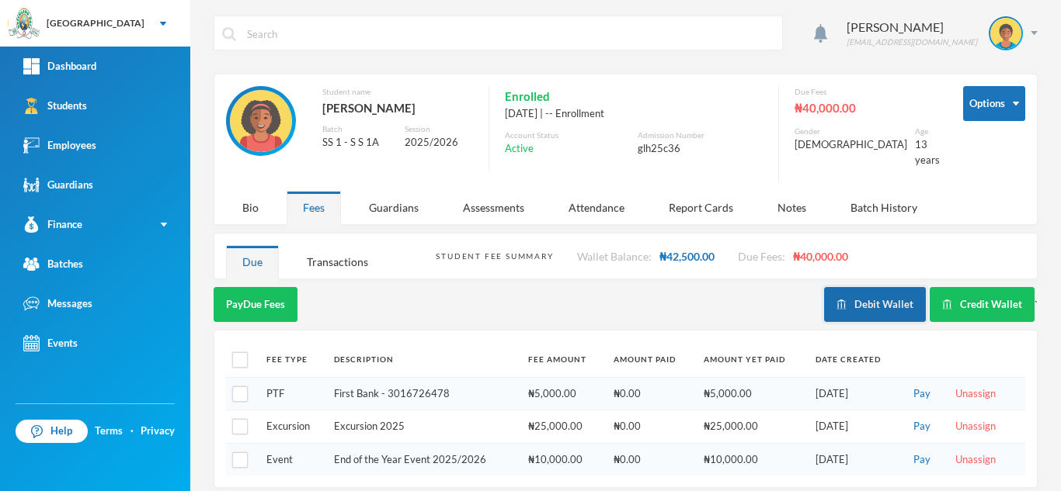
click at [872, 287] on button "Debit Wallet" at bounding box center [875, 304] width 102 height 35
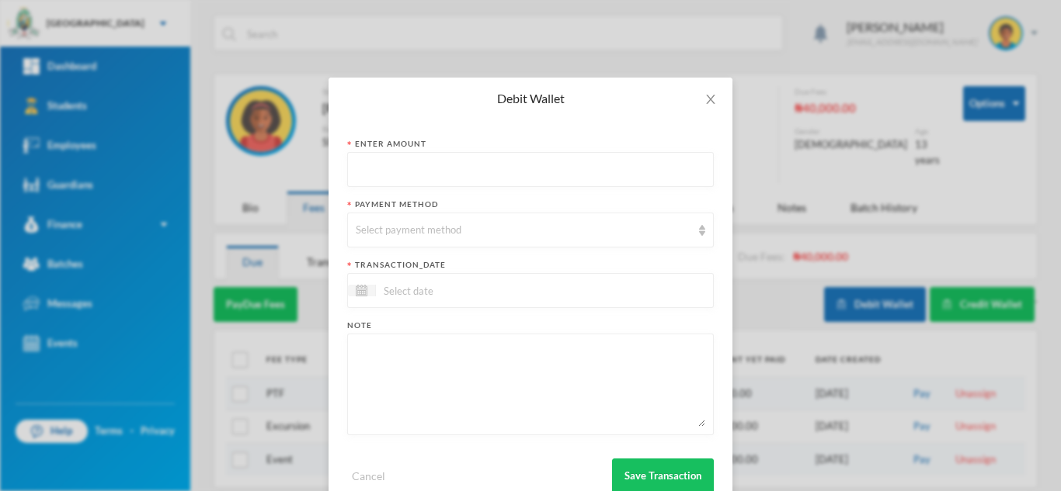
click at [471, 159] on input "text" at bounding box center [530, 170] width 349 height 35
type input "25000"
click at [453, 238] on div "Select payment method" at bounding box center [530, 230] width 366 height 35
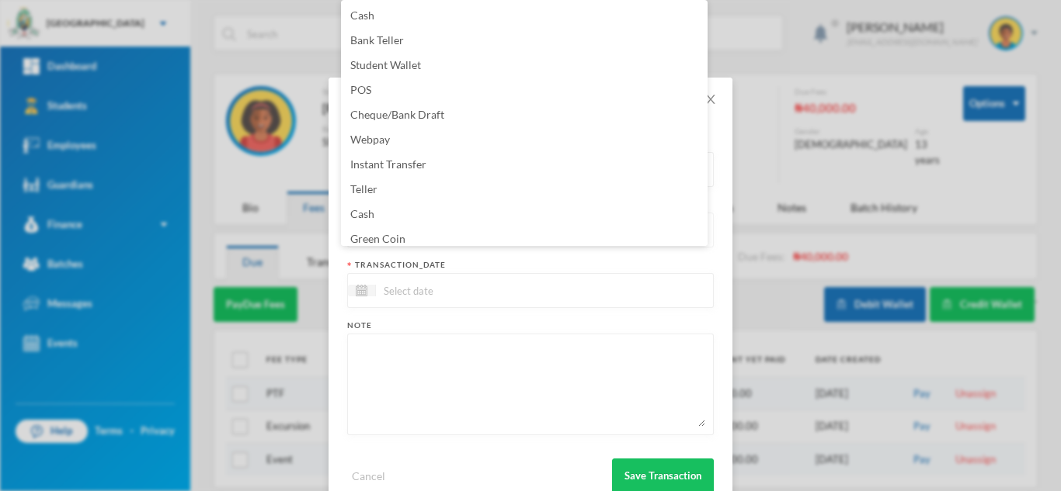
scroll to position [5, 0]
click at [453, 238] on li "Green Coin" at bounding box center [524, 233] width 366 height 25
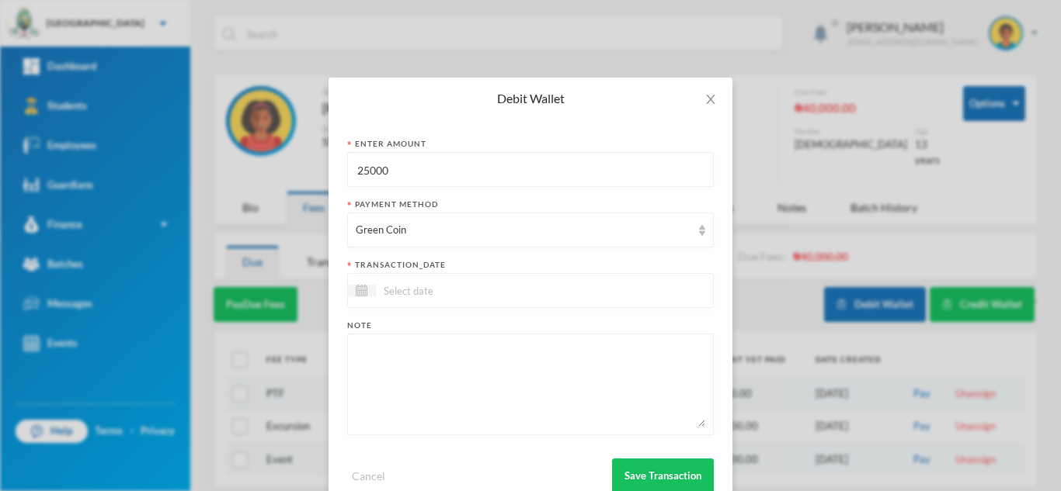
click at [440, 288] on input at bounding box center [441, 291] width 130 height 18
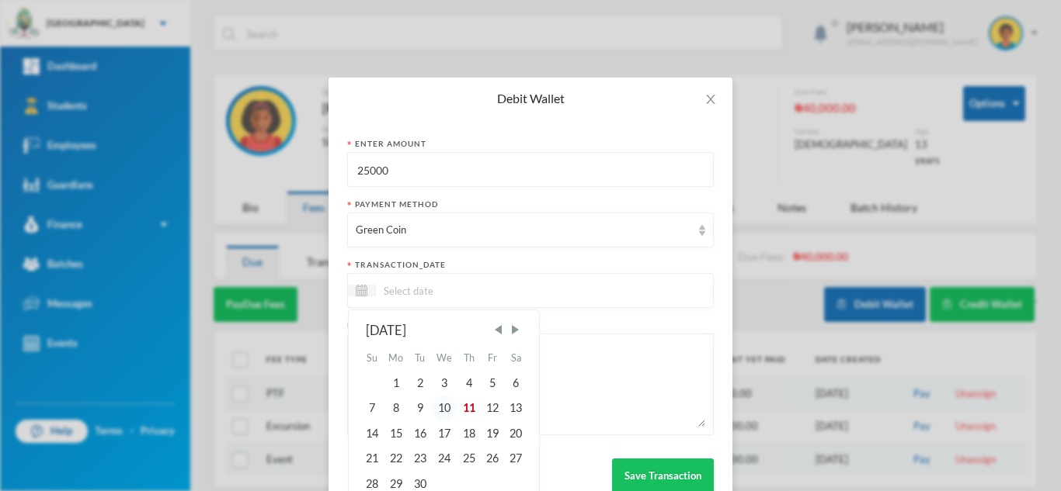
click at [439, 405] on div "10" at bounding box center [445, 408] width 26 height 25
type input "[DATE]"
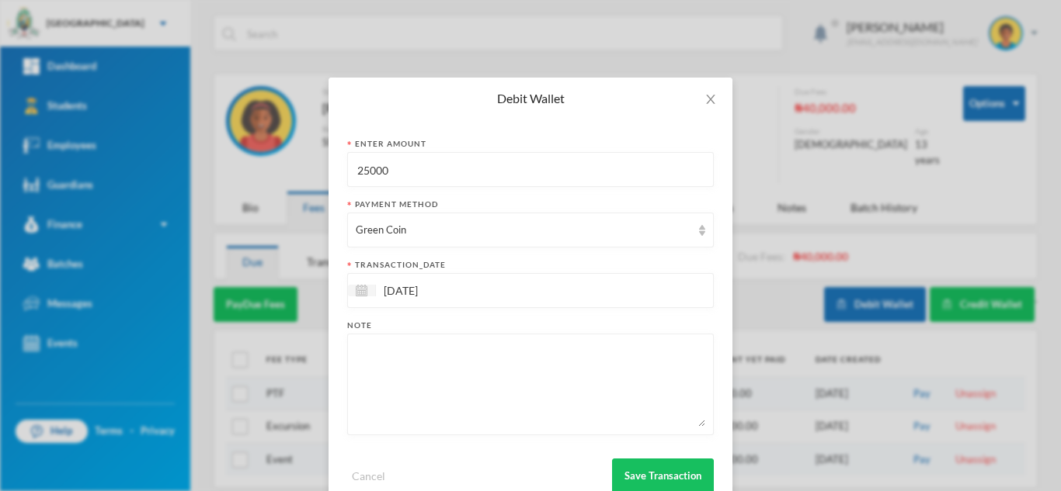
click at [439, 405] on textarea at bounding box center [530, 384] width 349 height 85
type textarea "25pcs of 80leaves"
click at [623, 481] on button "Save Transaction" at bounding box center [663, 476] width 102 height 35
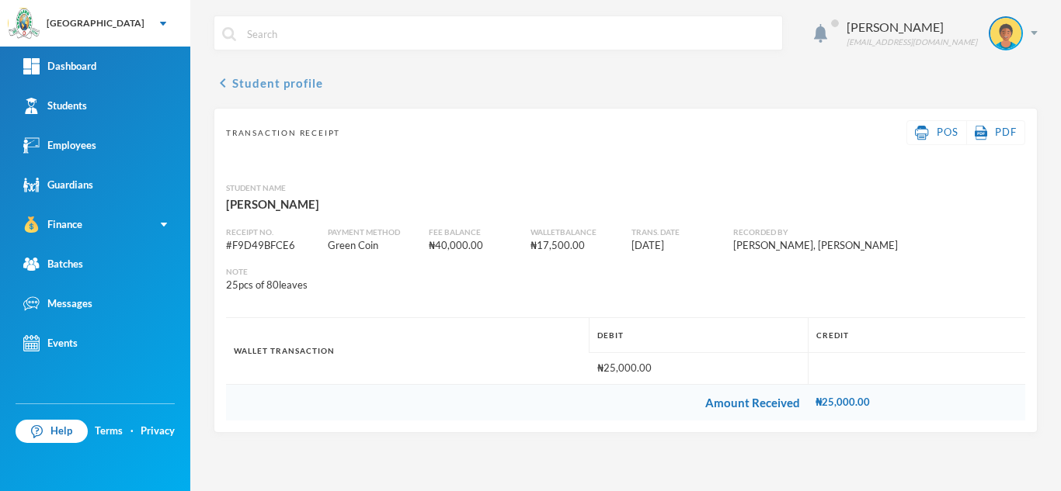
click at [280, 82] on button "chevron_left Student profile" at bounding box center [268, 83] width 109 height 19
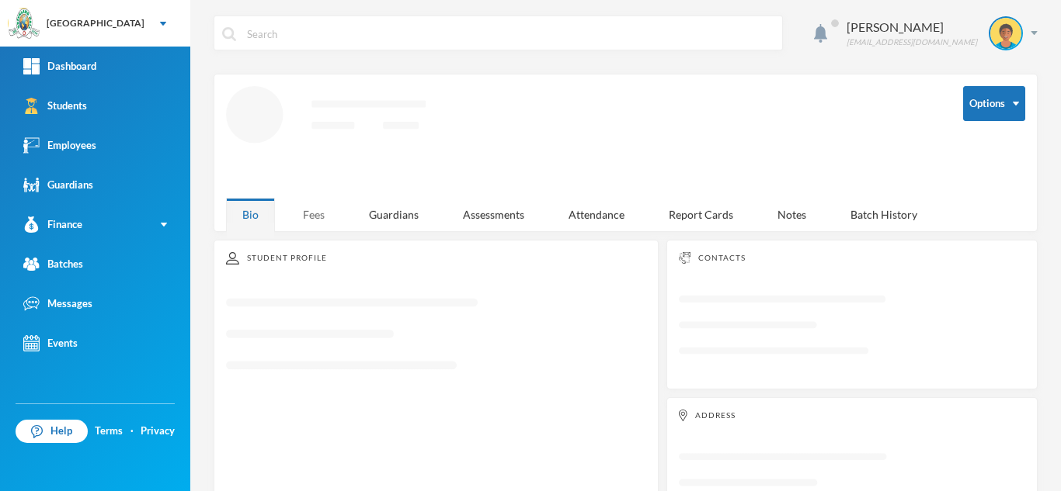
click at [307, 210] on div "Fees" at bounding box center [314, 214] width 54 height 33
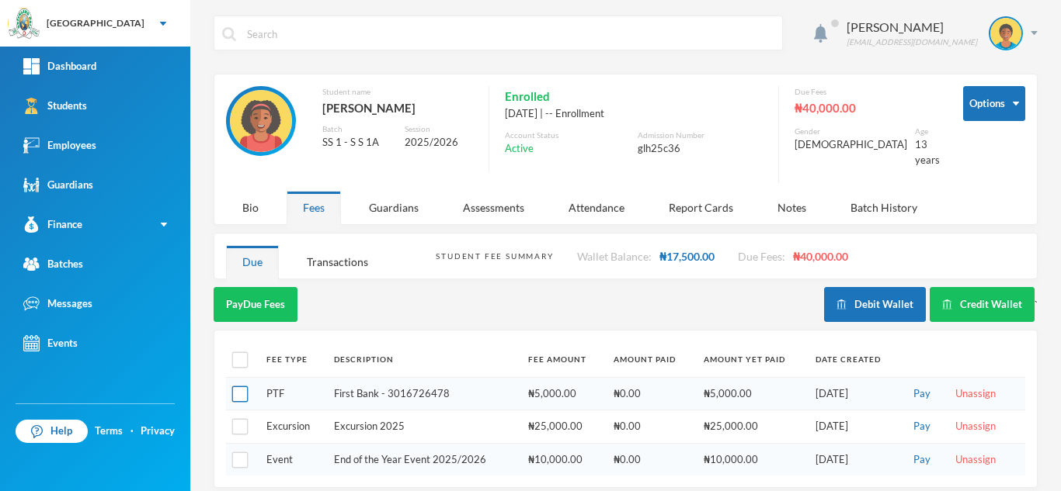
click at [239, 387] on input "checkbox" at bounding box center [240, 395] width 16 height 16
checkbox input "true"
click at [252, 288] on button "Pay Selected (1)" at bounding box center [262, 304] width 96 height 35
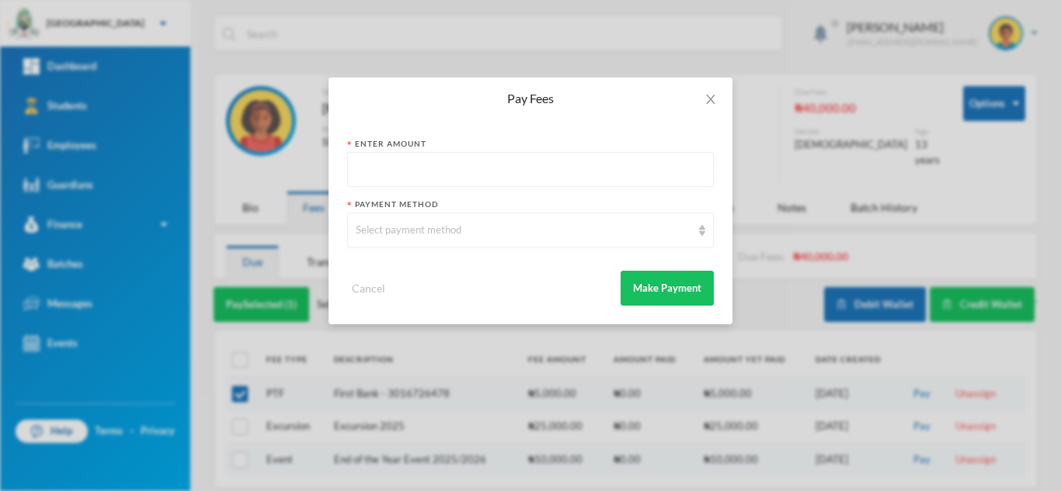
click at [372, 165] on input "text" at bounding box center [530, 170] width 349 height 35
type input "4"
type input "5000"
click at [382, 234] on div "Select payment method" at bounding box center [523, 231] width 335 height 16
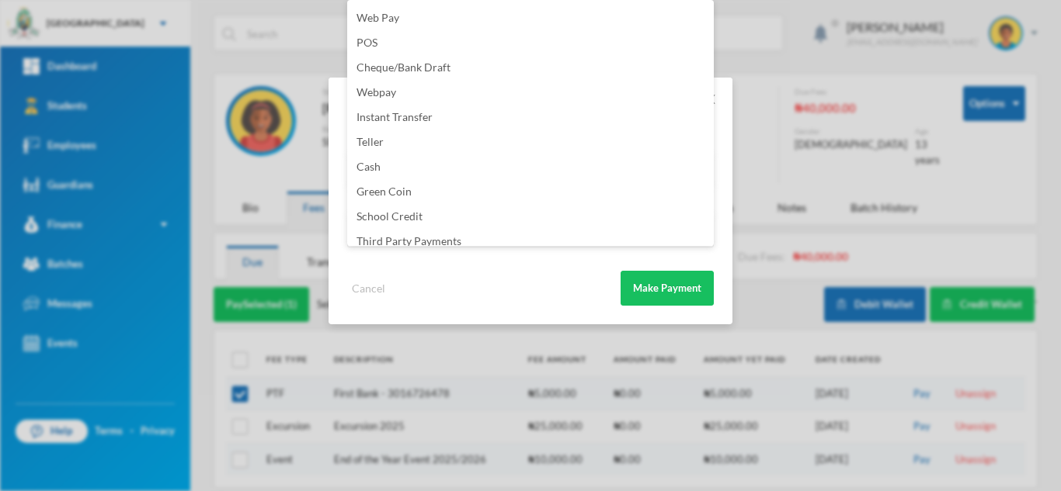
scroll to position [182, 0]
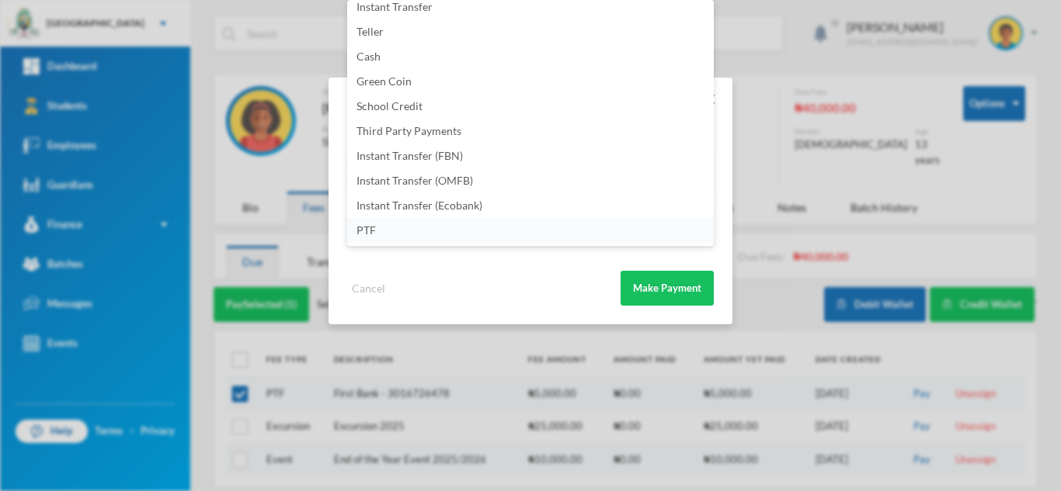
click at [446, 229] on li "PTF" at bounding box center [530, 230] width 366 height 25
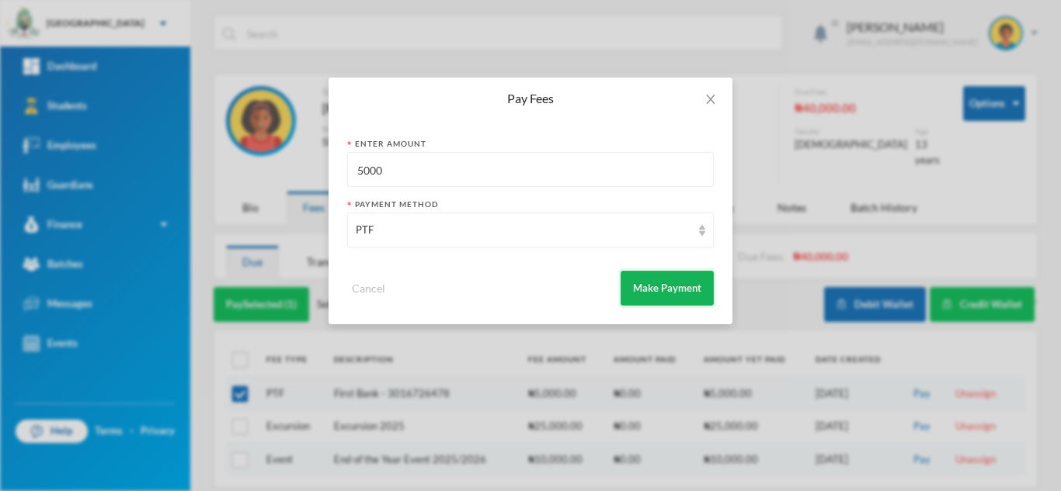
click at [664, 287] on button "Make Payment" at bounding box center [666, 288] width 93 height 35
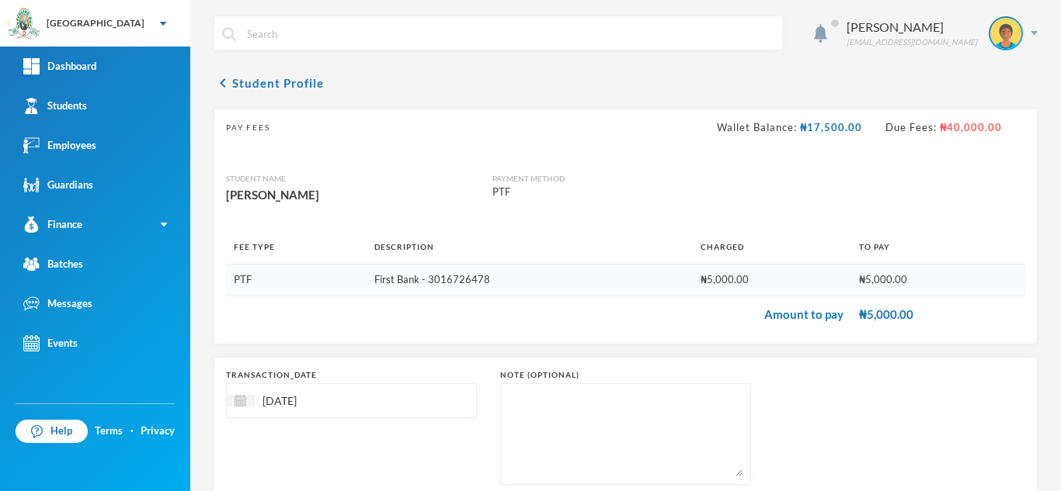
scroll to position [99, 0]
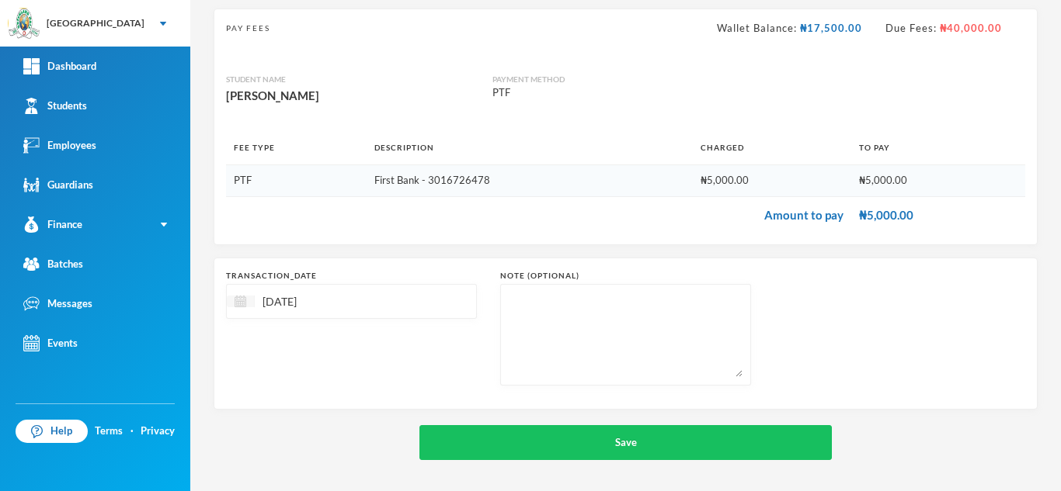
click at [238, 297] on img at bounding box center [240, 302] width 12 height 12
click at [321, 418] on div "10" at bounding box center [324, 419] width 26 height 25
type input "10/09/2025"
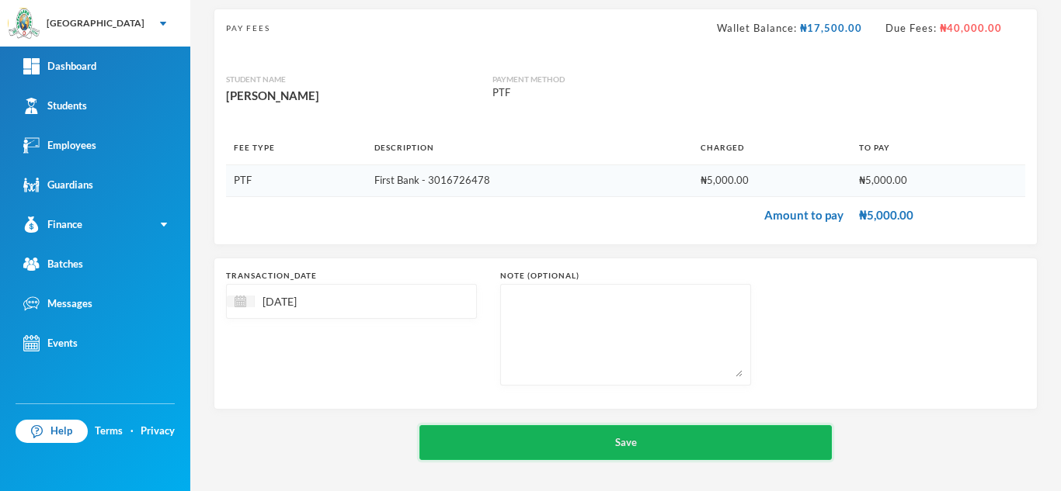
click at [500, 445] on button "Save" at bounding box center [625, 442] width 412 height 35
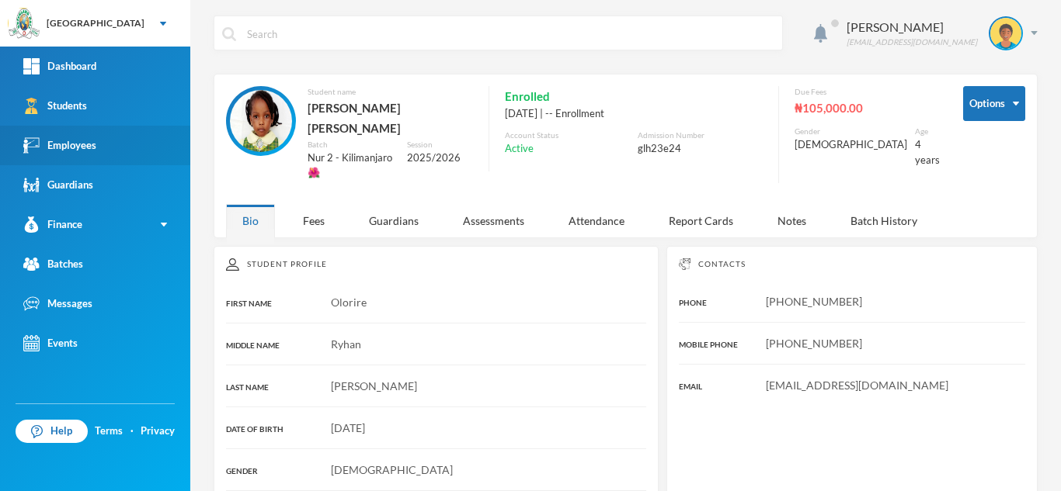
click at [86, 148] on div "Employees" at bounding box center [59, 145] width 73 height 16
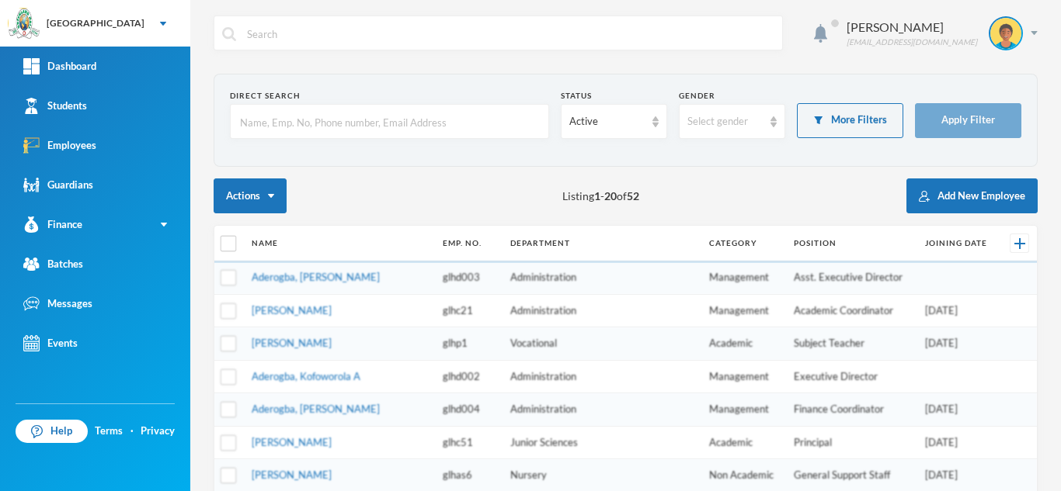
click at [325, 122] on input "text" at bounding box center [389, 122] width 302 height 35
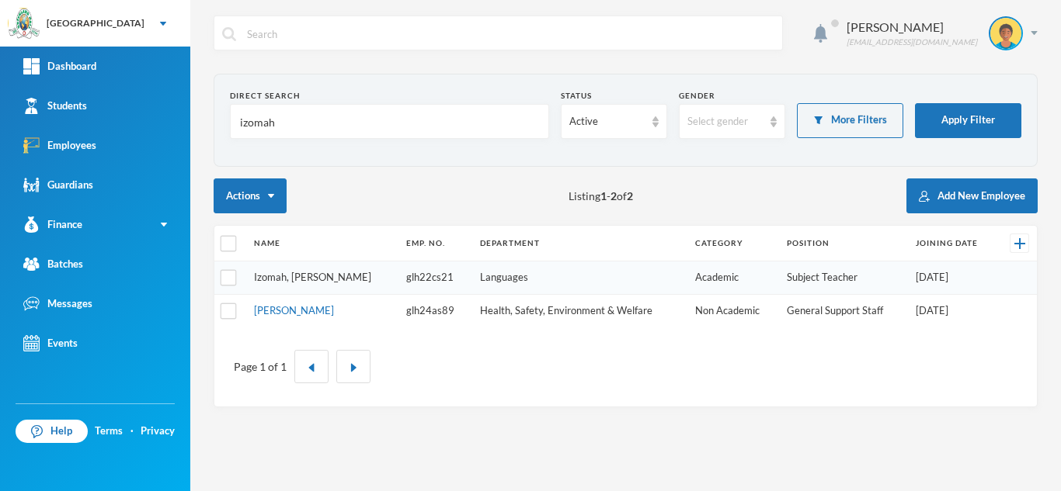
type input "izomah"
click at [313, 276] on link "Izomah, [PERSON_NAME]" at bounding box center [312, 277] width 117 height 12
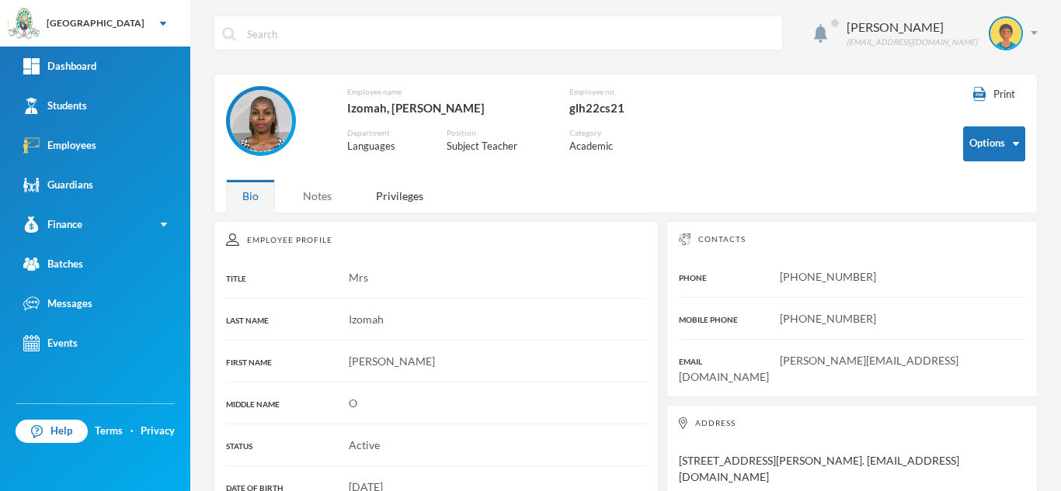
click at [323, 195] on div "Notes" at bounding box center [317, 195] width 61 height 33
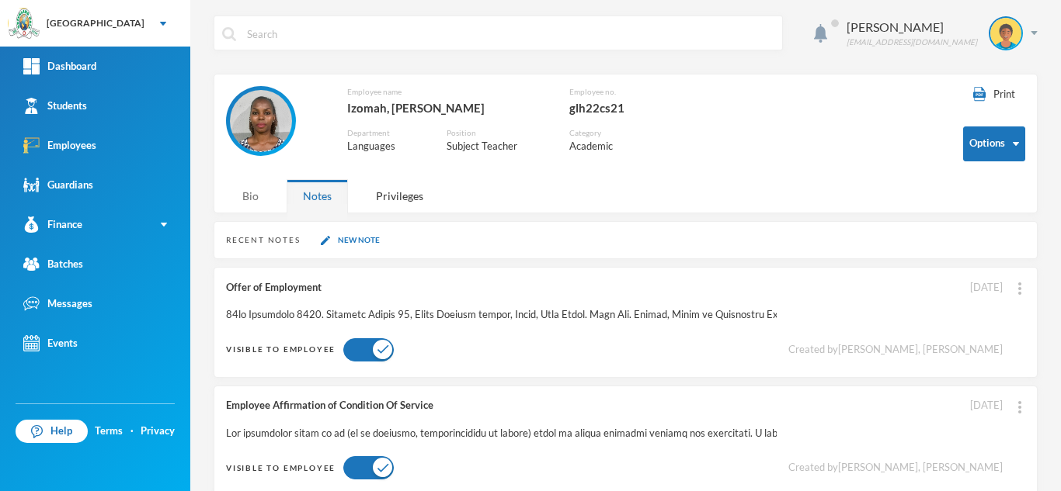
click at [245, 203] on div "Bio" at bounding box center [250, 195] width 49 height 33
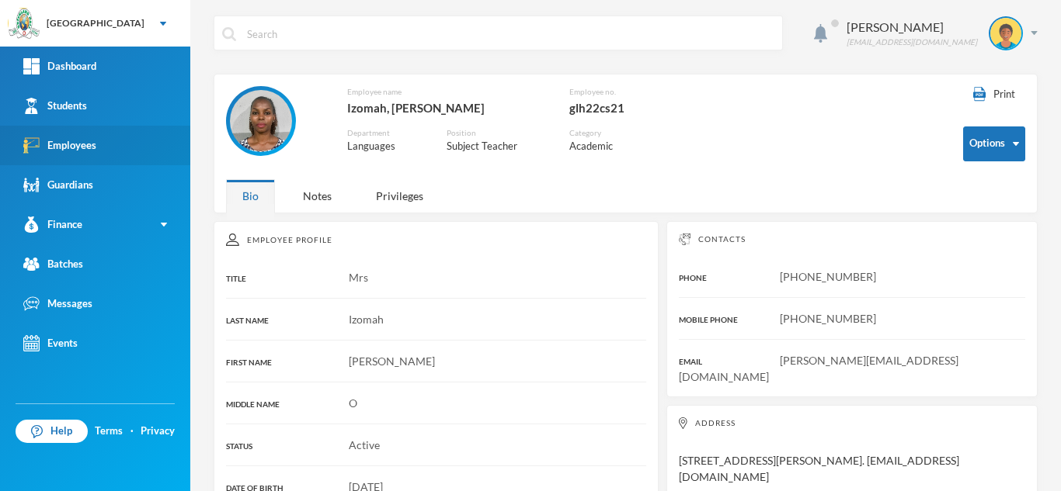
click at [122, 137] on link "Employees" at bounding box center [95, 146] width 190 height 40
